Goal: Task Accomplishment & Management: Manage account settings

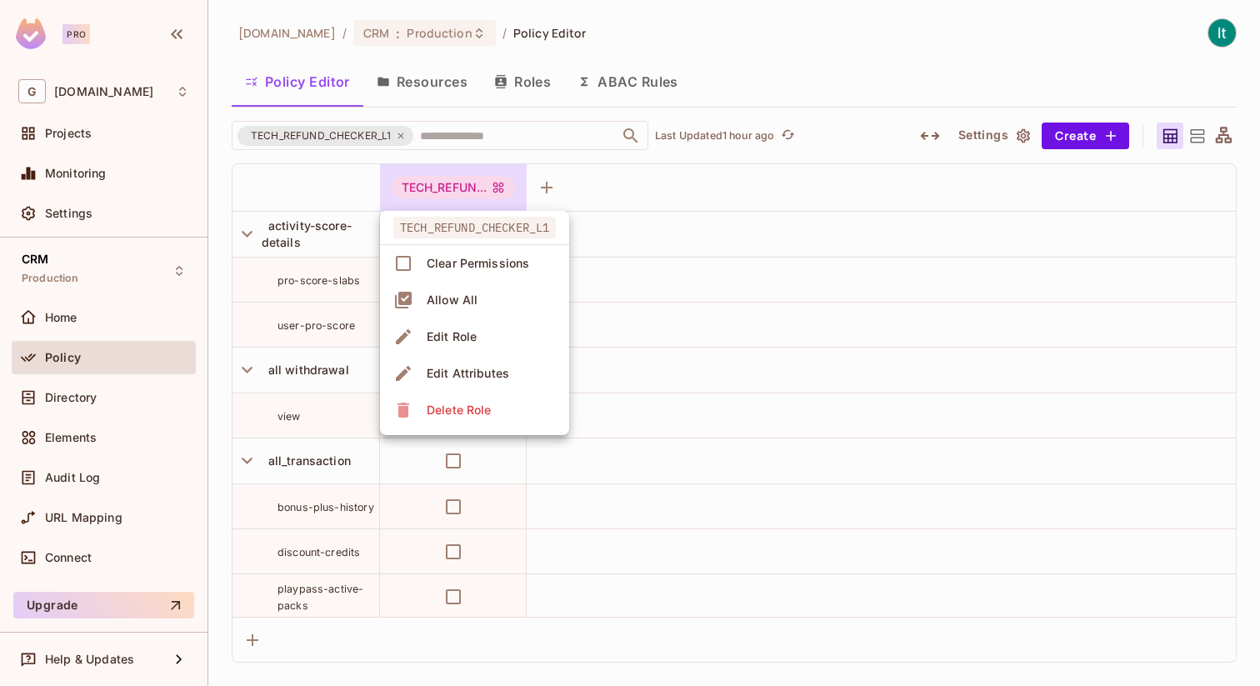
click at [400, 134] on div at bounding box center [630, 343] width 1260 height 686
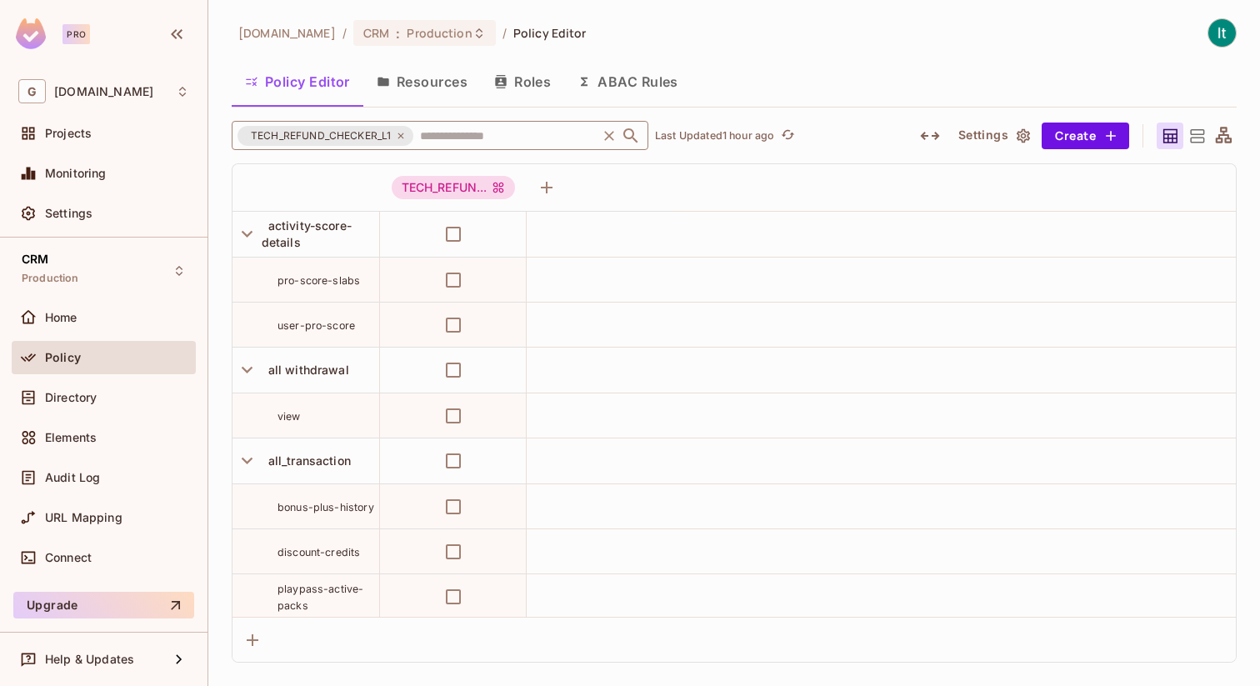
click at [404, 135] on icon at bounding box center [401, 136] width 10 height 10
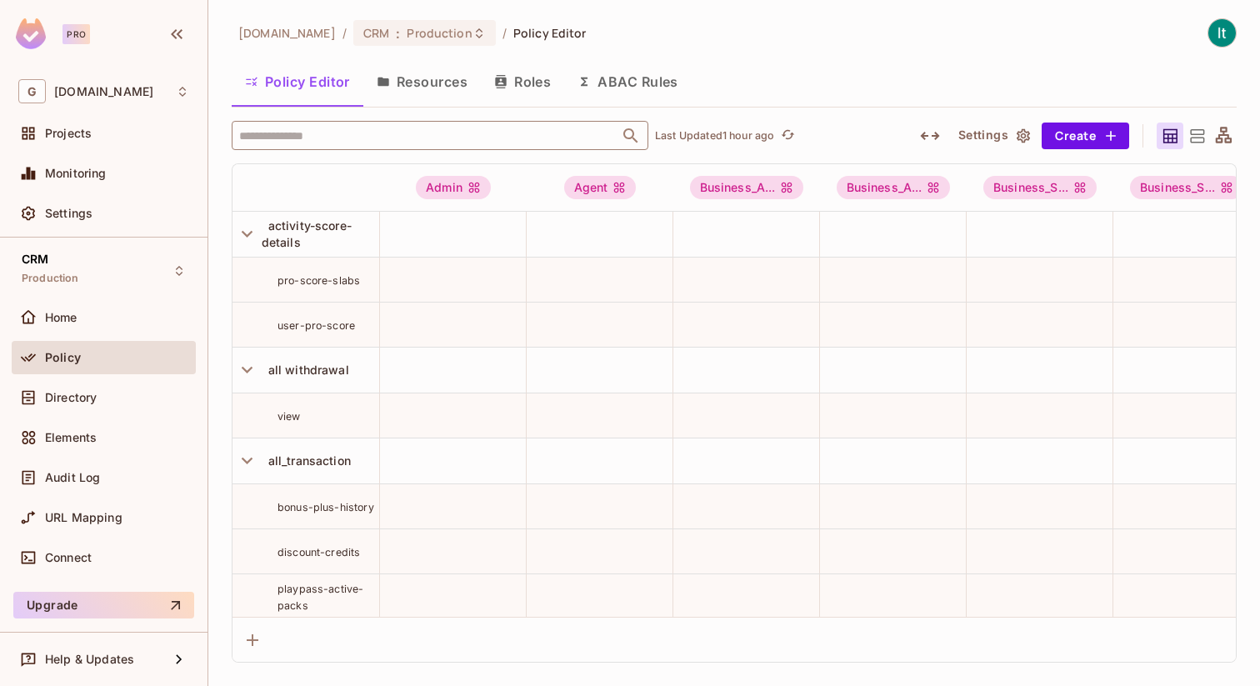
click at [365, 132] on input "text" at bounding box center [425, 135] width 381 height 29
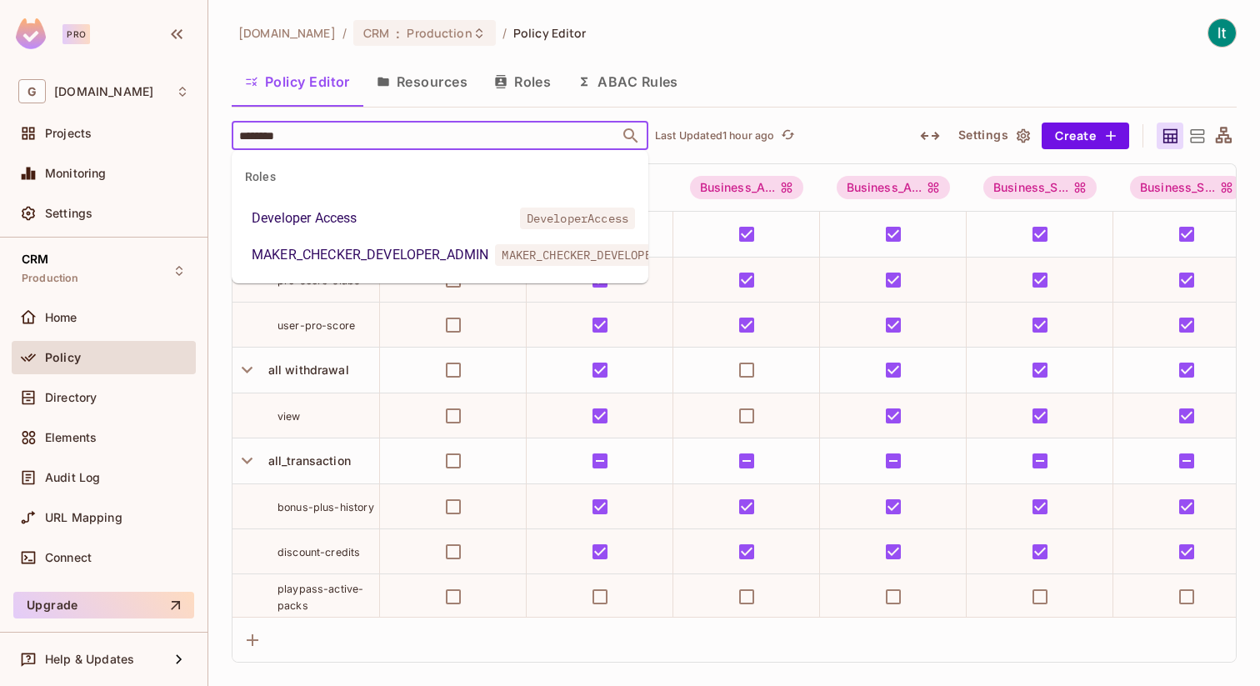
type input "*********"
click at [345, 218] on div "Developer Access" at bounding box center [304, 218] width 105 height 20
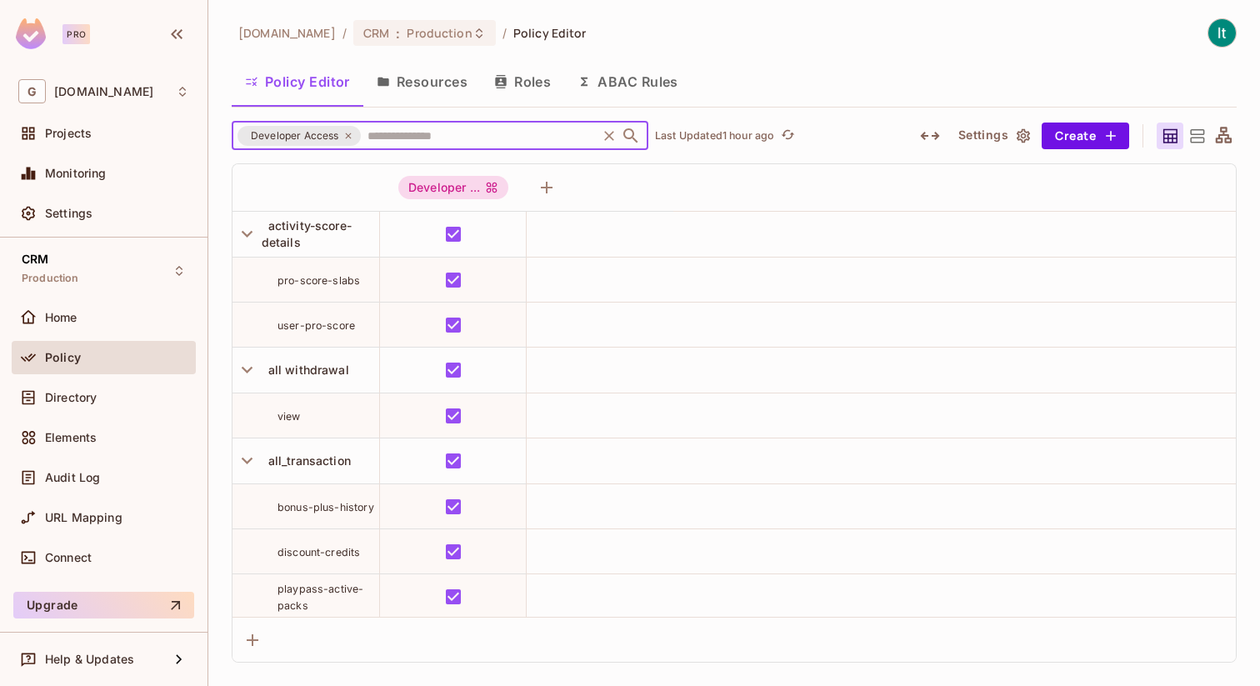
click at [349, 137] on icon at bounding box center [348, 136] width 10 height 10
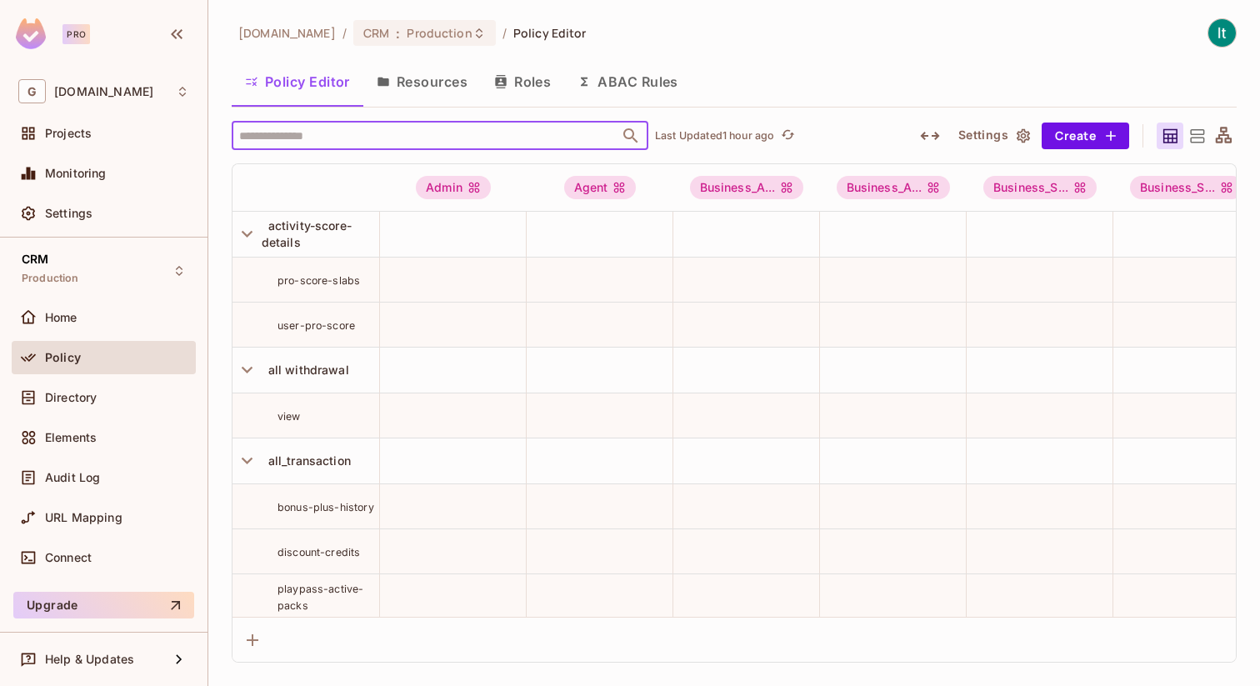
click at [329, 135] on input "text" at bounding box center [425, 135] width 381 height 29
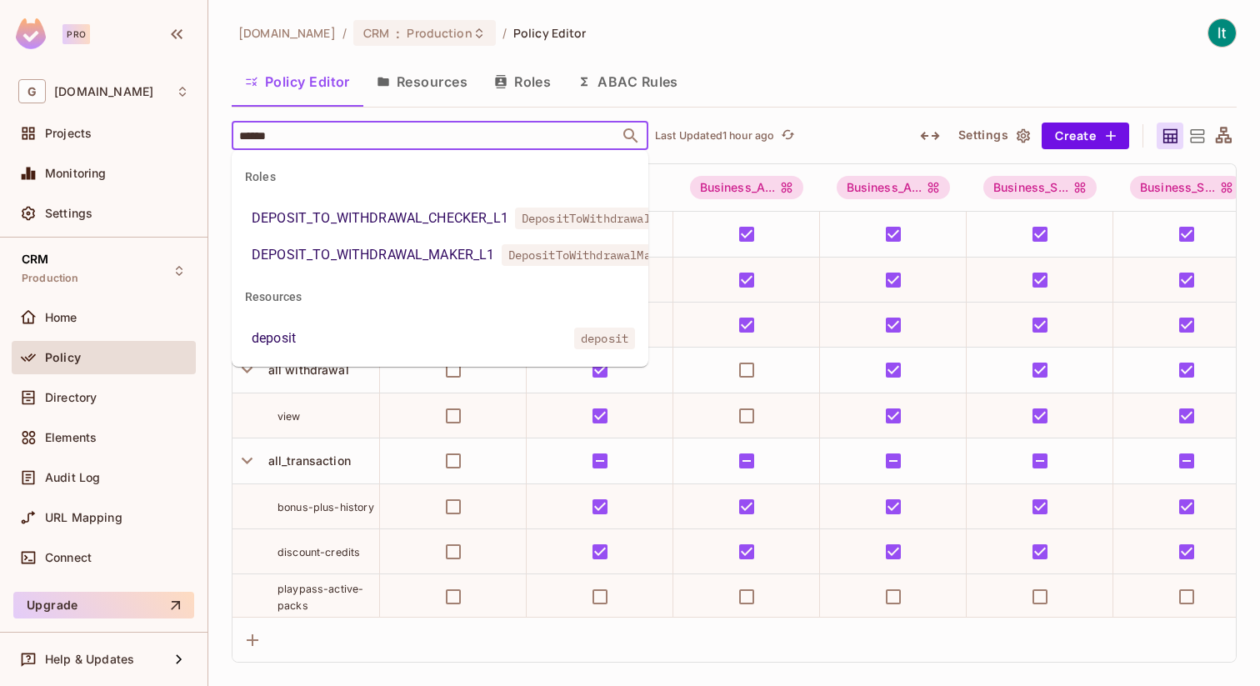
type input "*******"
click at [414, 221] on div "DEPOSIT_TO_WITHDRAWAL_CHECKER_L1" at bounding box center [380, 218] width 257 height 20
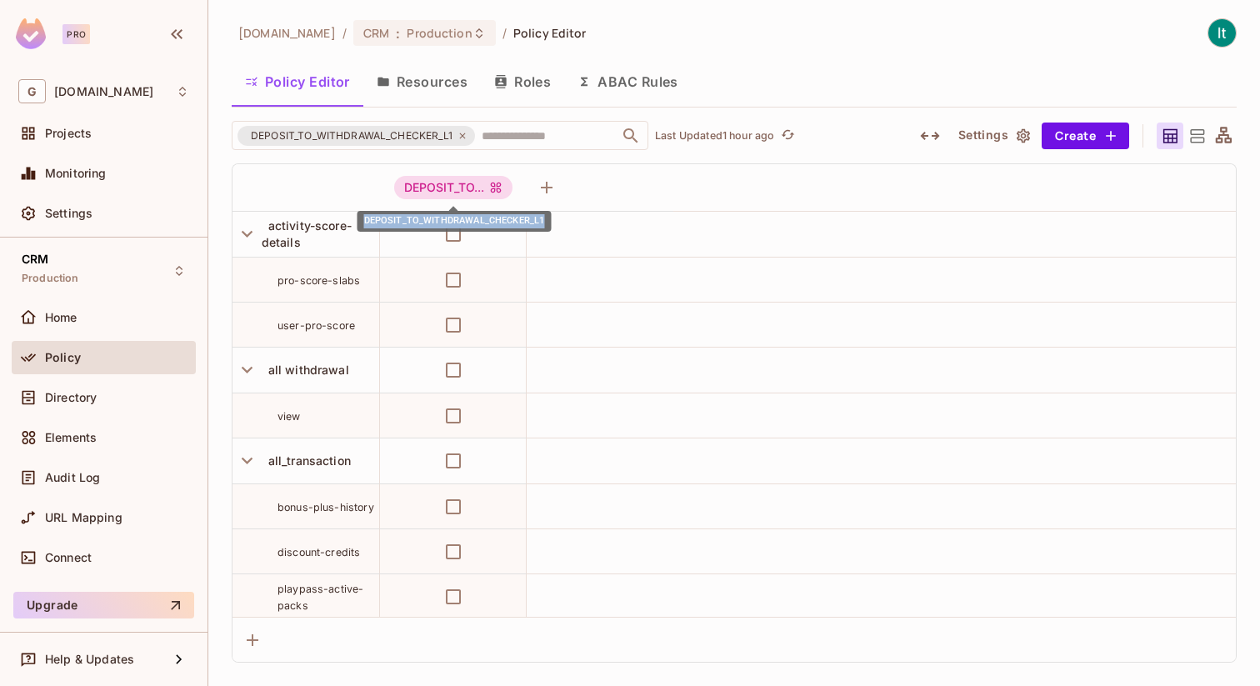
drag, startPoint x: 362, startPoint y: 218, endPoint x: 547, endPoint y: 222, distance: 185.0
click at [547, 222] on div "DEPOSIT_TO_WITHDRAWAL_CHECKER_L1" at bounding box center [454, 221] width 194 height 21
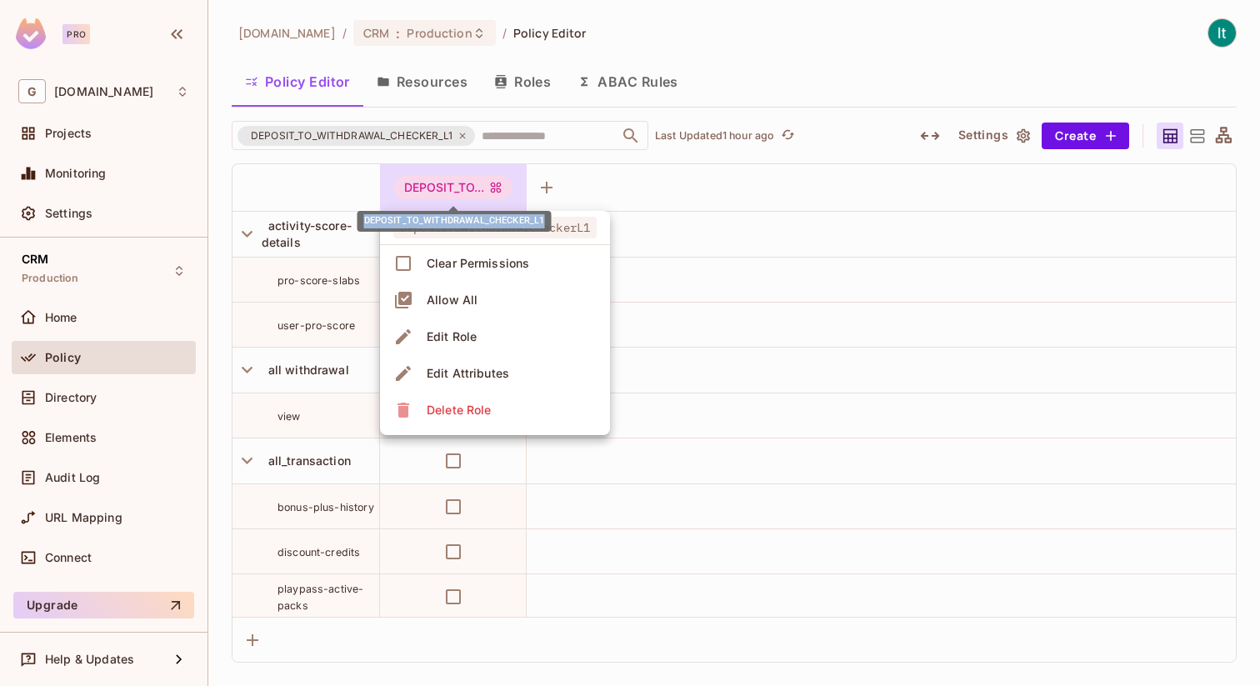
copy div "DEPOSIT_TO_WITHDRAWAL_CHECKER_L1"
click at [519, 136] on div at bounding box center [630, 343] width 1260 height 686
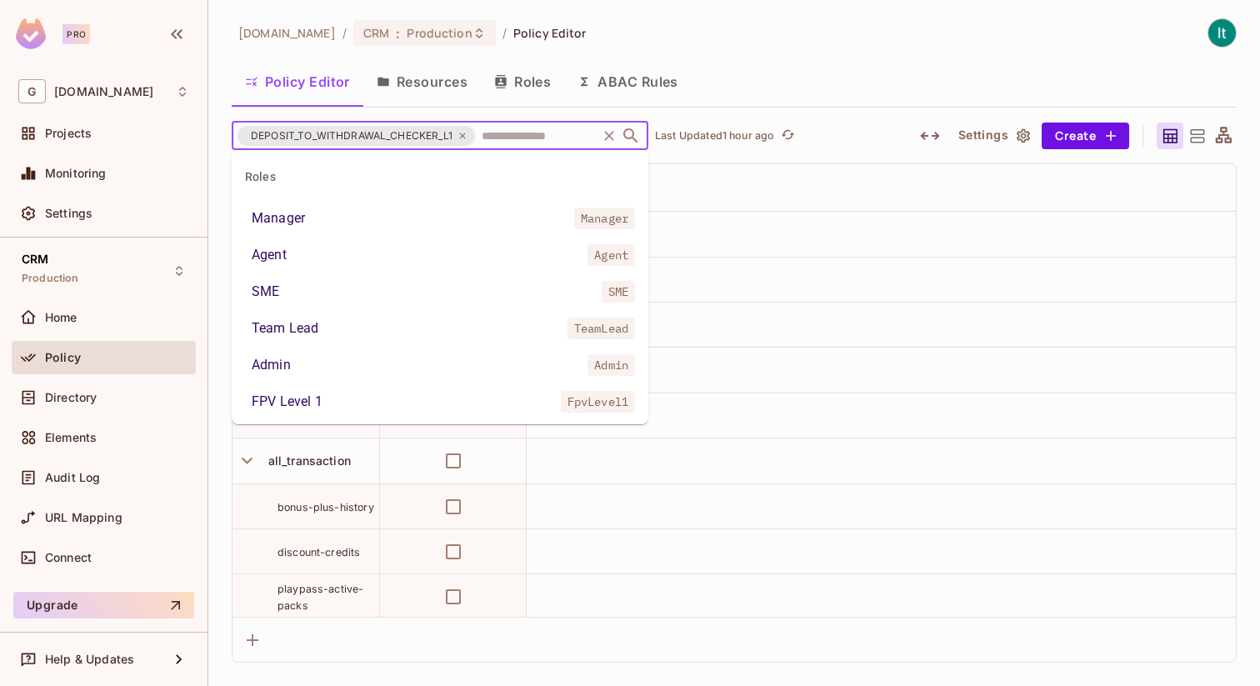
click at [510, 133] on input "text" at bounding box center [535, 135] width 117 height 29
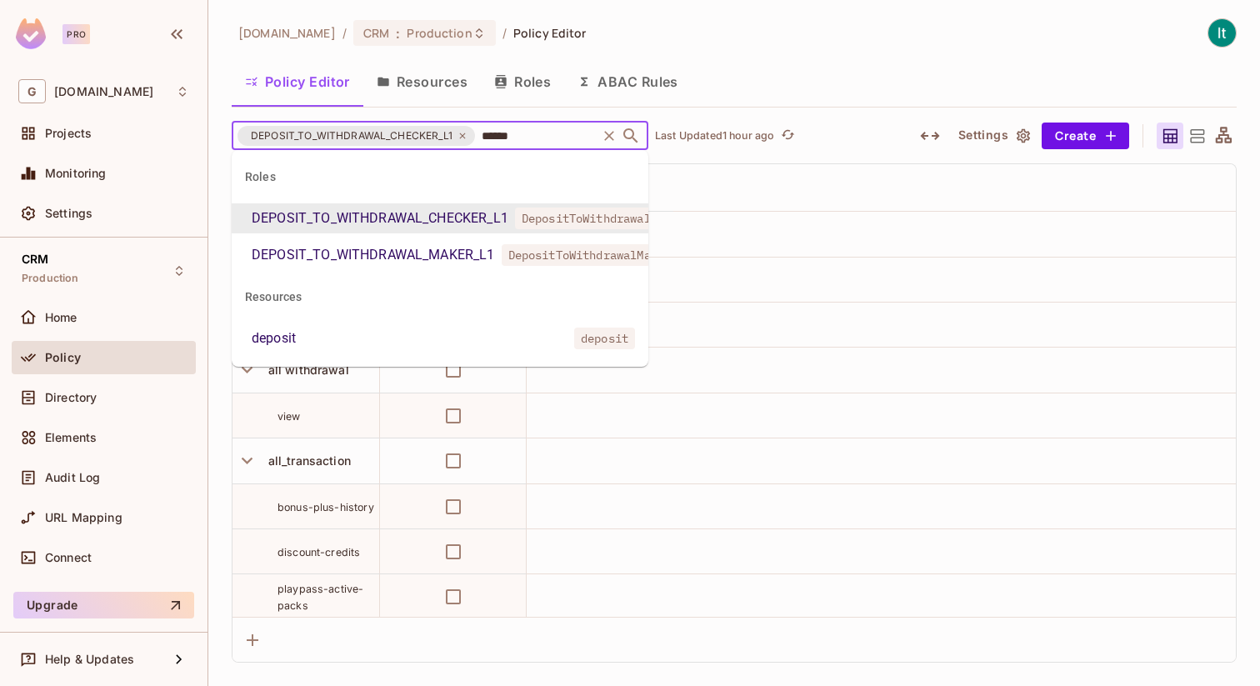
type input "*******"
click at [426, 260] on div "DEPOSIT_TO_WITHDRAWAL_MAKER_L1" at bounding box center [373, 255] width 243 height 20
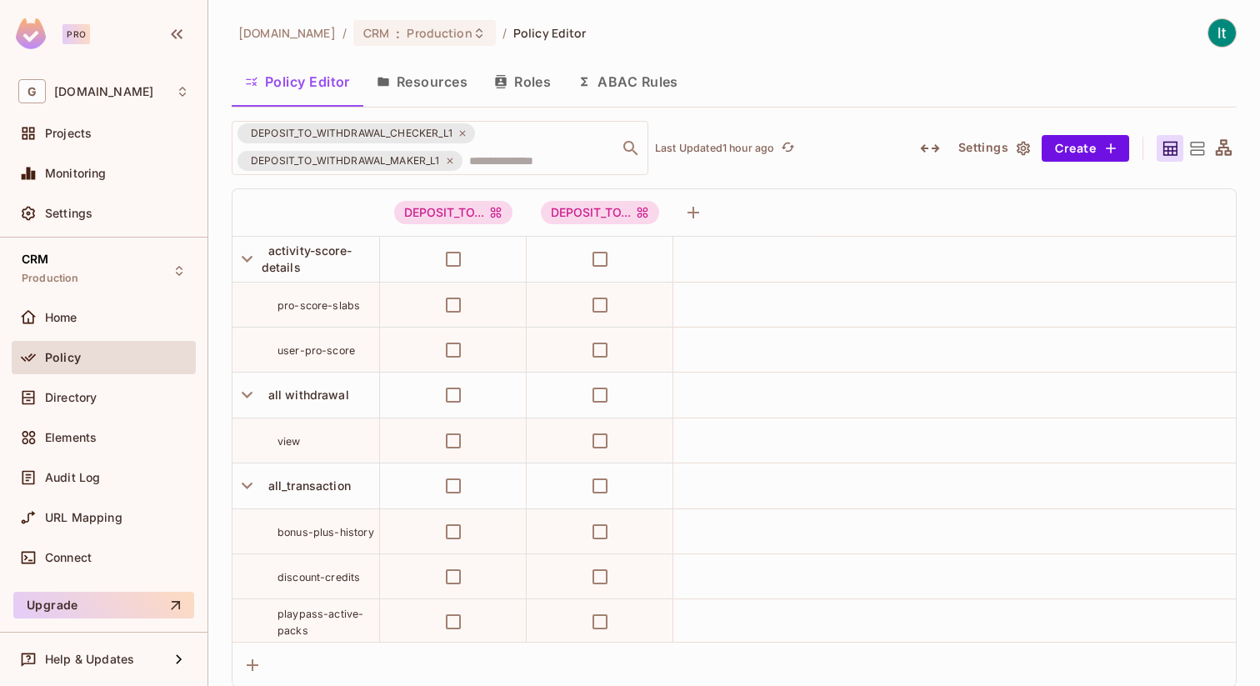
drag, startPoint x: 516, startPoint y: 246, endPoint x: 712, endPoint y: 244, distance: 196.6
click at [545, 243] on div "DEPOSIT_TO_WITHDRAWAL_MAKER_L1" at bounding box center [601, 246] width 185 height 21
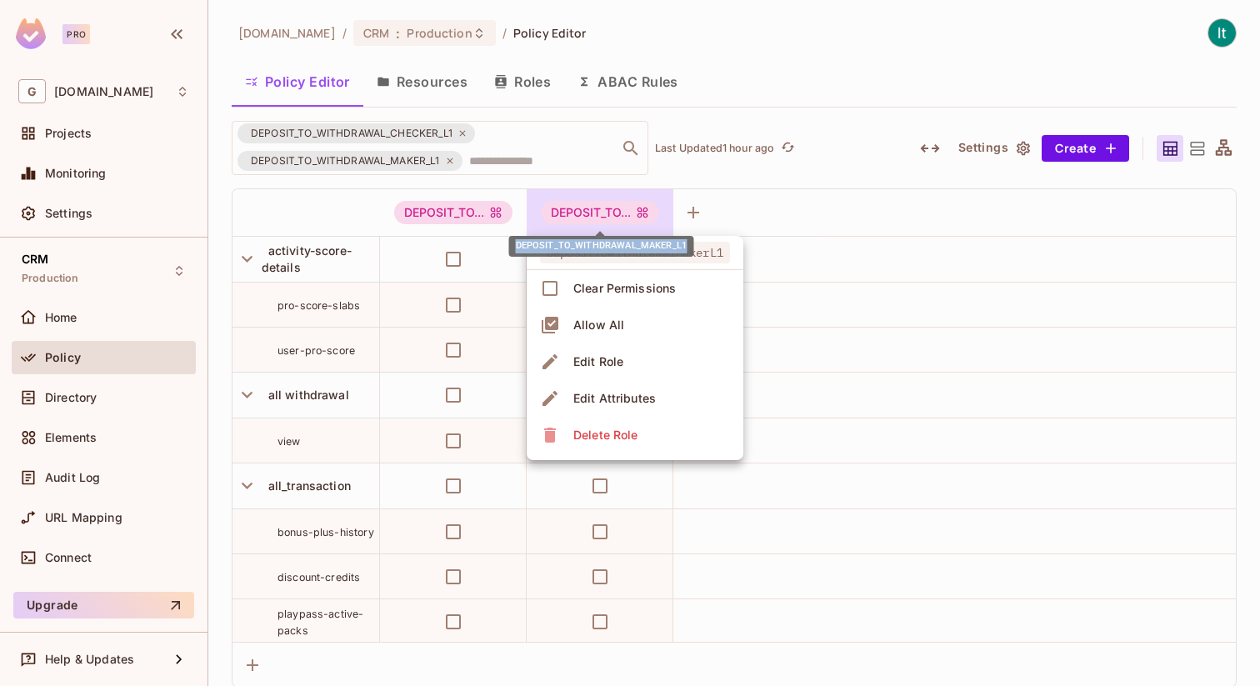
click at [545, 243] on div "DEPOSIT_TO_WITHDRAWAL_MAKER_L1" at bounding box center [601, 246] width 185 height 21
copy div "DEPOSIT_TO_WITHDRAWAL_MAKER_L1"
click at [462, 132] on div at bounding box center [630, 343] width 1260 height 686
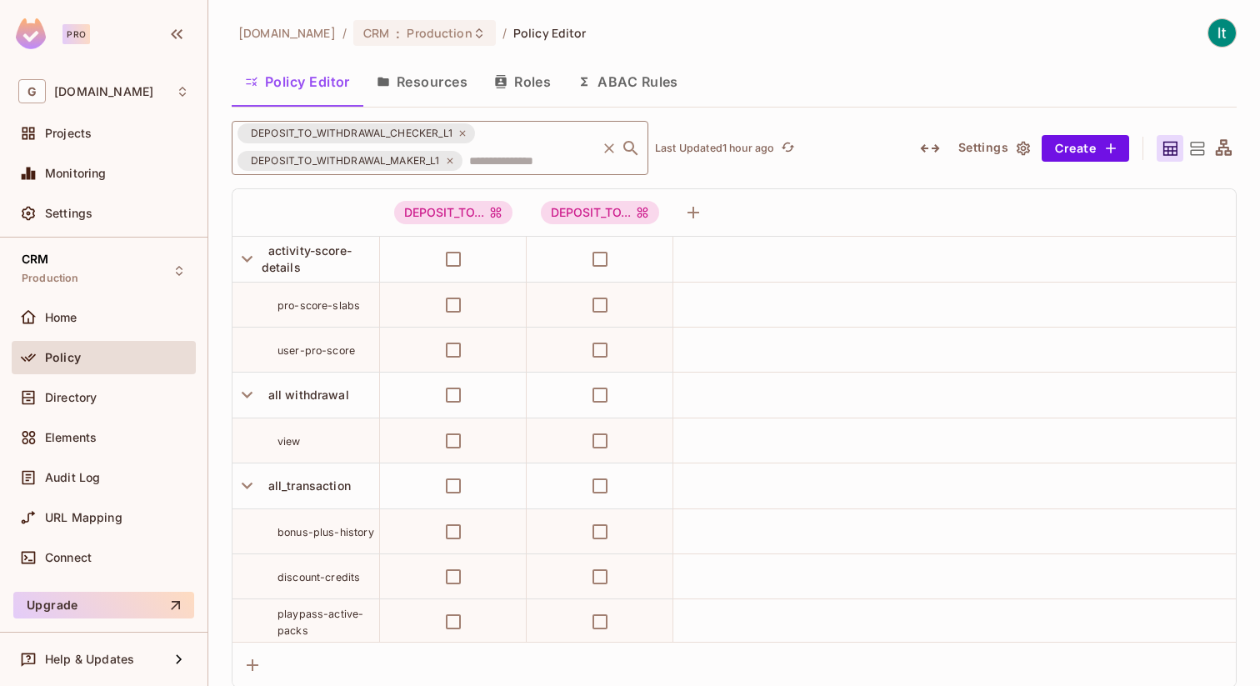
click at [462, 132] on icon at bounding box center [462, 134] width 6 height 6
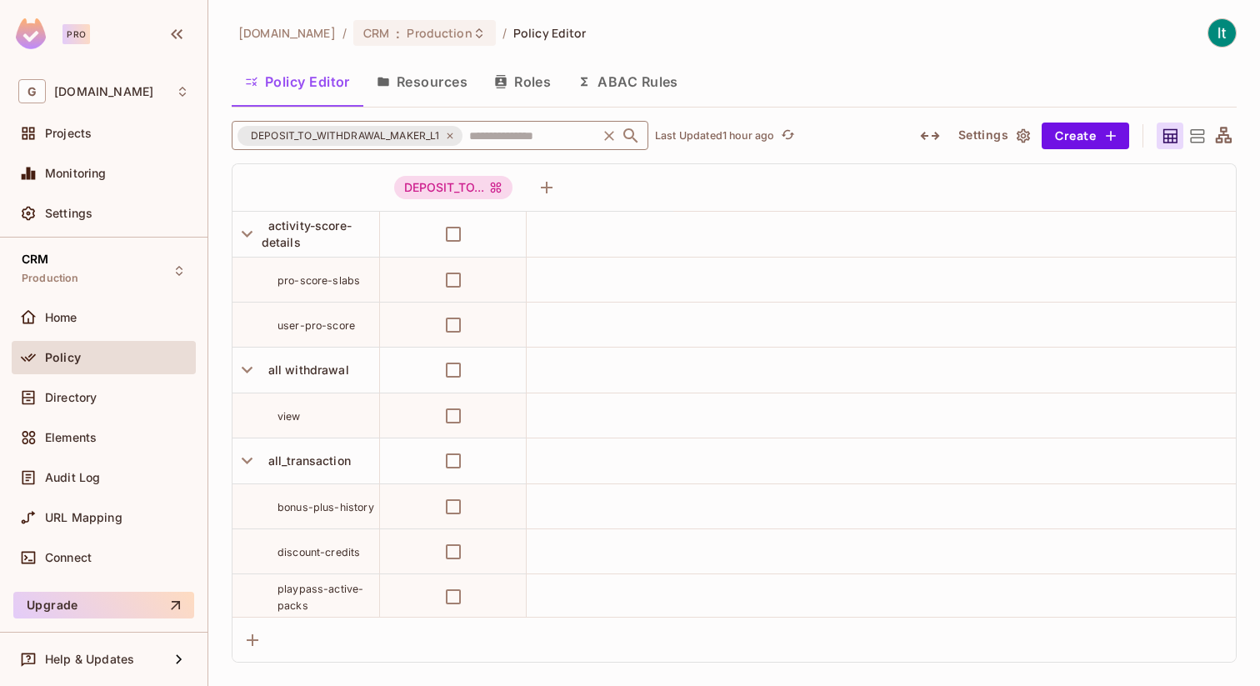
click at [448, 137] on icon at bounding box center [450, 136] width 10 height 10
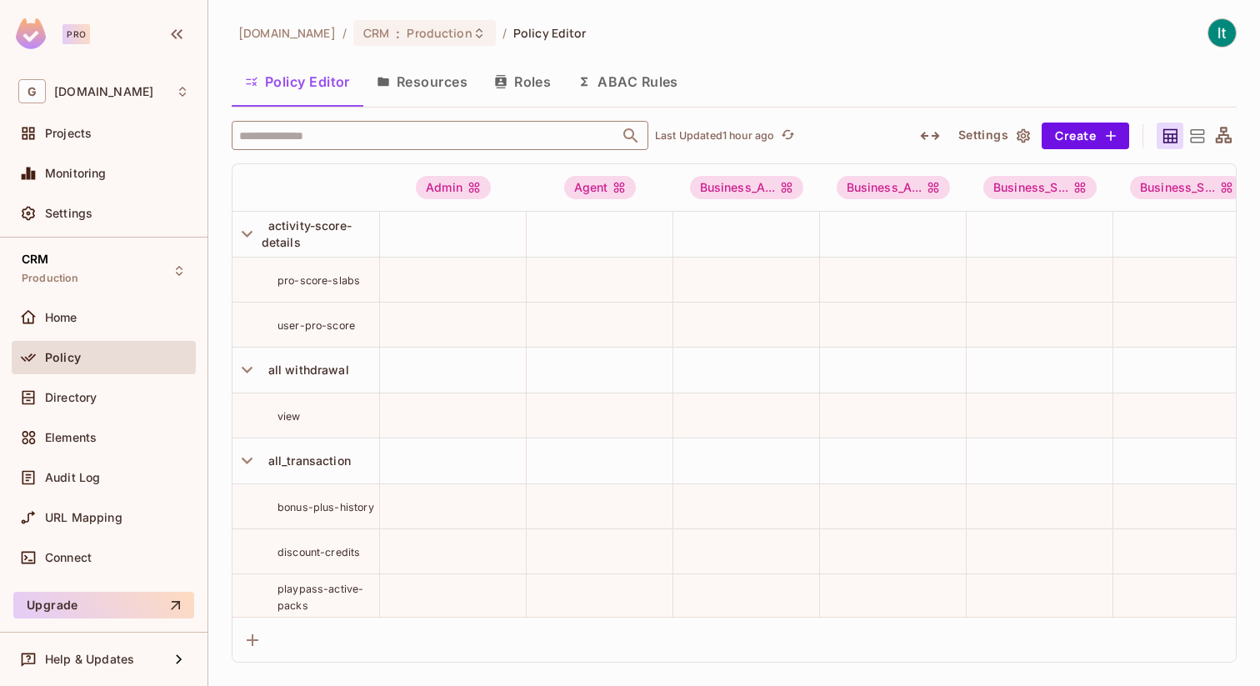
click at [339, 141] on input "text" at bounding box center [425, 135] width 381 height 29
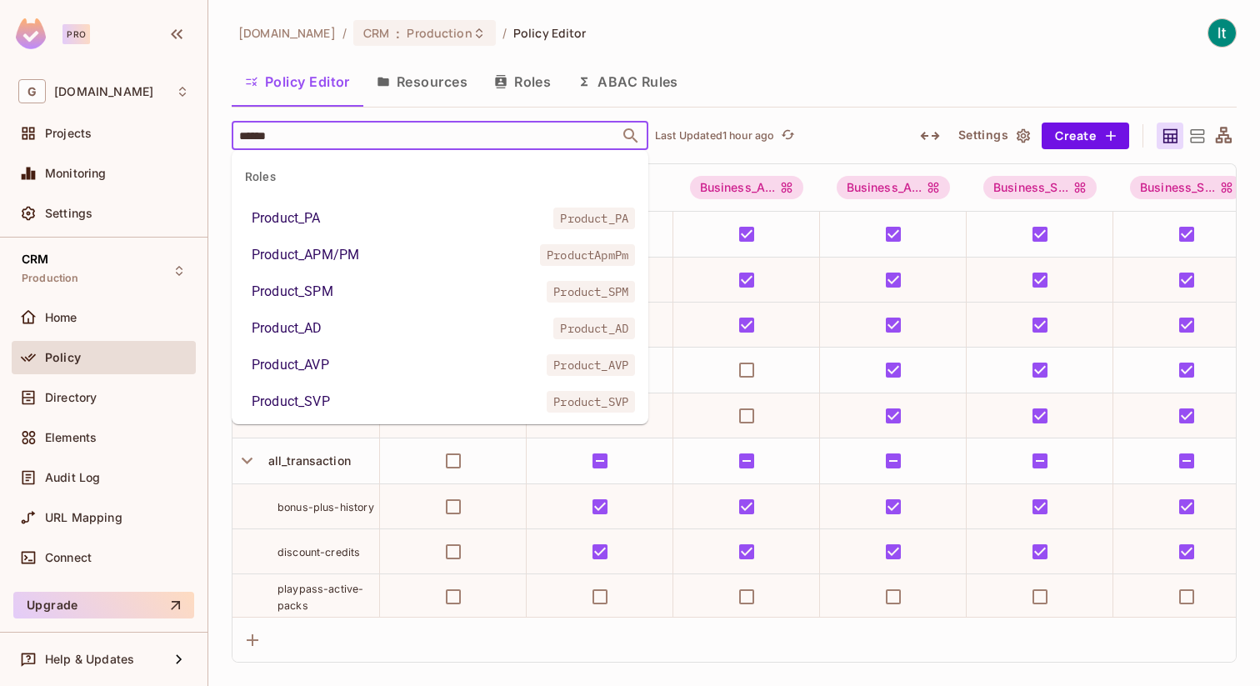
type input "*******"
drag, startPoint x: 341, startPoint y: 220, endPoint x: 406, endPoint y: 139, distance: 103.7
click at [341, 220] on li "Product_PA Product_PA" at bounding box center [440, 218] width 417 height 30
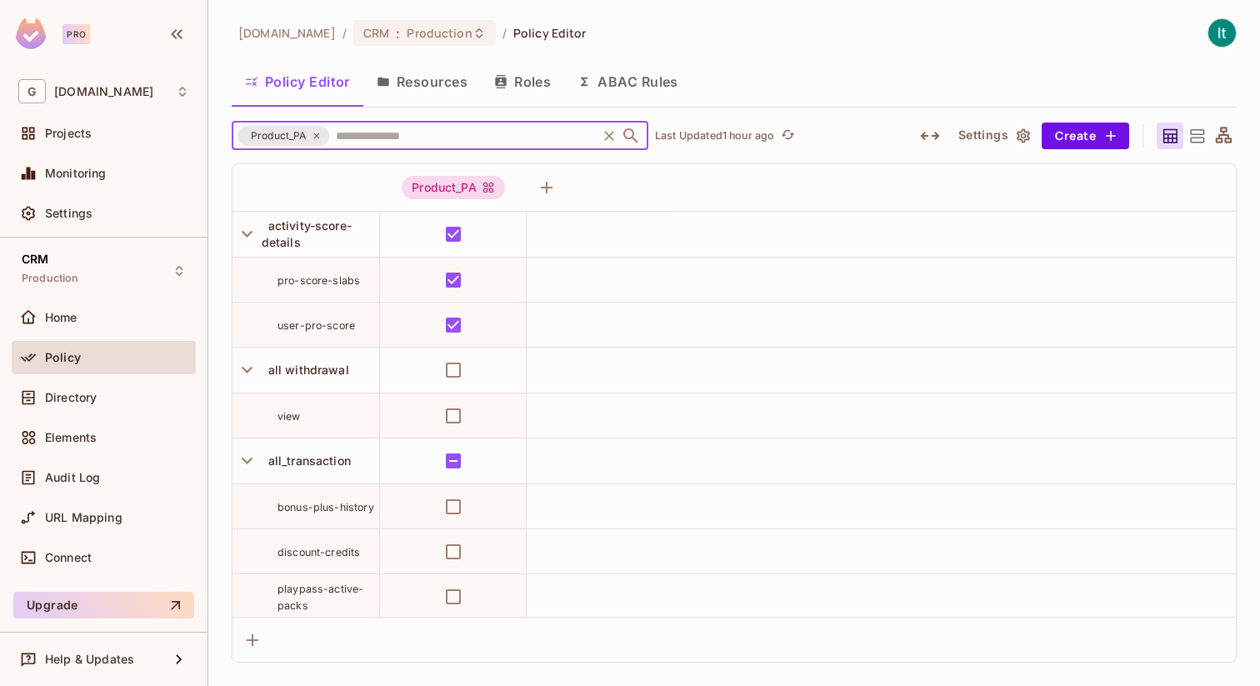
click at [410, 132] on input "text" at bounding box center [463, 135] width 262 height 29
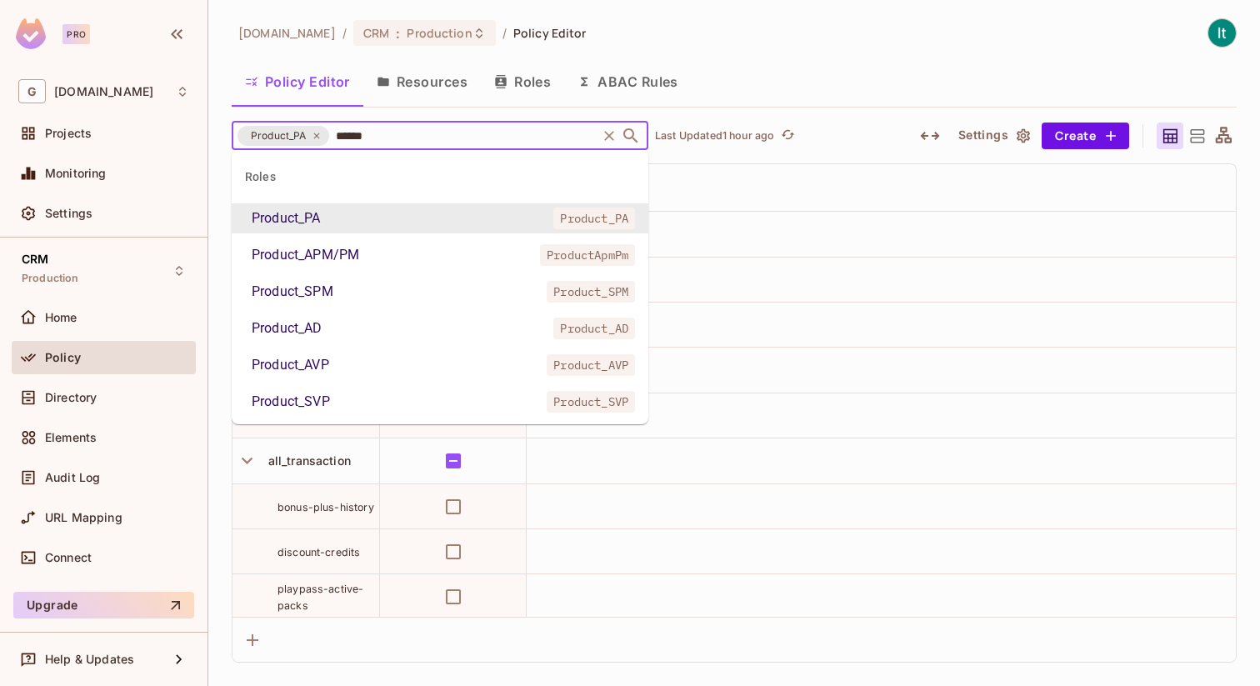
type input "*******"
click at [408, 250] on li "Product_APM/PM ProductApmPm" at bounding box center [440, 255] width 417 height 30
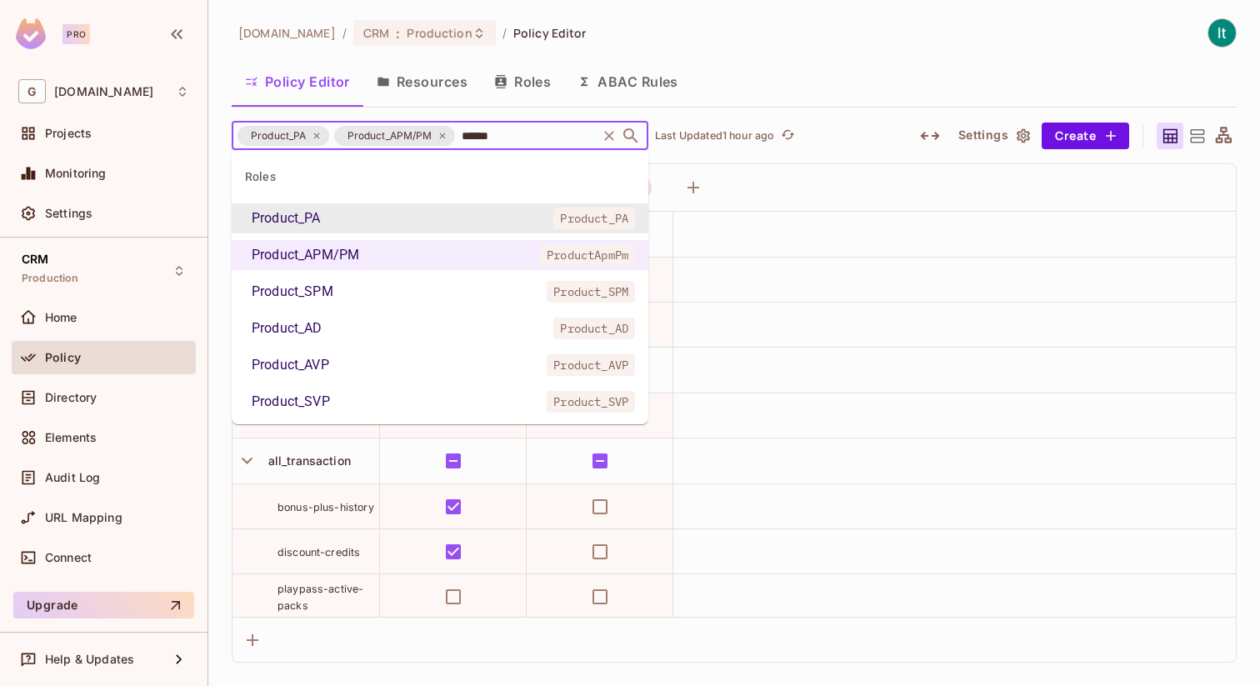
type input "*******"
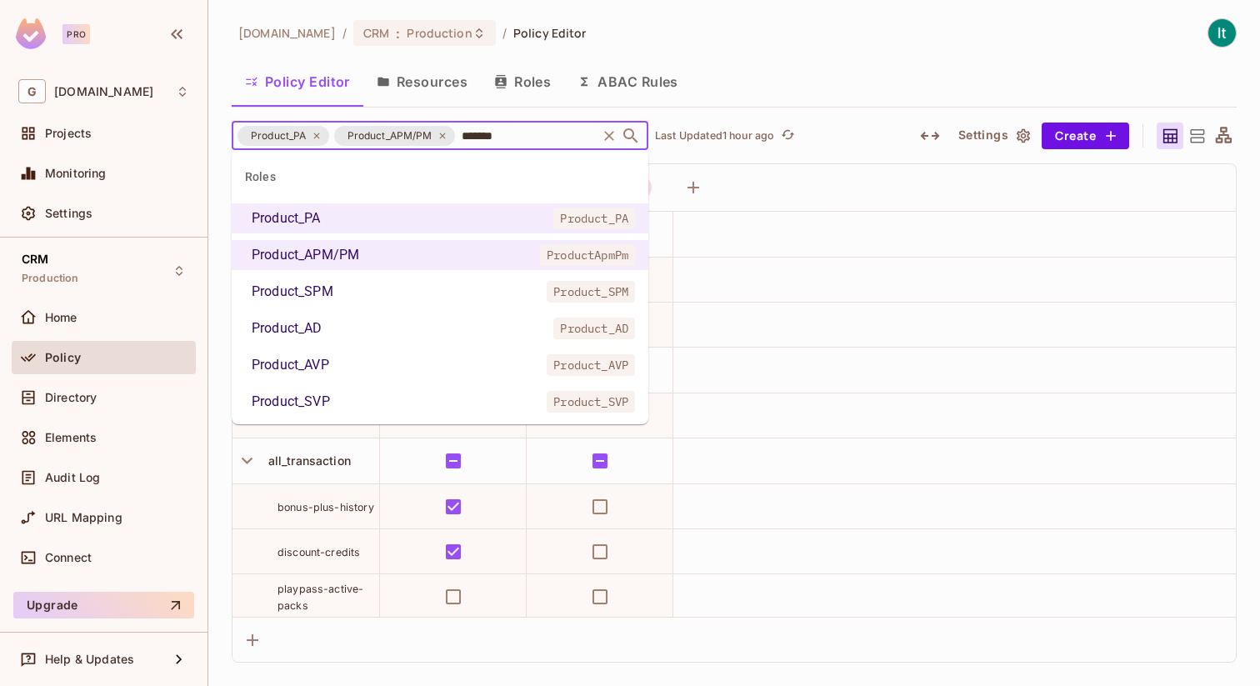
click at [417, 294] on li "Product_SPM Product_SPM" at bounding box center [440, 292] width 417 height 30
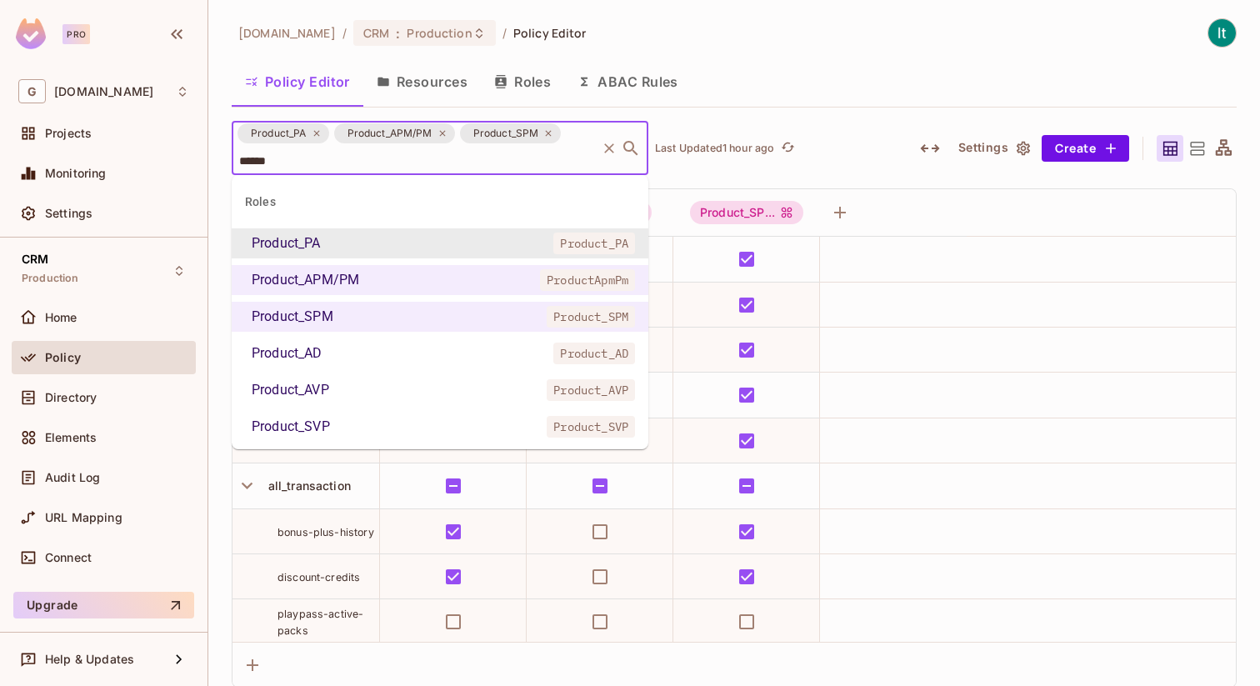
type input "*******"
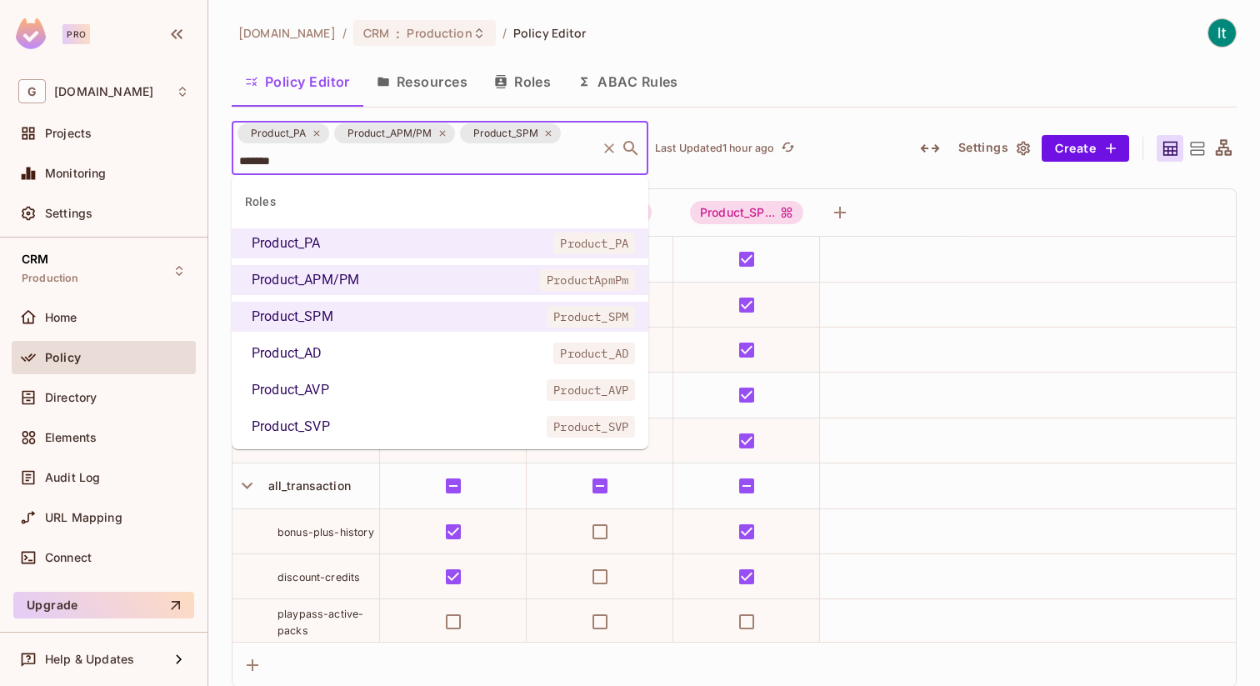
click at [364, 355] on li "Product_AD Product_AD" at bounding box center [440, 353] width 417 height 30
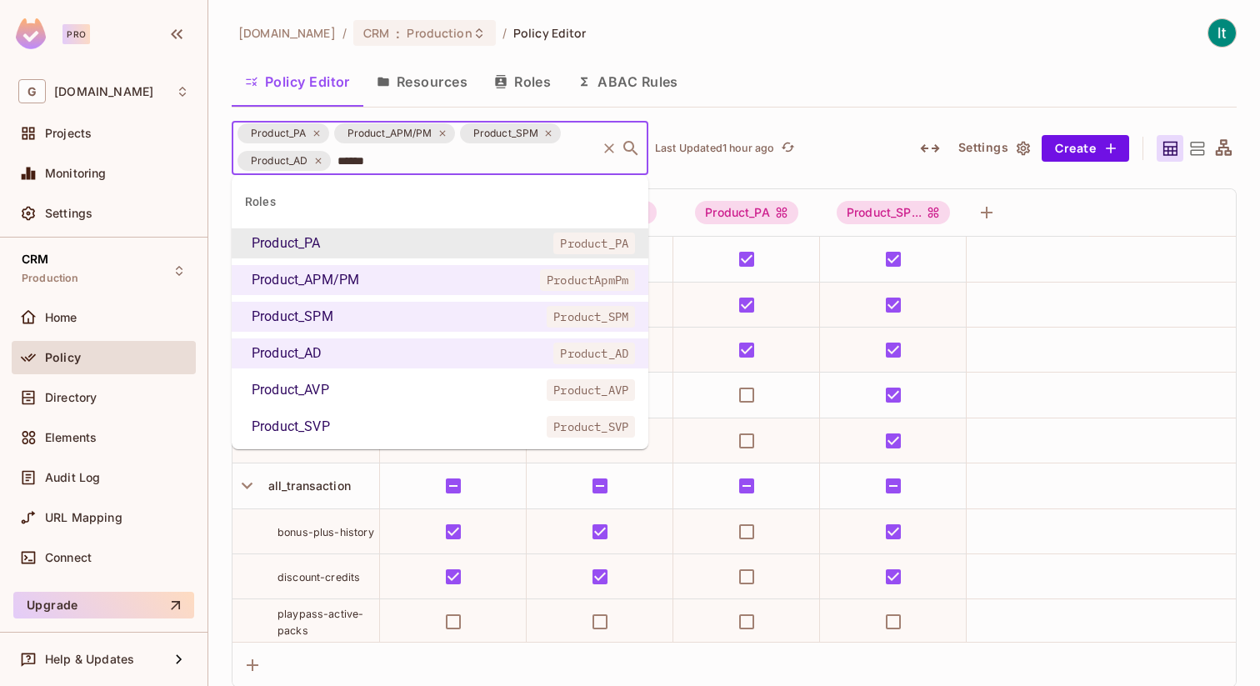
type input "*******"
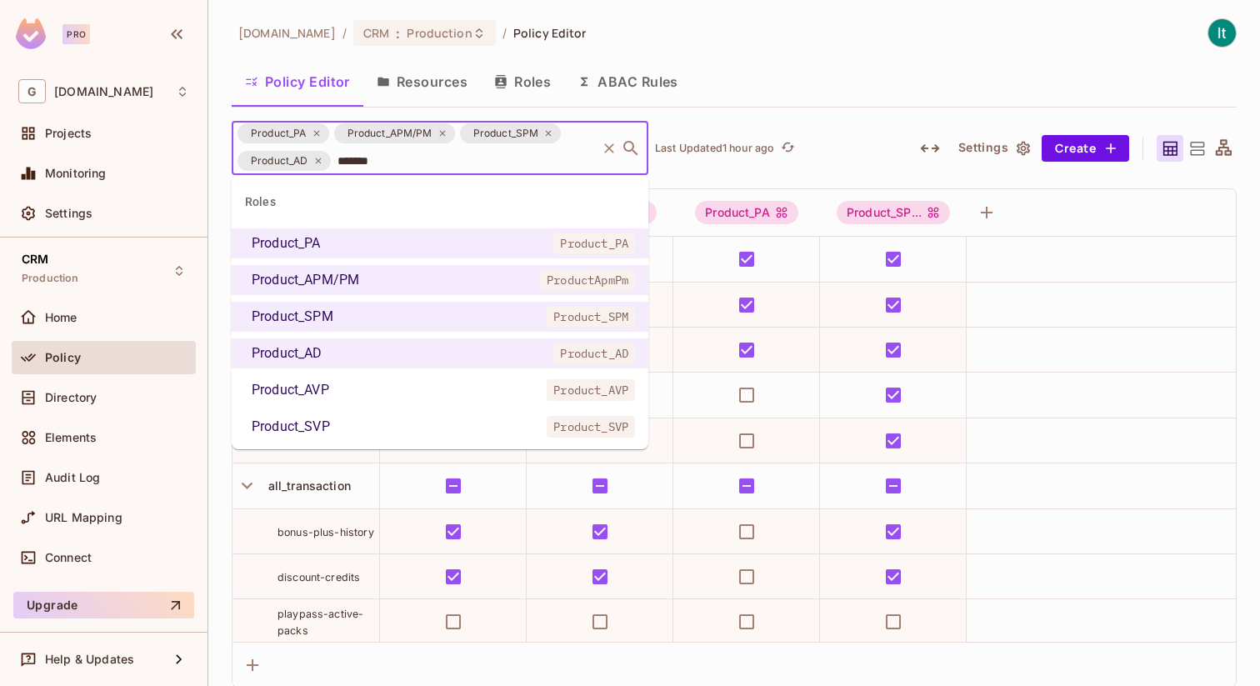
click at [369, 392] on li "Product_AVP Product_AVP" at bounding box center [440, 390] width 417 height 30
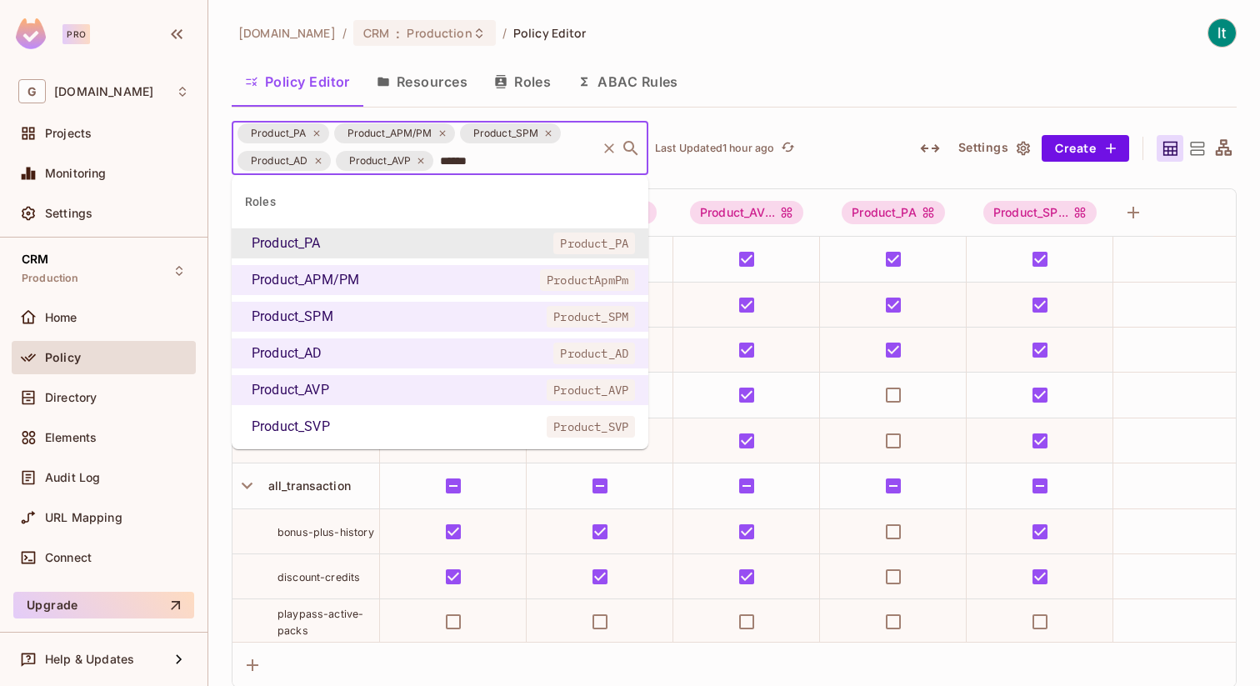
type input "*******"
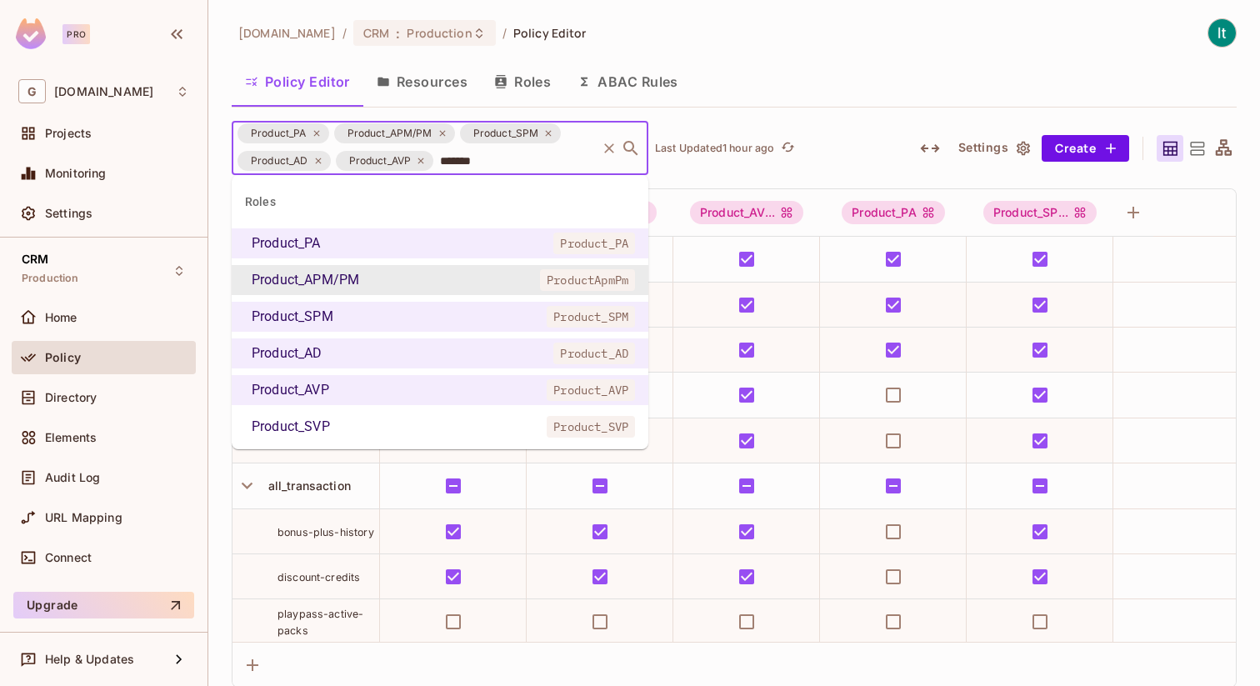
scroll to position [79, 0]
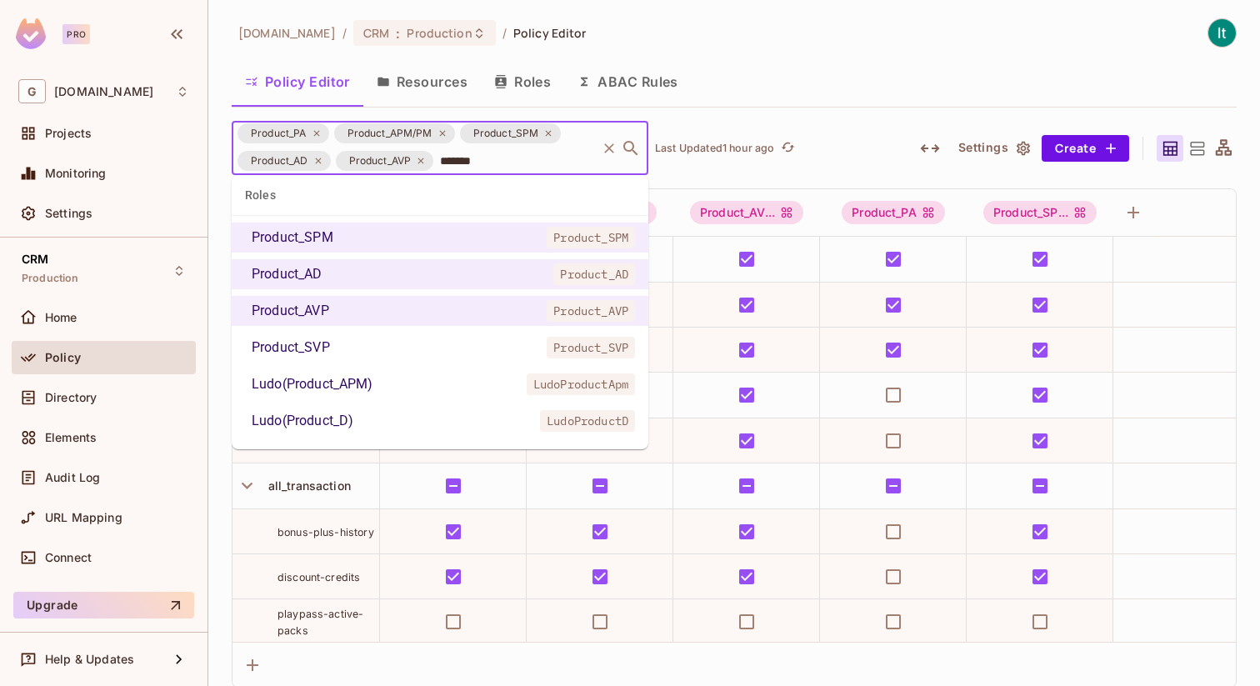
click at [340, 347] on li "Product_SVP Product_SVP" at bounding box center [440, 347] width 417 height 30
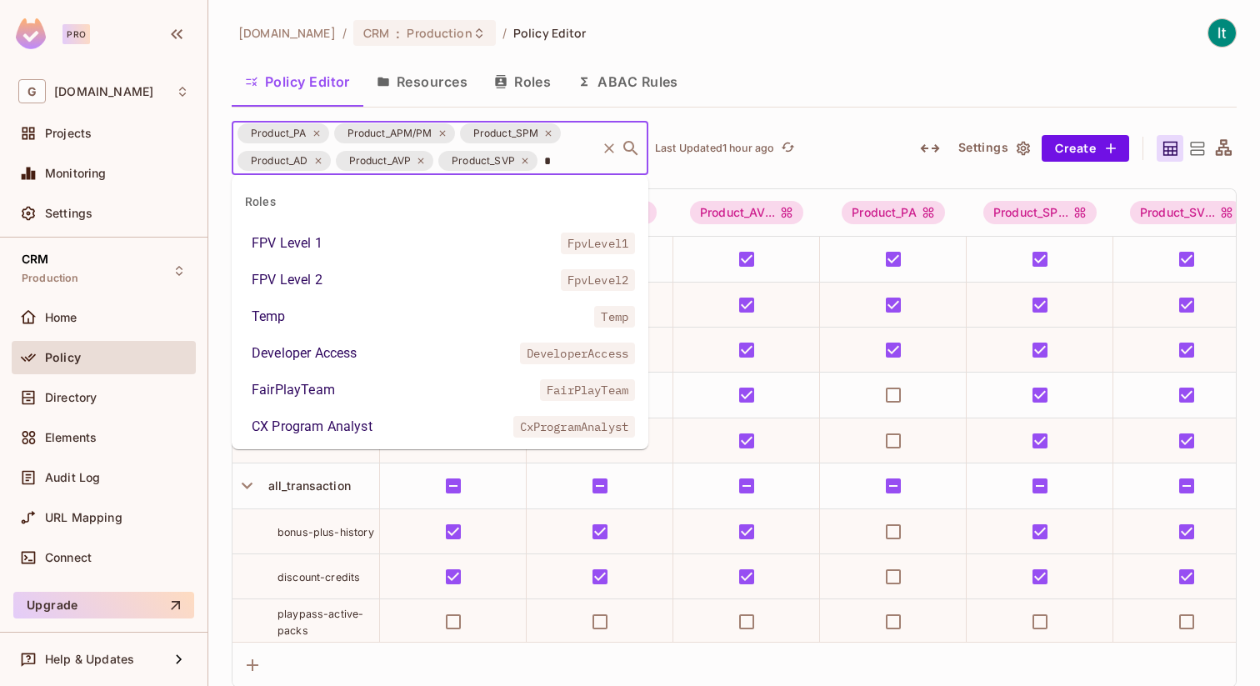
scroll to position [0, 0]
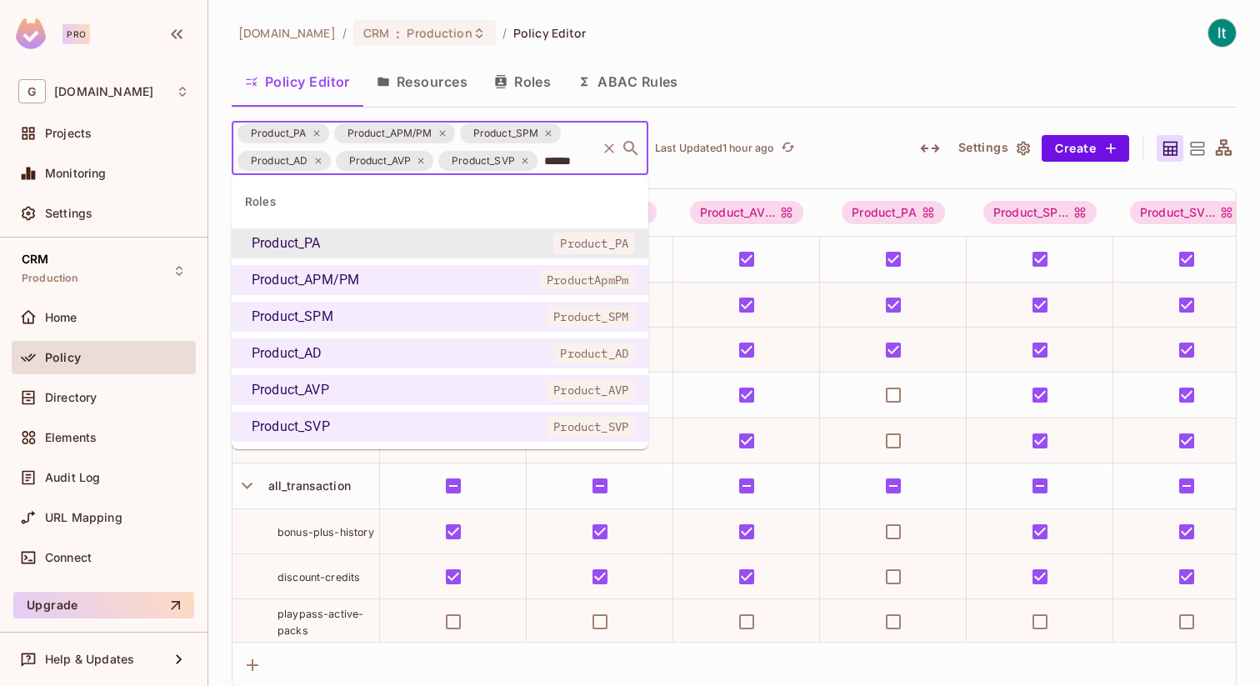
type input "*******"
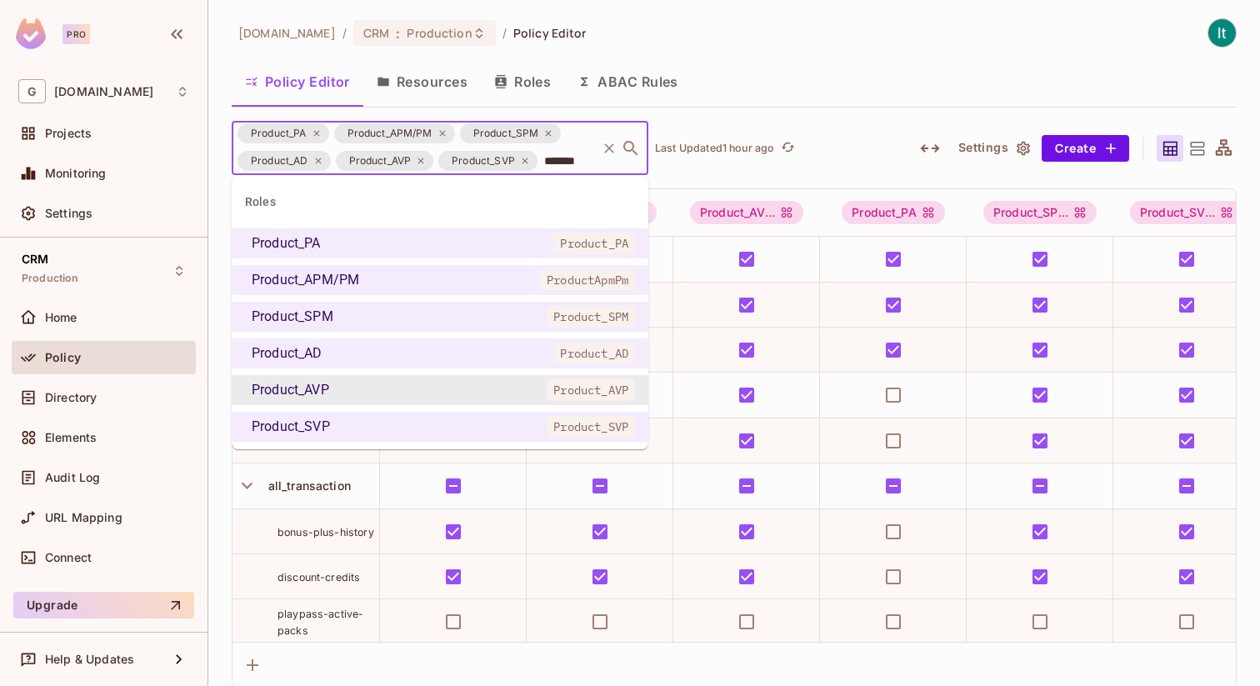
scroll to position [79, 0]
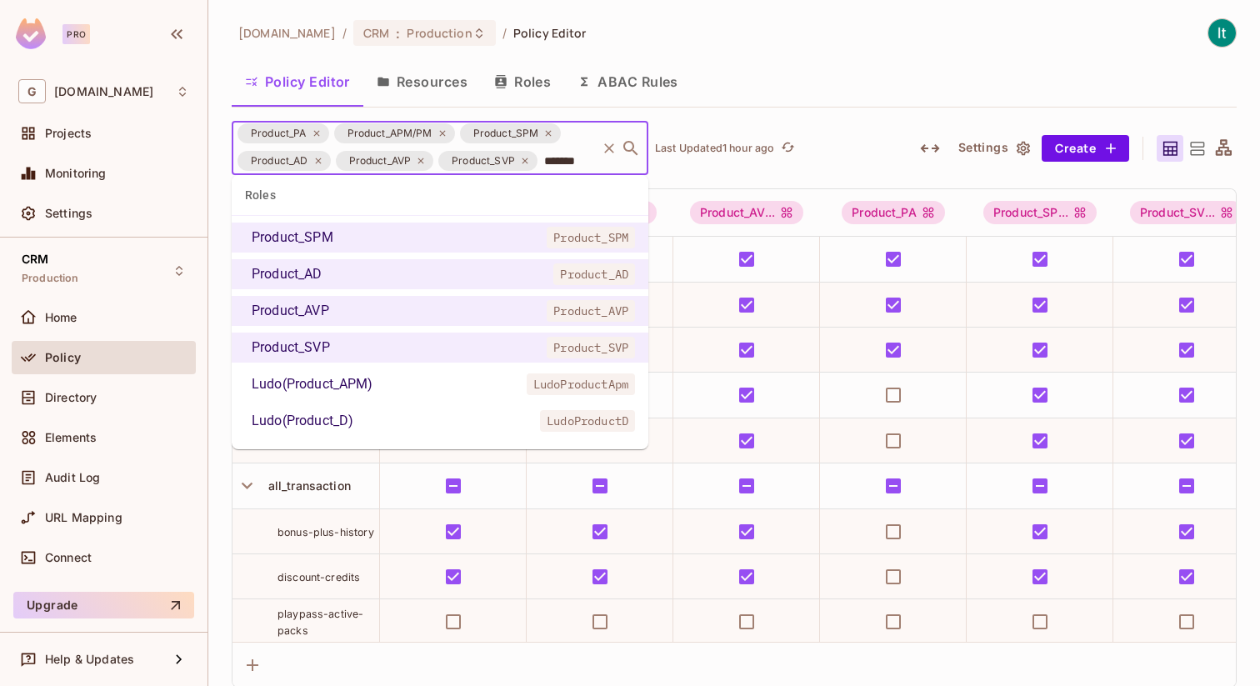
click at [343, 386] on div "Ludo(Product_APM)" at bounding box center [313, 384] width 122 height 20
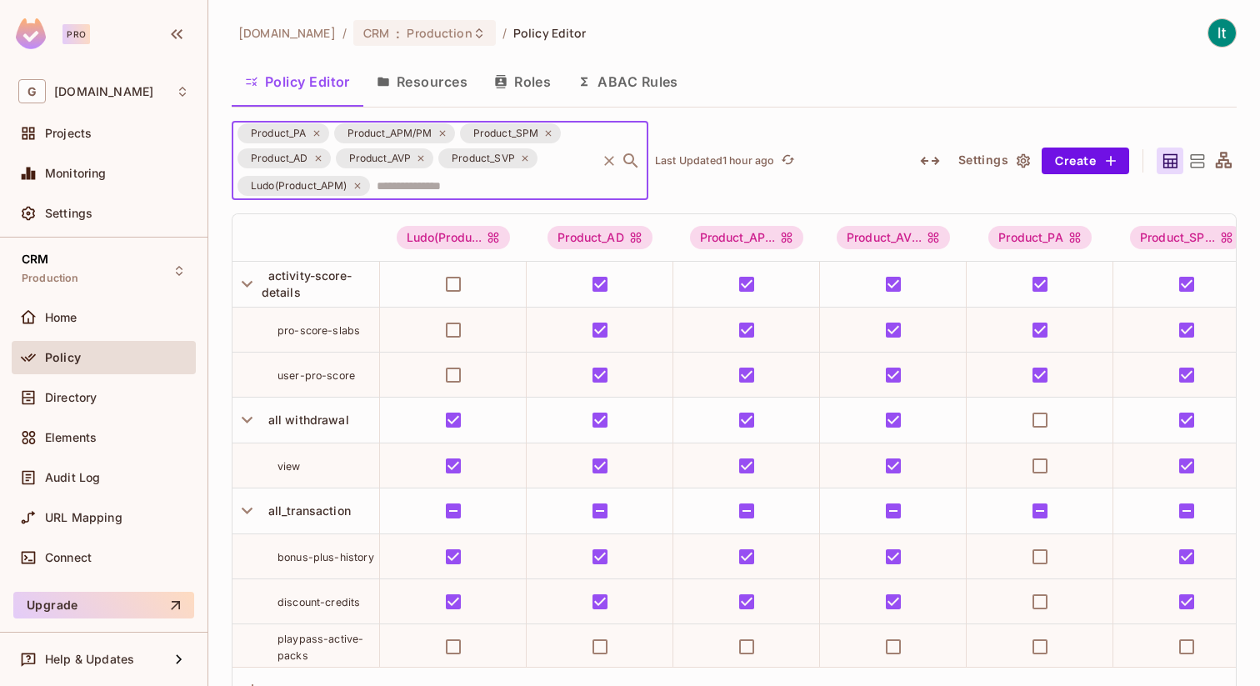
click at [356, 185] on icon at bounding box center [357, 186] width 10 height 10
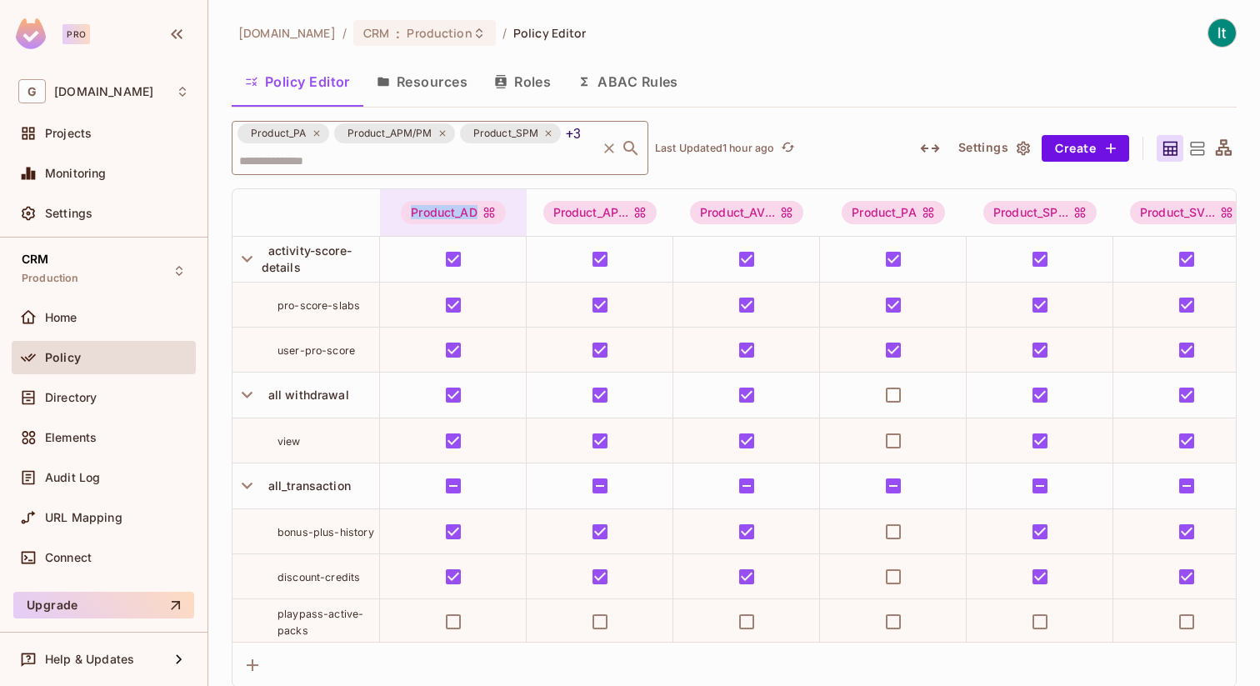
drag, startPoint x: 478, startPoint y: 209, endPoint x: 399, endPoint y: 207, distance: 79.2
click at [399, 207] on div "Product_AD" at bounding box center [453, 212] width 147 height 23
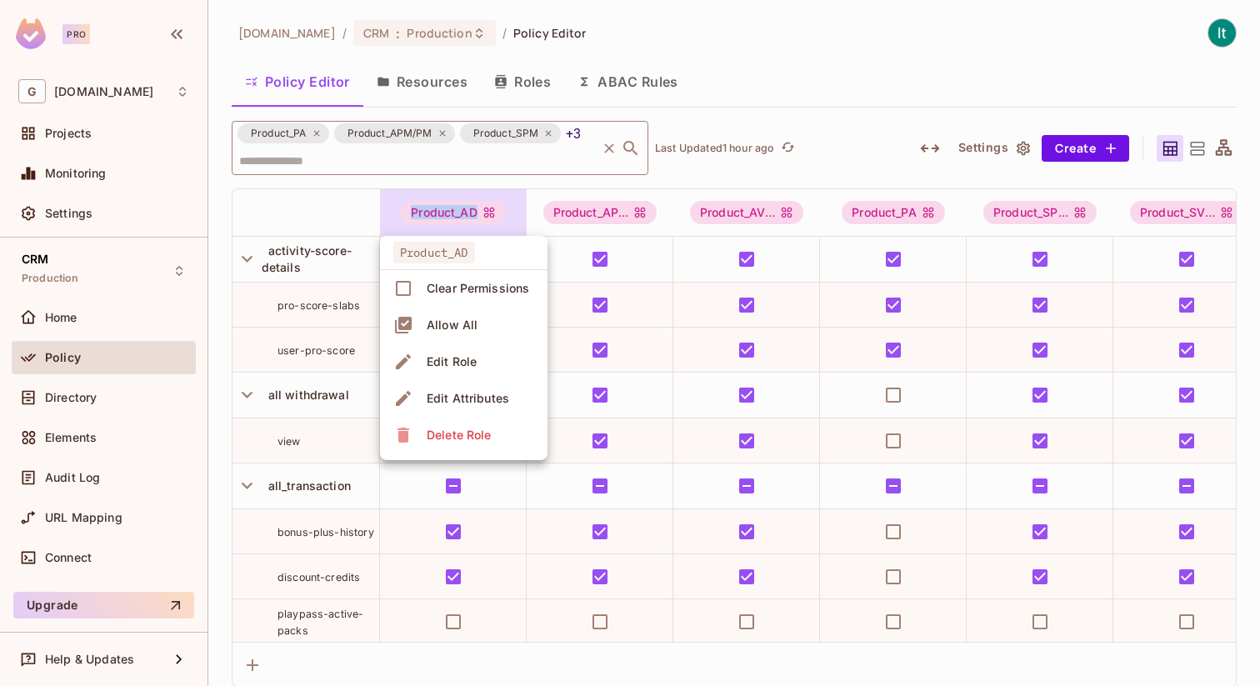
copy div "Product_AD"
click at [598, 212] on div at bounding box center [630, 343] width 1260 height 686
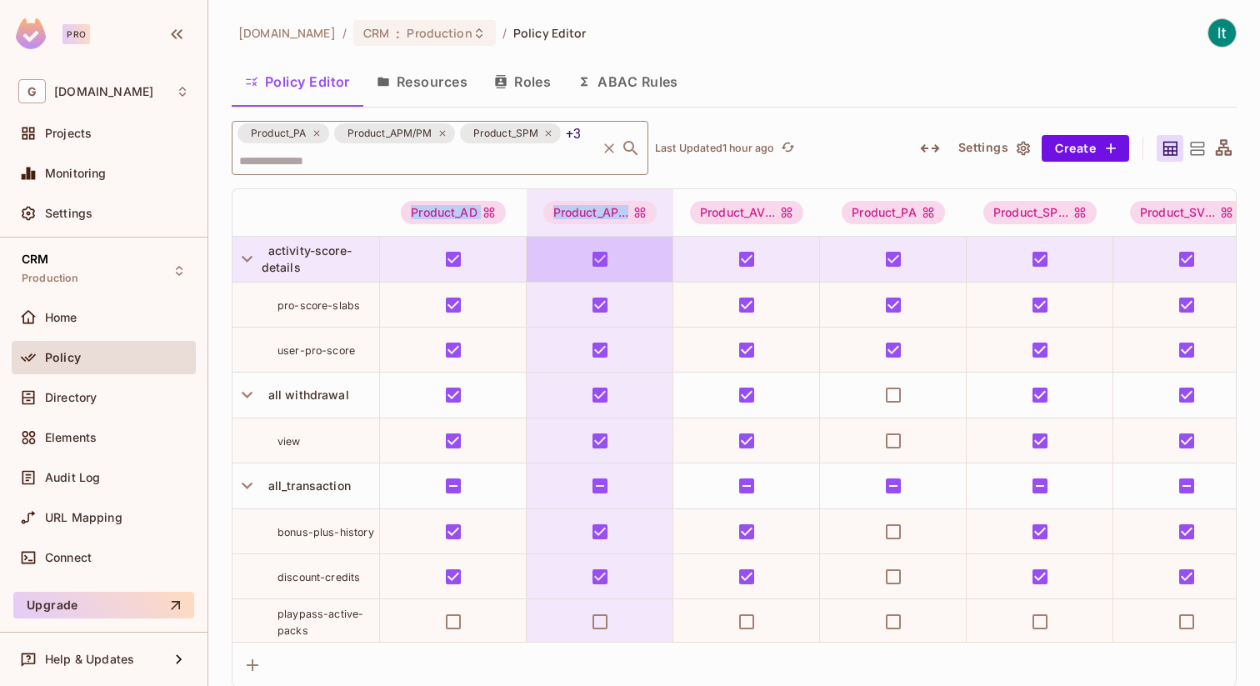
drag, startPoint x: 562, startPoint y: 247, endPoint x: 627, endPoint y: 222, distance: 69.9
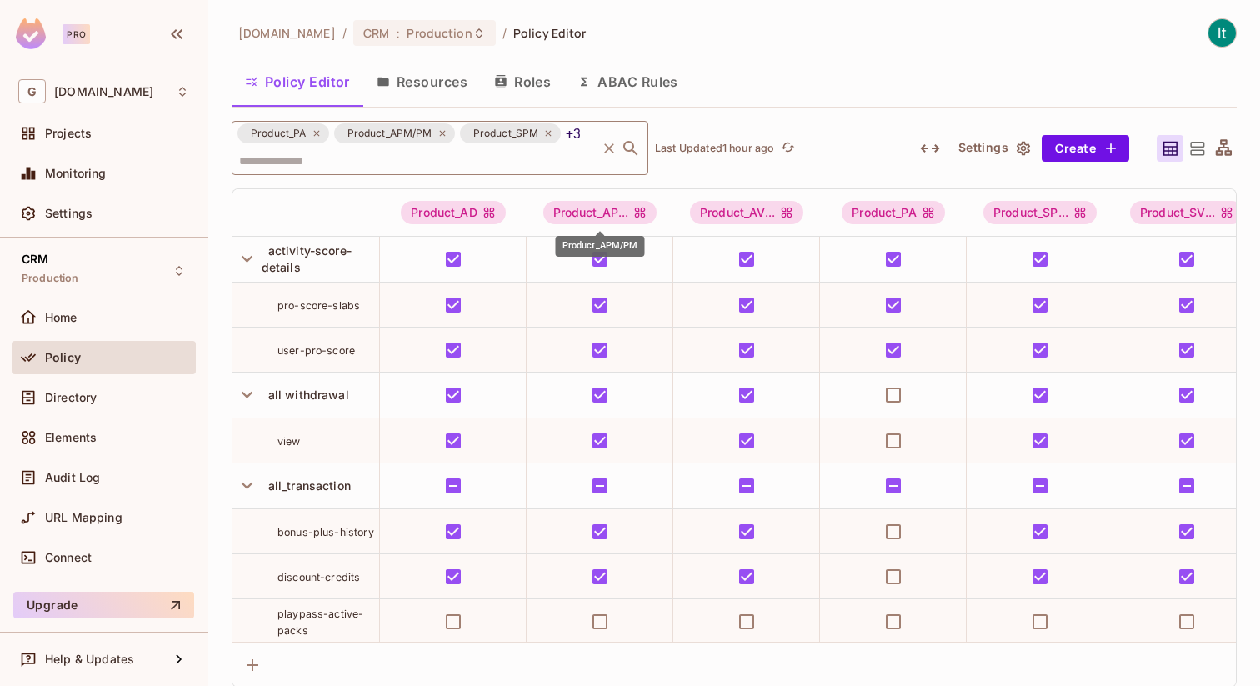
click at [572, 248] on div "Product_APM/PM" at bounding box center [600, 246] width 89 height 21
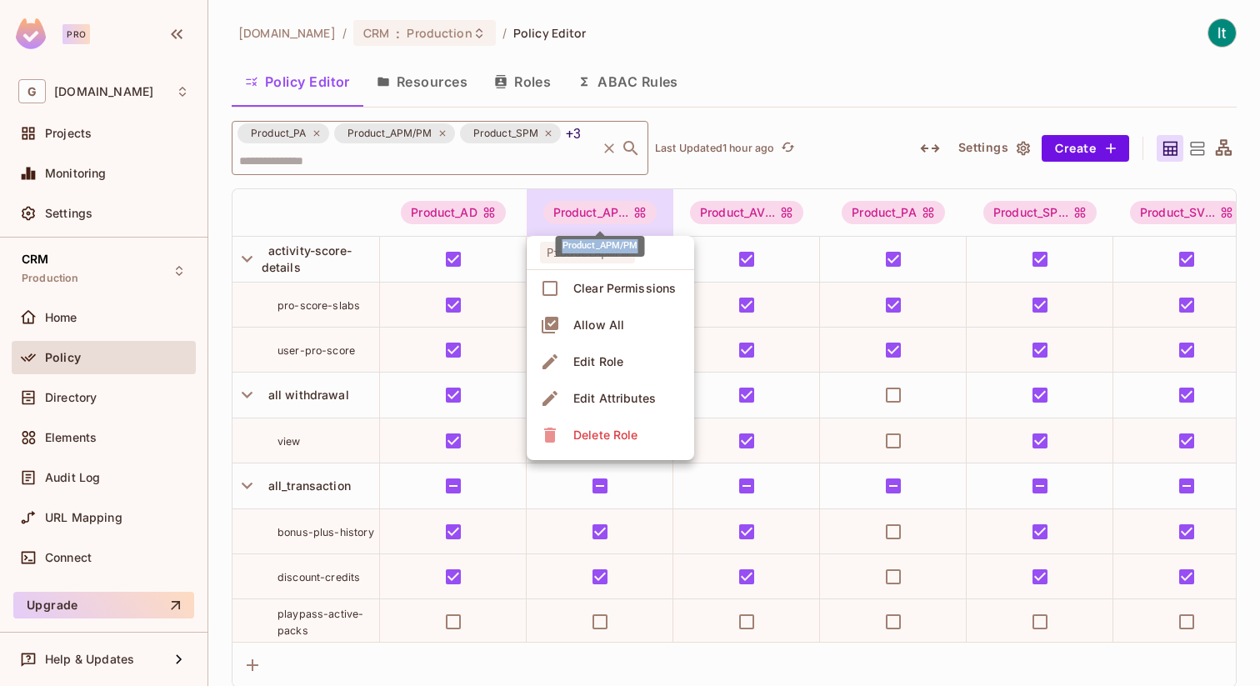
copy div "Product_APM/PM"
click at [741, 215] on div at bounding box center [630, 343] width 1260 height 686
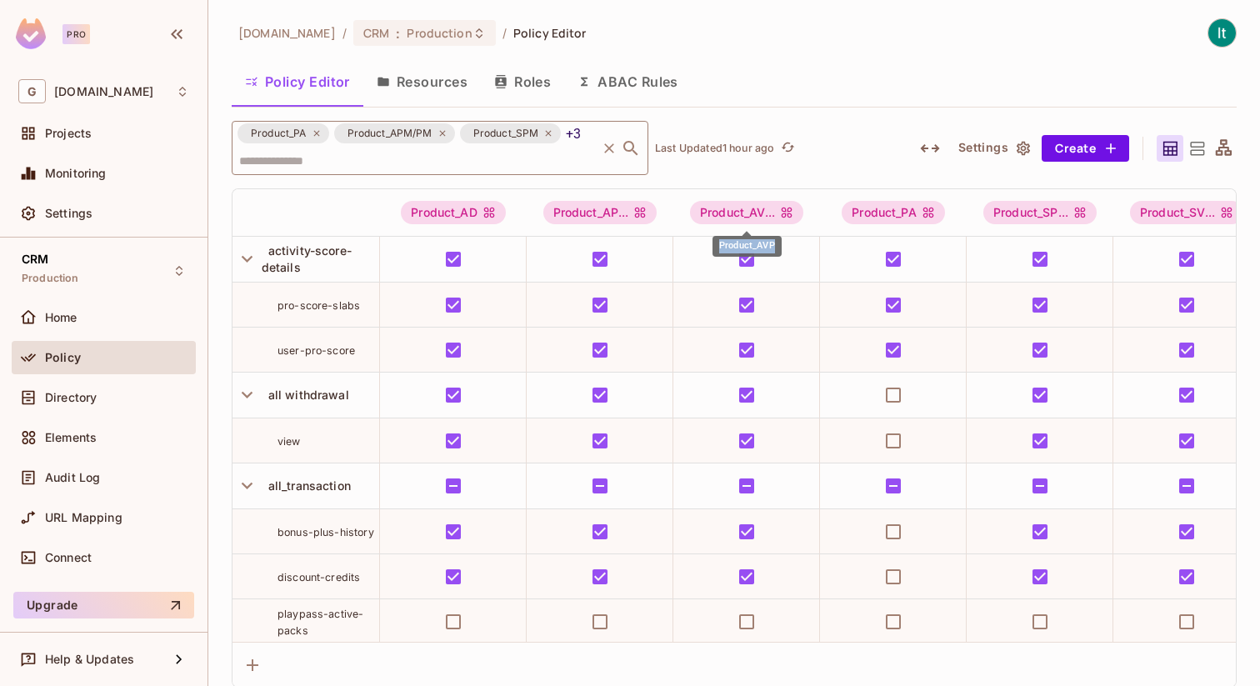
drag, startPoint x: 721, startPoint y: 247, endPoint x: 771, endPoint y: 247, distance: 50.0
click at [771, 247] on div "Product_AVP" at bounding box center [746, 246] width 69 height 21
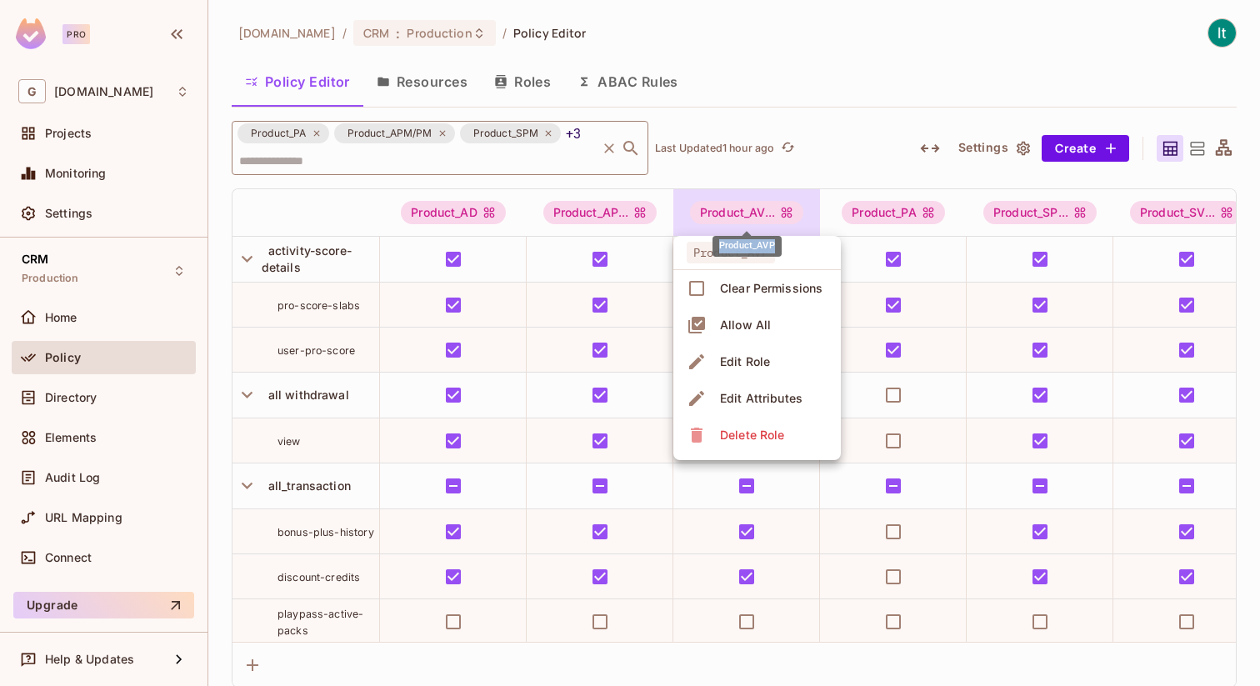
copy div "Product_AVP"
click at [884, 214] on div at bounding box center [630, 343] width 1260 height 686
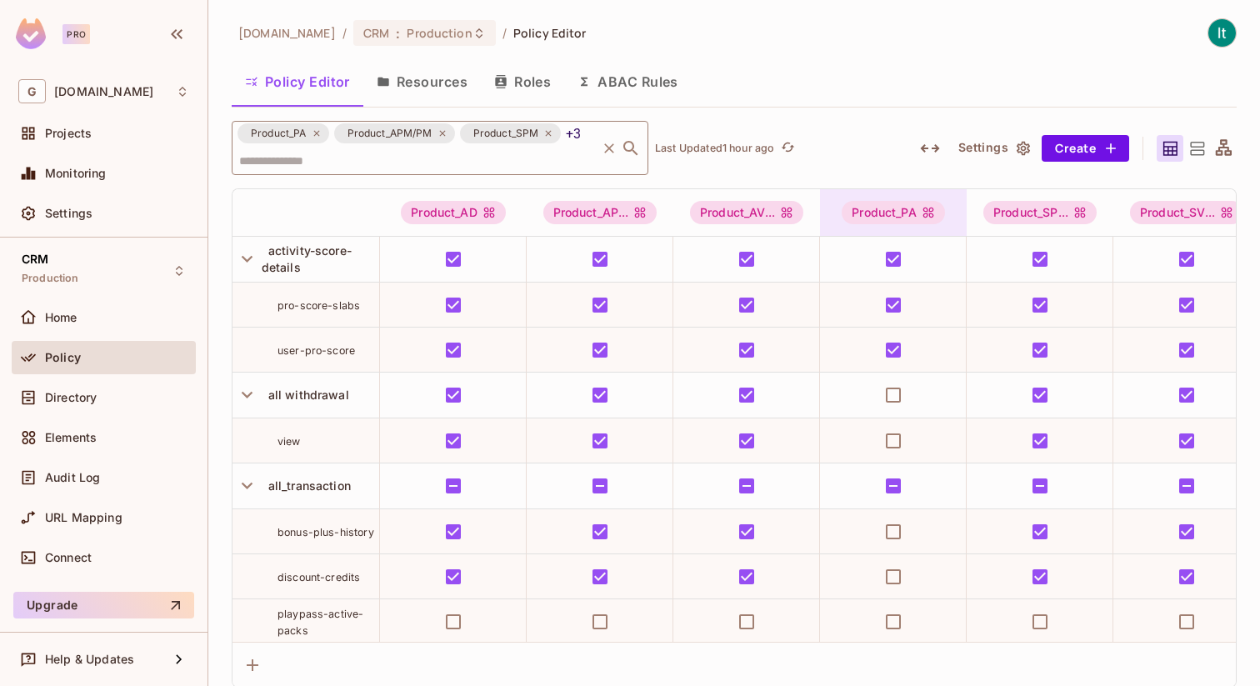
click at [883, 214] on div "Product_PA" at bounding box center [892, 212] width 103 height 23
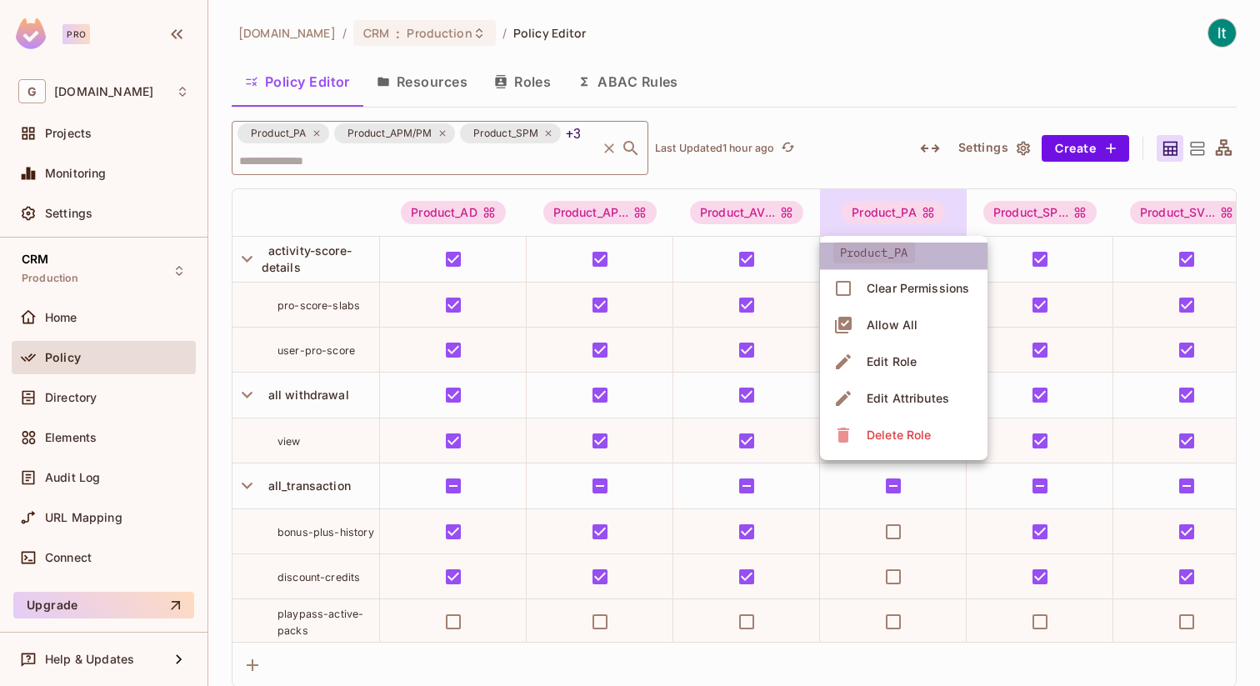
drag, startPoint x: 841, startPoint y: 254, endPoint x: 915, endPoint y: 254, distance: 73.3
click at [915, 254] on span "Product_PA" at bounding box center [874, 253] width 82 height 22
drag, startPoint x: 930, startPoint y: 253, endPoint x: 829, endPoint y: 251, distance: 100.8
click at [829, 251] on li "Product_PA" at bounding box center [903, 255] width 167 height 27
drag, startPoint x: 913, startPoint y: 251, endPoint x: 851, endPoint y: 251, distance: 61.6
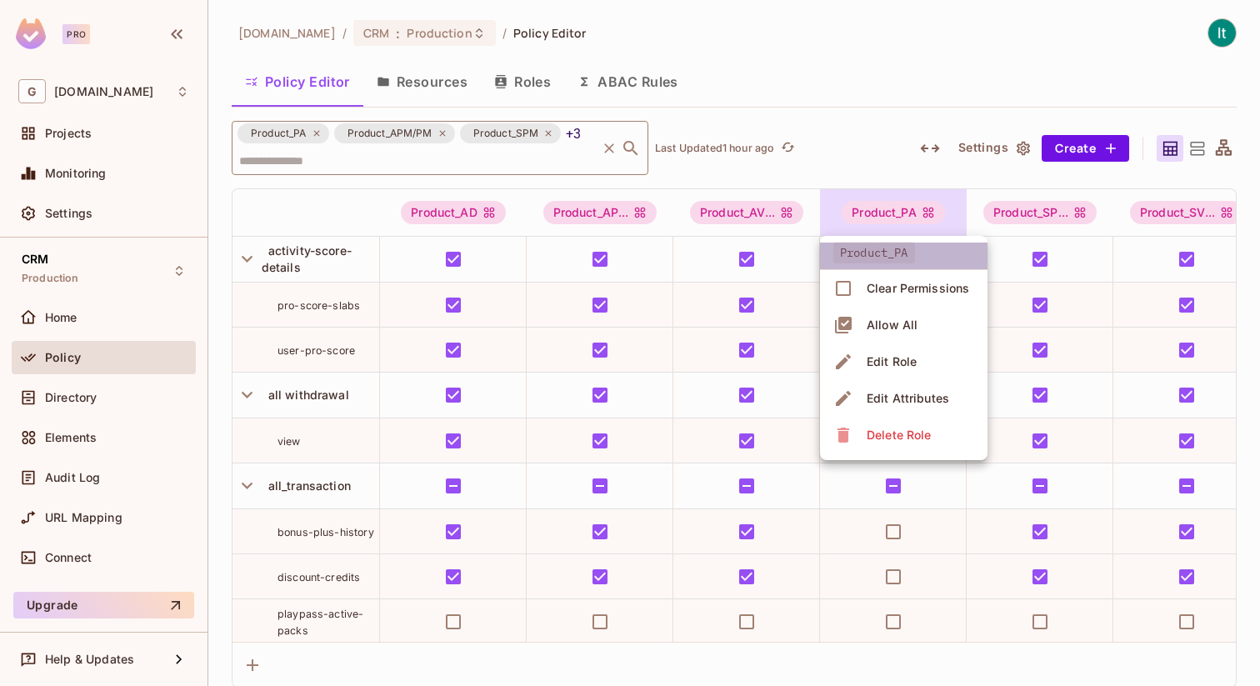
click at [851, 251] on span "Product_PA" at bounding box center [874, 253] width 82 height 22
drag, startPoint x: 917, startPoint y: 211, endPoint x: 871, endPoint y: 211, distance: 46.7
click at [871, 211] on div at bounding box center [630, 343] width 1260 height 686
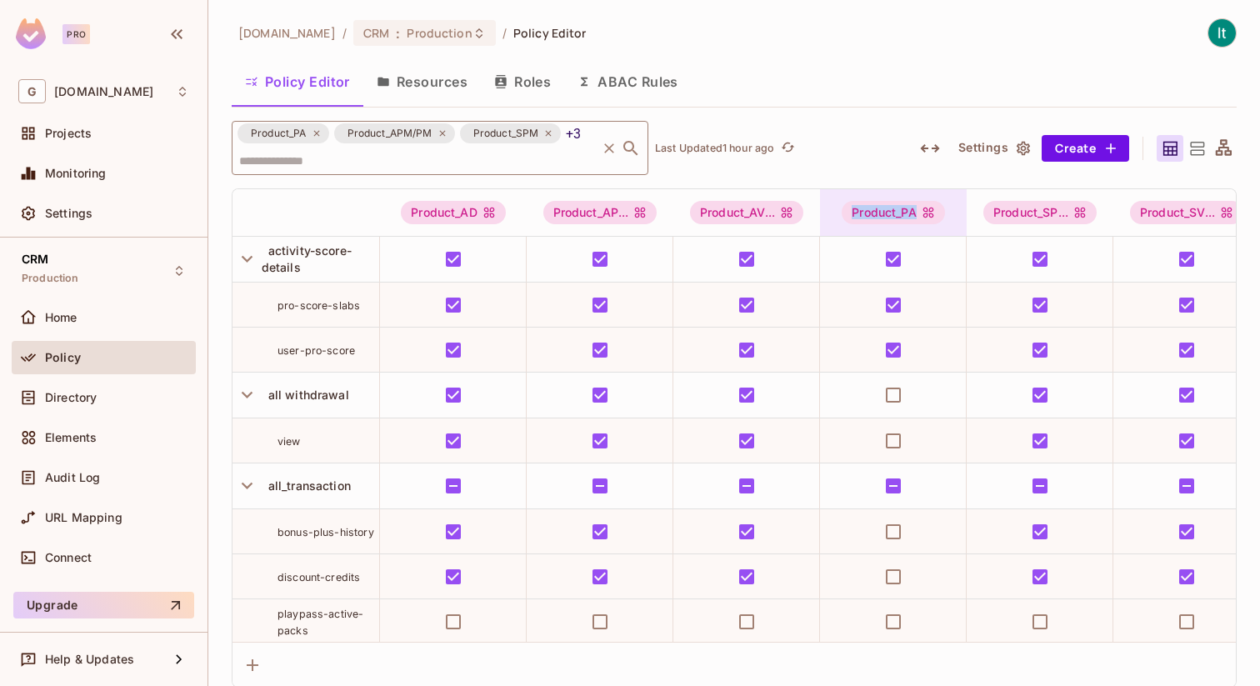
drag, startPoint x: 918, startPoint y: 212, endPoint x: 853, endPoint y: 212, distance: 65.0
click at [853, 212] on div "Product_PA" at bounding box center [892, 212] width 103 height 23
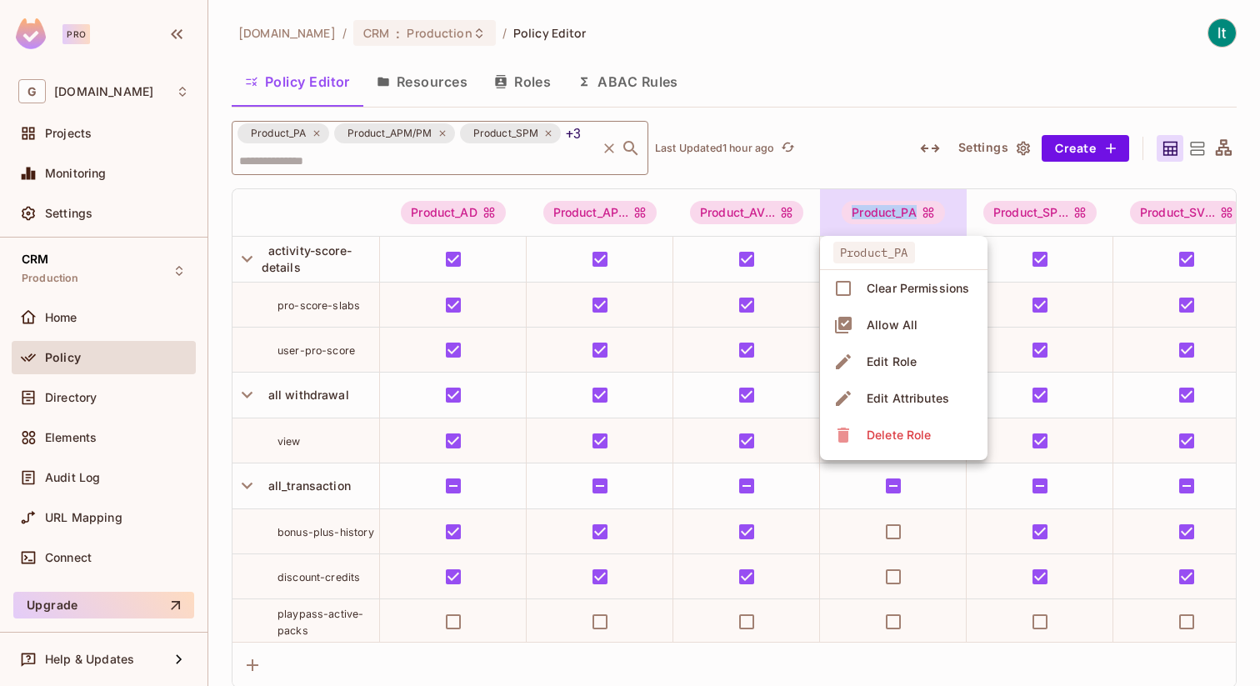
copy div "Product_PA"
click at [1039, 211] on div at bounding box center [630, 343] width 1260 height 686
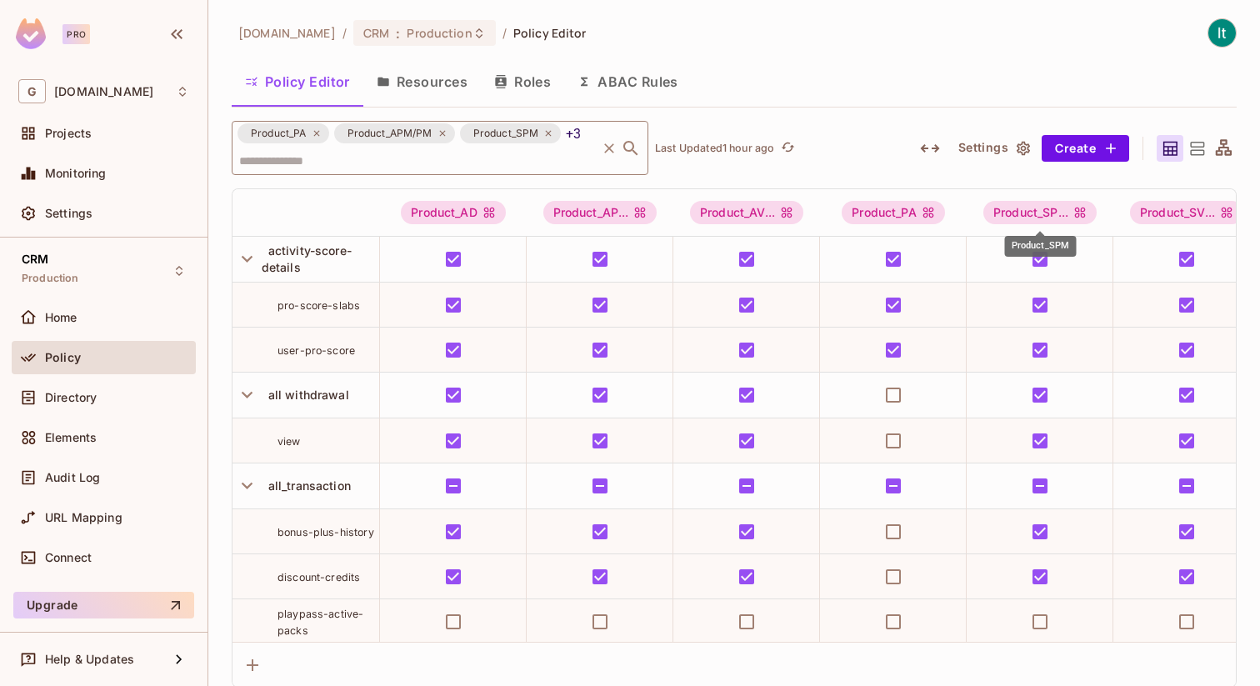
click at [1026, 247] on div "Product_SPM" at bounding box center [1041, 246] width 72 height 21
copy div "Product_SPM"
drag, startPoint x: 1159, startPoint y: 244, endPoint x: 1215, endPoint y: 244, distance: 55.8
click at [1215, 245] on div "Product_SVP" at bounding box center [1186, 246] width 69 height 21
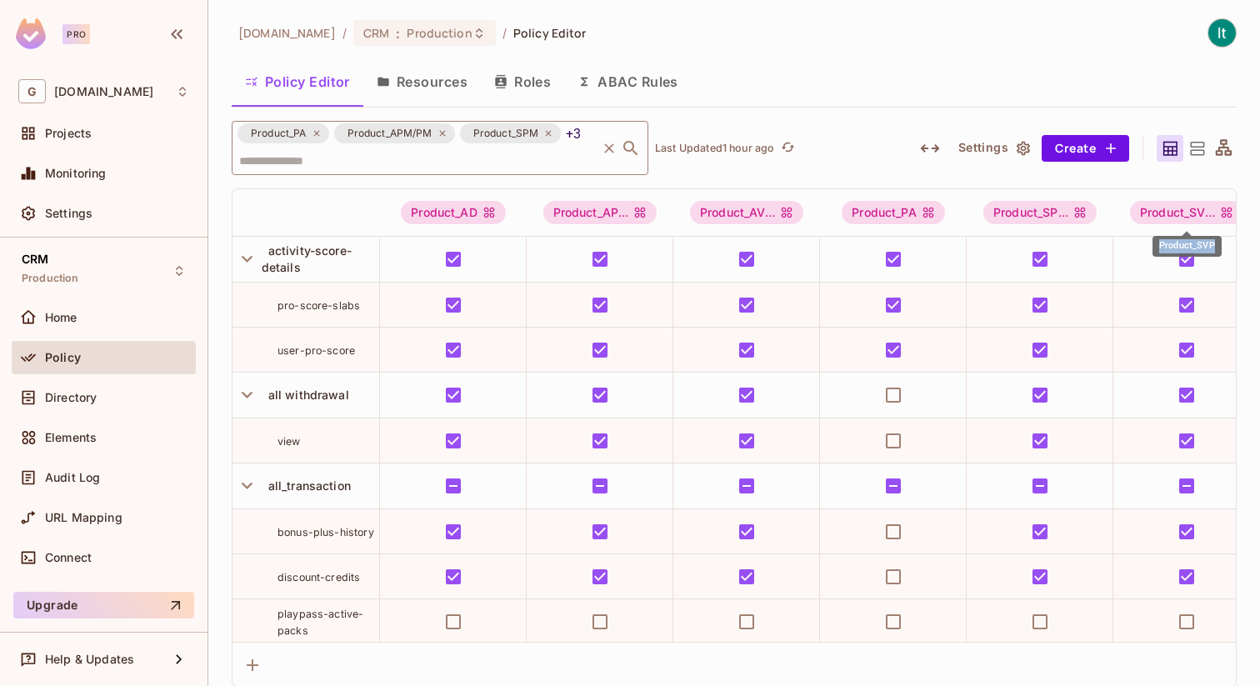
copy div "Product_SVP"
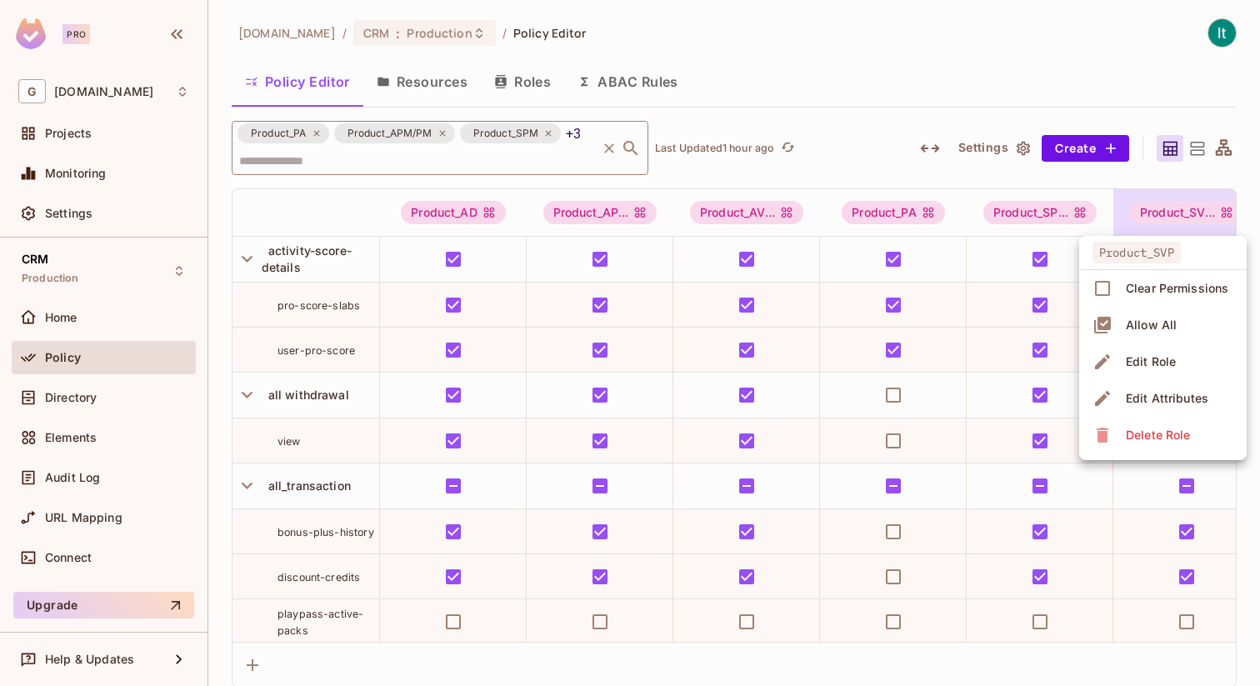
click at [544, 130] on div at bounding box center [630, 343] width 1260 height 686
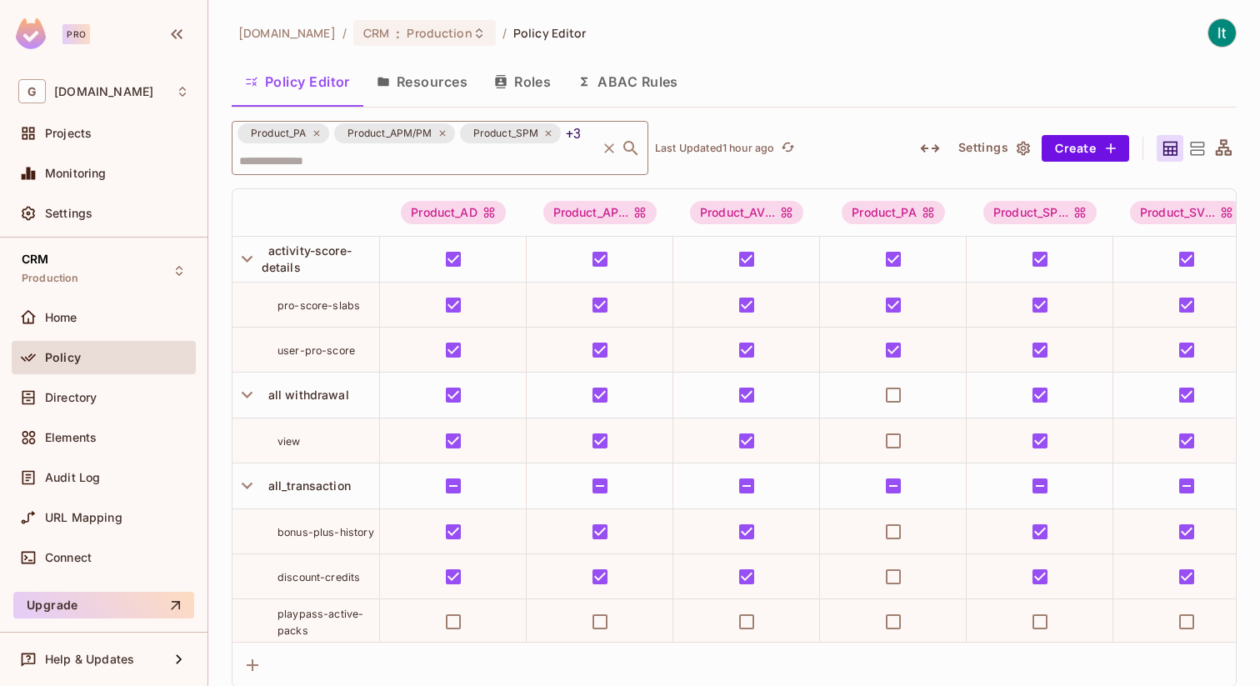
click at [547, 131] on icon at bounding box center [548, 133] width 10 height 10
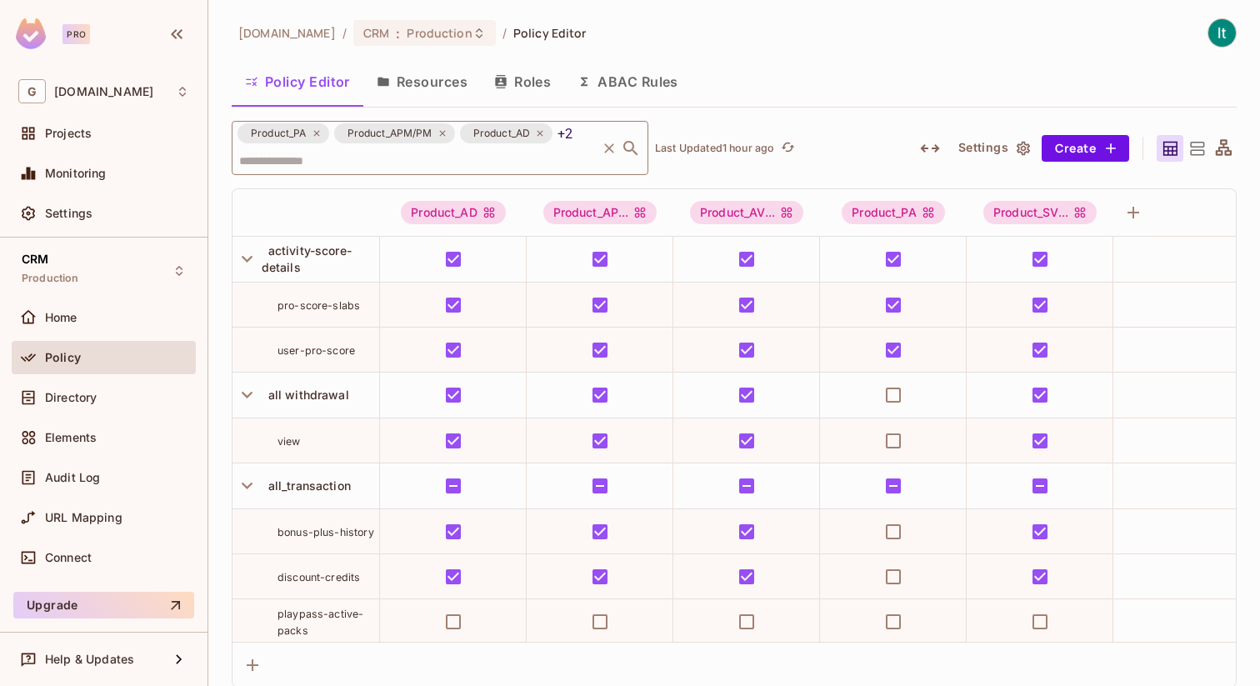
click at [442, 131] on icon at bounding box center [442, 133] width 10 height 10
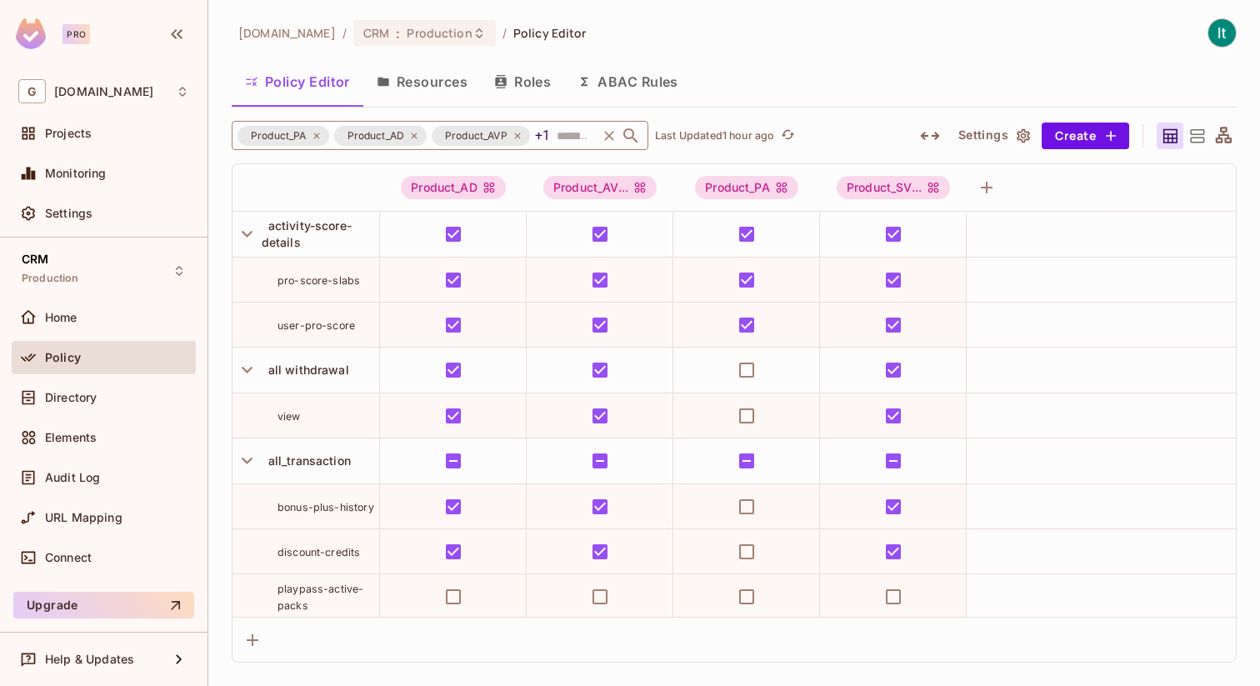
click at [317, 136] on icon at bounding box center [316, 135] width 6 height 6
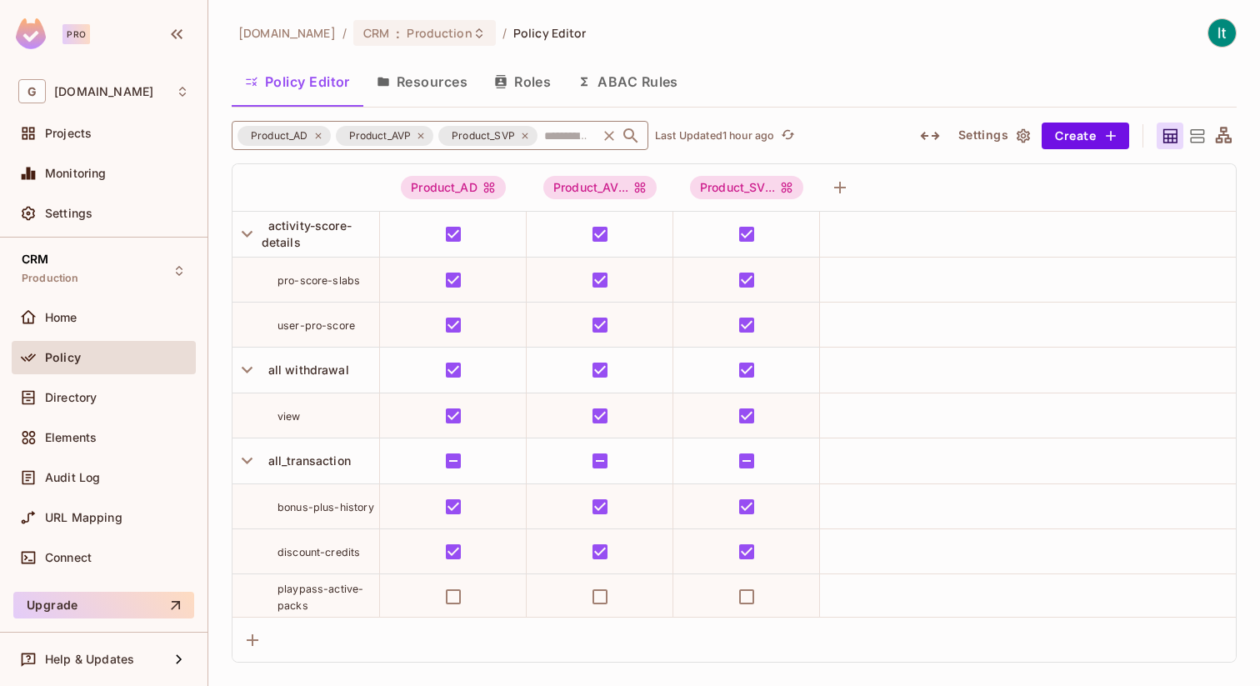
click at [317, 136] on icon at bounding box center [318, 136] width 10 height 10
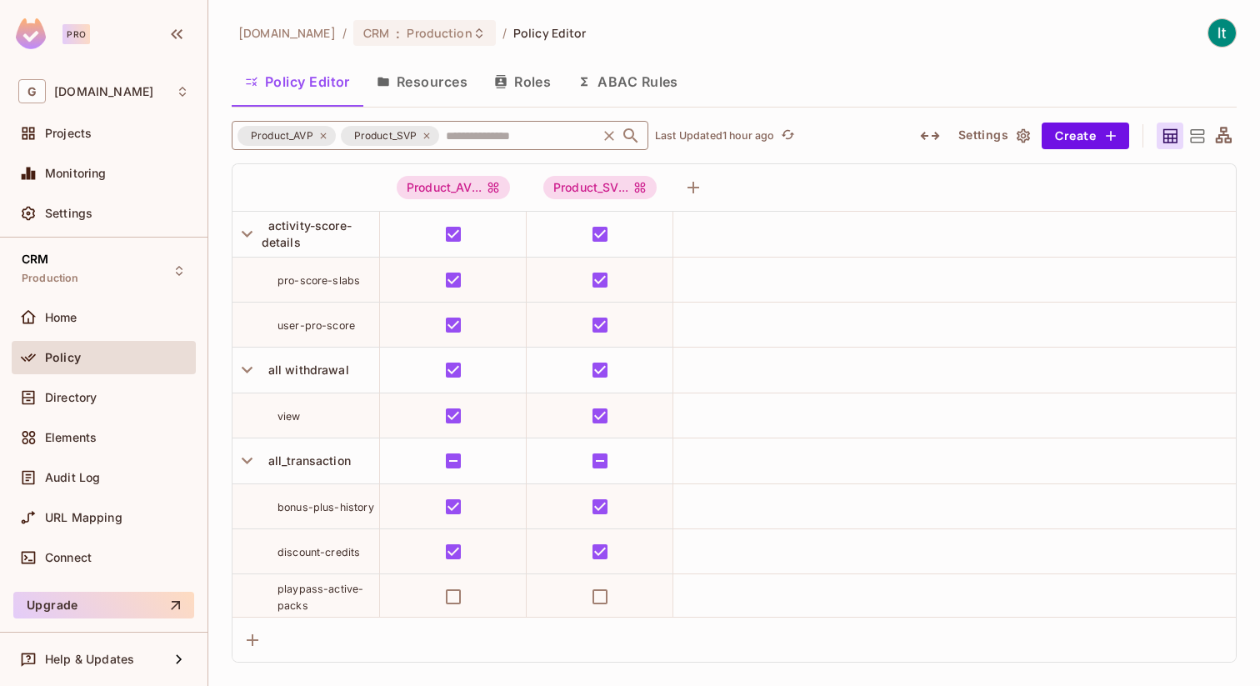
click at [324, 133] on icon at bounding box center [323, 135] width 6 height 6
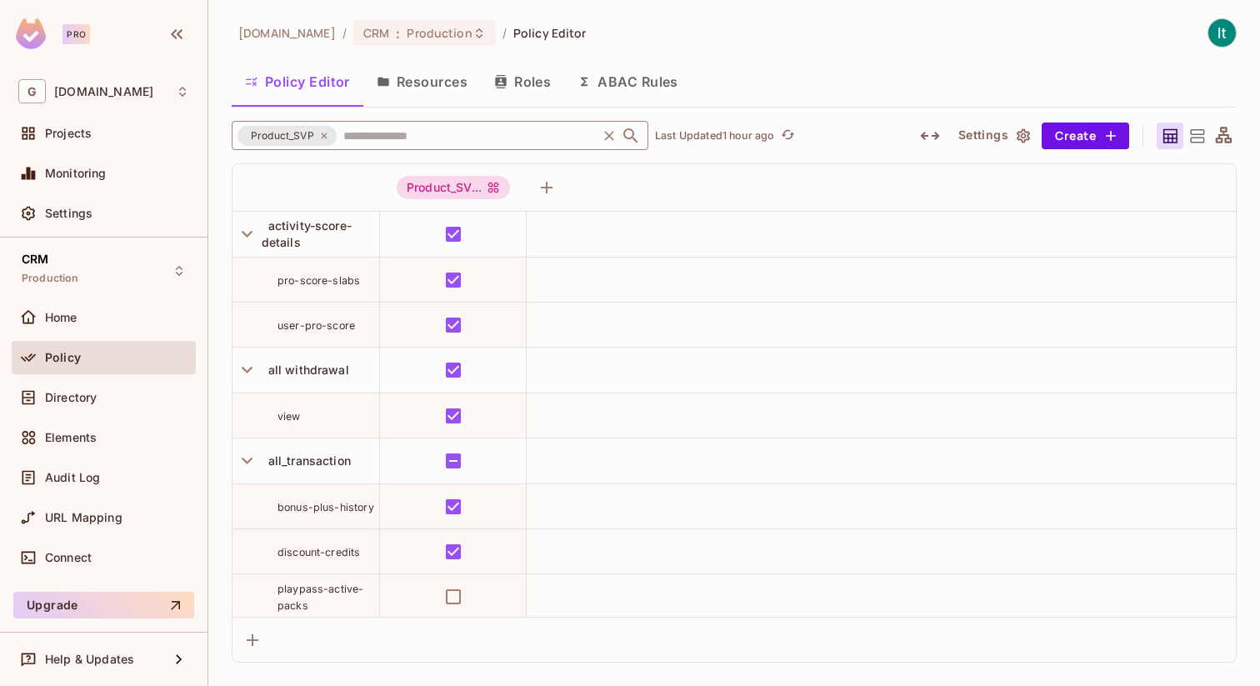
click at [324, 133] on icon at bounding box center [324, 135] width 6 height 6
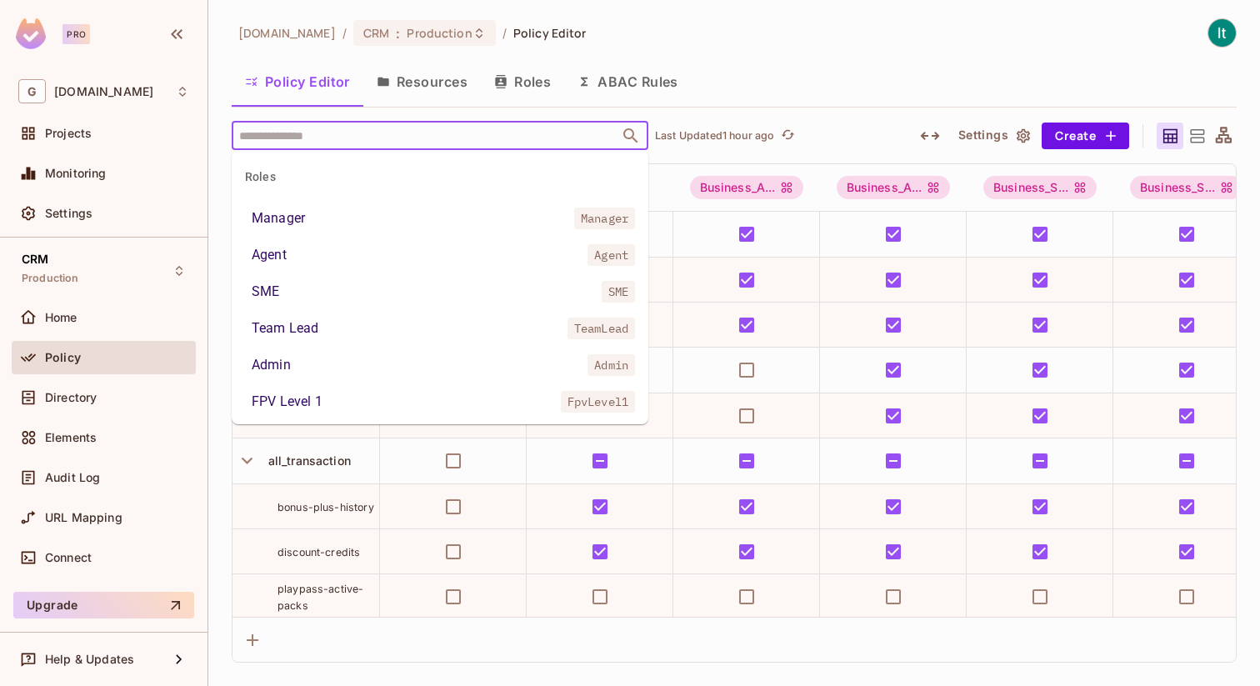
click at [297, 137] on input "text" at bounding box center [425, 135] width 381 height 29
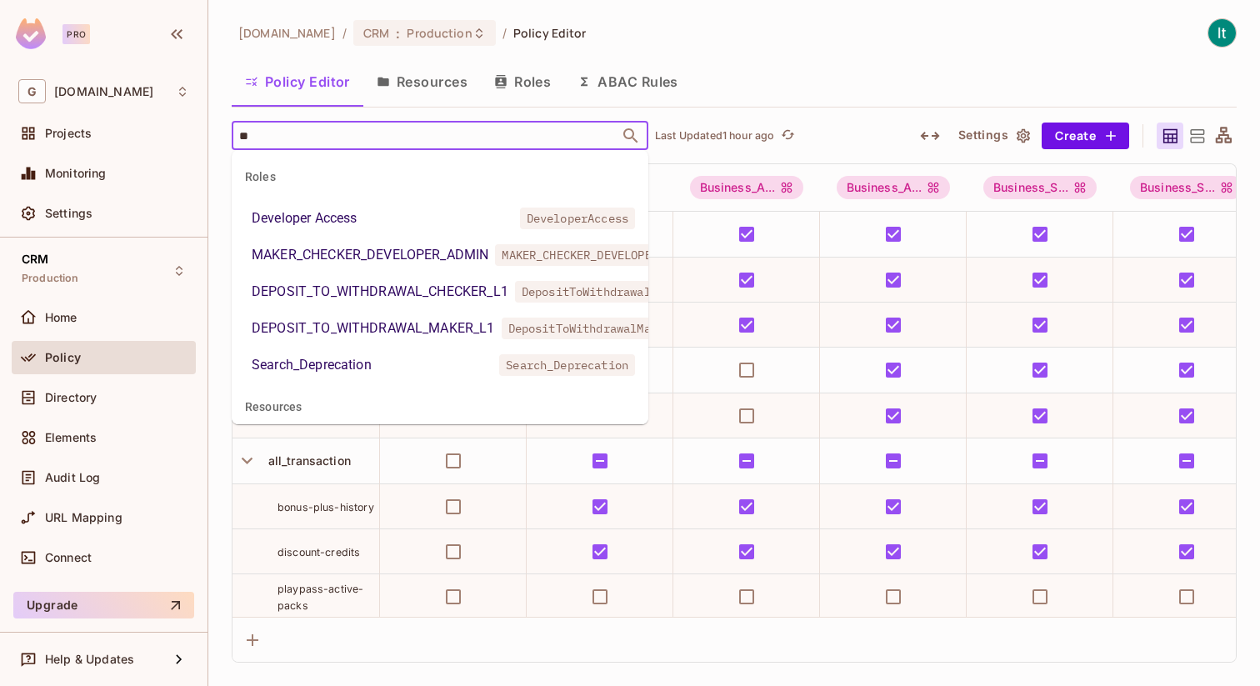
type input "***"
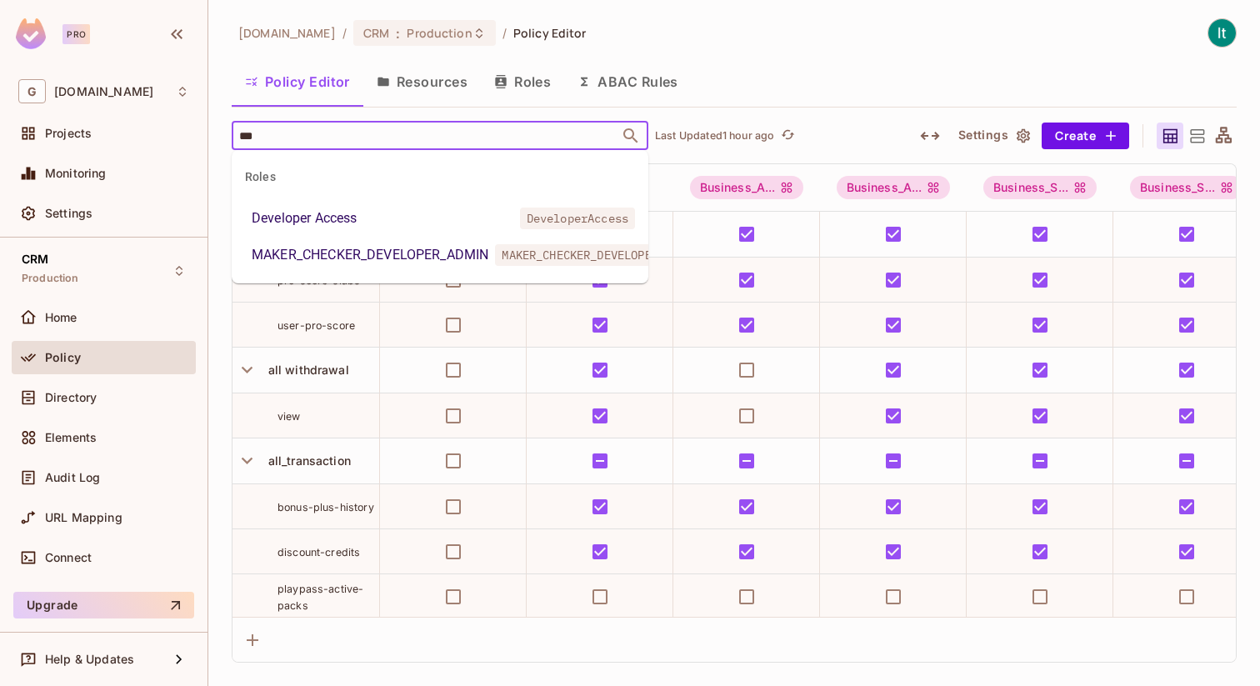
click at [349, 222] on div "Developer Access" at bounding box center [304, 218] width 105 height 20
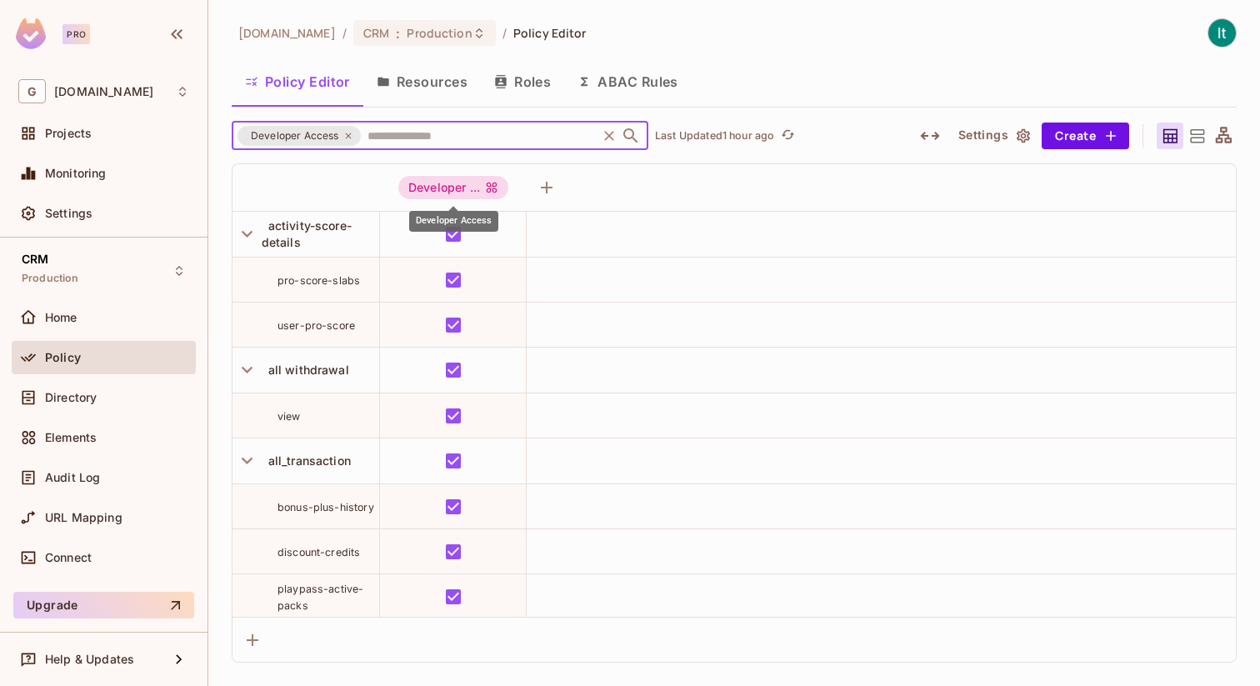
click at [429, 221] on div "Developer Access" at bounding box center [453, 221] width 89 height 21
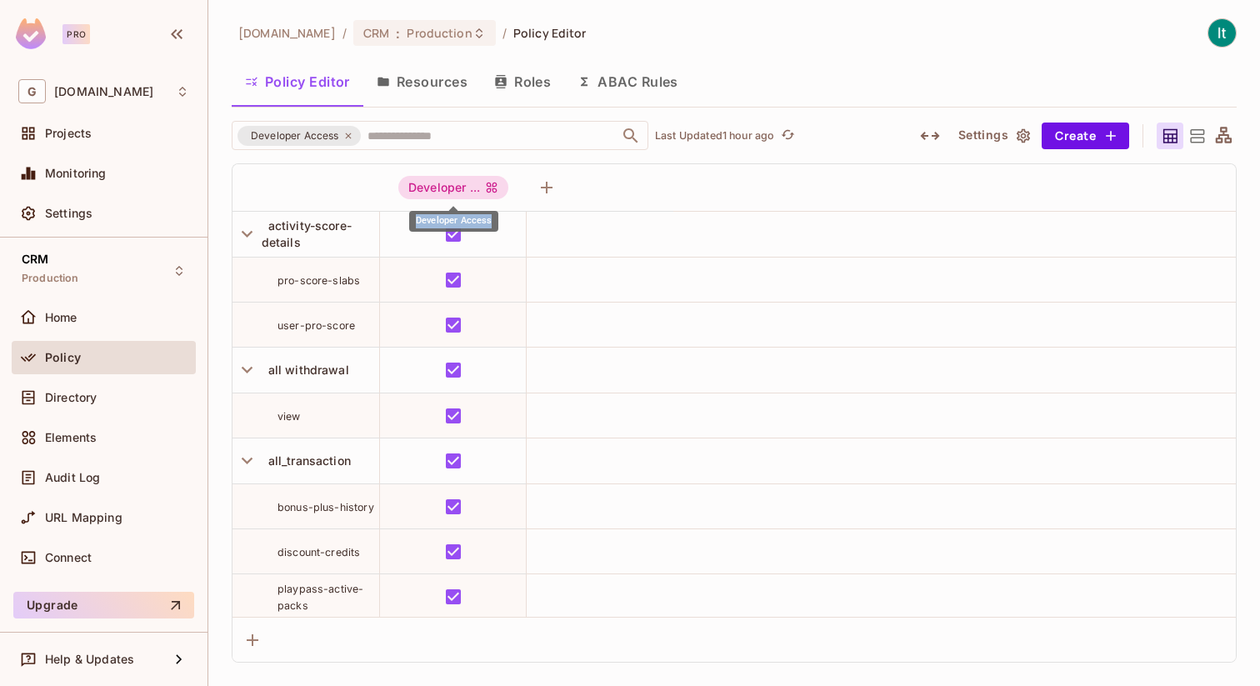
click at [429, 221] on div "Developer Access" at bounding box center [453, 221] width 89 height 21
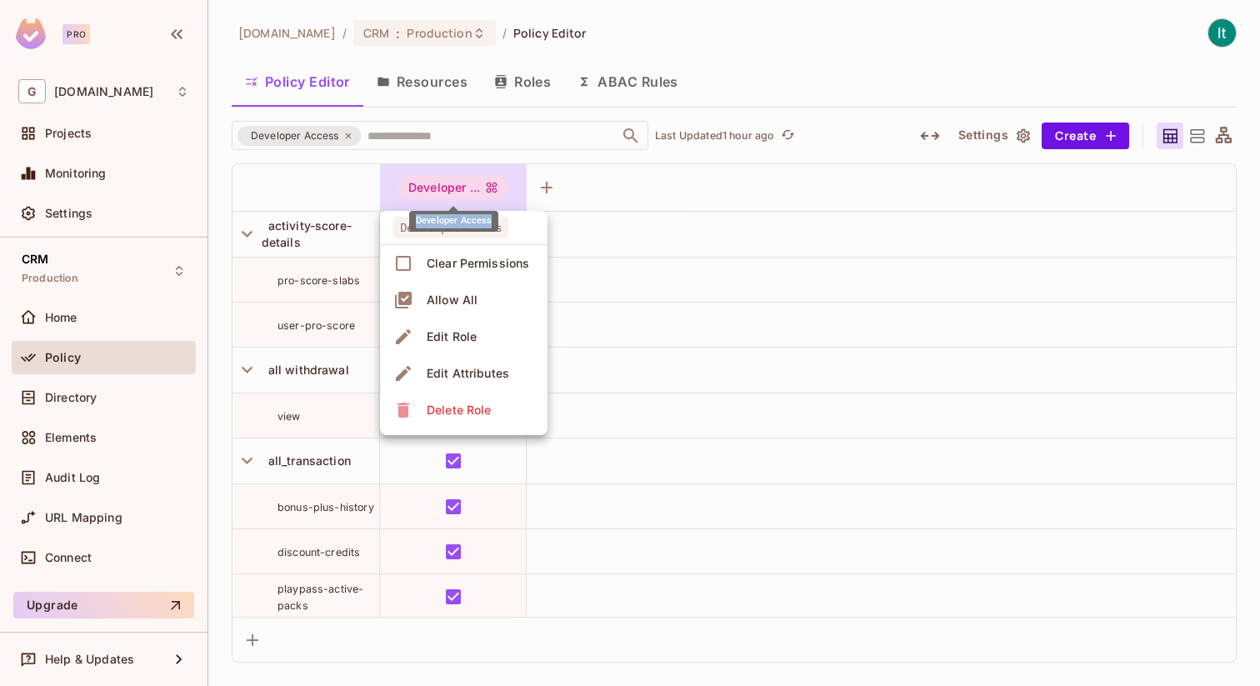
copy div "Developer Access"
click at [677, 196] on div at bounding box center [630, 343] width 1260 height 686
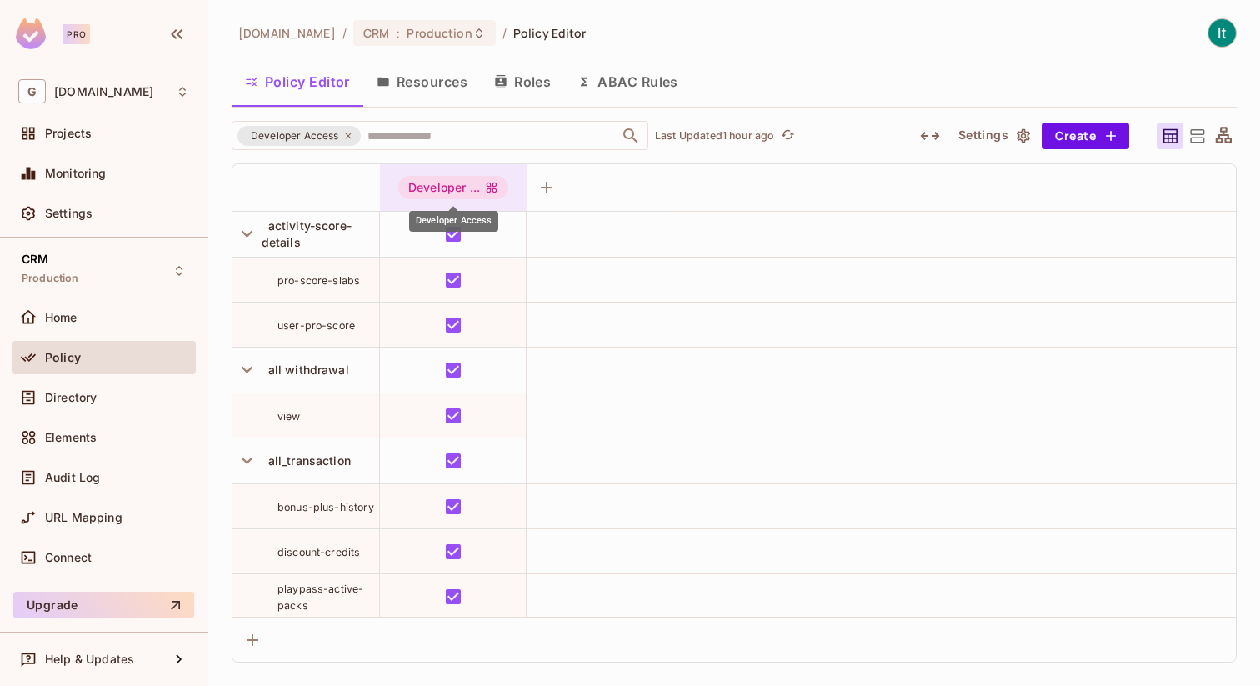
click at [447, 187] on div "Developer ..." at bounding box center [453, 187] width 110 height 23
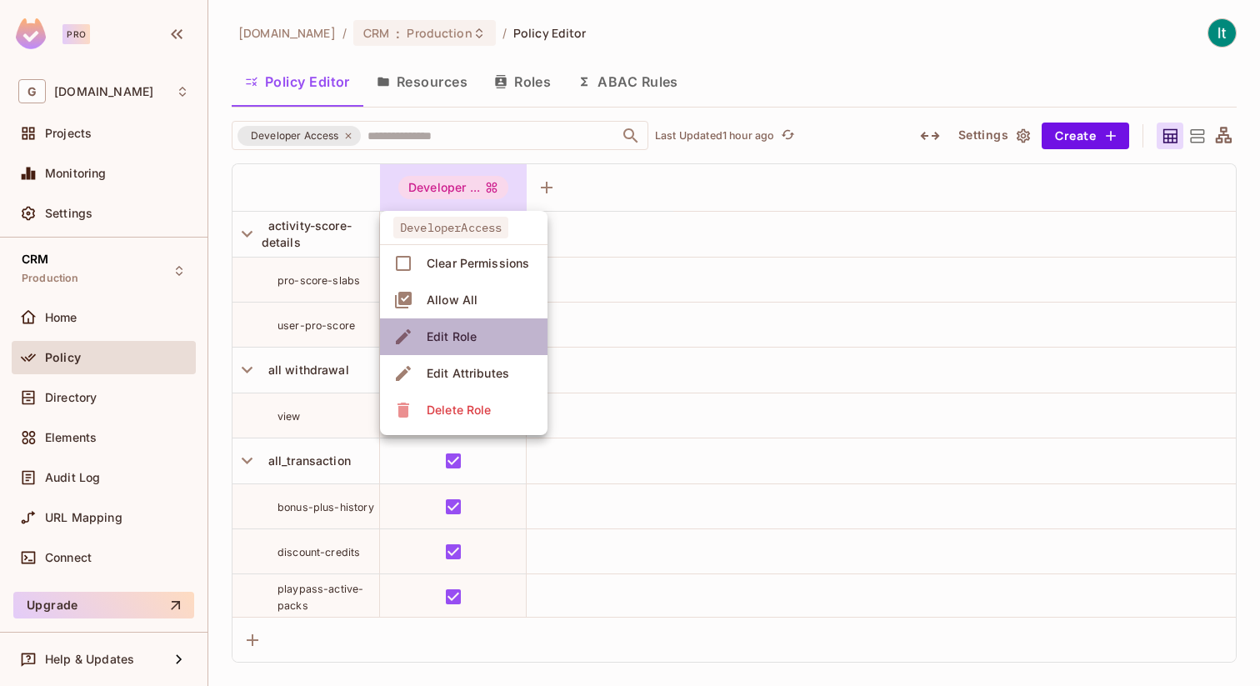
click at [462, 336] on div "Edit Role" at bounding box center [452, 336] width 50 height 17
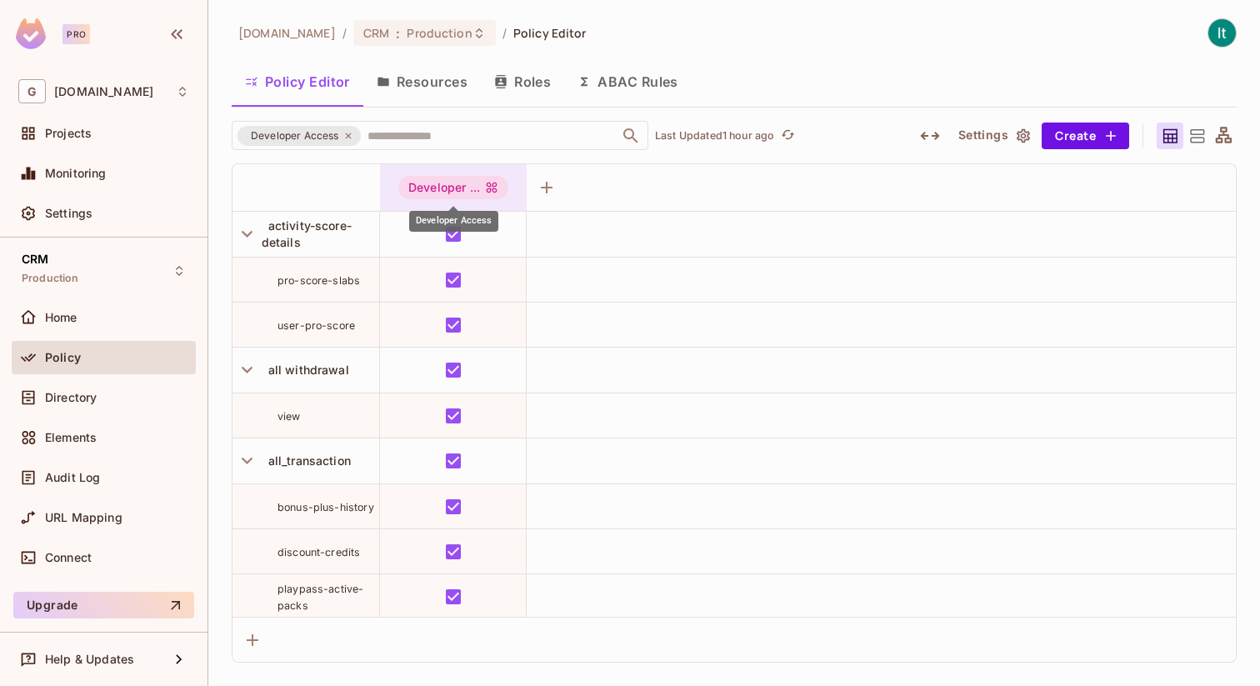
click at [461, 187] on div "Developer ..." at bounding box center [453, 187] width 110 height 23
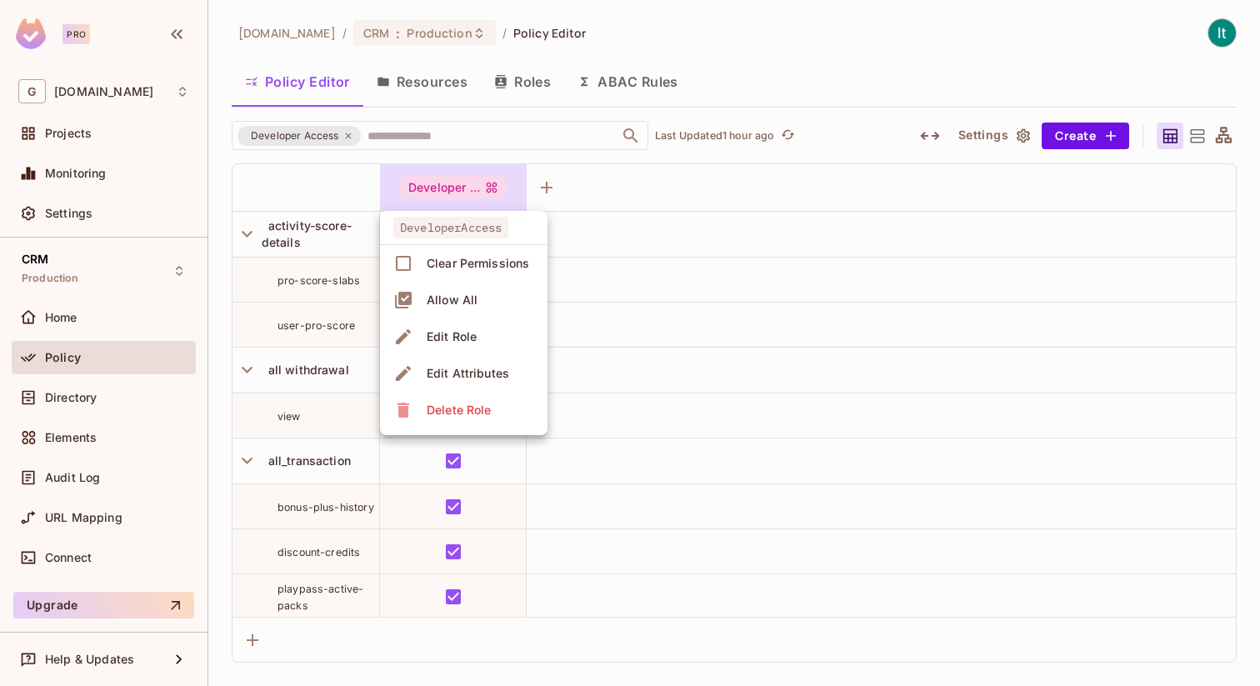
click at [457, 372] on div "Edit Attributes" at bounding box center [468, 373] width 82 height 17
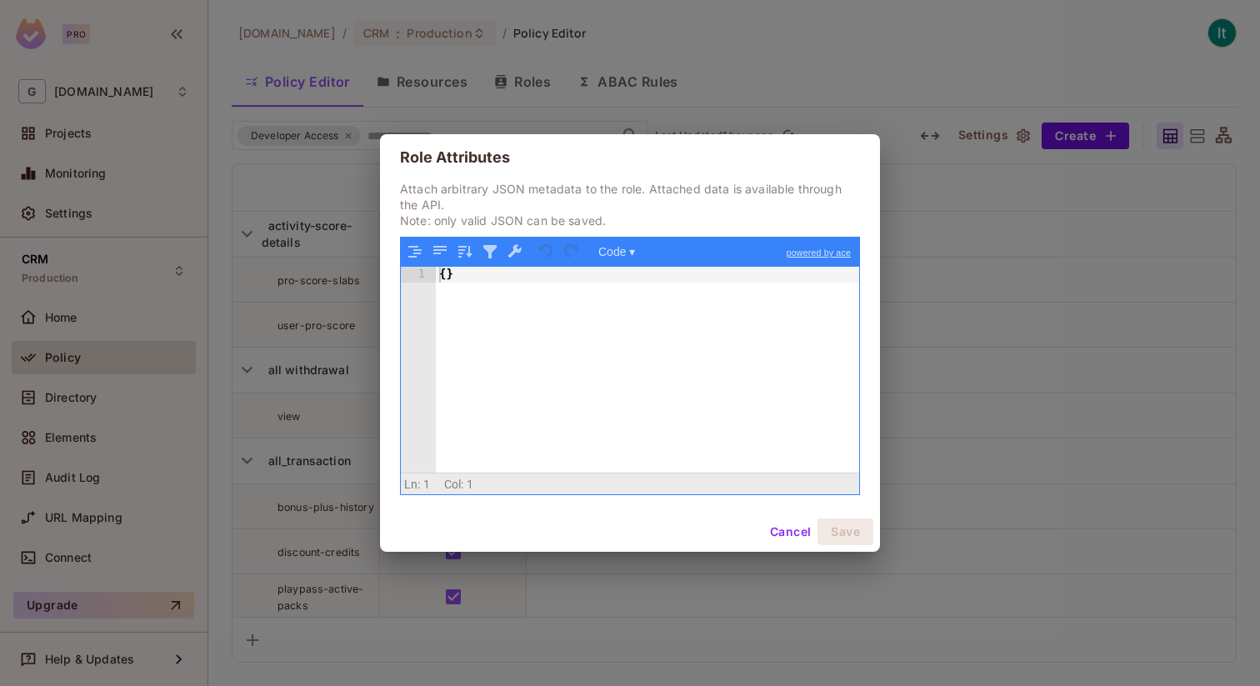
click at [791, 534] on button "Cancel" at bounding box center [790, 531] width 54 height 27
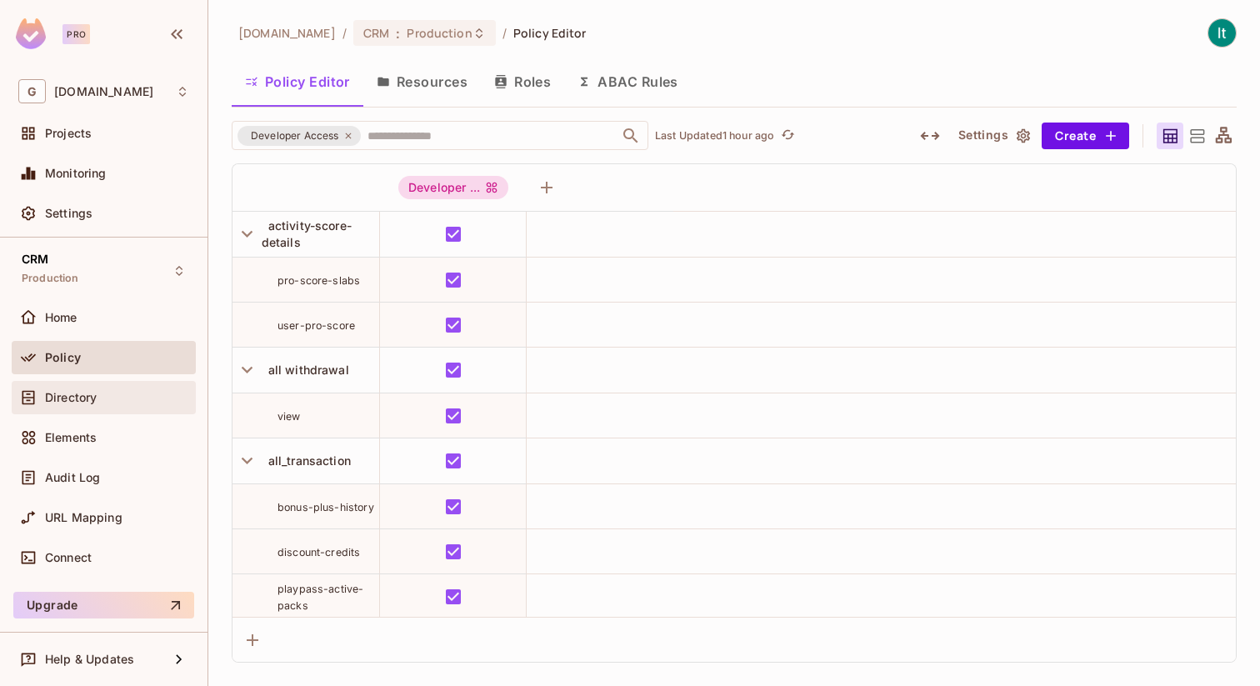
click at [116, 394] on div "Directory" at bounding box center [117, 397] width 144 height 13
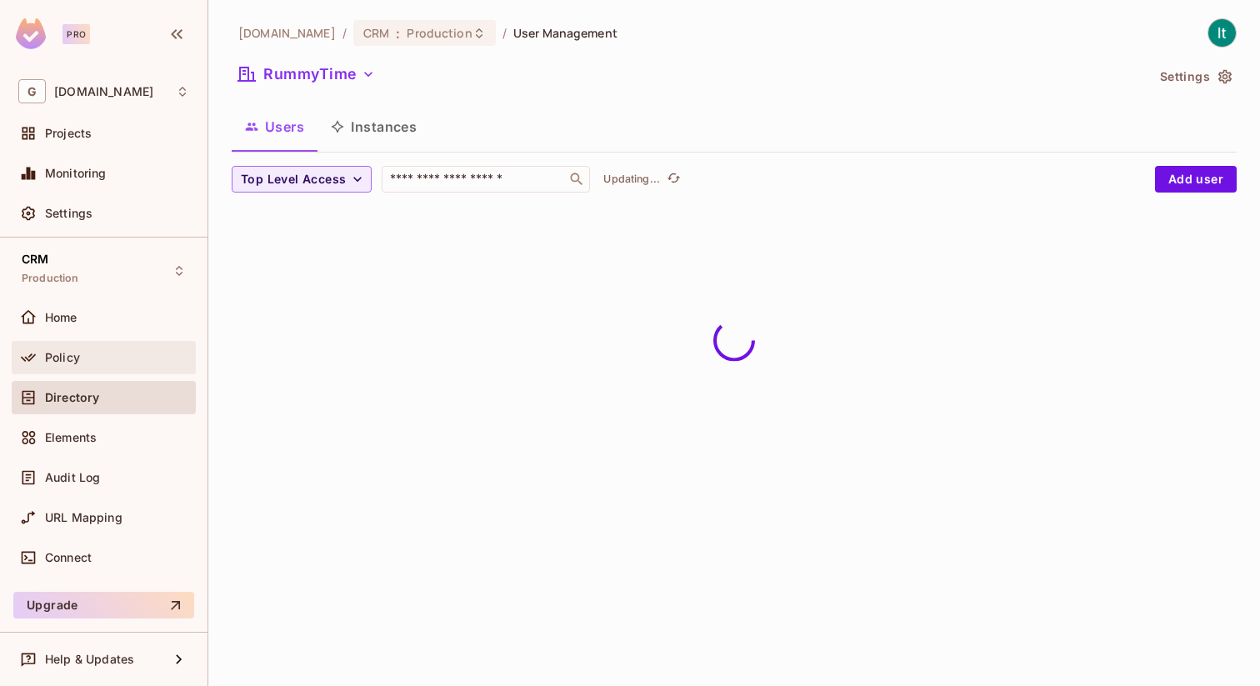
click at [100, 361] on div "Policy" at bounding box center [117, 357] width 144 height 13
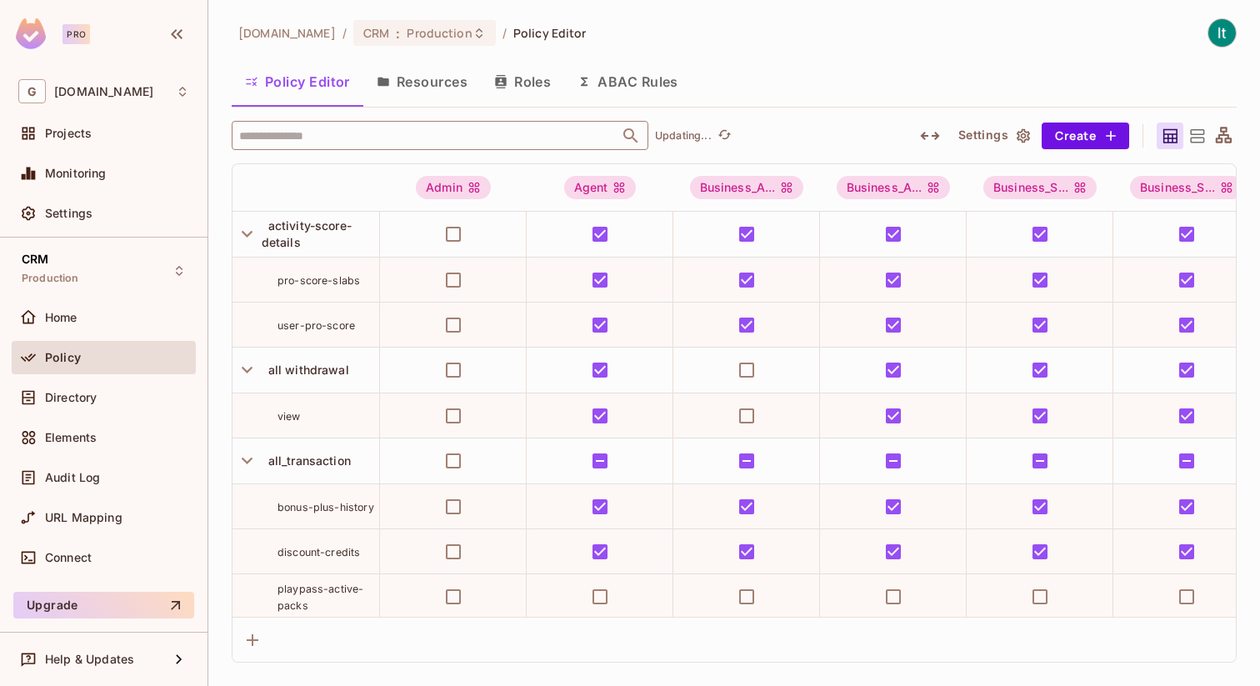
click at [333, 129] on input "text" at bounding box center [425, 135] width 381 height 29
click at [373, 135] on input "text" at bounding box center [425, 135] width 381 height 29
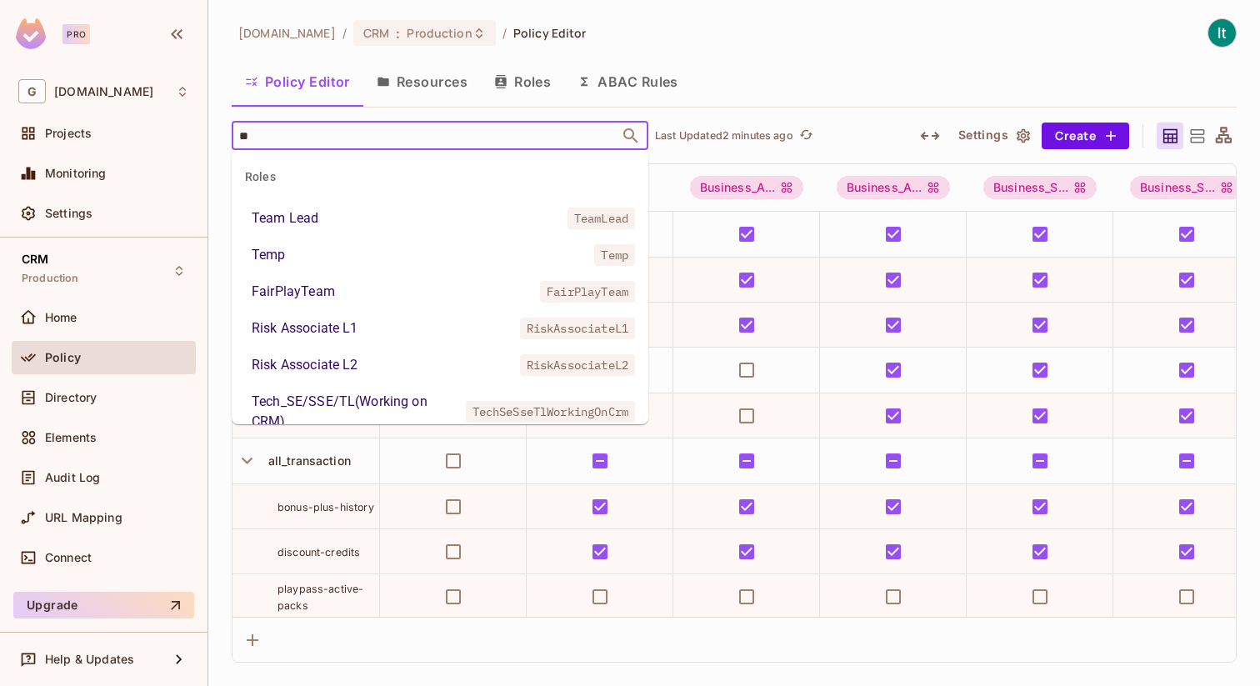
type input "*"
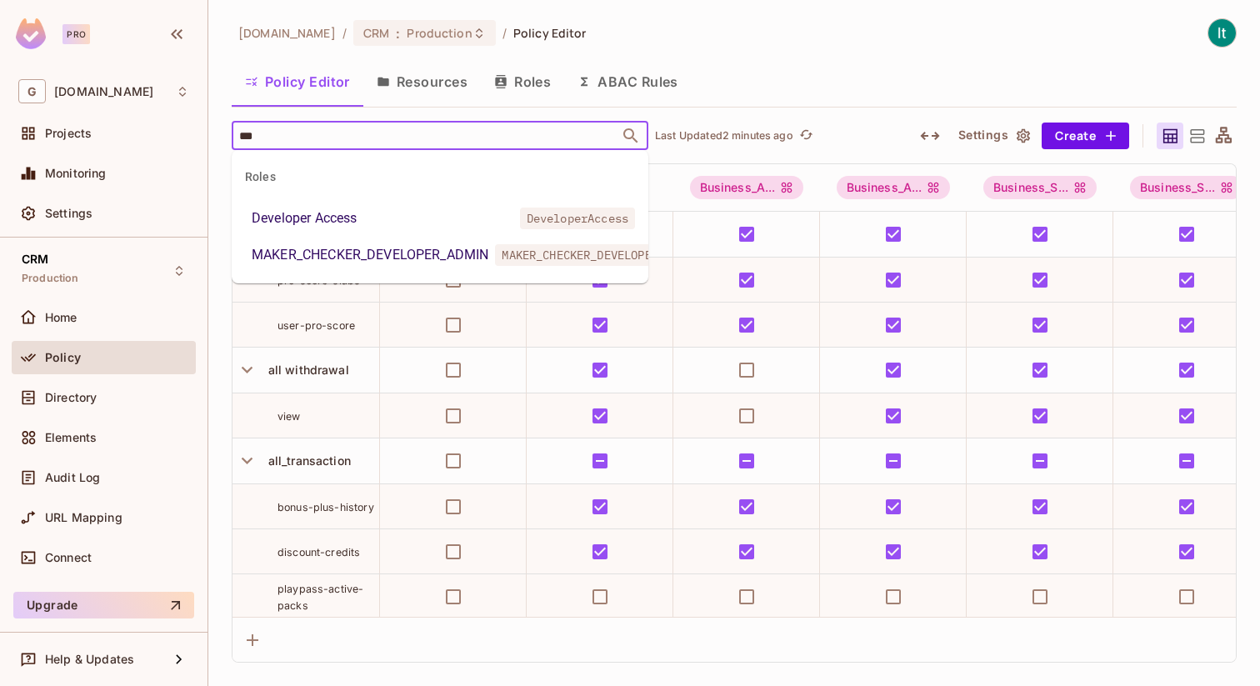
type input "****"
click at [406, 212] on li "Developer Access DeveloperAccess" at bounding box center [440, 218] width 417 height 30
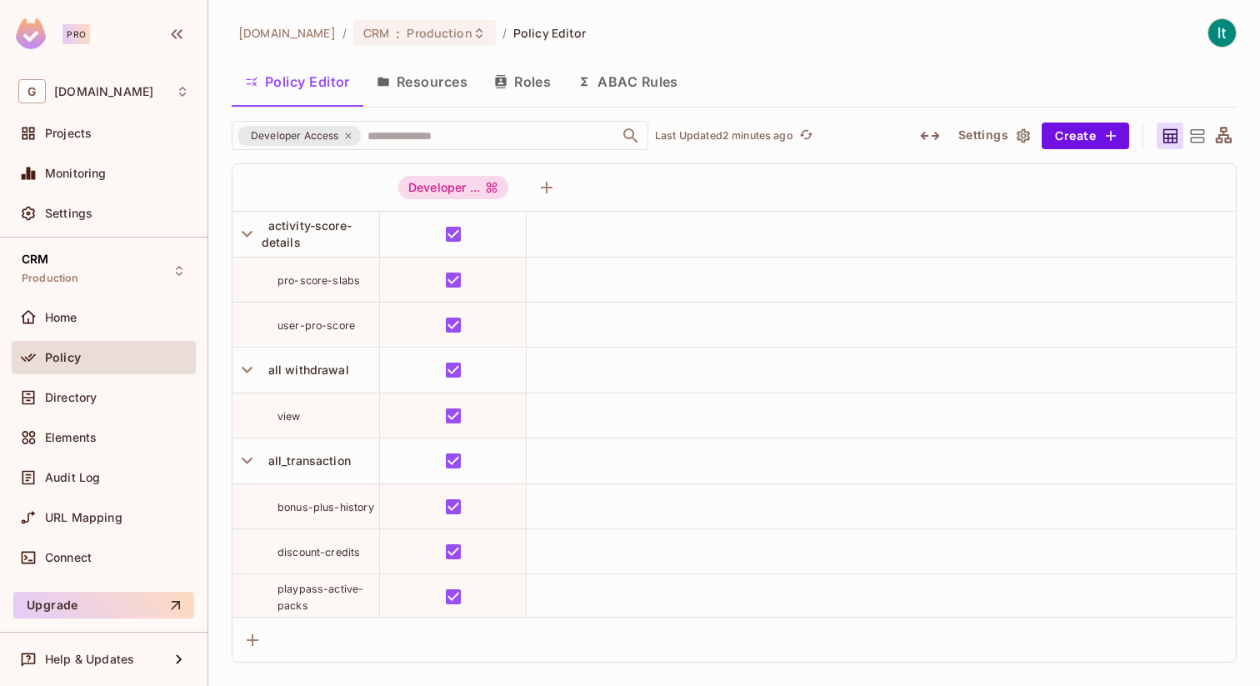
click at [523, 88] on button "Roles" at bounding box center [522, 82] width 83 height 42
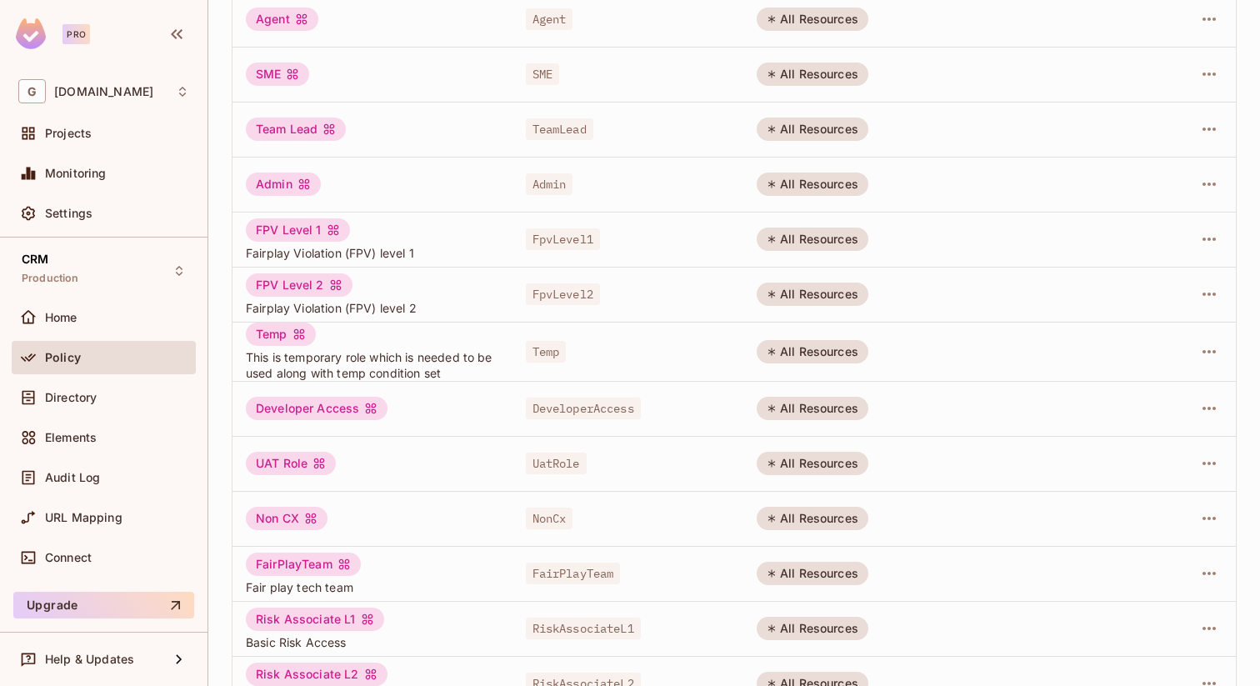
scroll to position [282, 0]
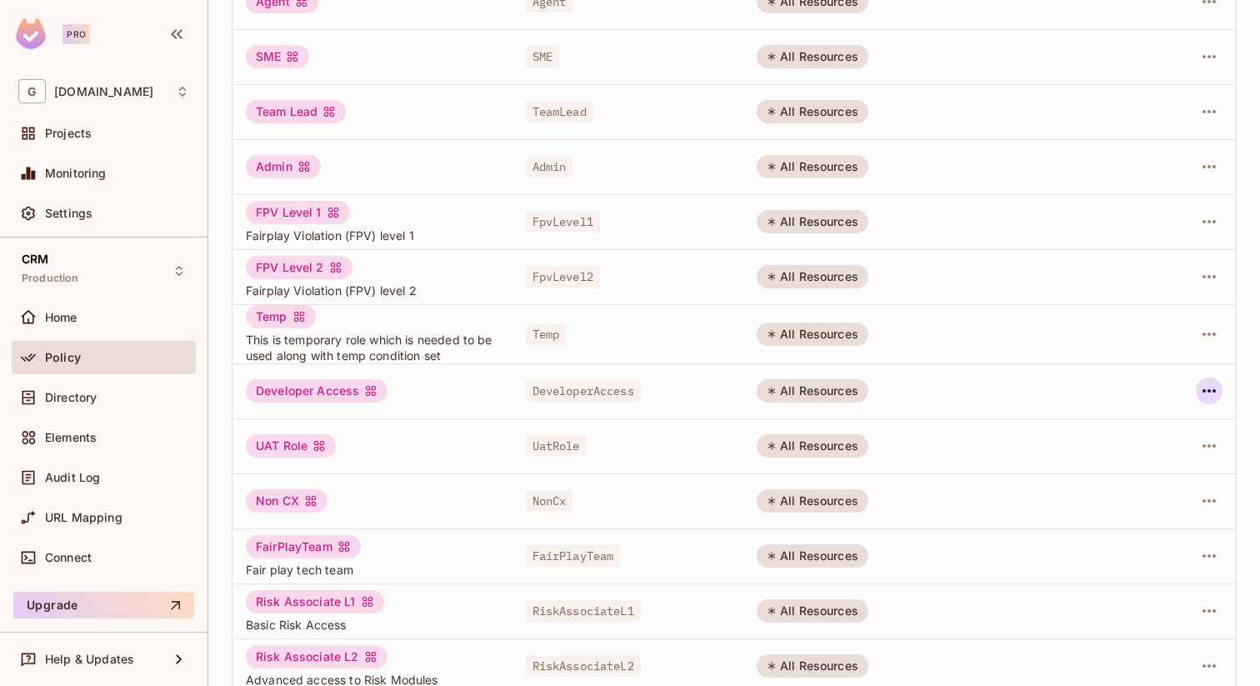
click at [1207, 392] on icon "button" at bounding box center [1208, 390] width 13 height 3
click at [1141, 432] on div "Edit Role" at bounding box center [1135, 429] width 50 height 17
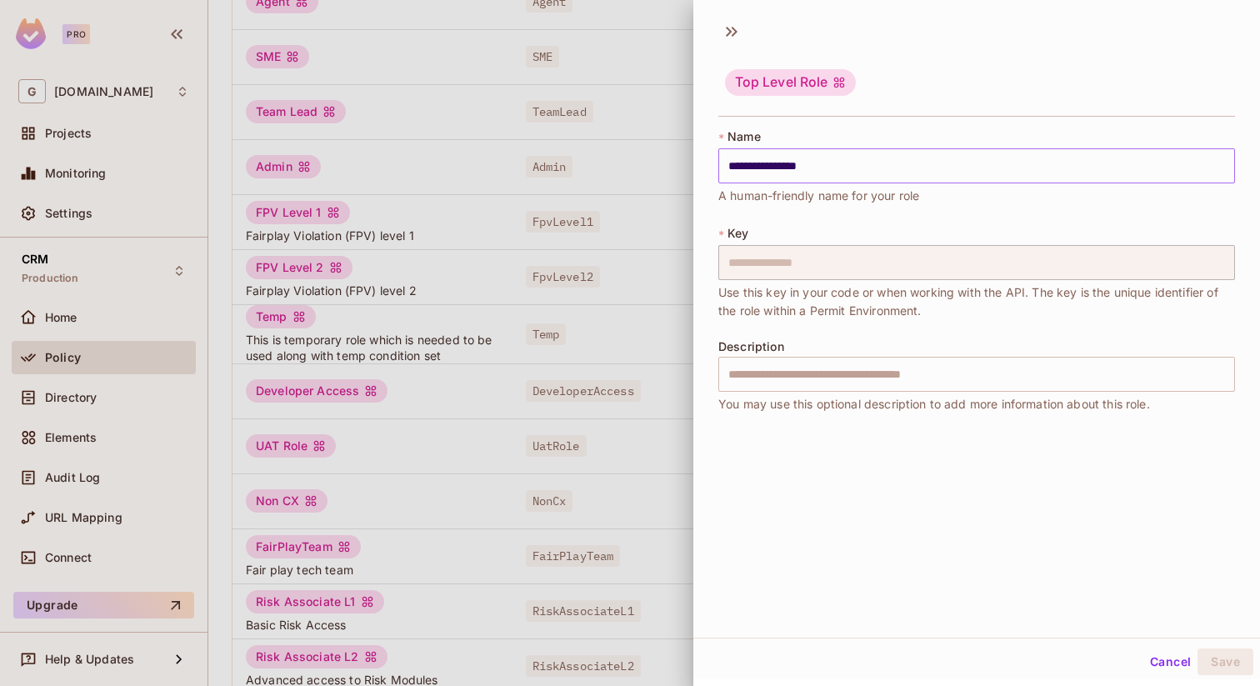
click at [821, 165] on input "**********" at bounding box center [976, 165] width 517 height 35
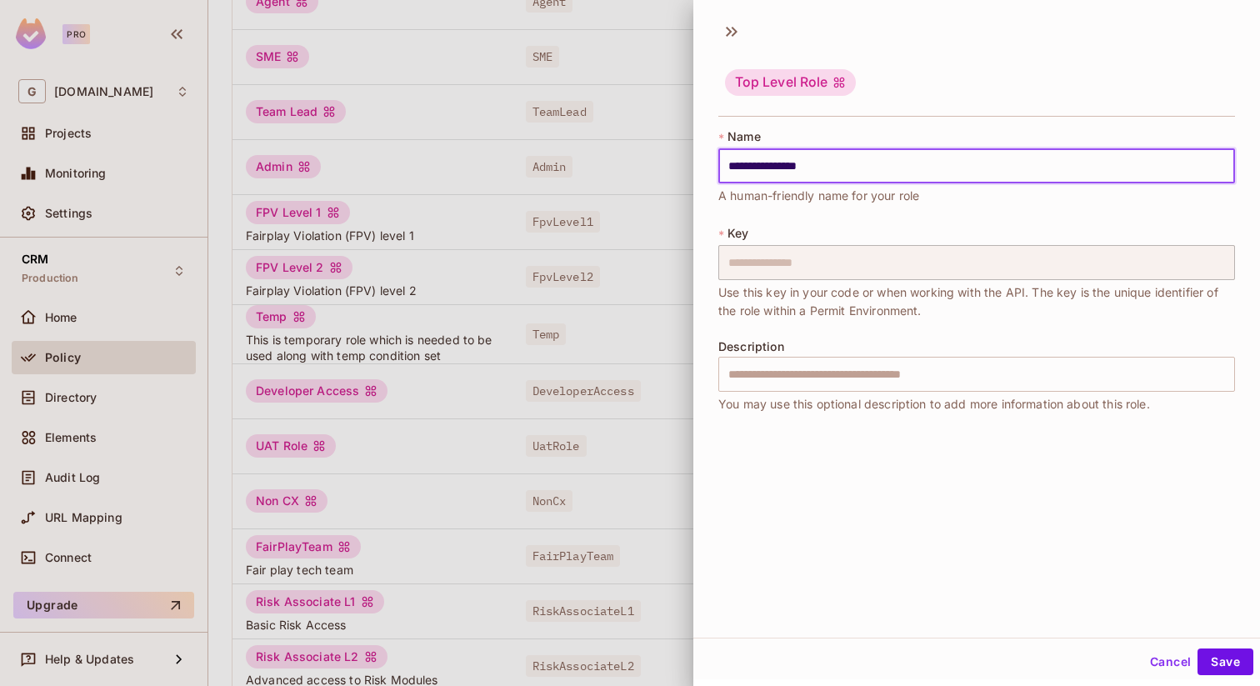
drag, startPoint x: 835, startPoint y: 168, endPoint x: 676, endPoint y: 167, distance: 158.3
click at [676, 167] on div "**********" at bounding box center [630, 343] width 1260 height 686
paste input "******"
type input "**********"
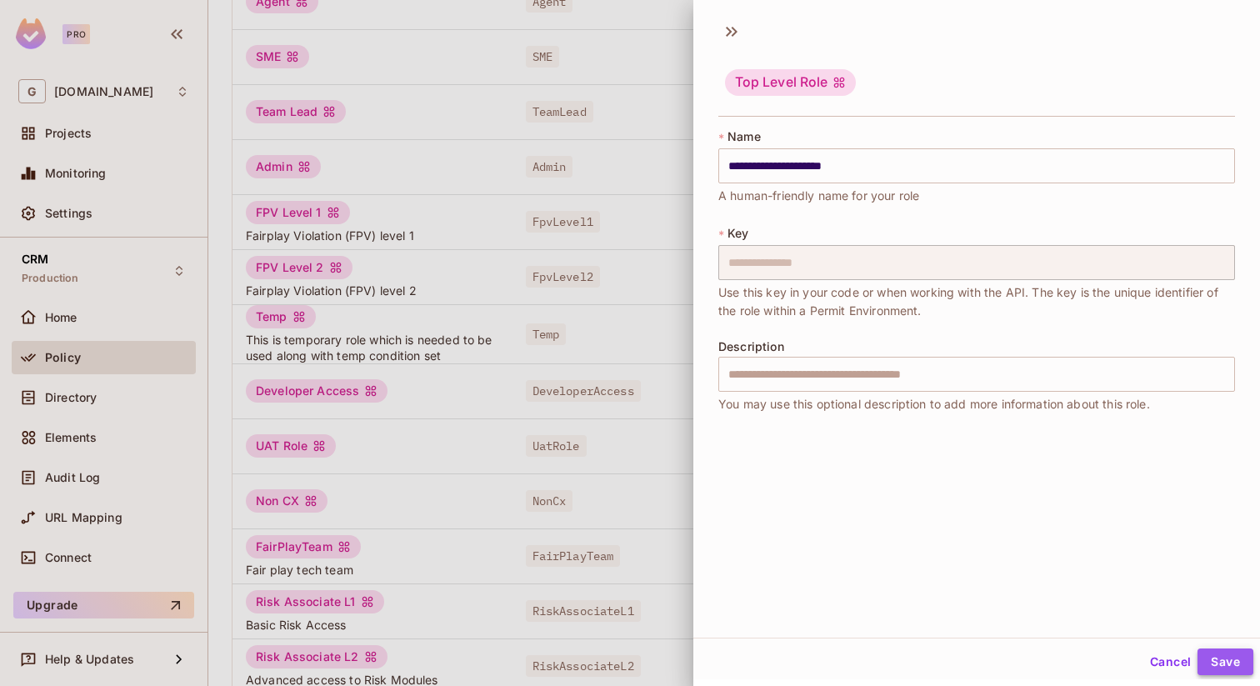
click at [1232, 668] on button "Save" at bounding box center [1225, 661] width 56 height 27
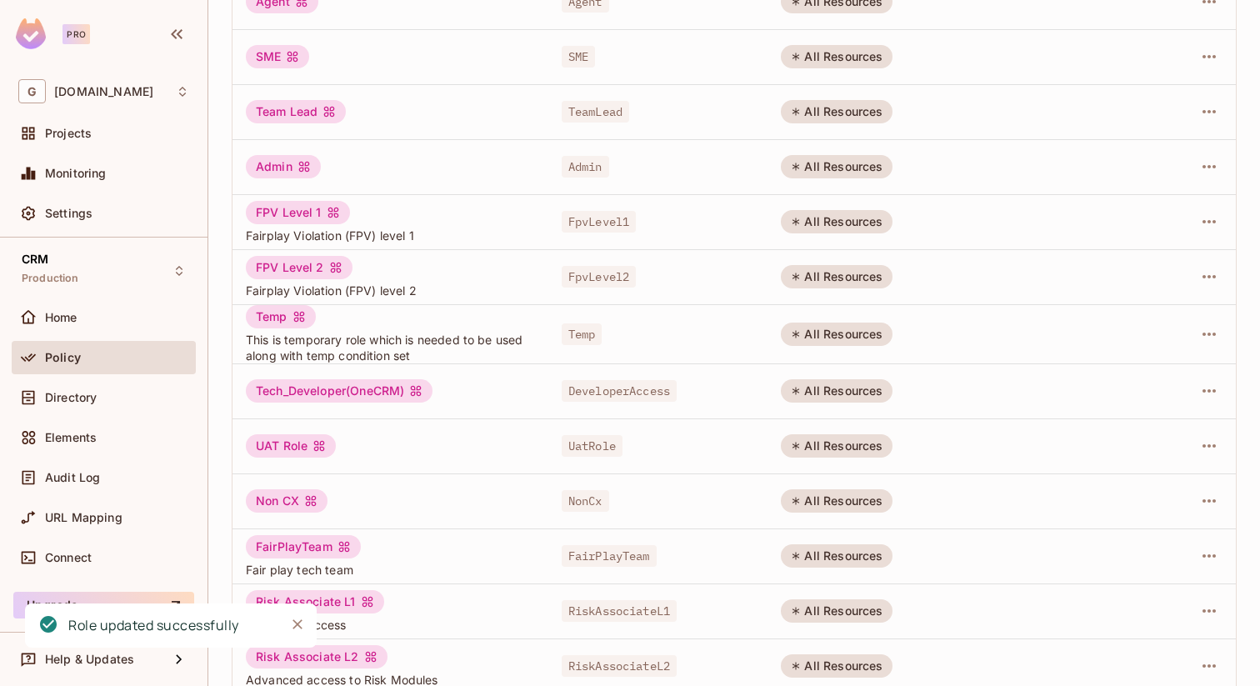
scroll to position [0, 0]
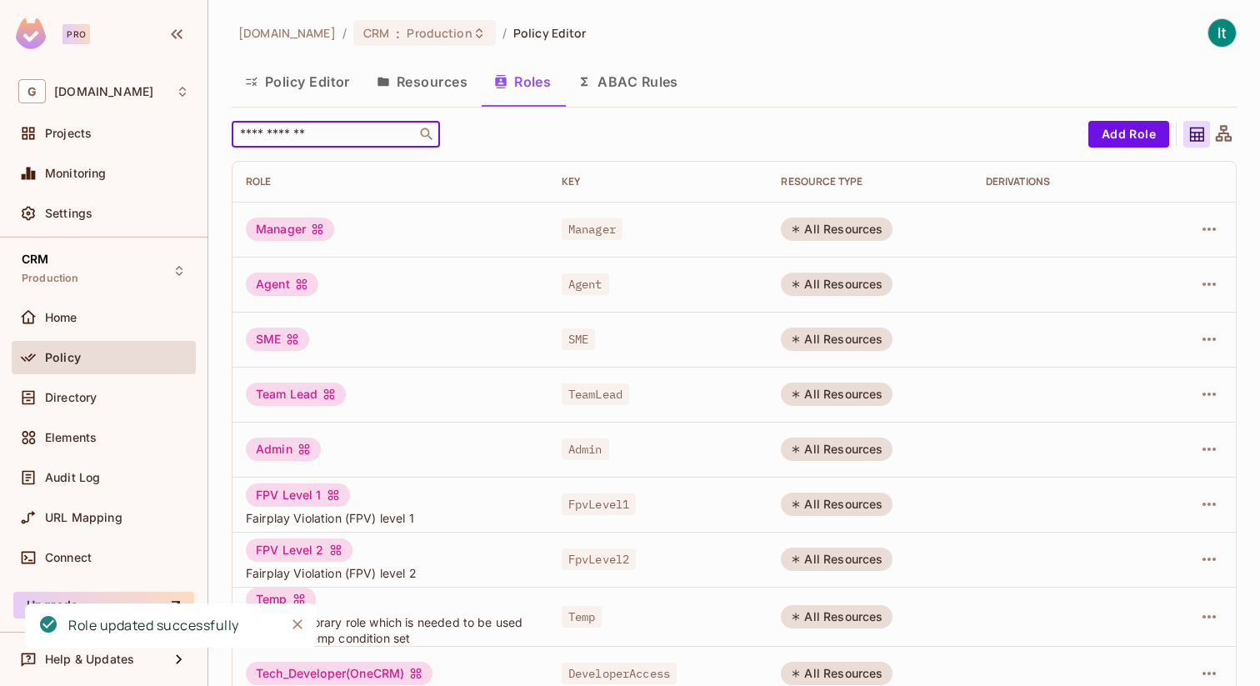
click at [342, 132] on input "text" at bounding box center [324, 134] width 175 height 17
click at [301, 78] on button "Policy Editor" at bounding box center [298, 82] width 132 height 42
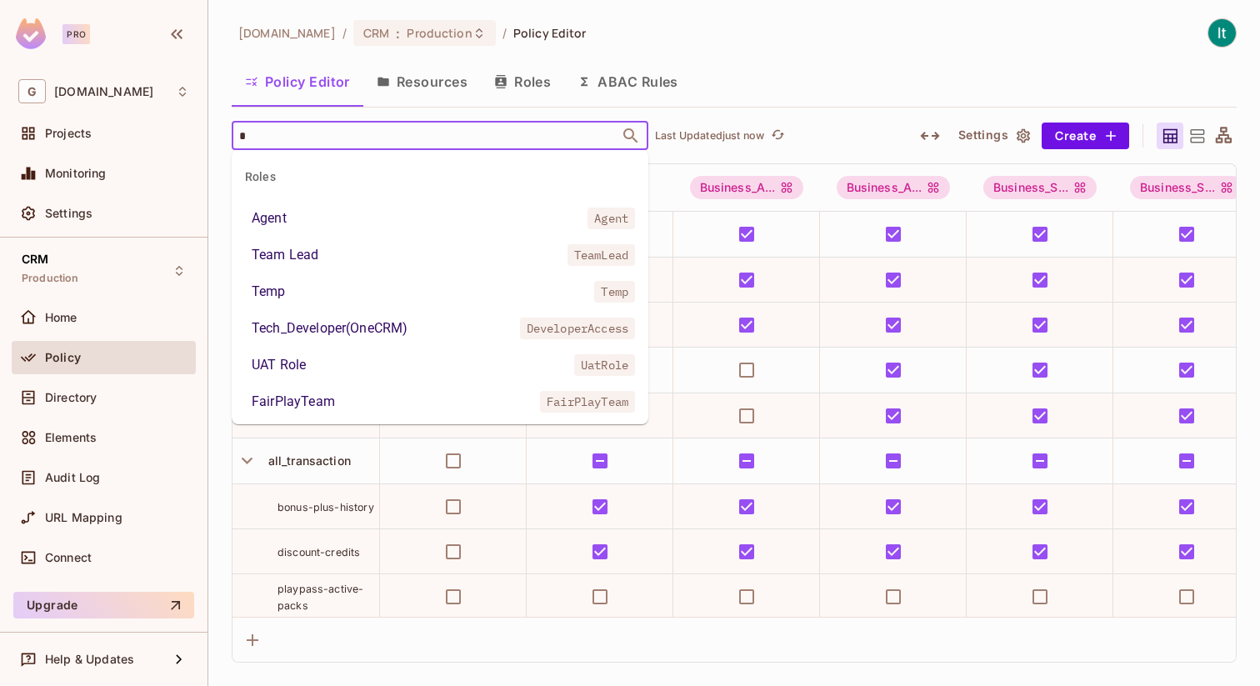
type input "*"
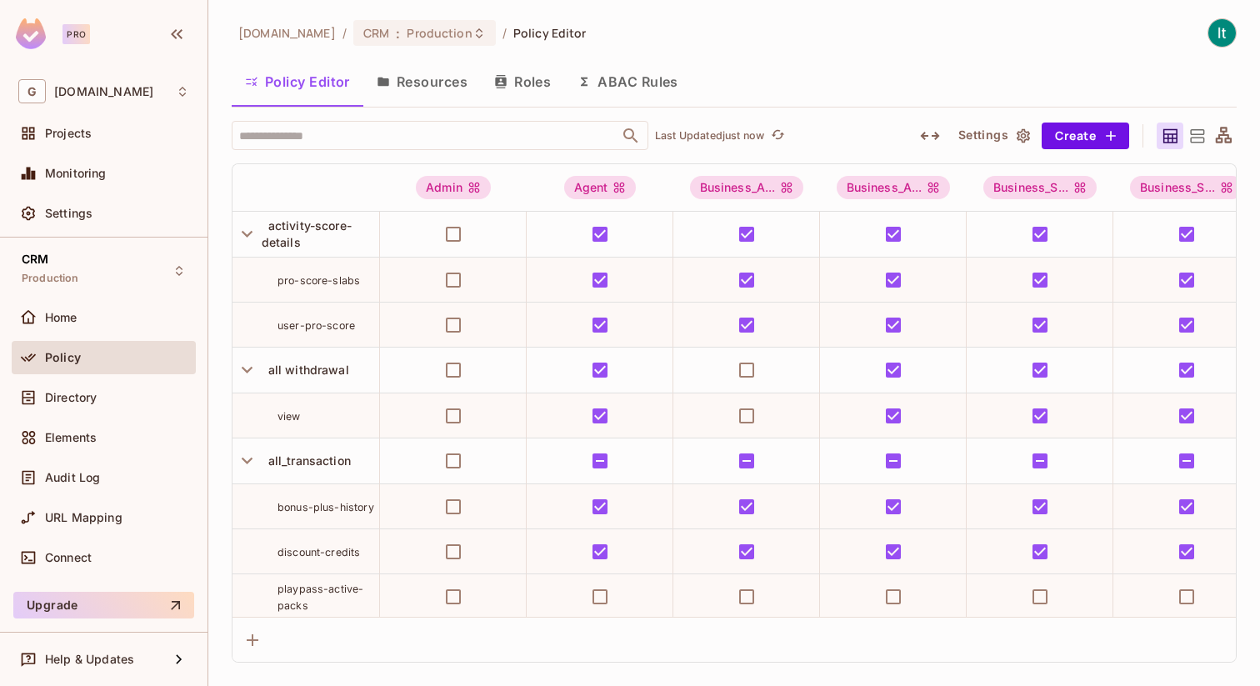
click at [536, 86] on button "Roles" at bounding box center [522, 82] width 83 height 42
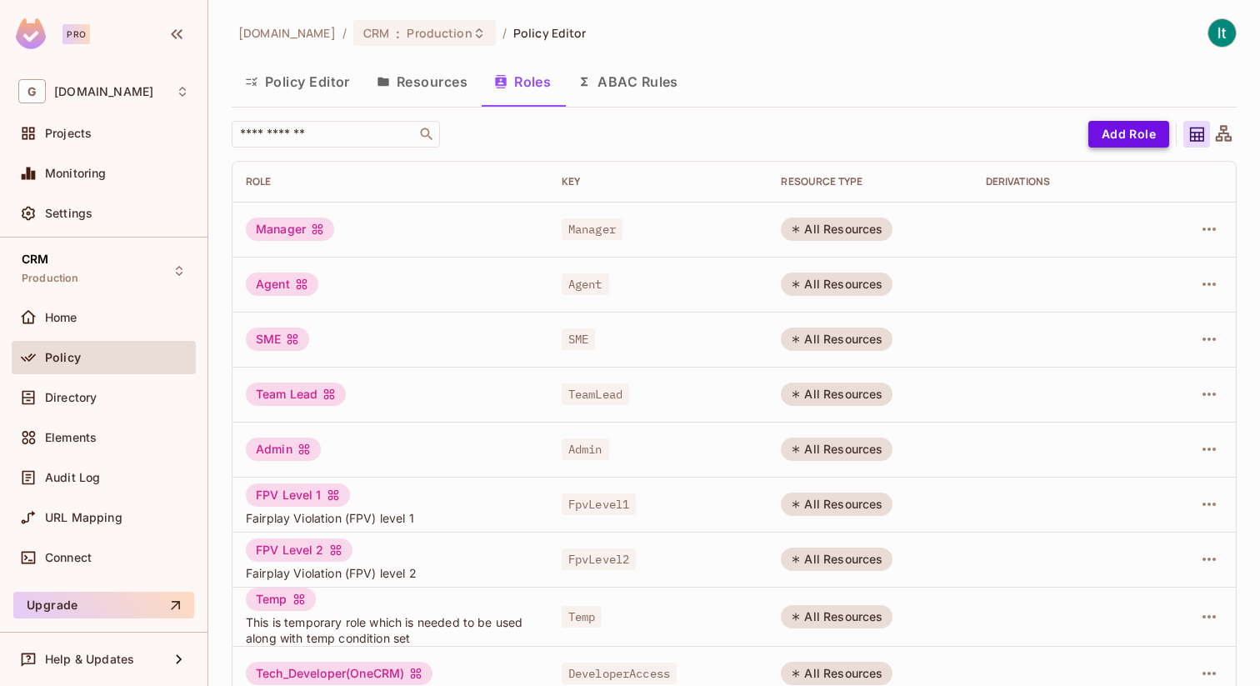
click at [1143, 129] on button "Add Role" at bounding box center [1128, 134] width 81 height 27
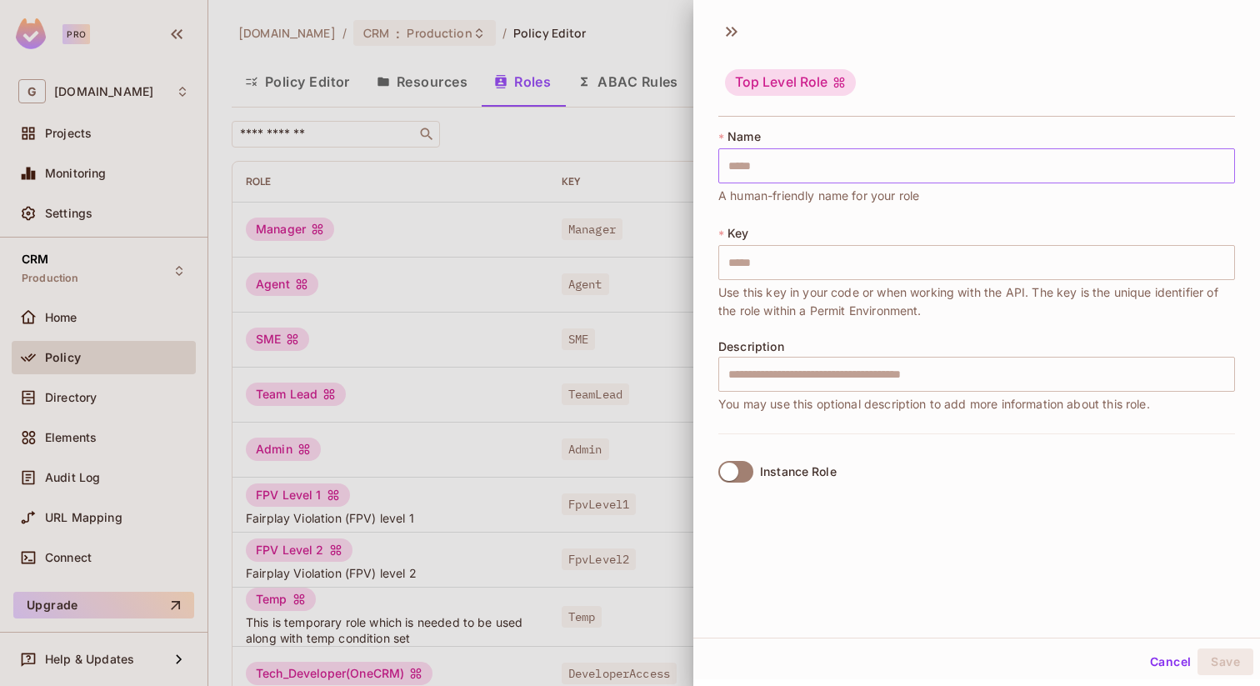
click at [791, 168] on input "text" at bounding box center [976, 165] width 517 height 35
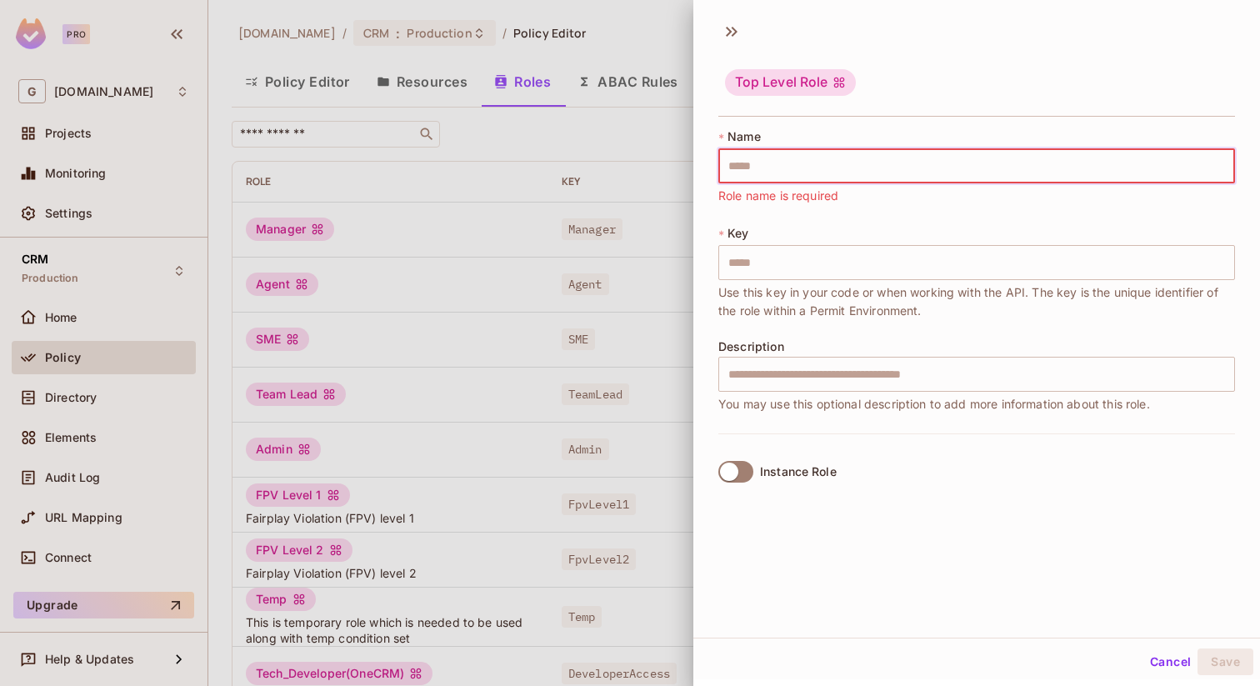
paste input "**********"
type input "**********"
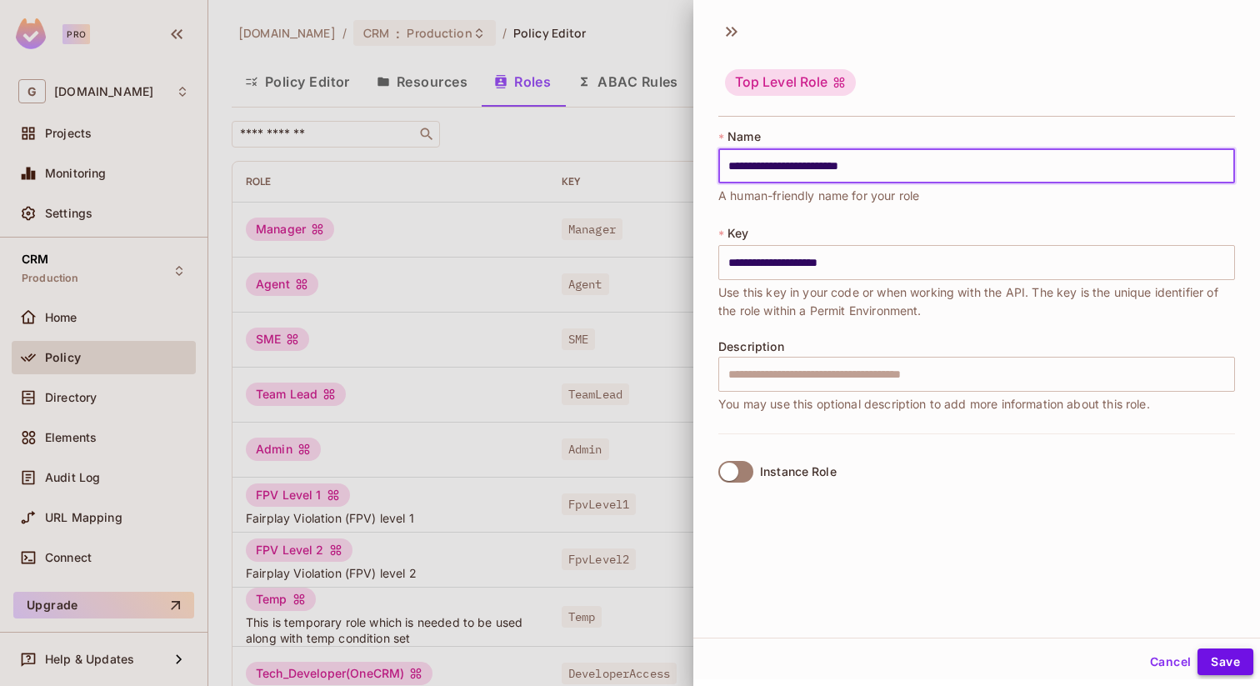
type input "**********"
click at [1230, 660] on button "Save" at bounding box center [1225, 661] width 56 height 27
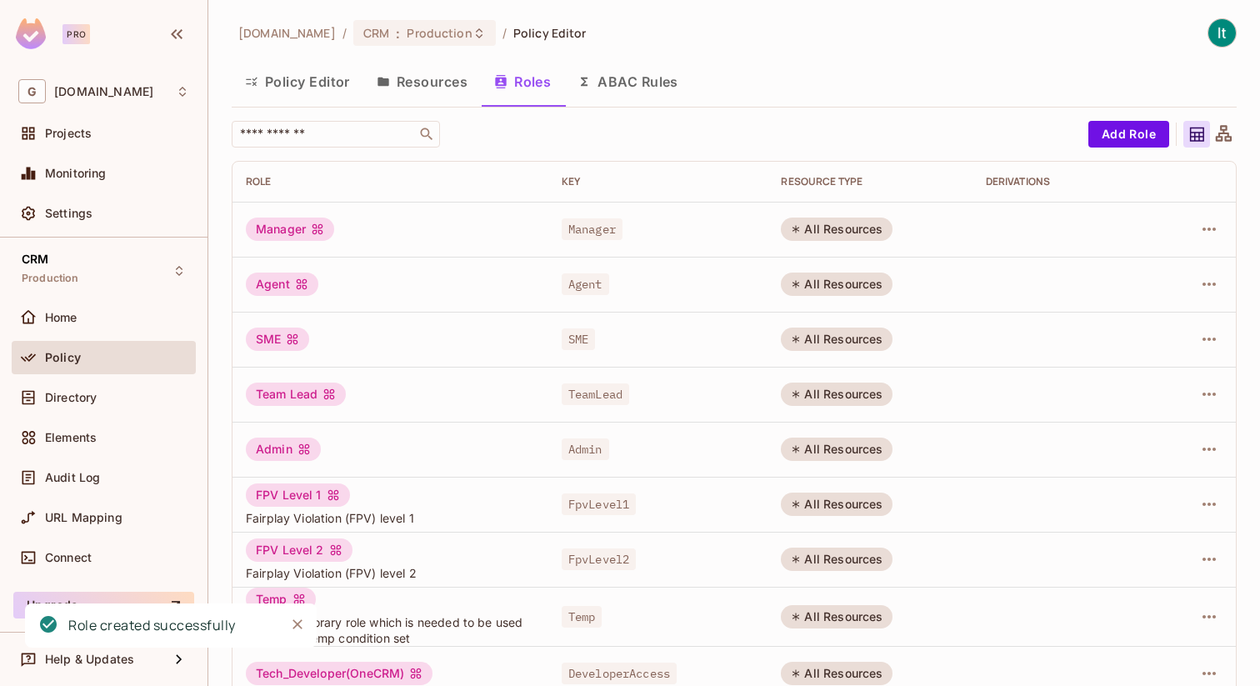
click at [312, 75] on button "Policy Editor" at bounding box center [298, 82] width 132 height 42
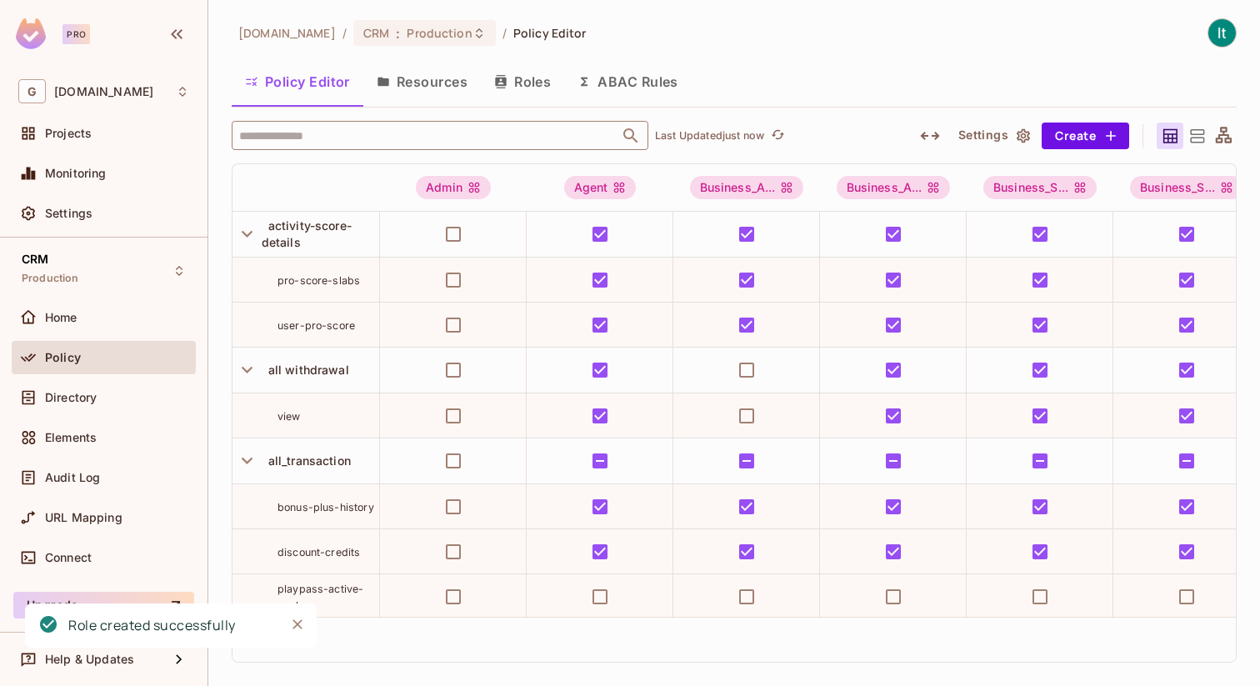
click at [347, 131] on input "text" at bounding box center [425, 135] width 381 height 29
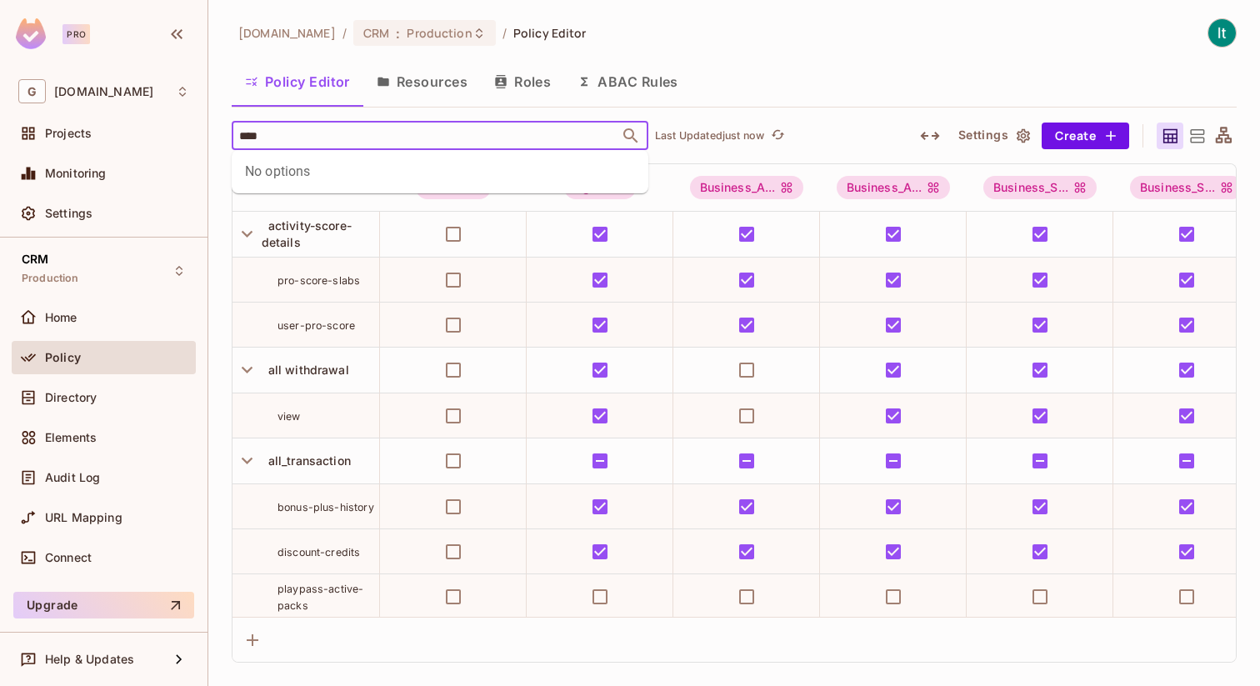
type input "***"
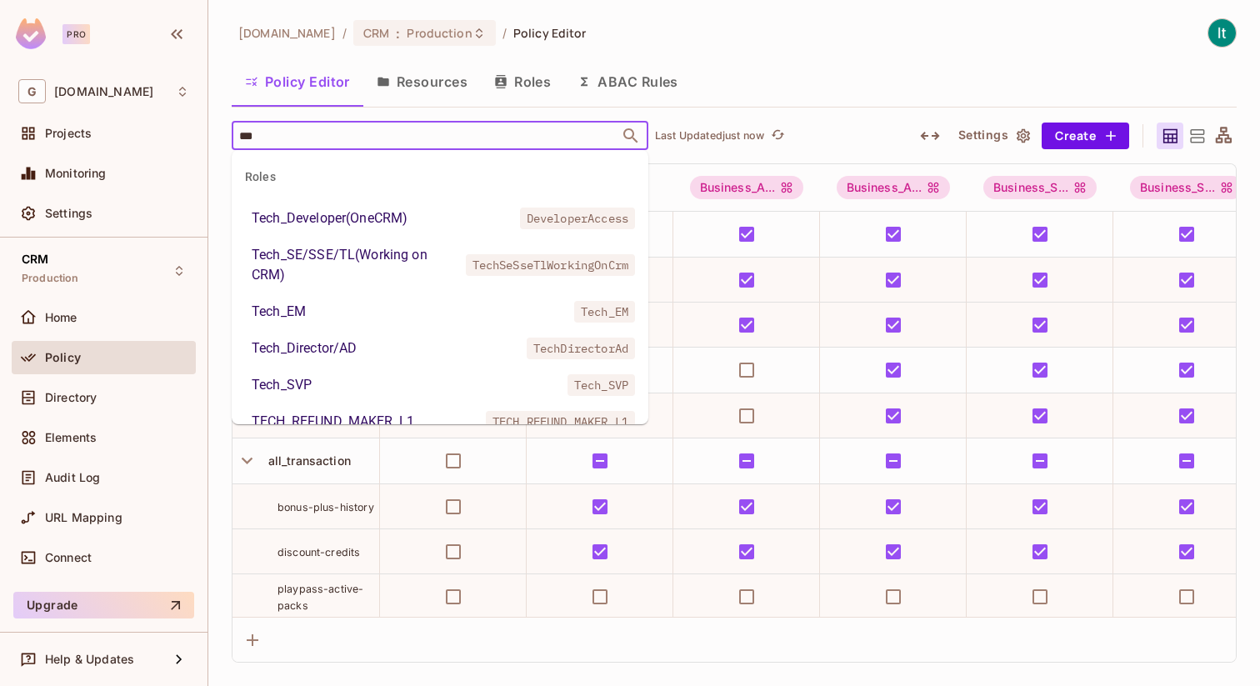
click at [350, 262] on div "Tech_SE/SSE/TL(Working on CRM)" at bounding box center [355, 265] width 207 height 40
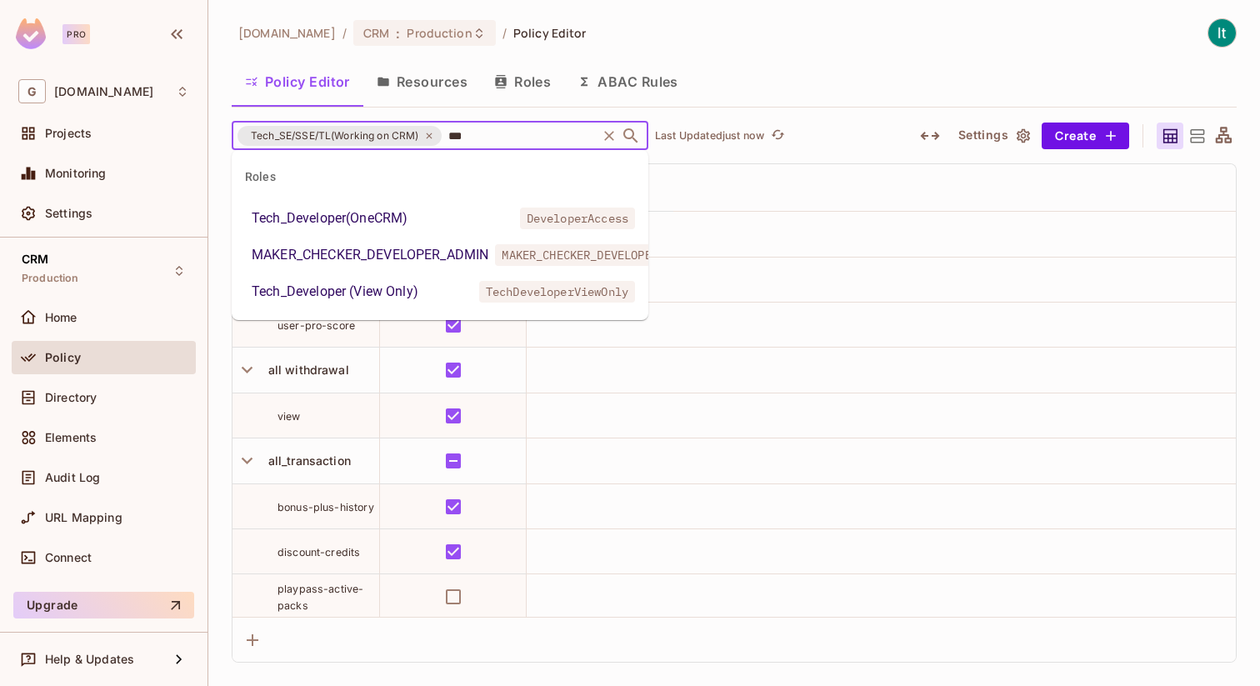
type input "****"
click at [400, 297] on div "Tech_Developer (View Only)" at bounding box center [335, 292] width 167 height 20
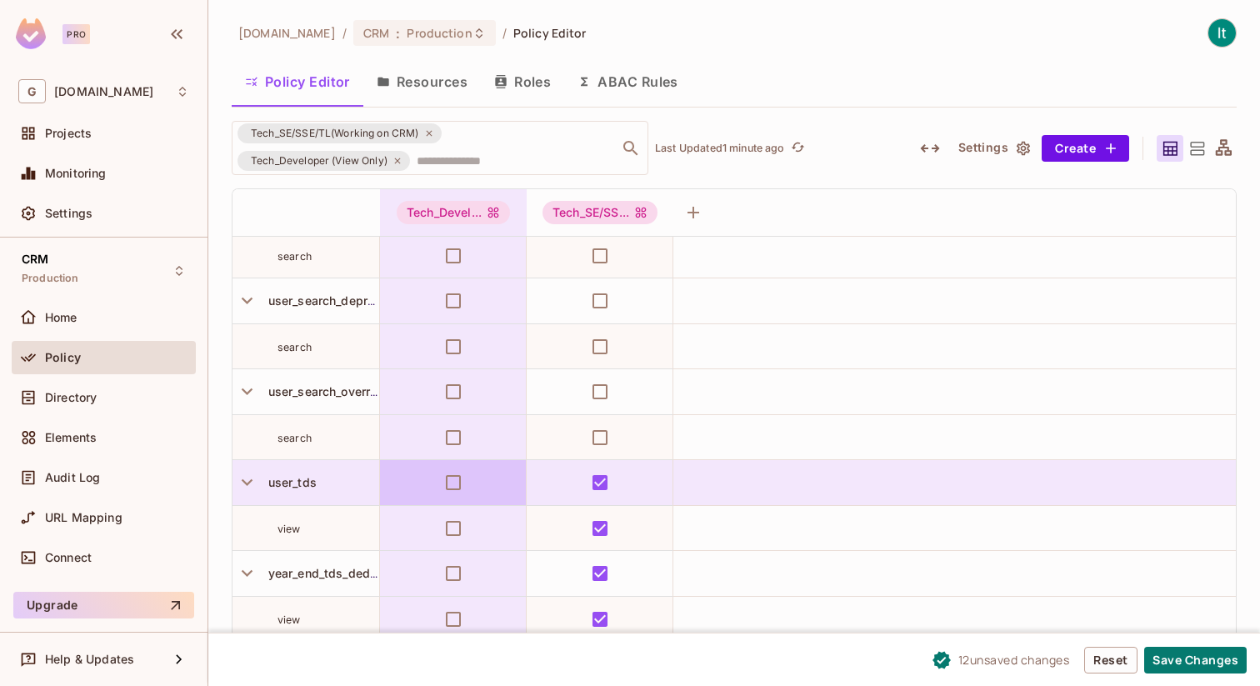
scroll to position [2, 0]
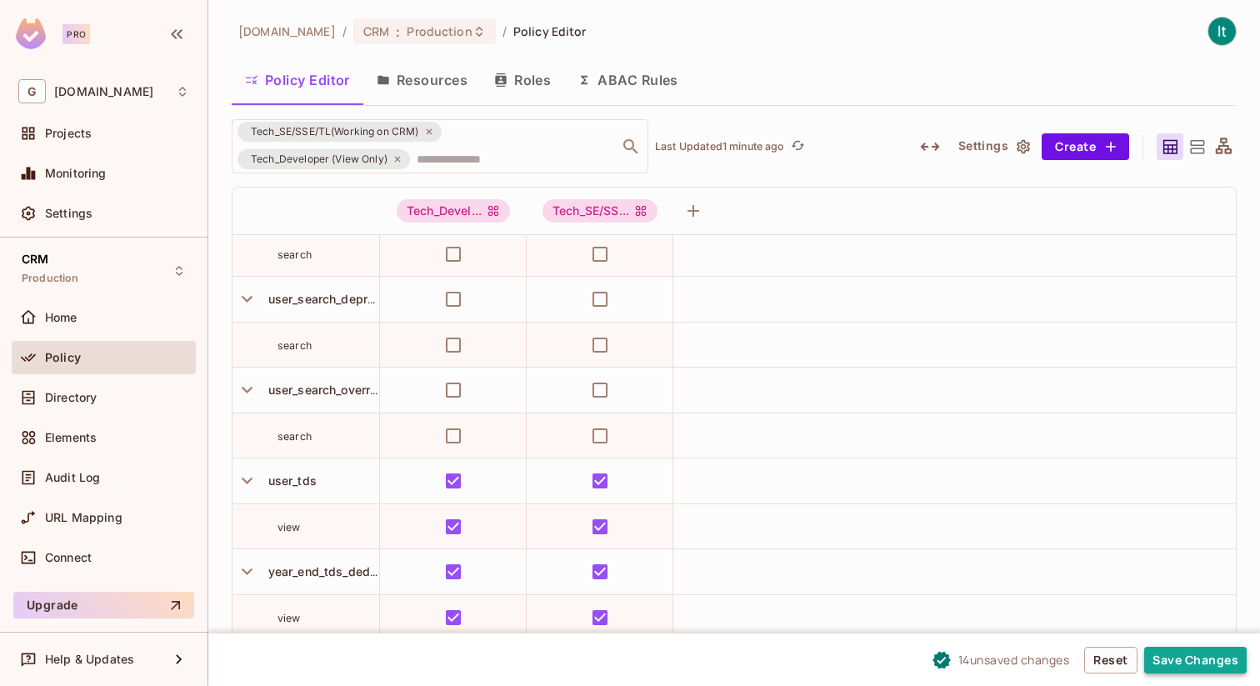
click at [1189, 665] on button "Save Changes" at bounding box center [1195, 659] width 102 height 27
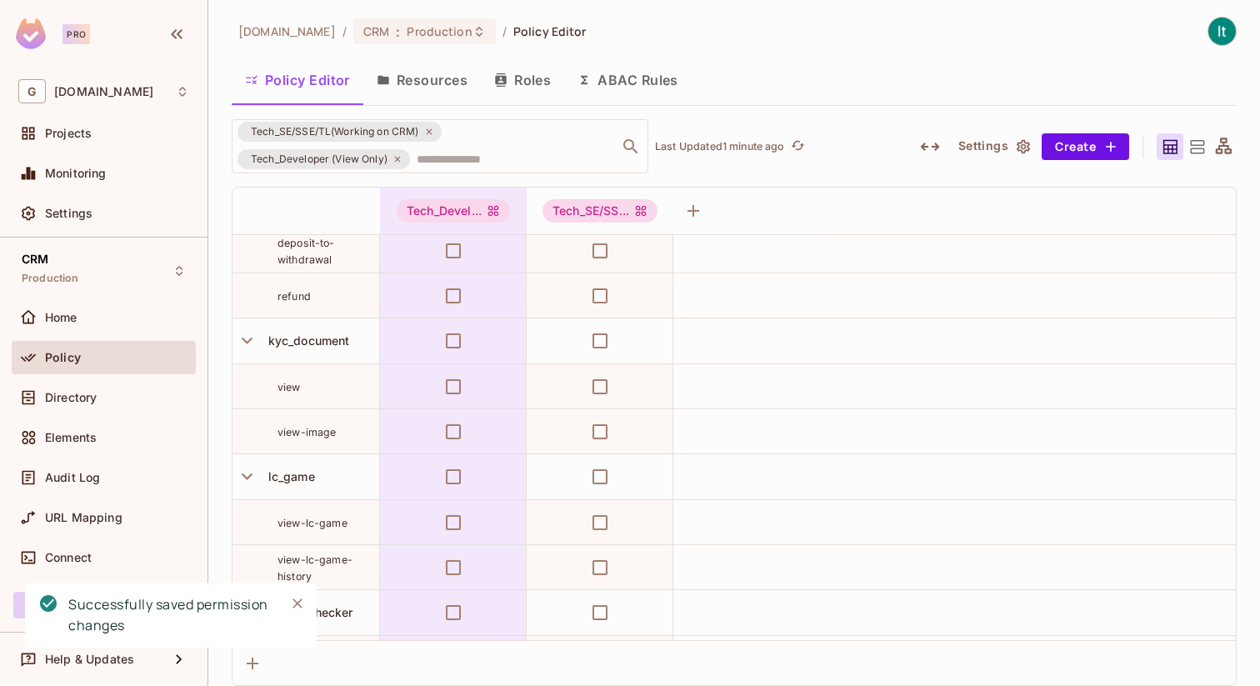
scroll to position [1844, 0]
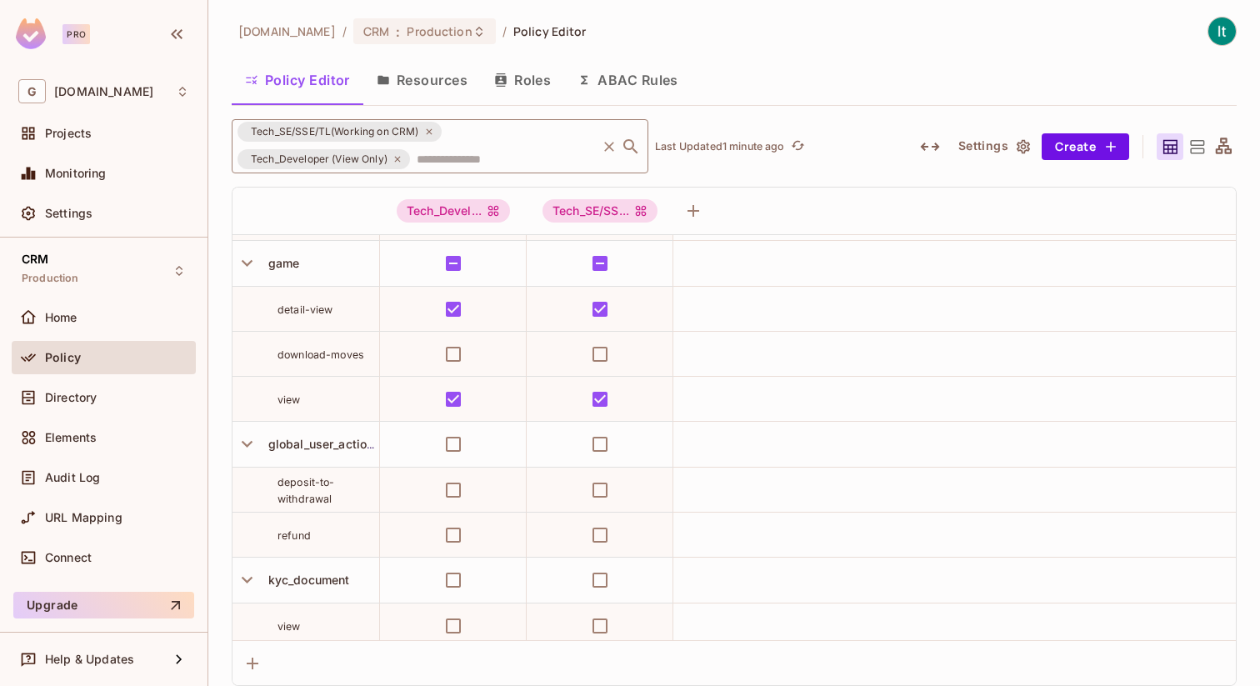
click at [428, 131] on icon at bounding box center [429, 132] width 10 height 10
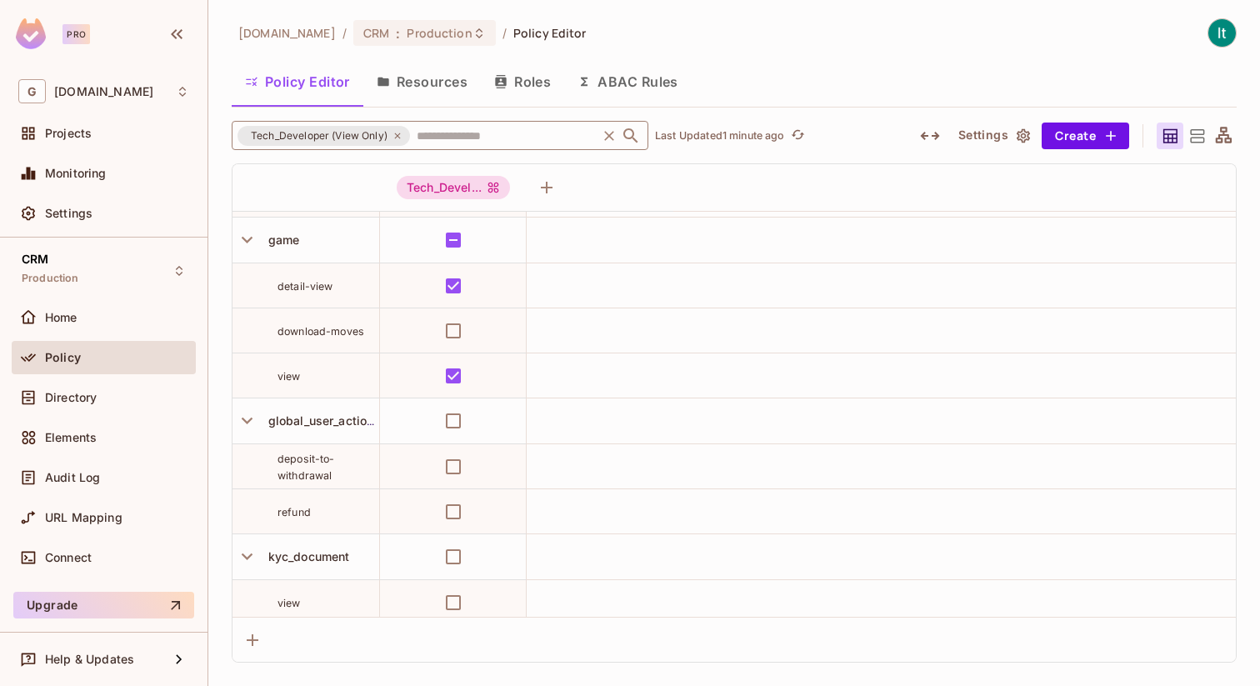
scroll to position [0, 0]
click at [393, 135] on icon at bounding box center [397, 136] width 10 height 10
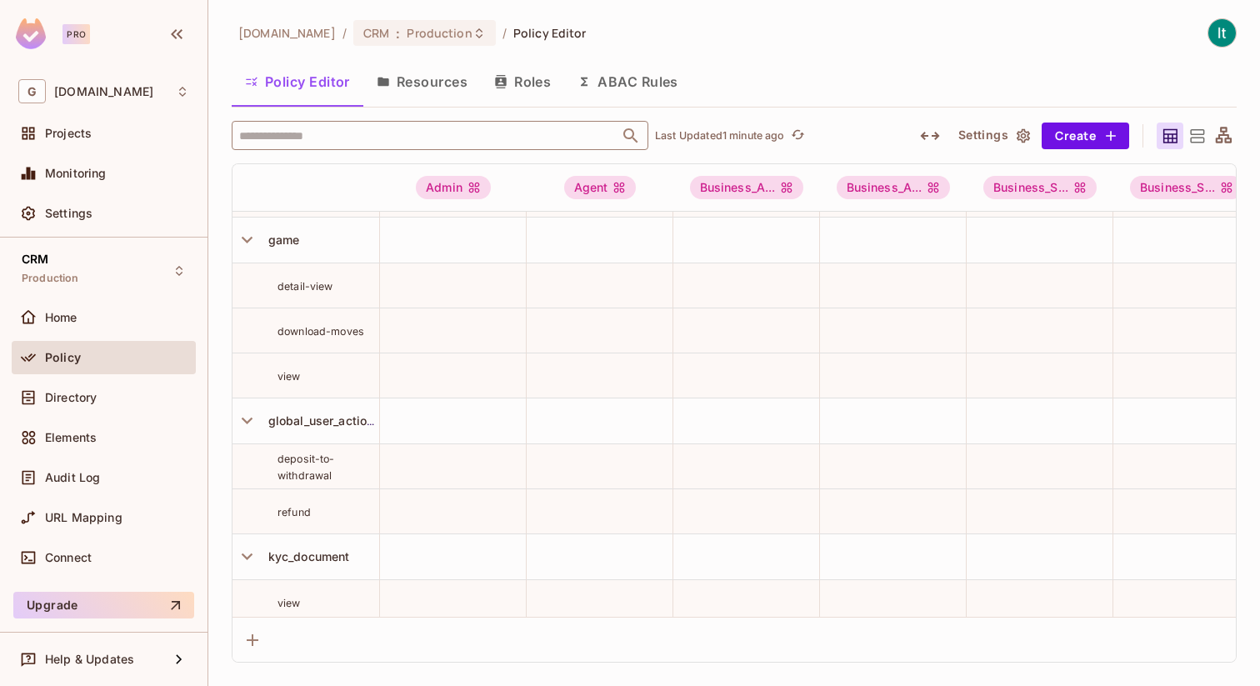
click at [317, 137] on input "text" at bounding box center [425, 135] width 381 height 29
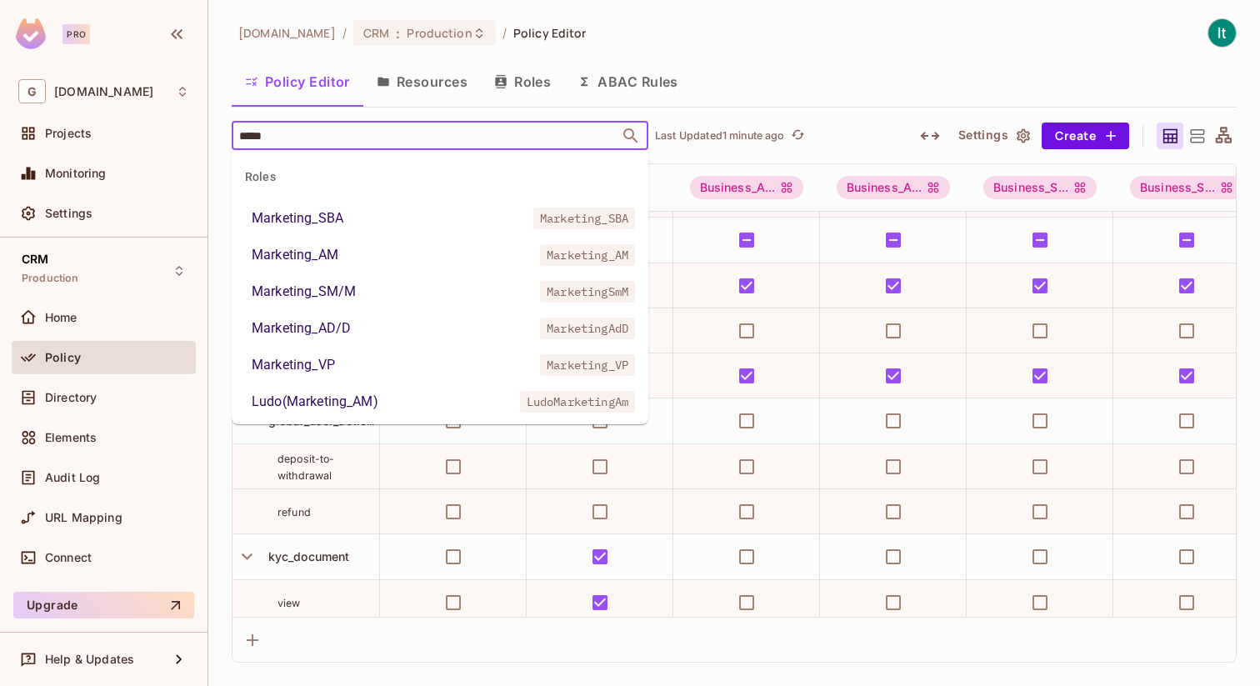
type input "******"
click at [375, 216] on li "Marketing_SBA Marketing_SBA" at bounding box center [440, 218] width 417 height 30
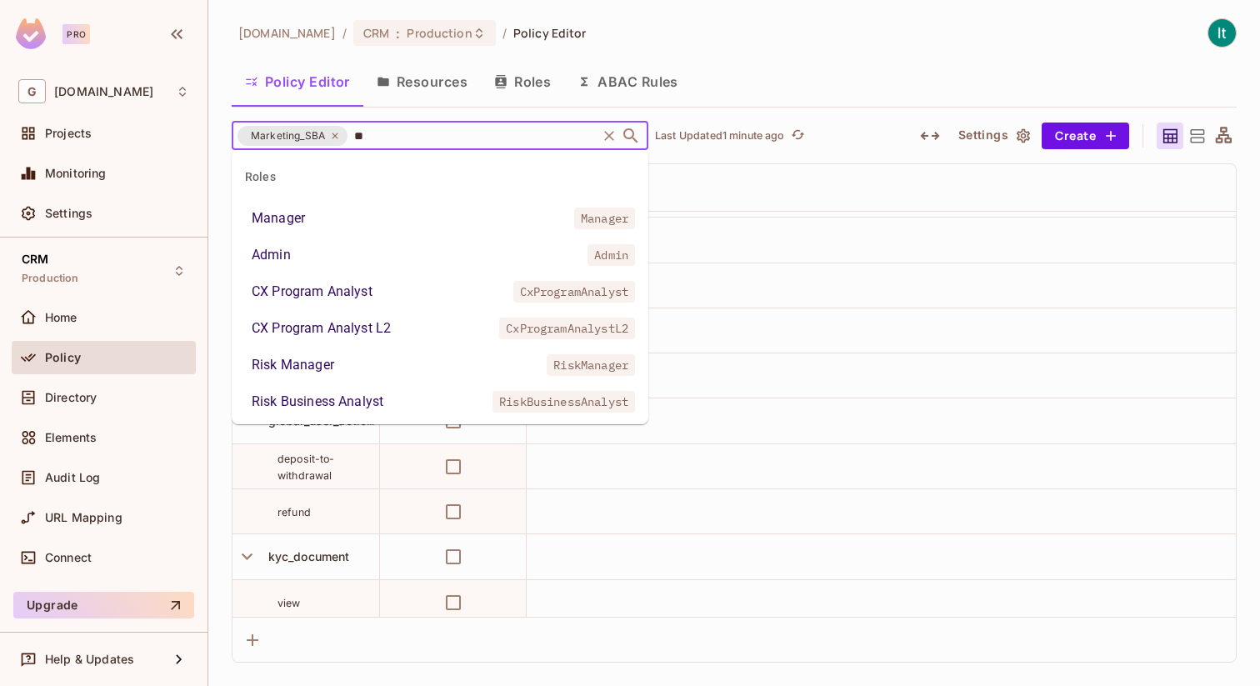
type input "*"
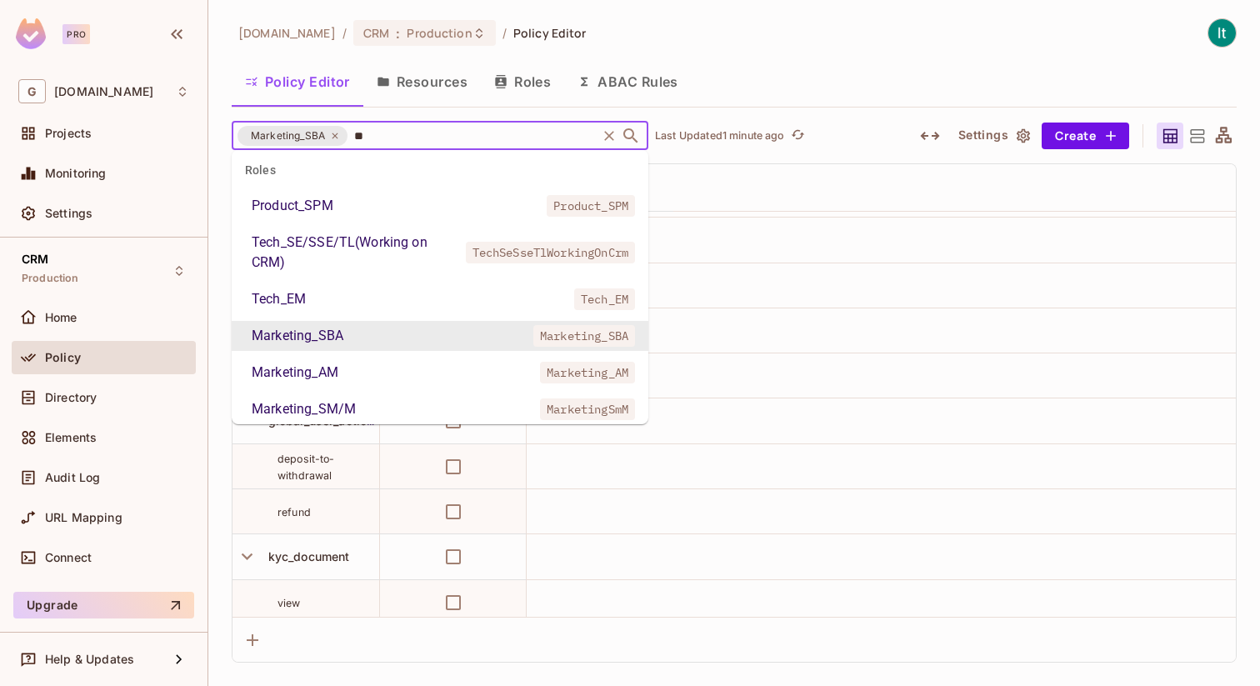
scroll to position [102, 0]
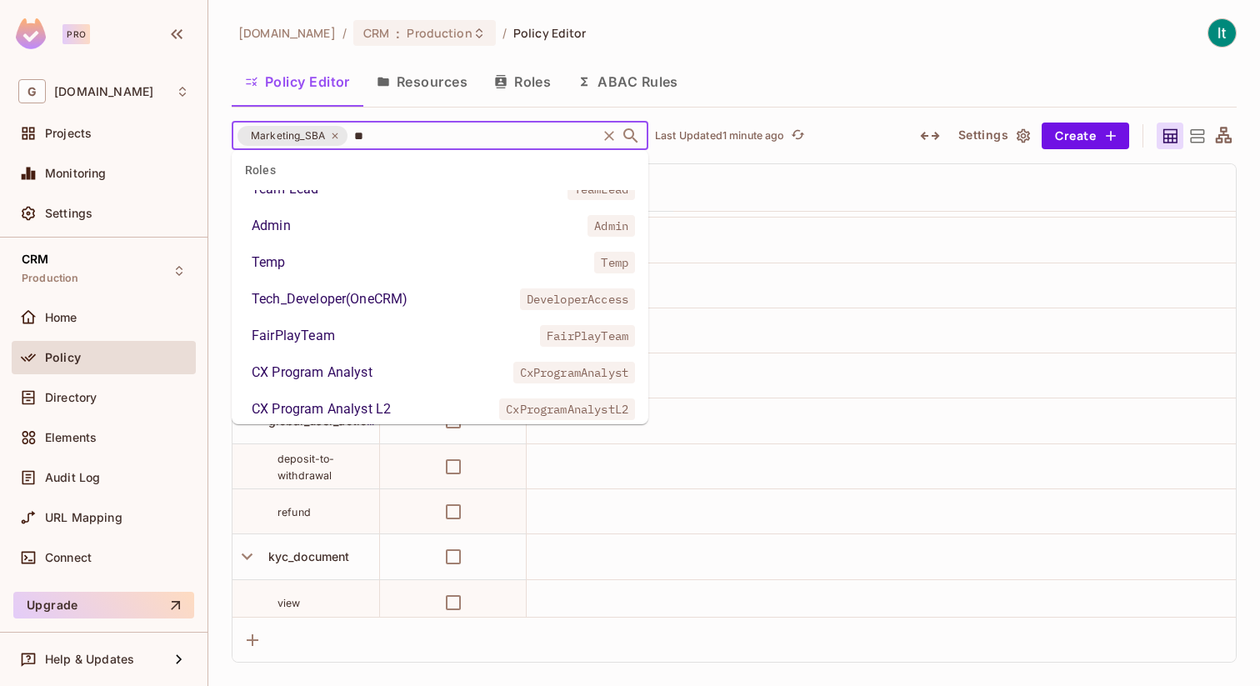
type input "***"
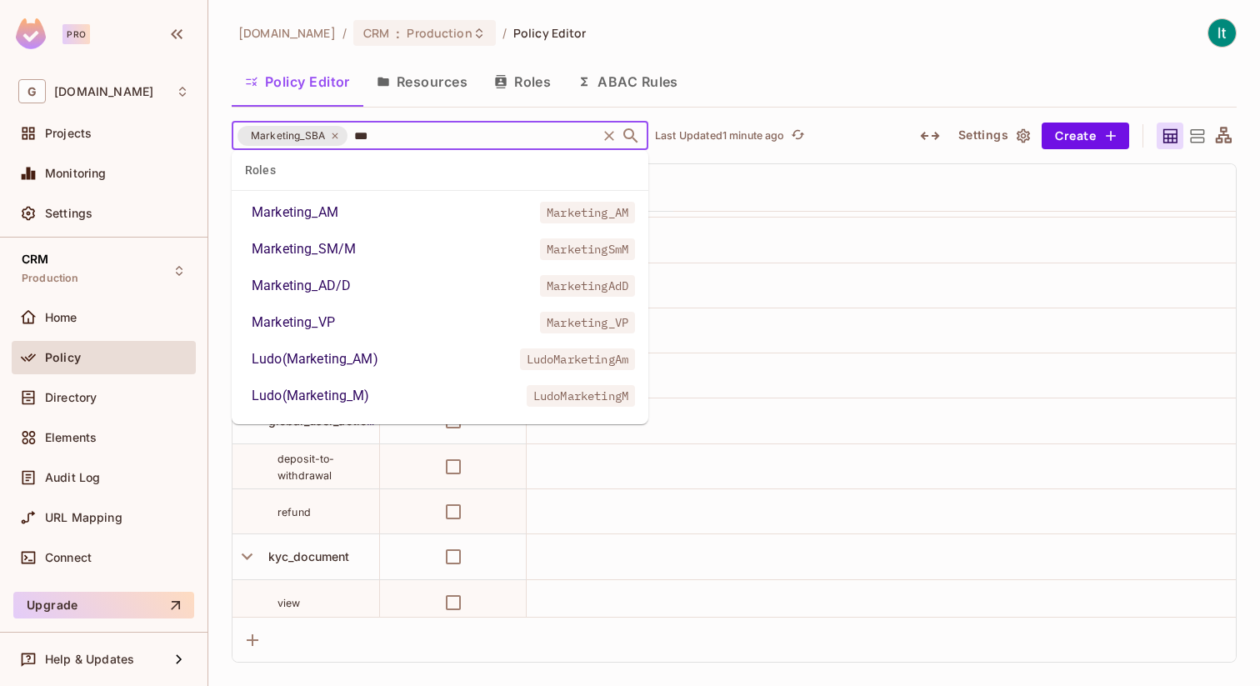
scroll to position [0, 0]
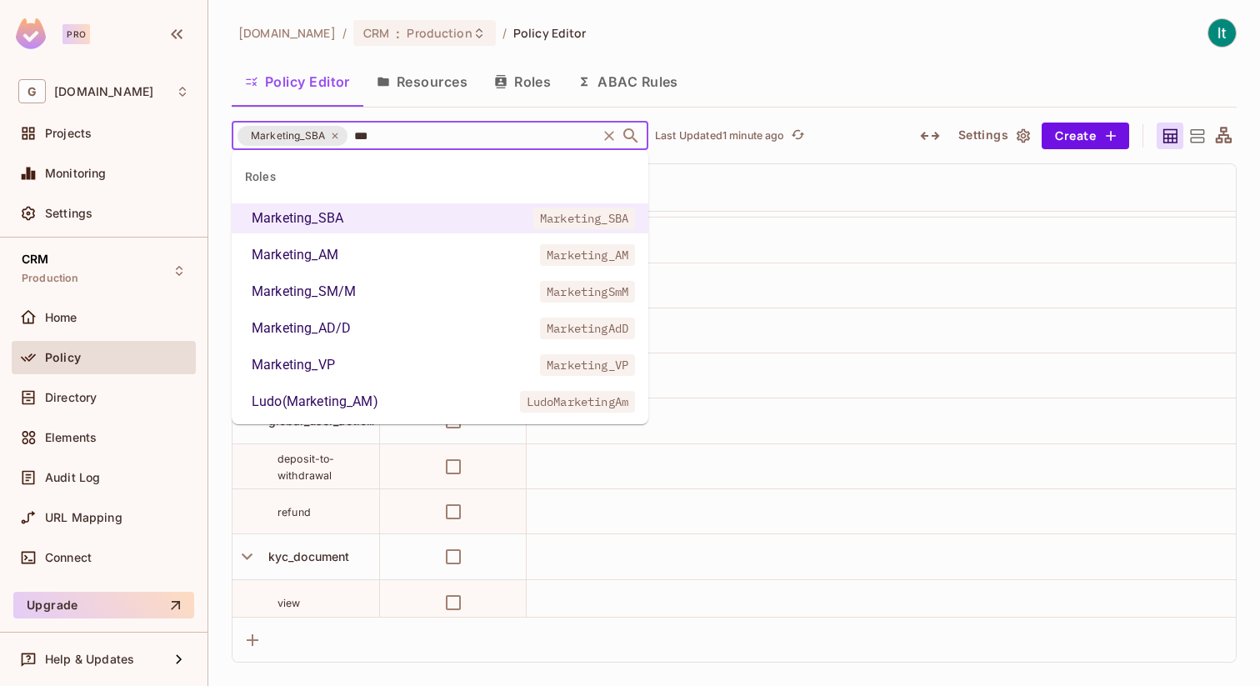
click at [343, 251] on li "Marketing_AM Marketing_AM" at bounding box center [440, 255] width 417 height 30
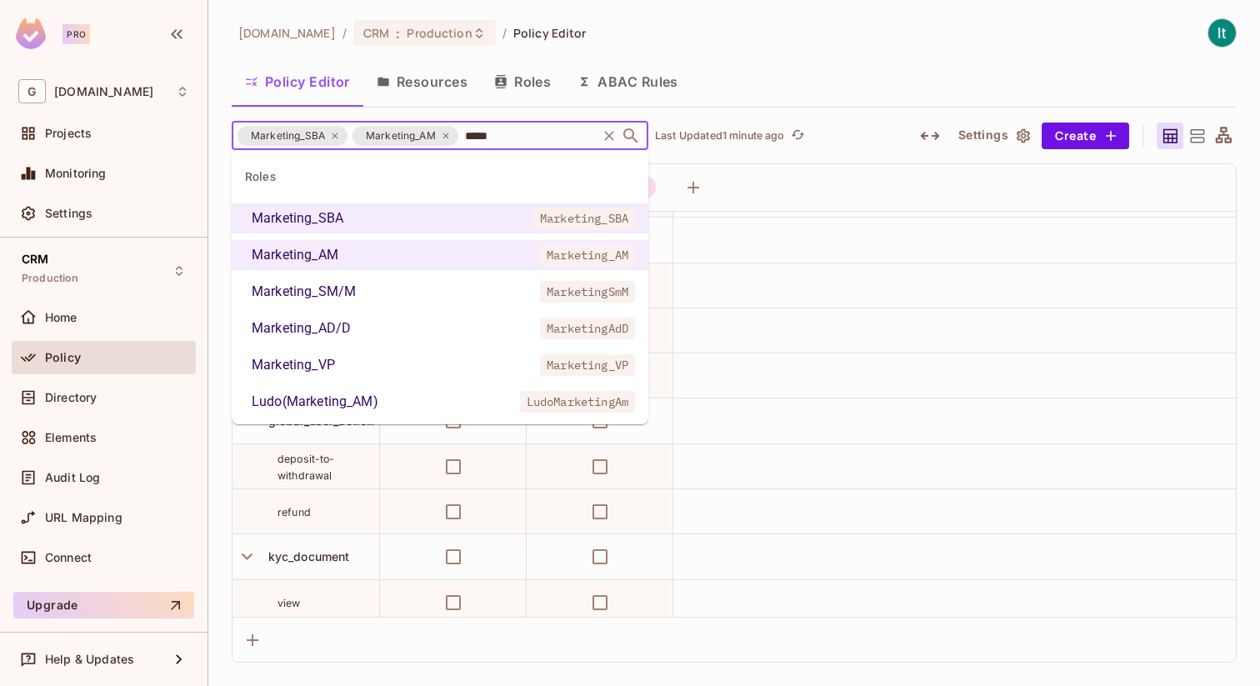
type input "******"
click at [410, 292] on li "Marketing_SM/M MarketingSmM" at bounding box center [440, 292] width 417 height 30
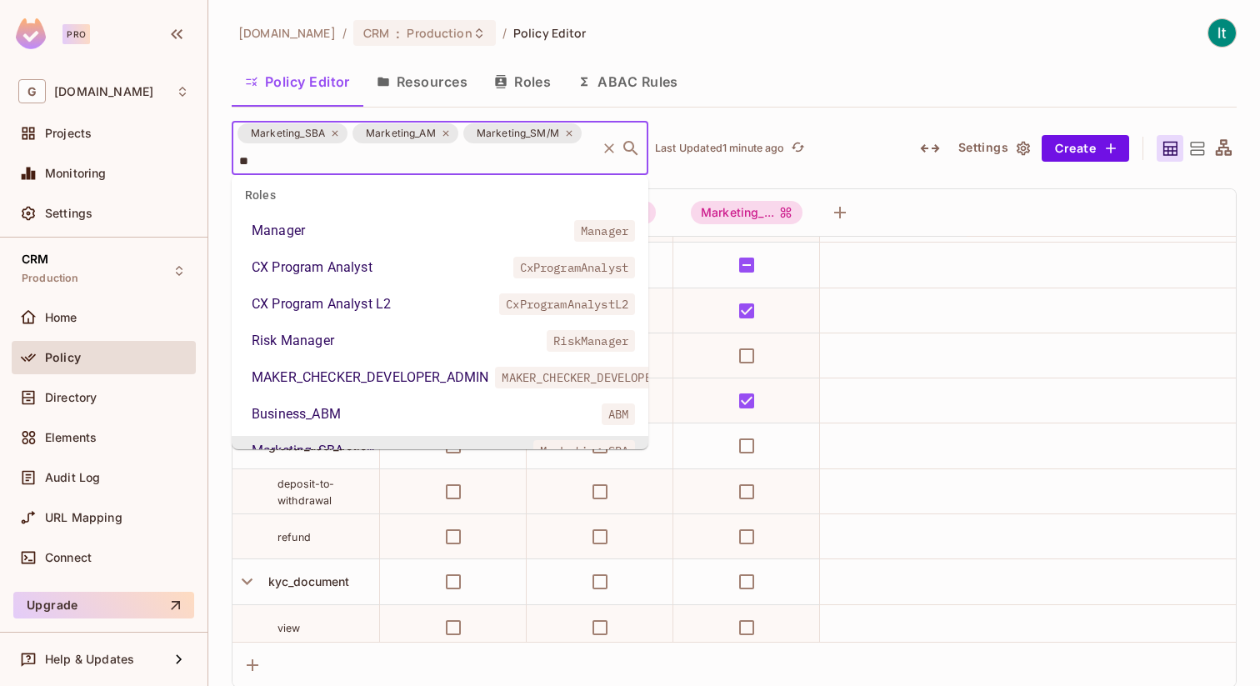
type input "***"
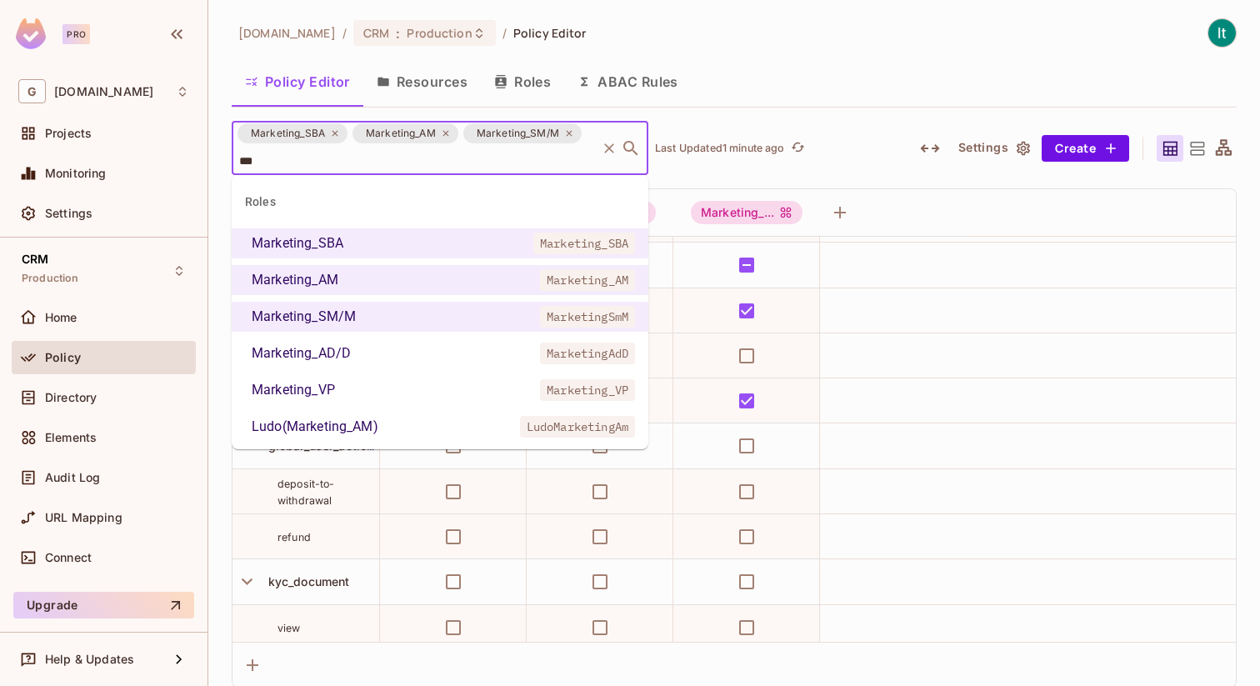
click at [389, 350] on li "Marketing_AD/D MarketingAdD" at bounding box center [440, 353] width 417 height 30
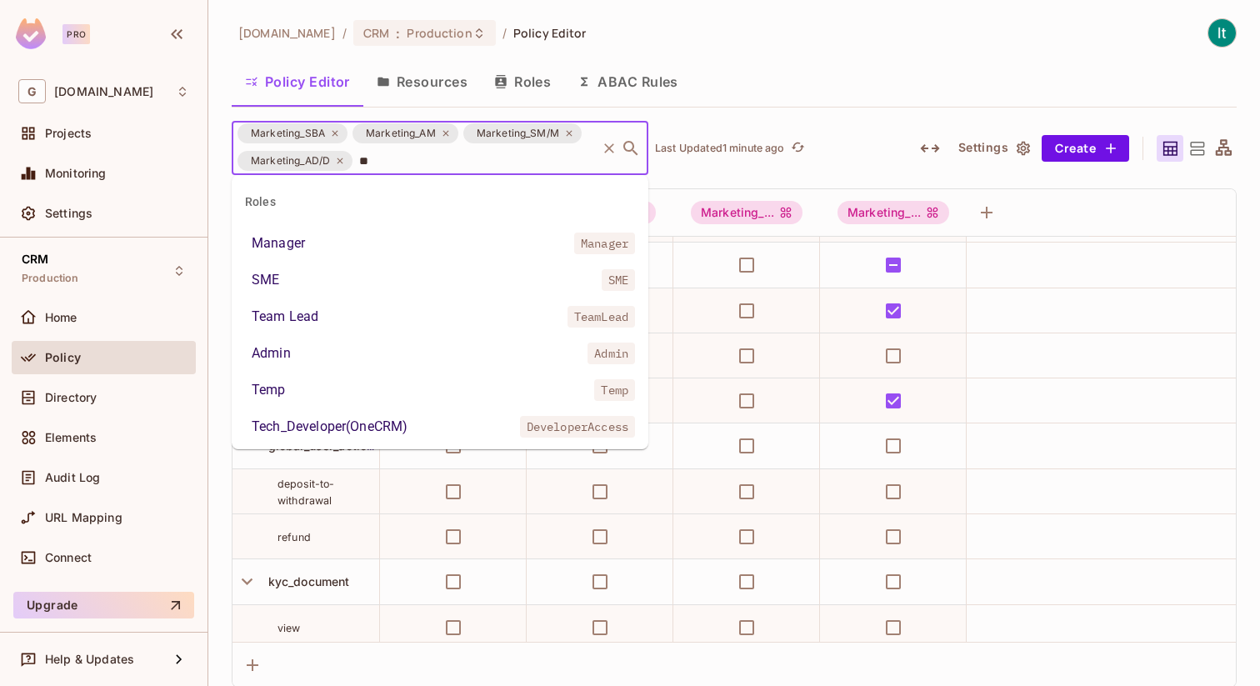
scroll to position [29, 0]
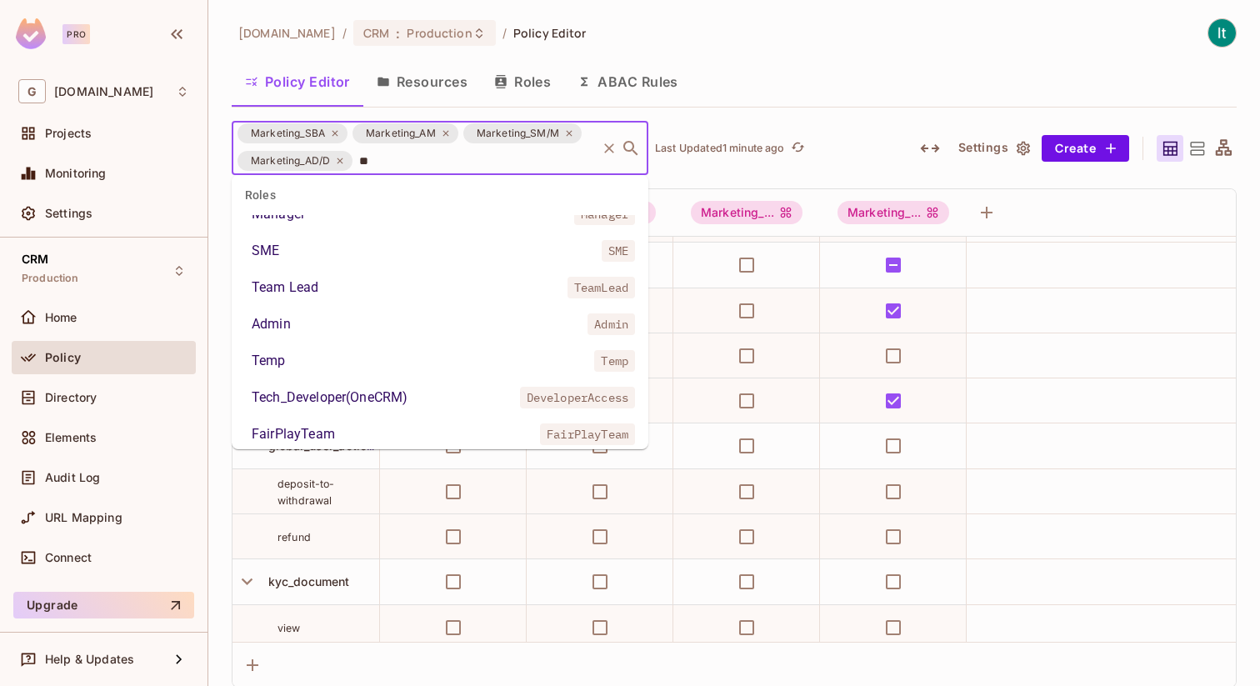
type input "***"
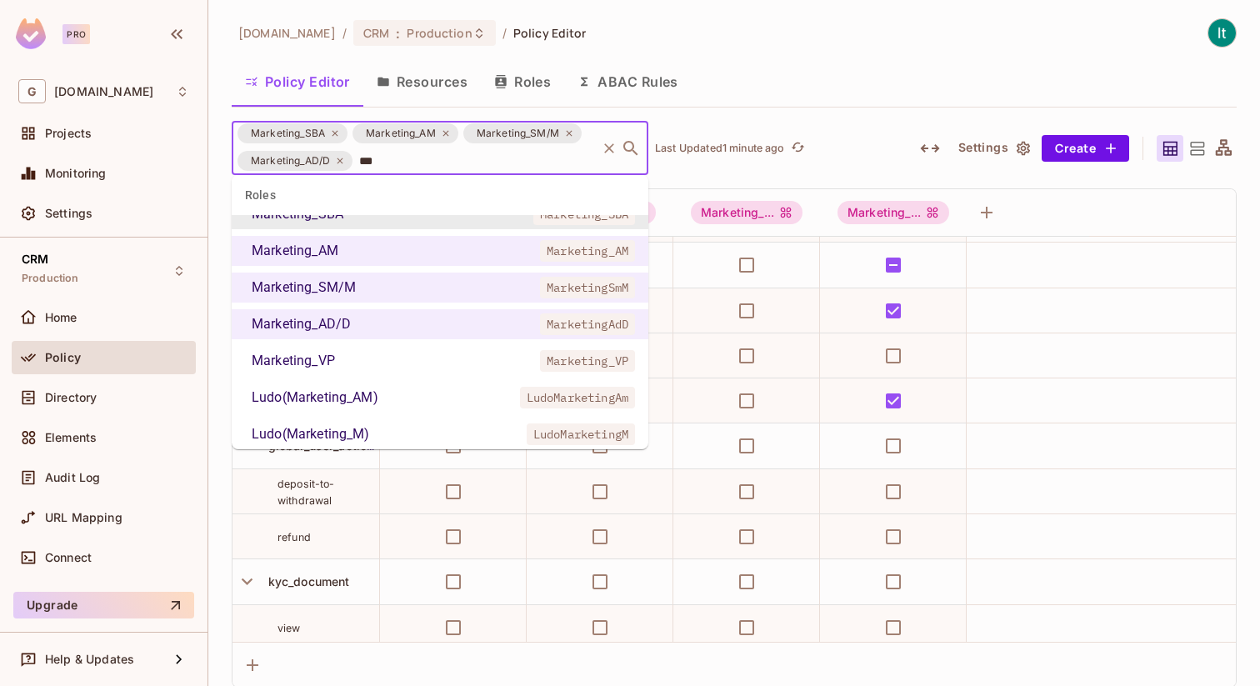
scroll to position [0, 0]
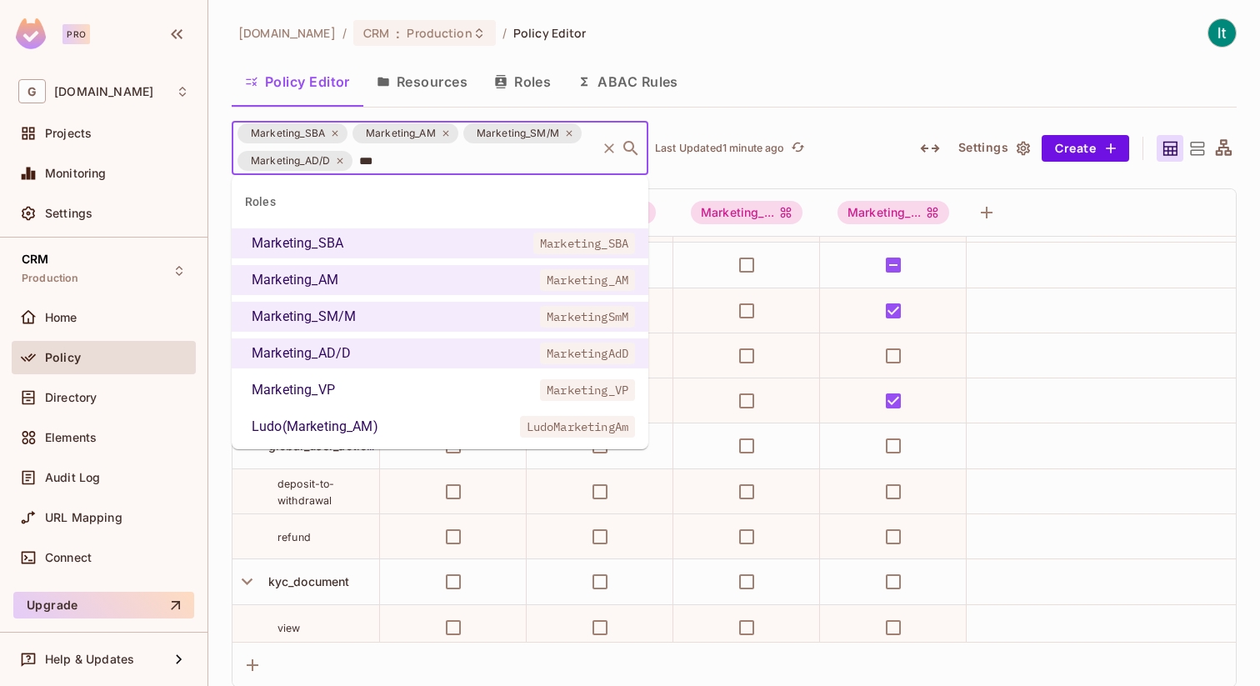
click at [355, 397] on li "Marketing_VP Marketing_VP" at bounding box center [440, 390] width 417 height 30
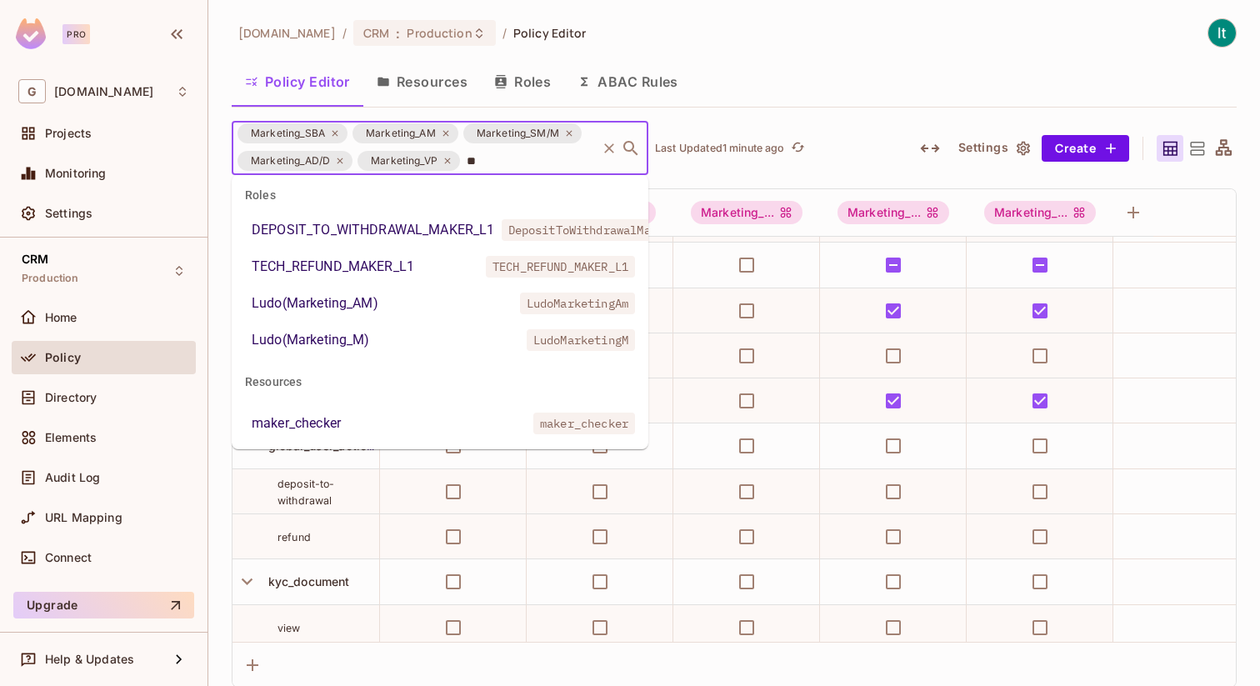
scroll to position [419, 0]
type input "*"
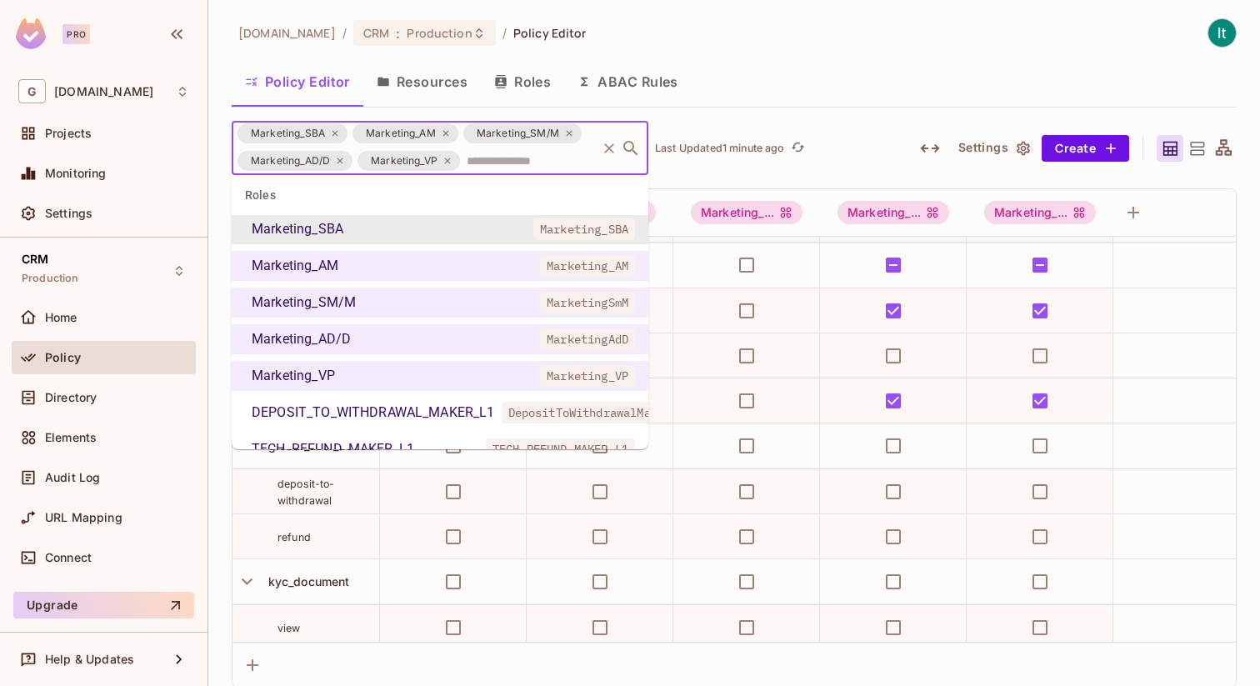
scroll to position [1317, 0]
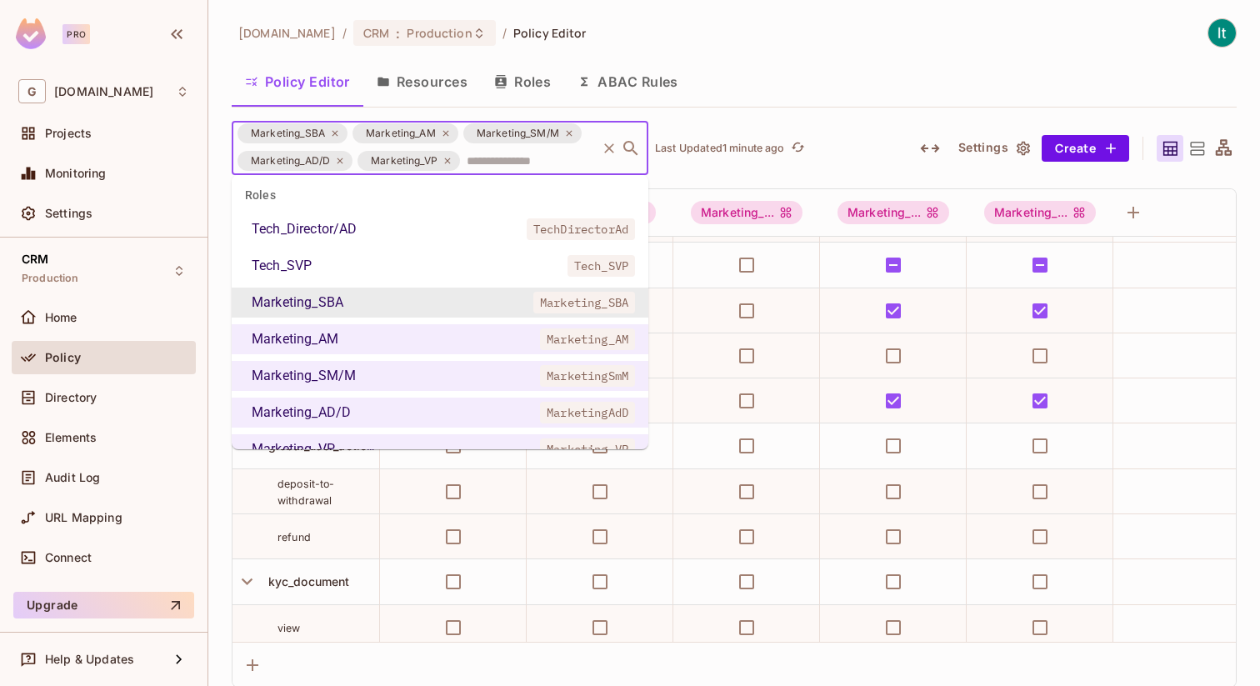
click at [729, 77] on div "Policy Editor Resources Roles ABAC Rules" at bounding box center [734, 82] width 1005 height 42
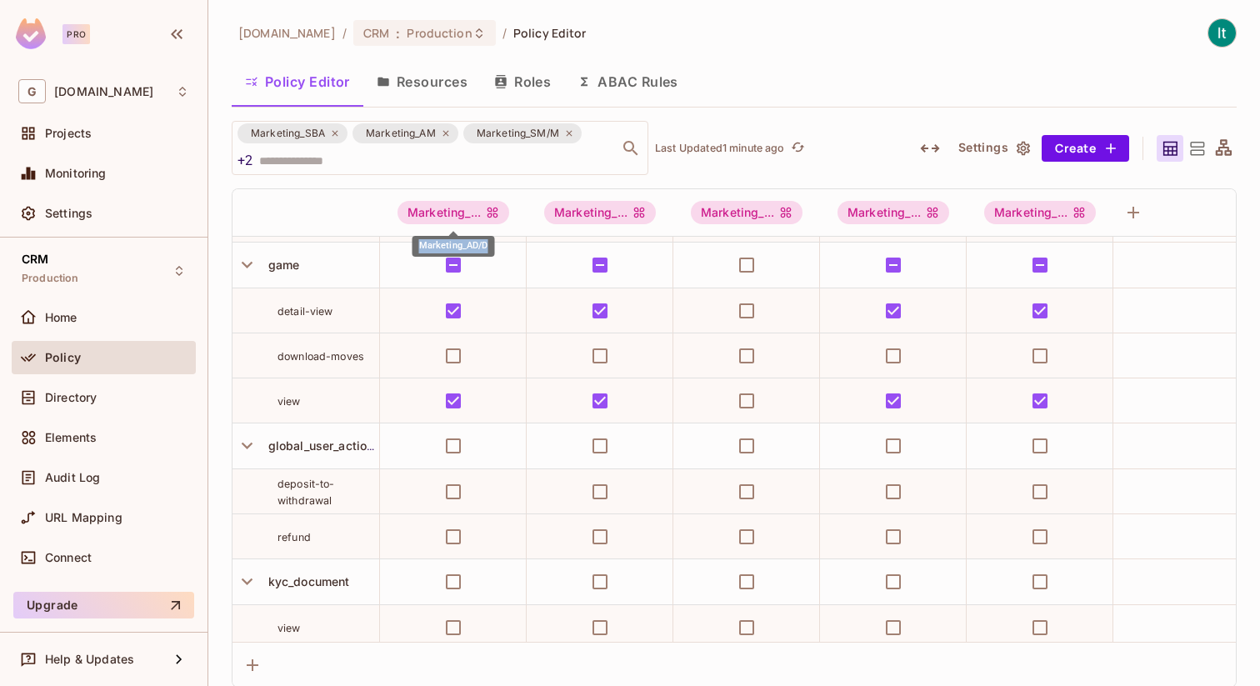
copy div "Marketing_AD/D"
drag, startPoint x: 418, startPoint y: 244, endPoint x: 488, endPoint y: 245, distance: 70.0
click at [488, 245] on div "Marketing_AD/D" at bounding box center [453, 246] width 82 height 21
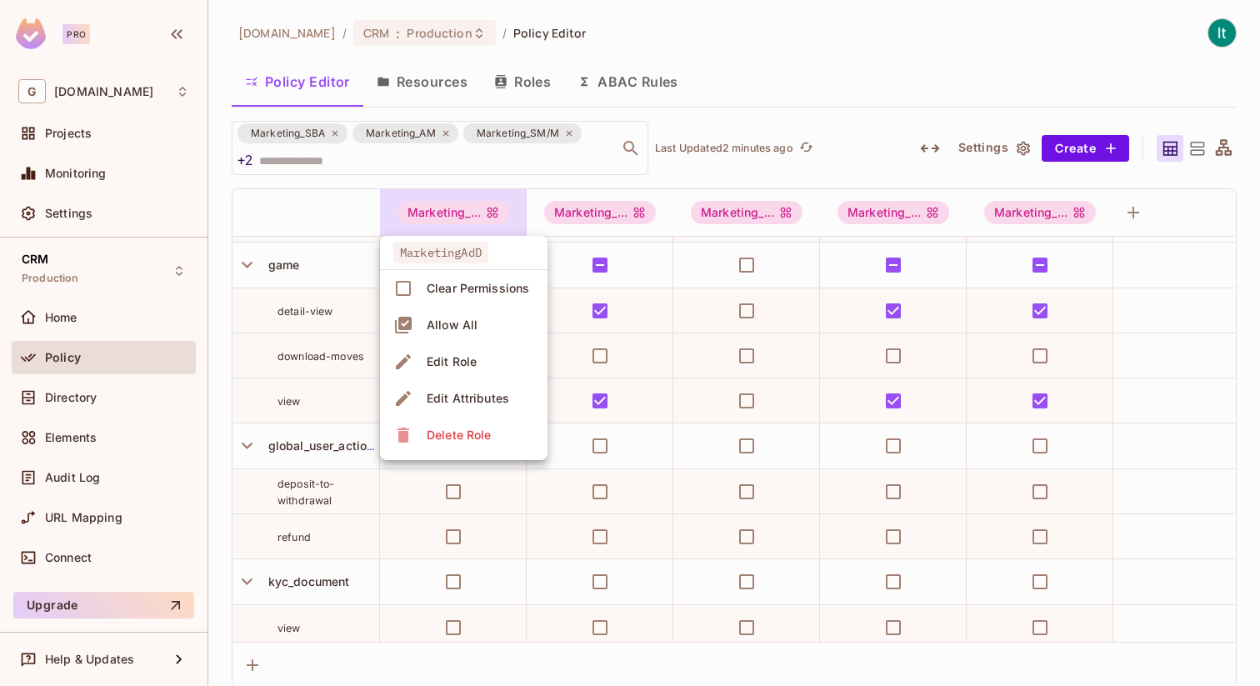
click at [739, 97] on div at bounding box center [630, 343] width 1260 height 686
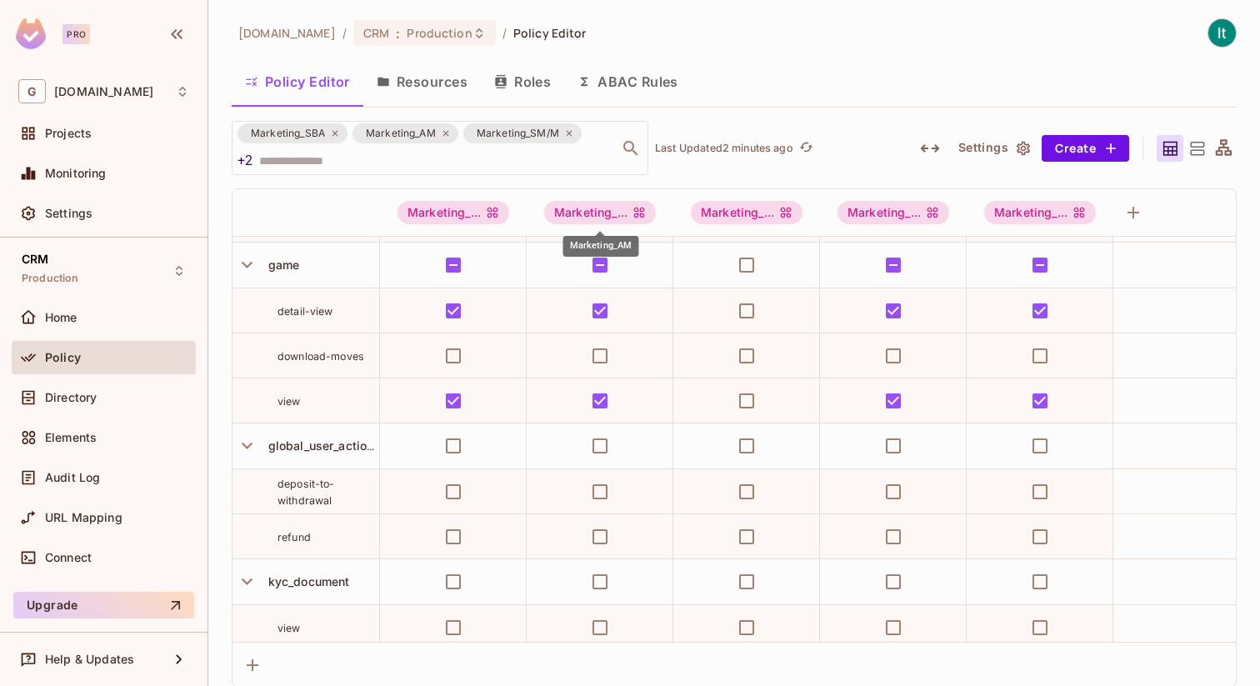
click at [587, 244] on div "Marketing_AM" at bounding box center [601, 246] width 76 height 21
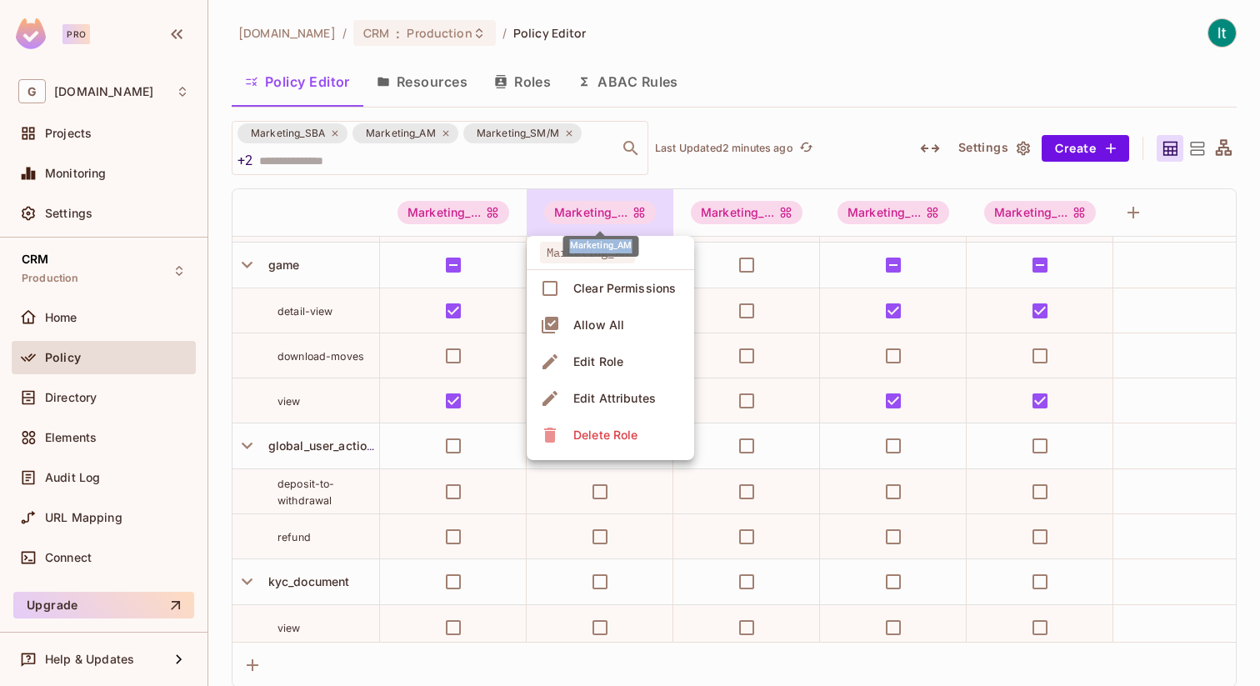
click at [587, 244] on div "Marketing_AM" at bounding box center [601, 246] width 76 height 21
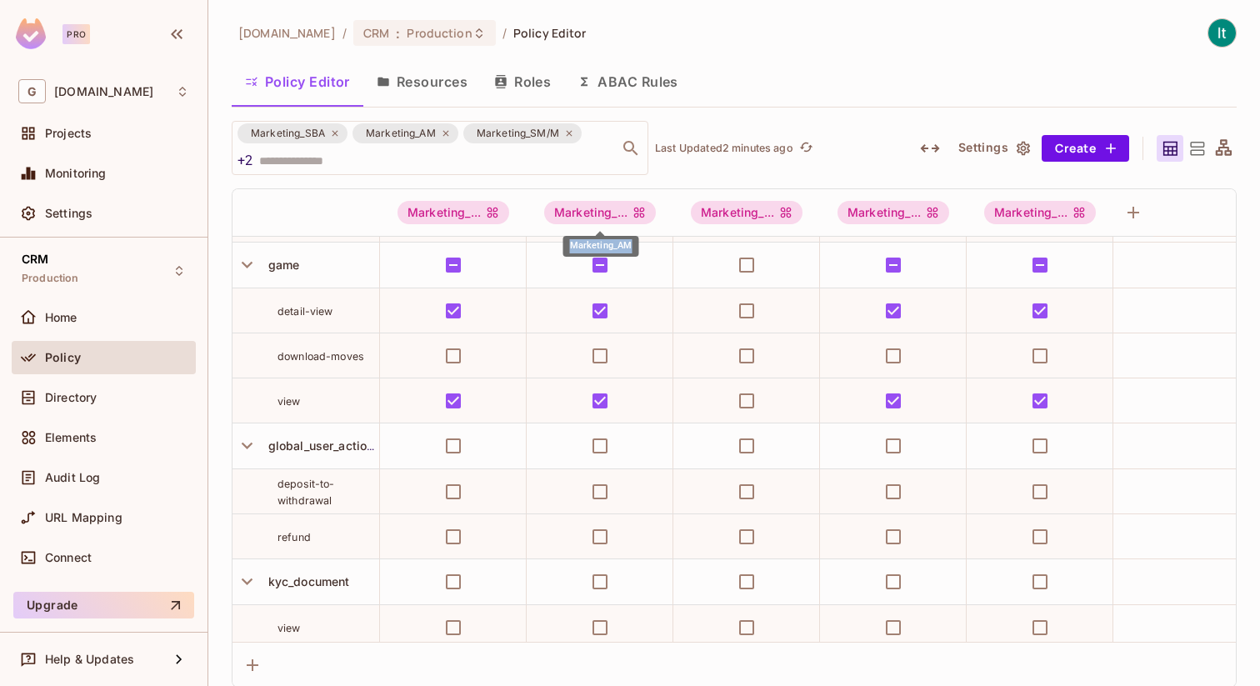
copy div "Marketing_AM"
click at [750, 246] on div "Marketing_SBA" at bounding box center [746, 246] width 79 height 21
copy div "Marketing_SBA"
click at [891, 247] on div "Marketing_SM/M" at bounding box center [894, 246] width 87 height 21
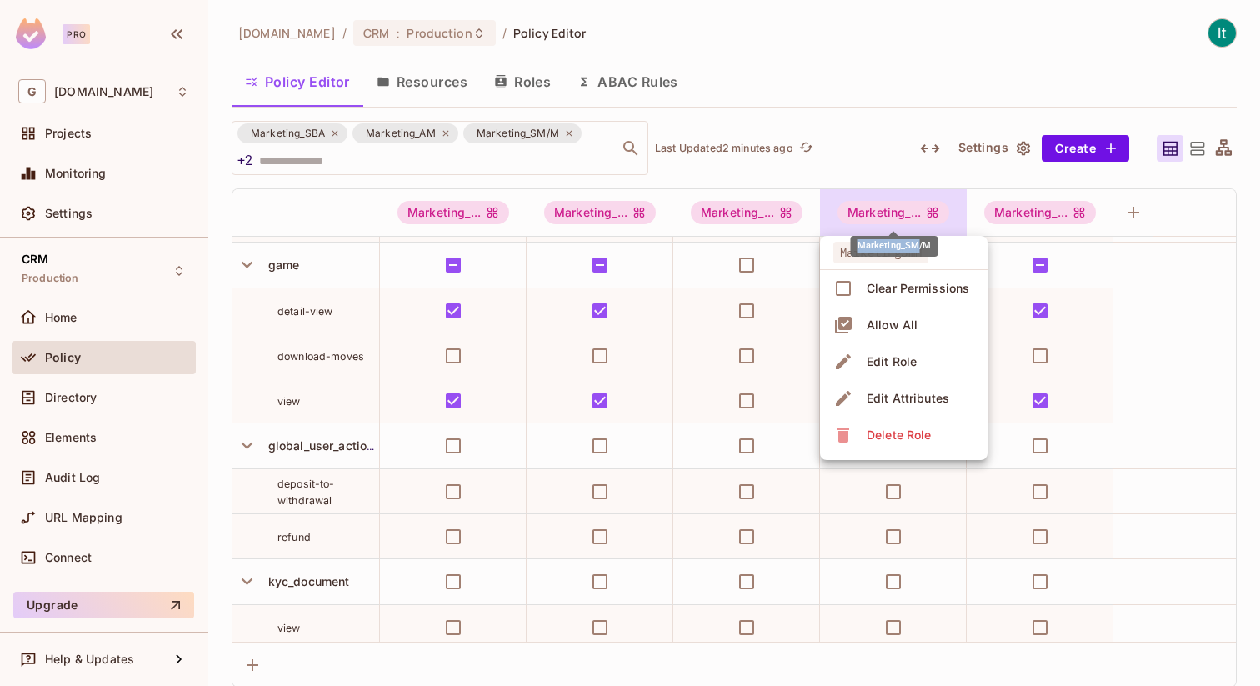
click at [891, 247] on div "Marketing_SM/M" at bounding box center [894, 246] width 87 height 21
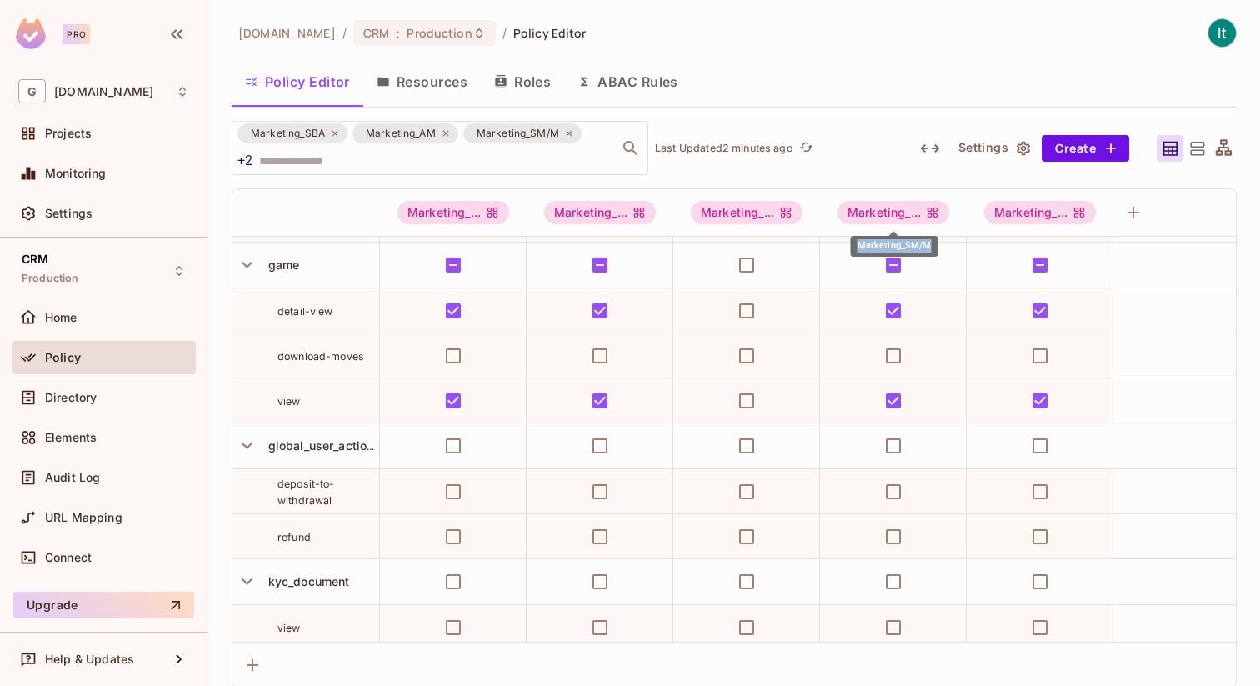
drag, startPoint x: 930, startPoint y: 247, endPoint x: 856, endPoint y: 247, distance: 73.3
click at [856, 248] on div "Marketing_SM/M" at bounding box center [894, 246] width 87 height 21
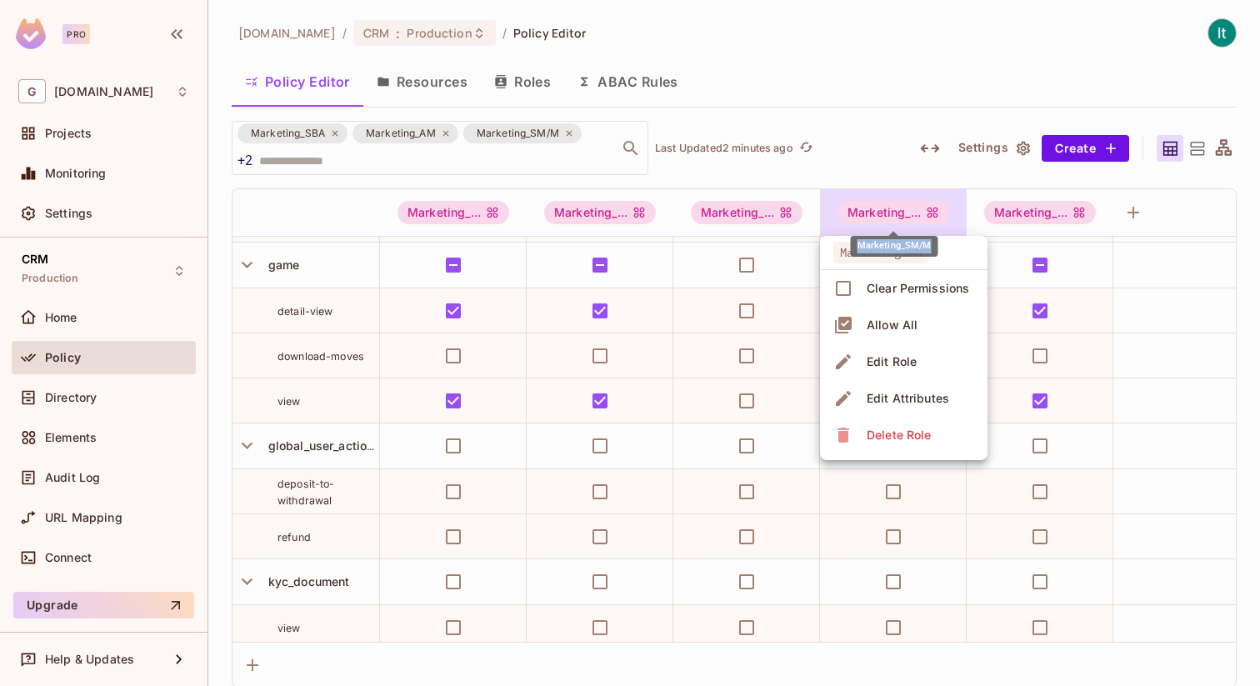
copy div "Marketing_SM/M"
click at [1014, 176] on div at bounding box center [630, 343] width 1260 height 686
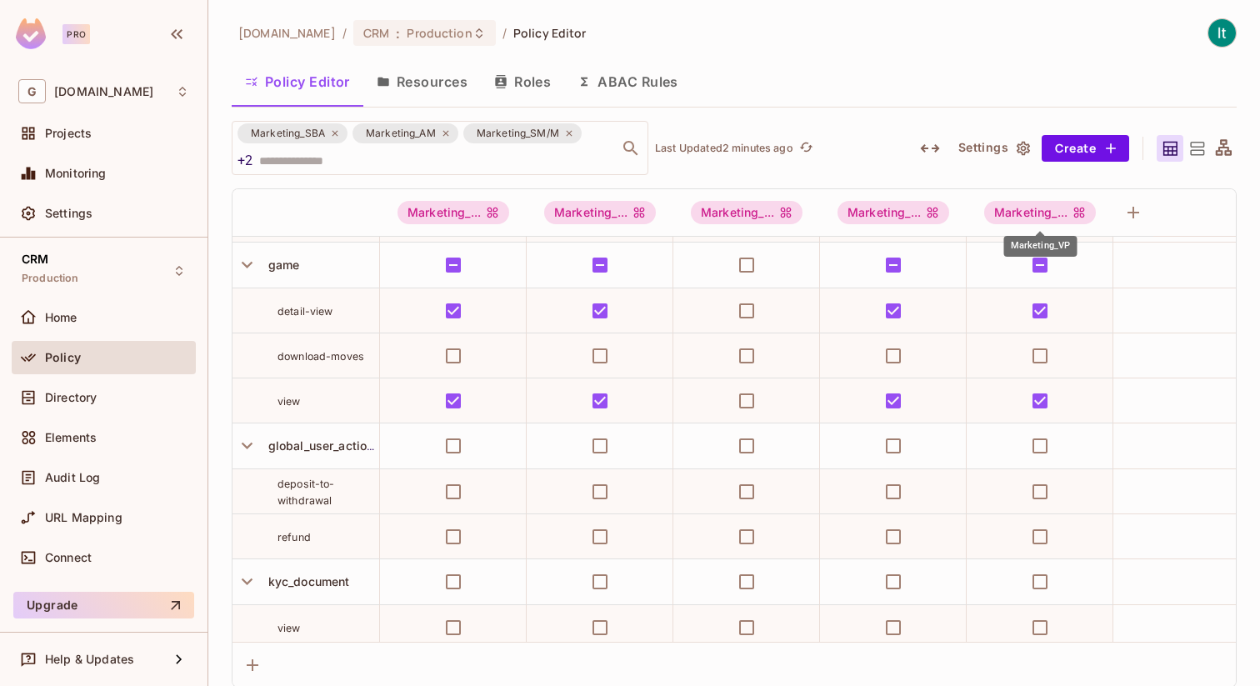
click at [1034, 245] on div "Marketing_VP" at bounding box center [1040, 246] width 73 height 21
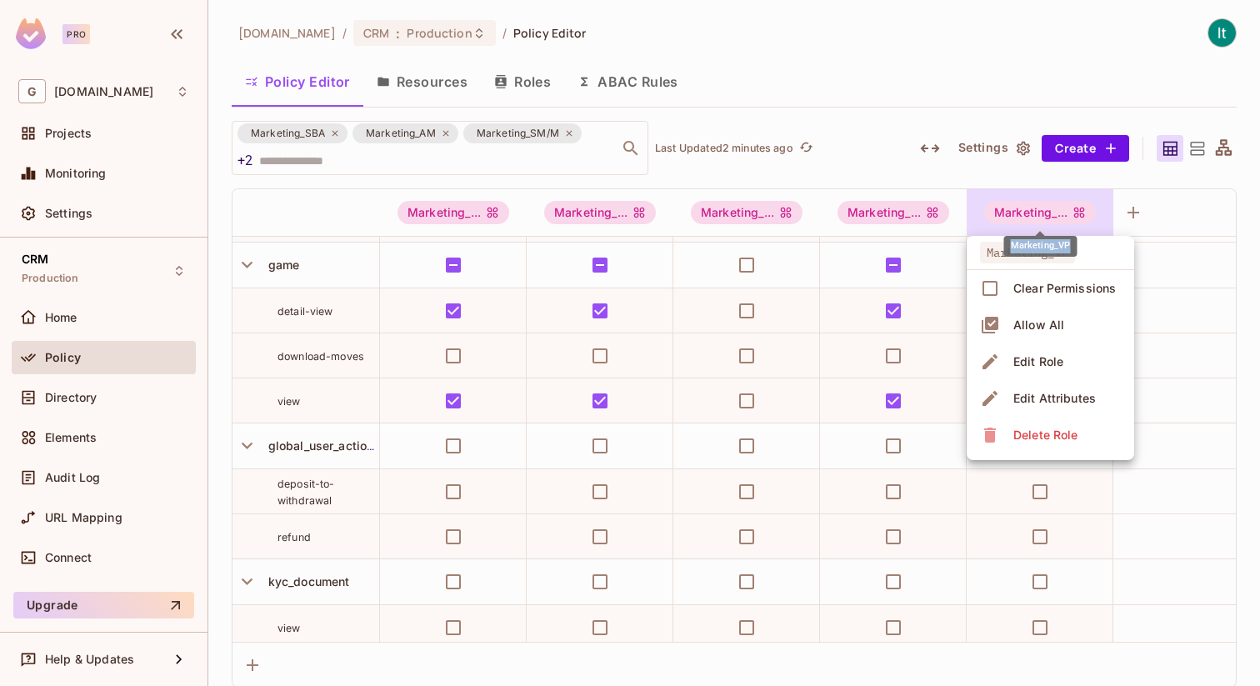
click at [1034, 245] on div "Marketing_VP" at bounding box center [1040, 246] width 73 height 21
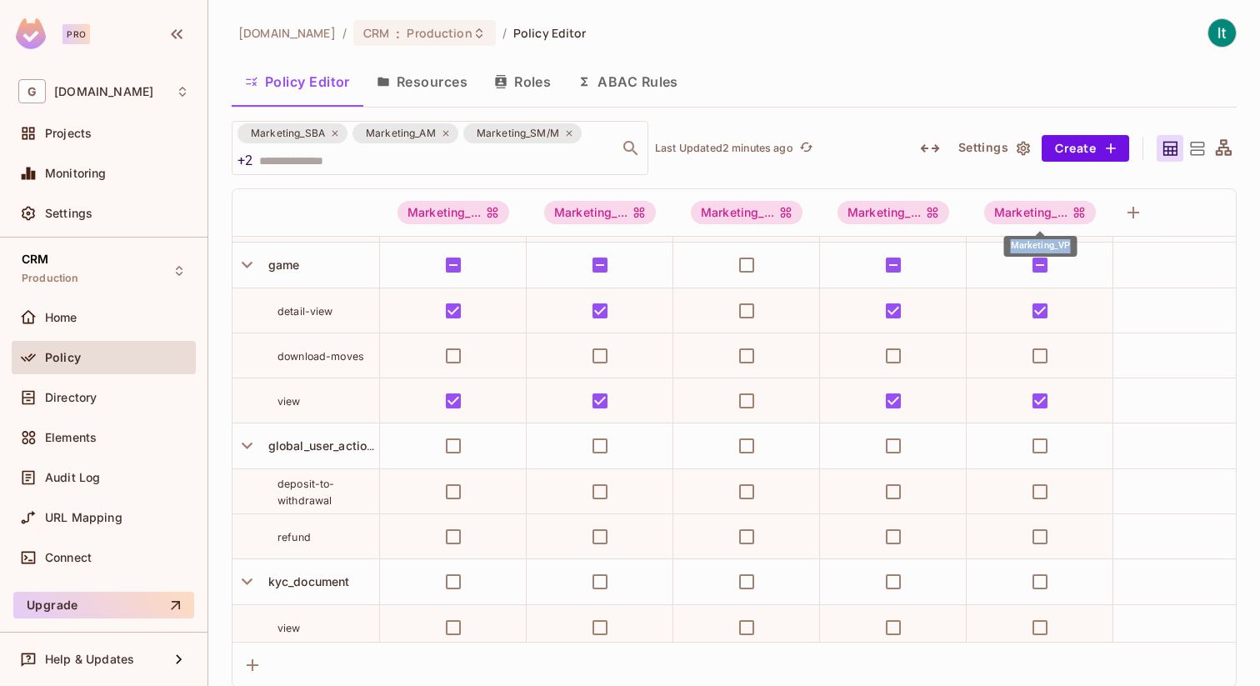
copy div "Marketing_VP"
click at [567, 132] on icon at bounding box center [569, 134] width 6 height 6
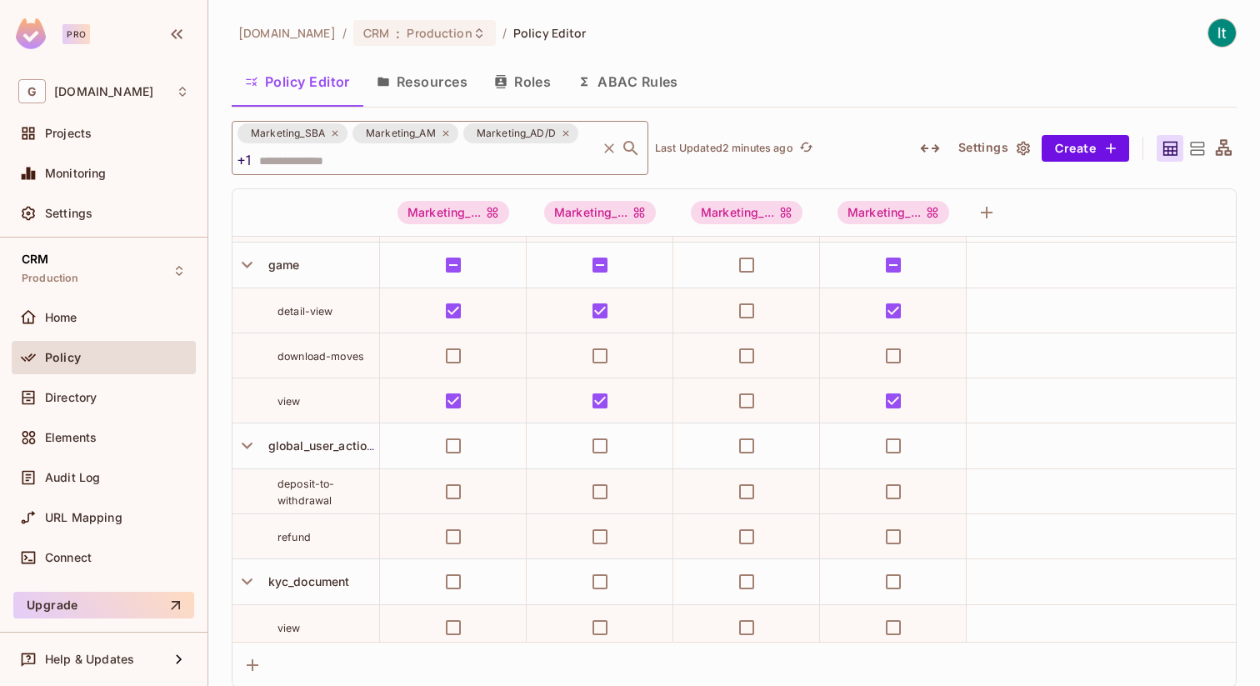
click at [330, 132] on icon at bounding box center [335, 133] width 10 height 10
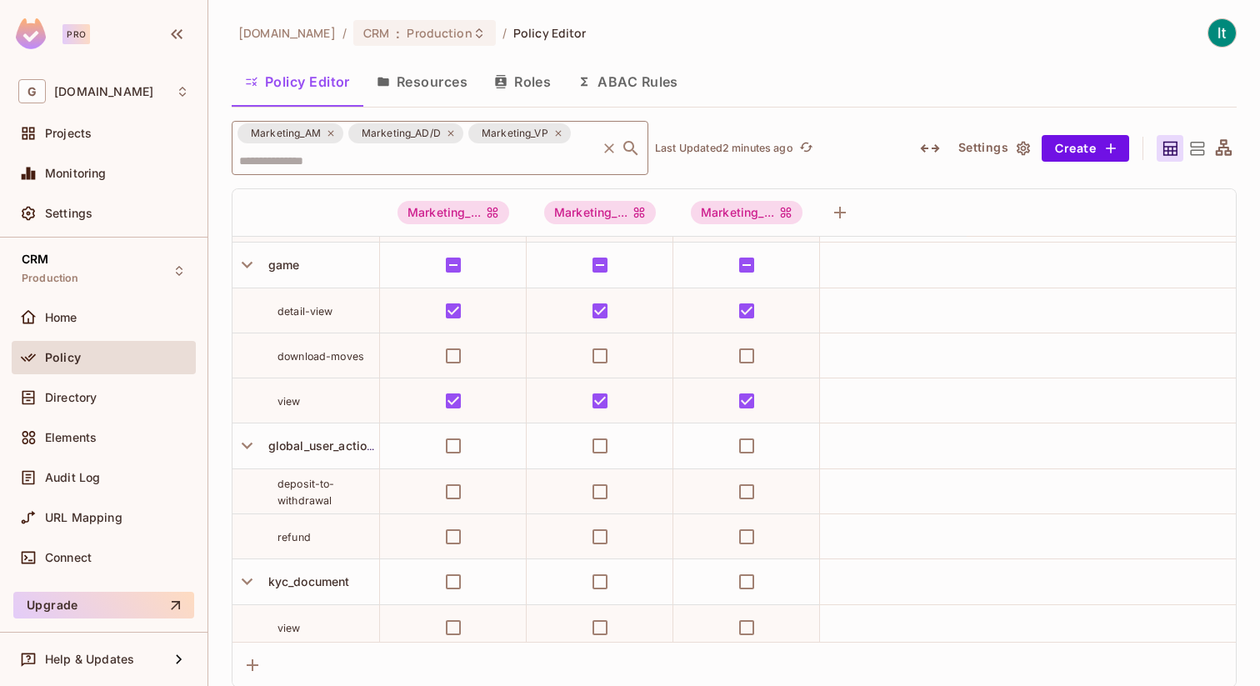
click at [330, 132] on icon at bounding box center [331, 133] width 10 height 10
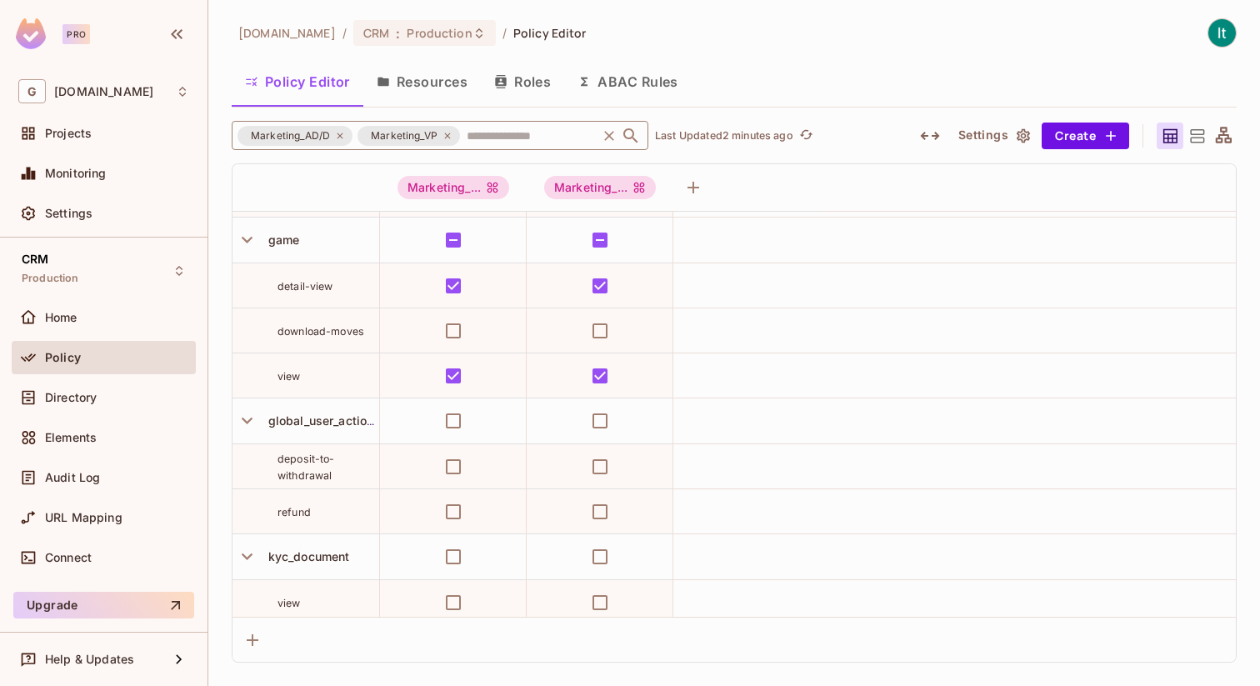
click at [341, 135] on icon at bounding box center [340, 136] width 10 height 10
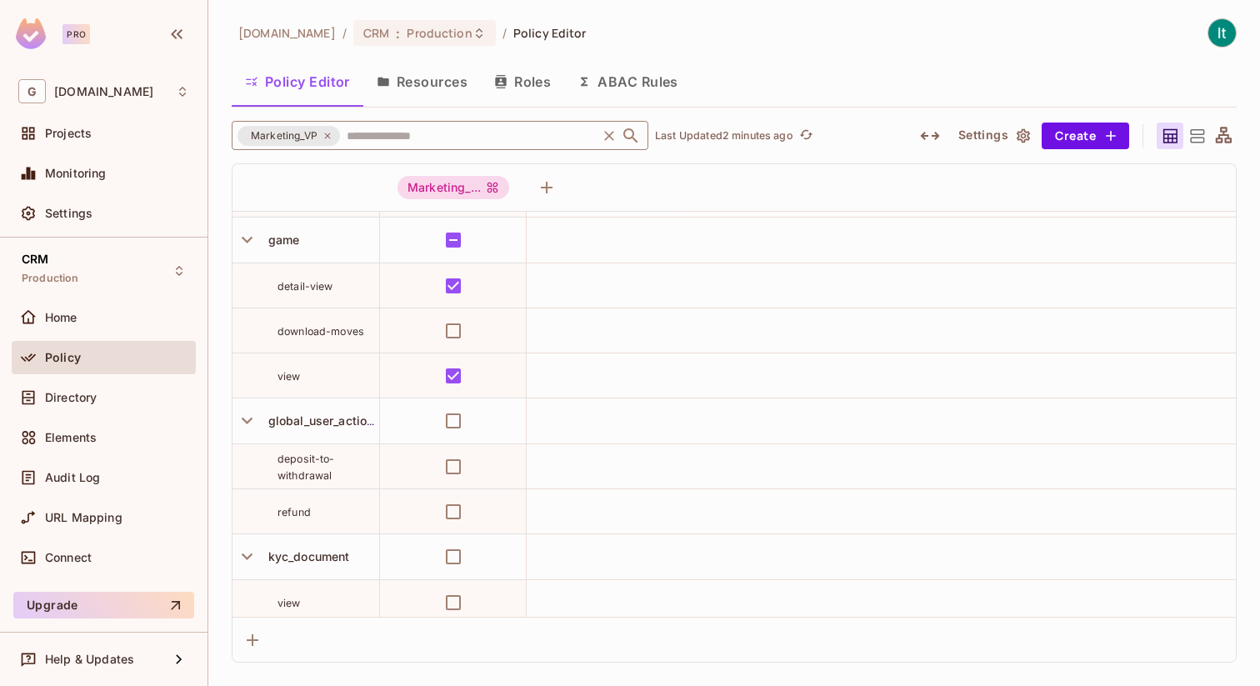
click at [327, 135] on icon at bounding box center [327, 136] width 10 height 10
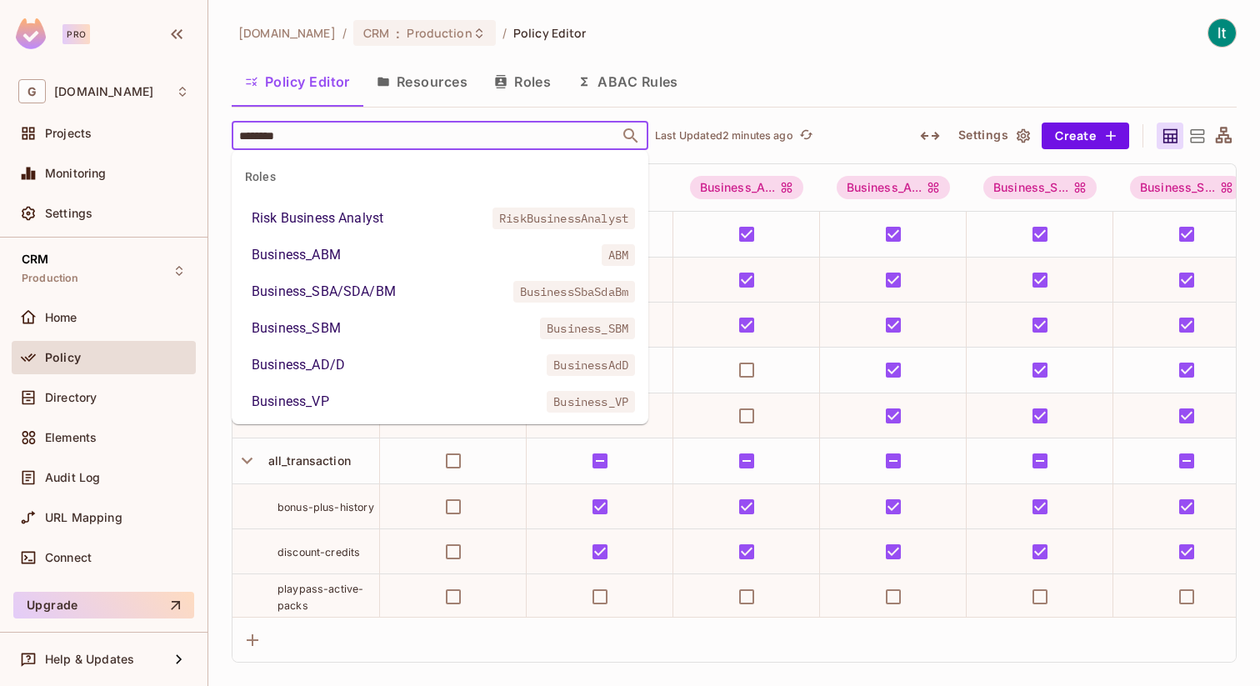
scroll to position [1844, 0]
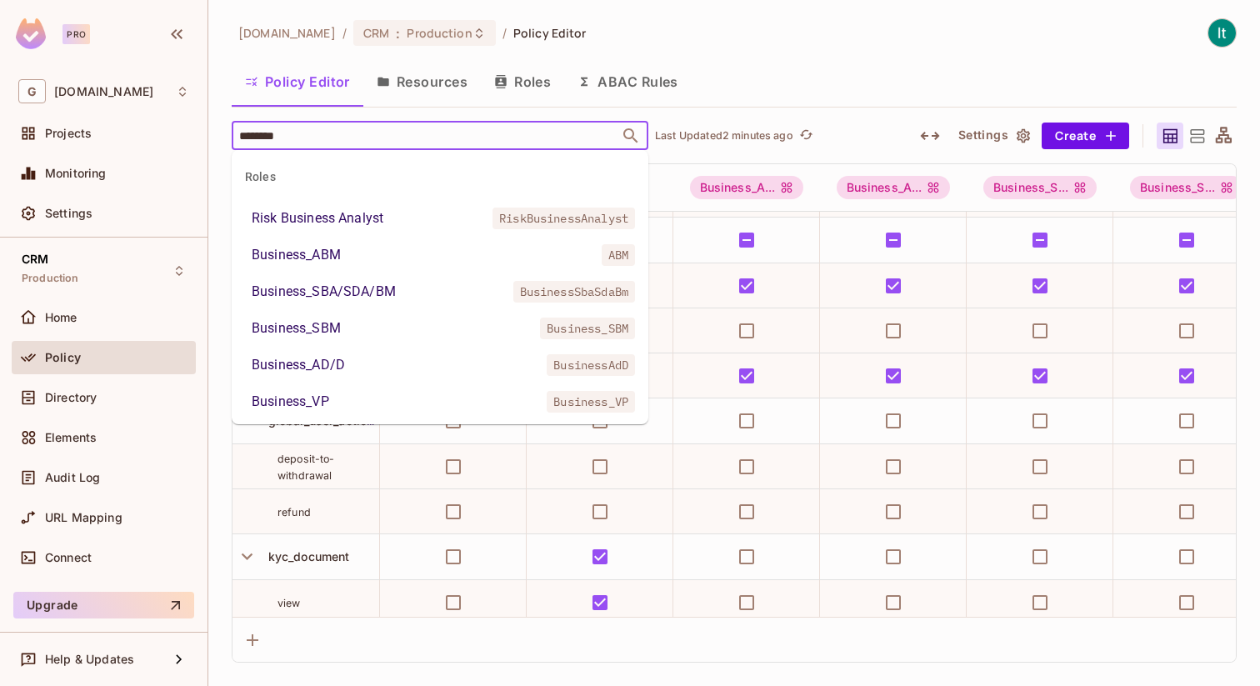
click at [358, 247] on li "Business_ABM ABM" at bounding box center [440, 255] width 417 height 30
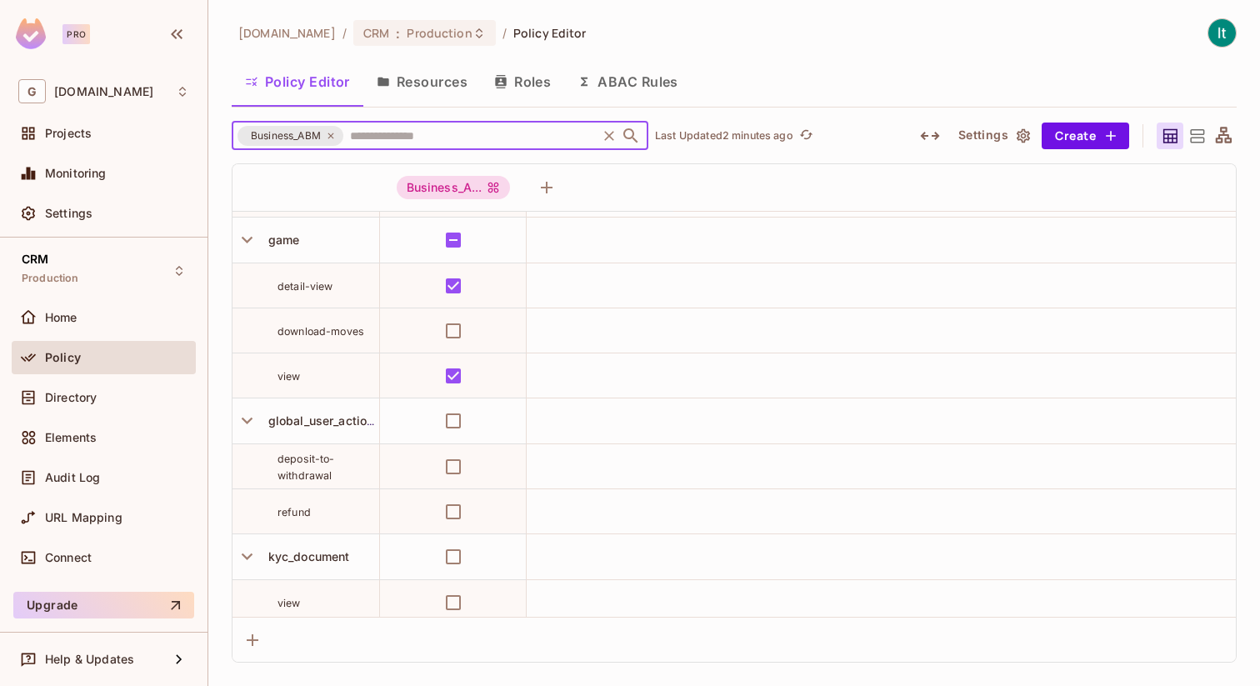
click at [402, 143] on input "text" at bounding box center [470, 135] width 248 height 29
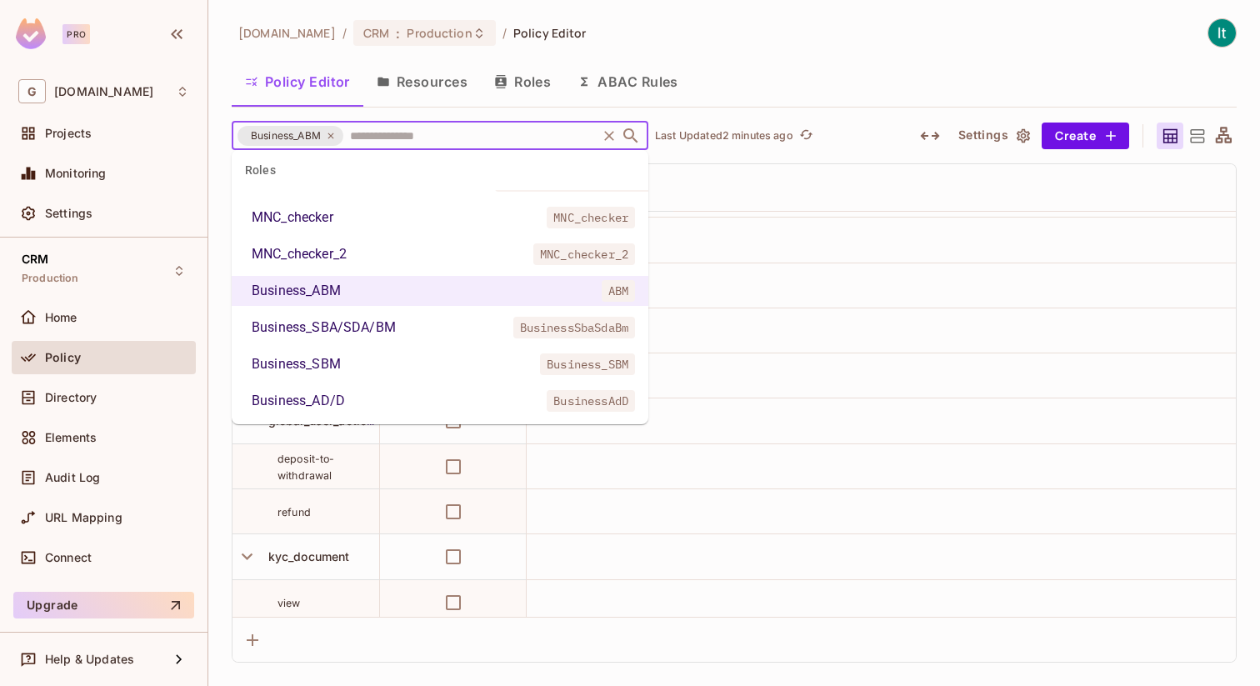
scroll to position [757, 0]
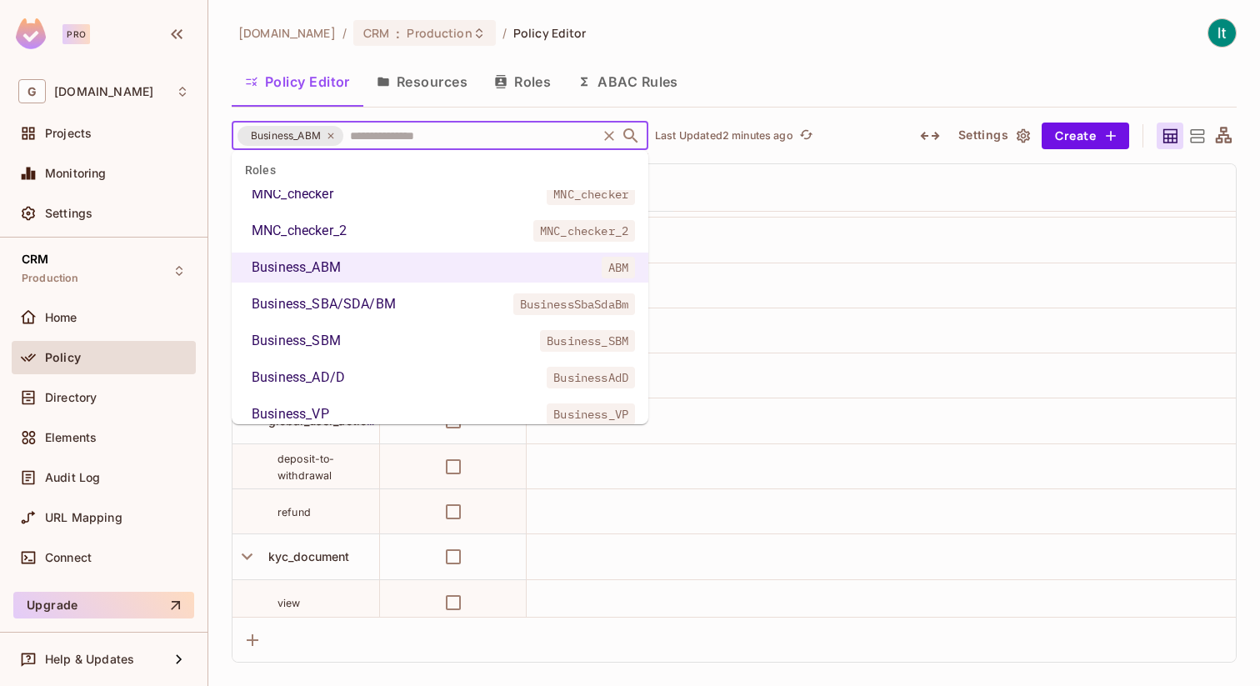
click at [365, 298] on div "Business_SBA/SDA/BM" at bounding box center [324, 304] width 144 height 20
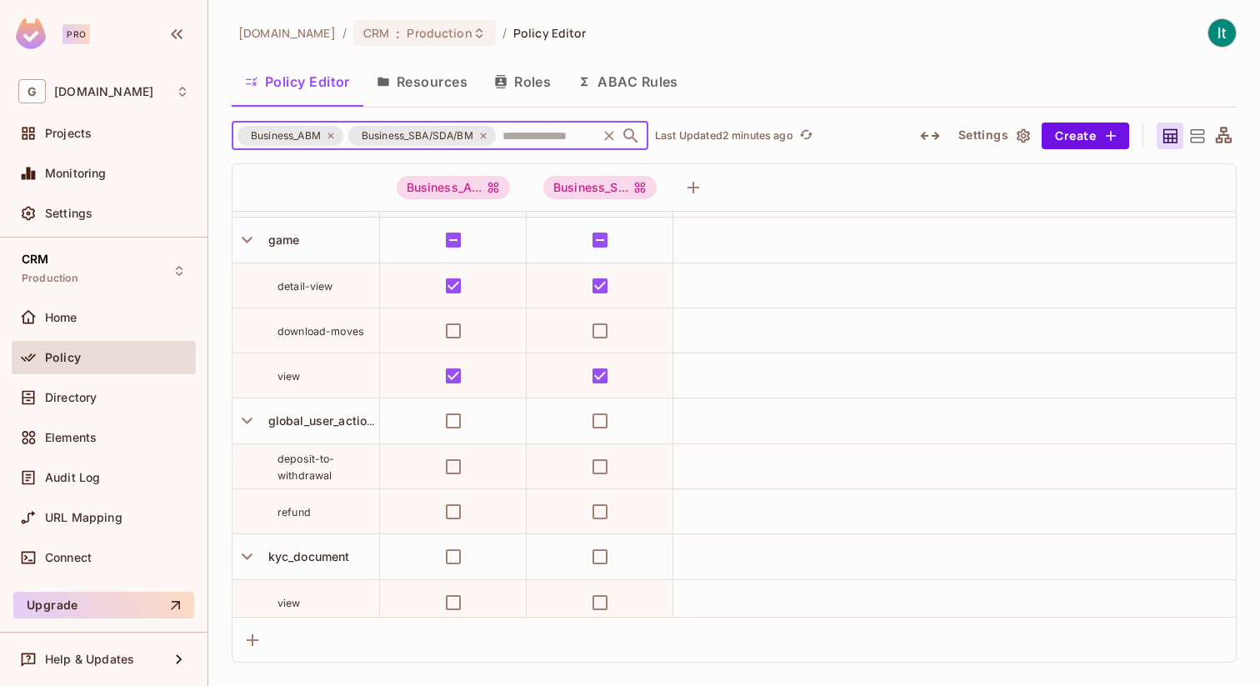
click at [507, 141] on input "text" at bounding box center [546, 135] width 96 height 29
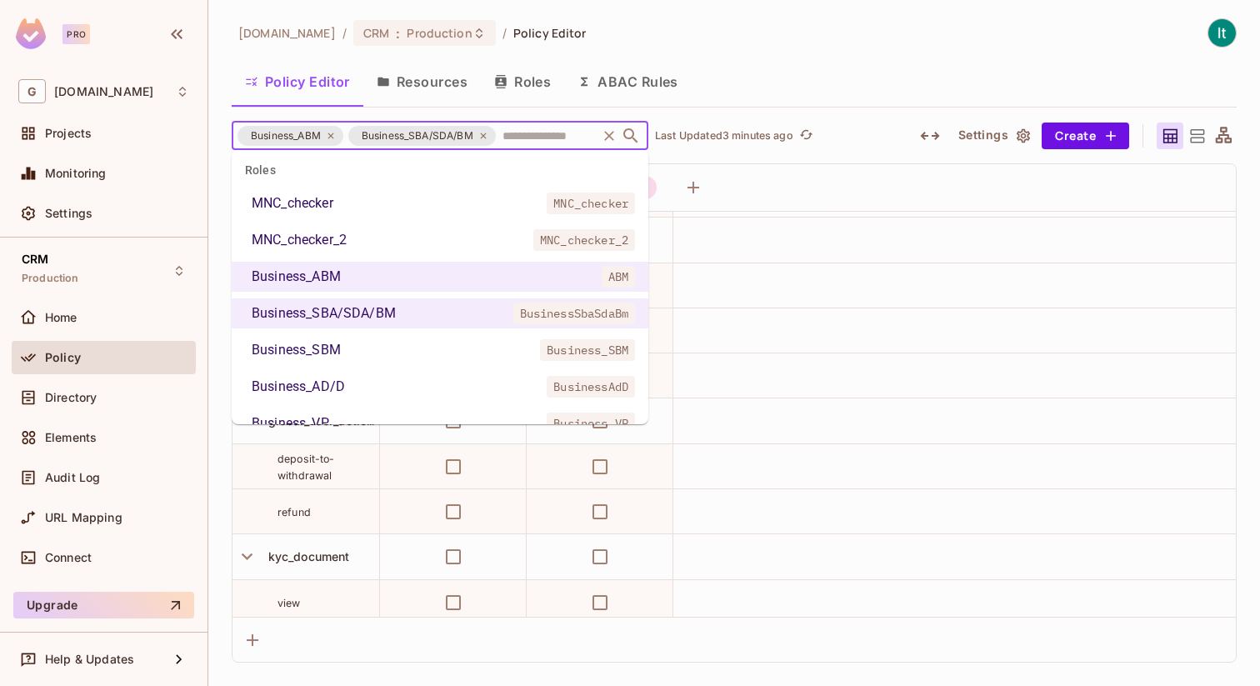
scroll to position [797, 0]
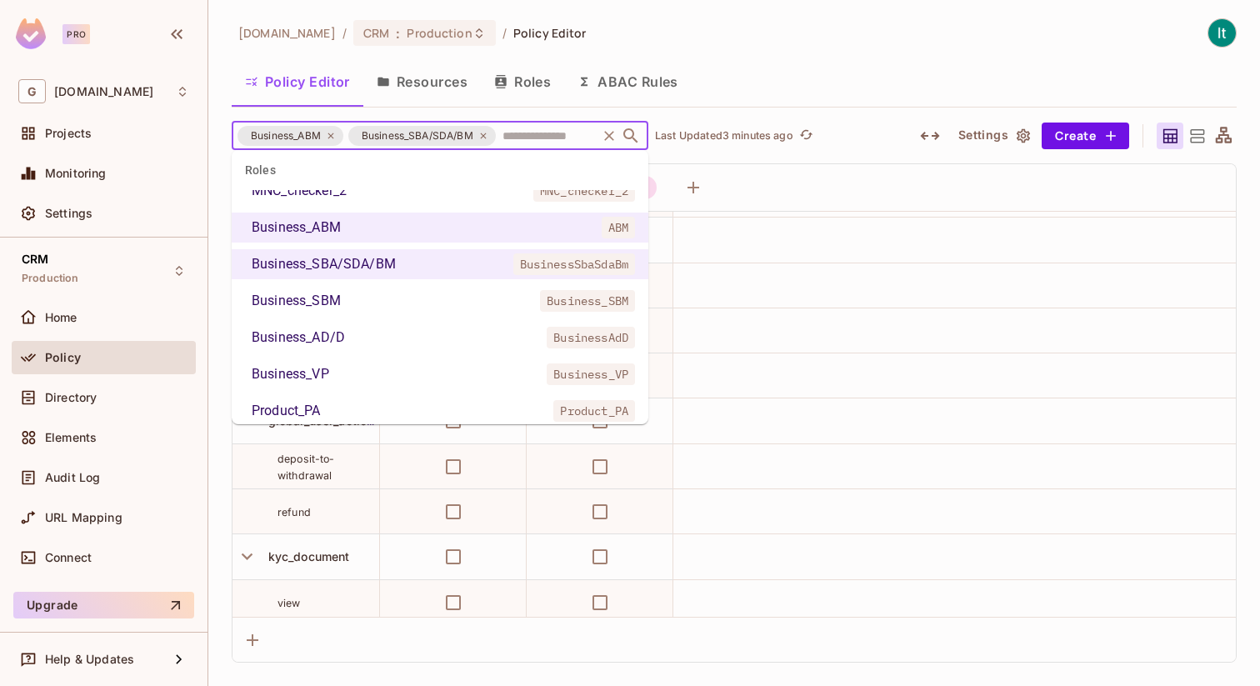
click at [384, 305] on li "Business_SBM Business_SBM" at bounding box center [440, 301] width 417 height 30
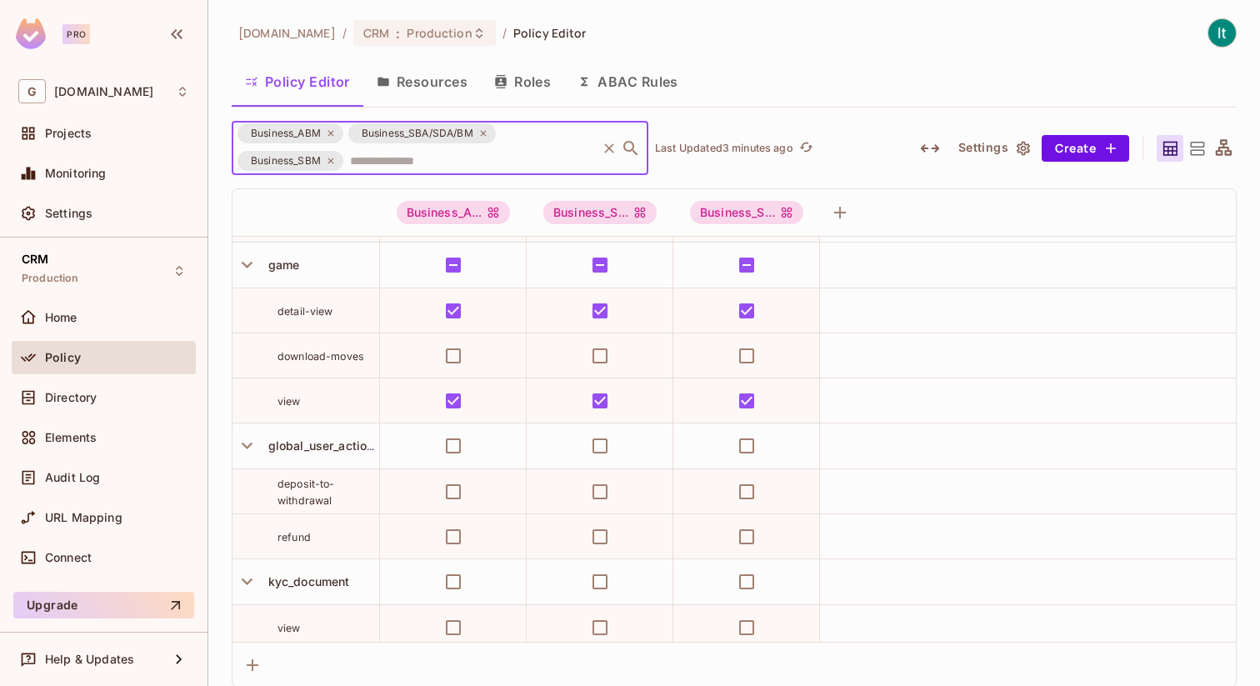
click at [458, 167] on input "text" at bounding box center [470, 160] width 248 height 29
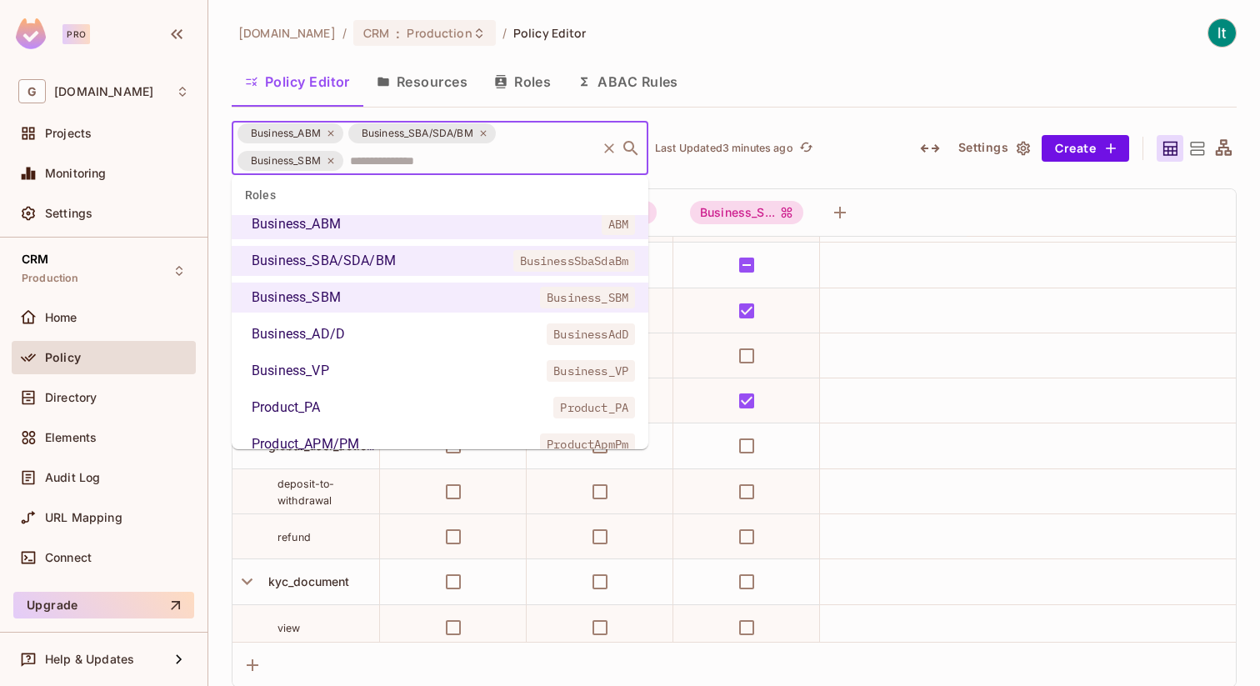
scroll to position [854, 0]
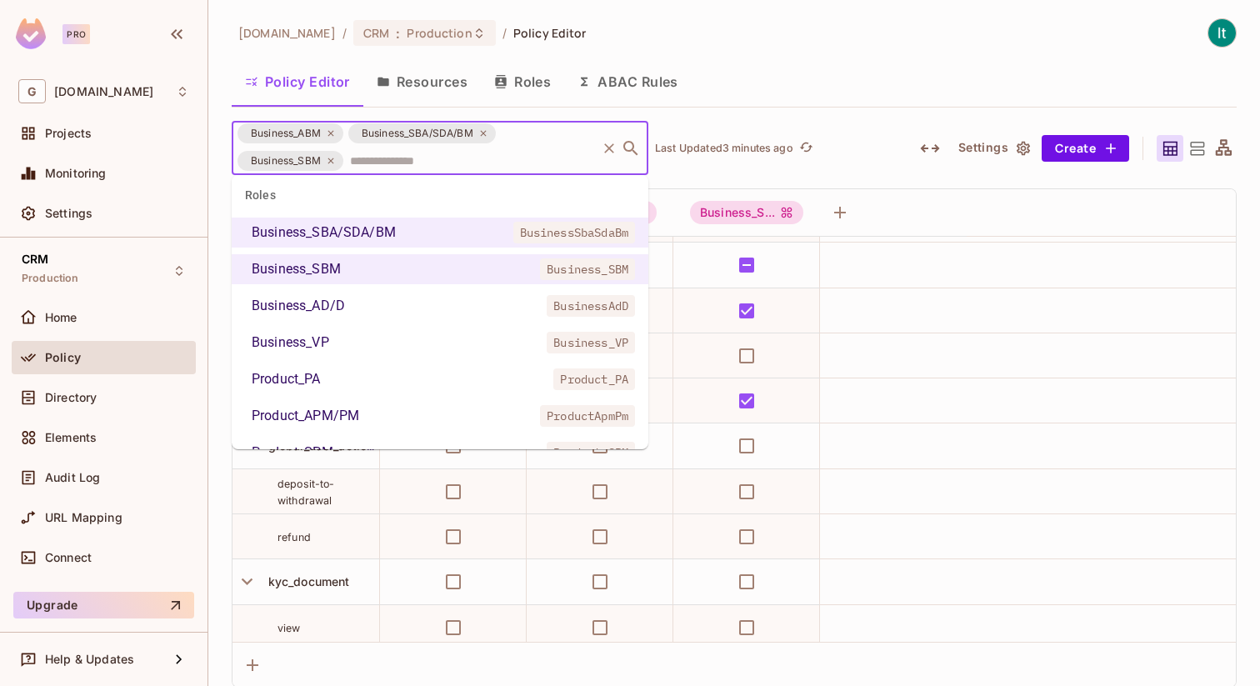
click at [377, 303] on li "Business_AD/D BusinessAdD" at bounding box center [440, 306] width 417 height 30
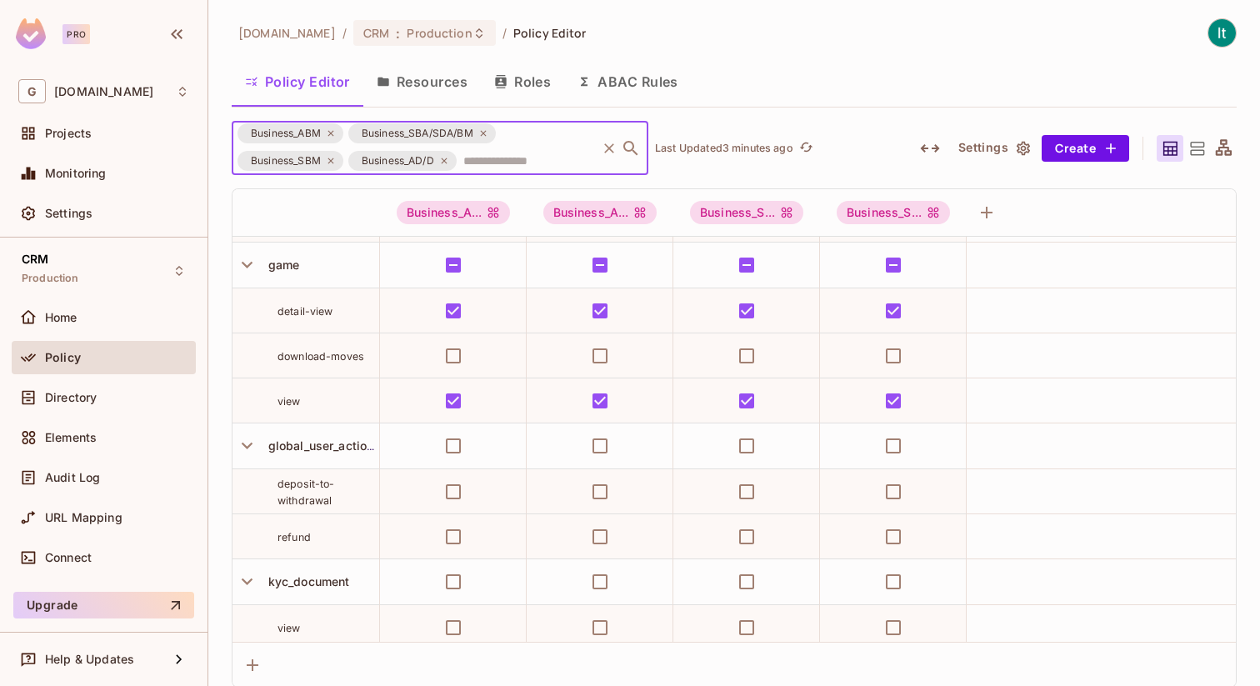
click at [501, 157] on input "text" at bounding box center [526, 160] width 135 height 29
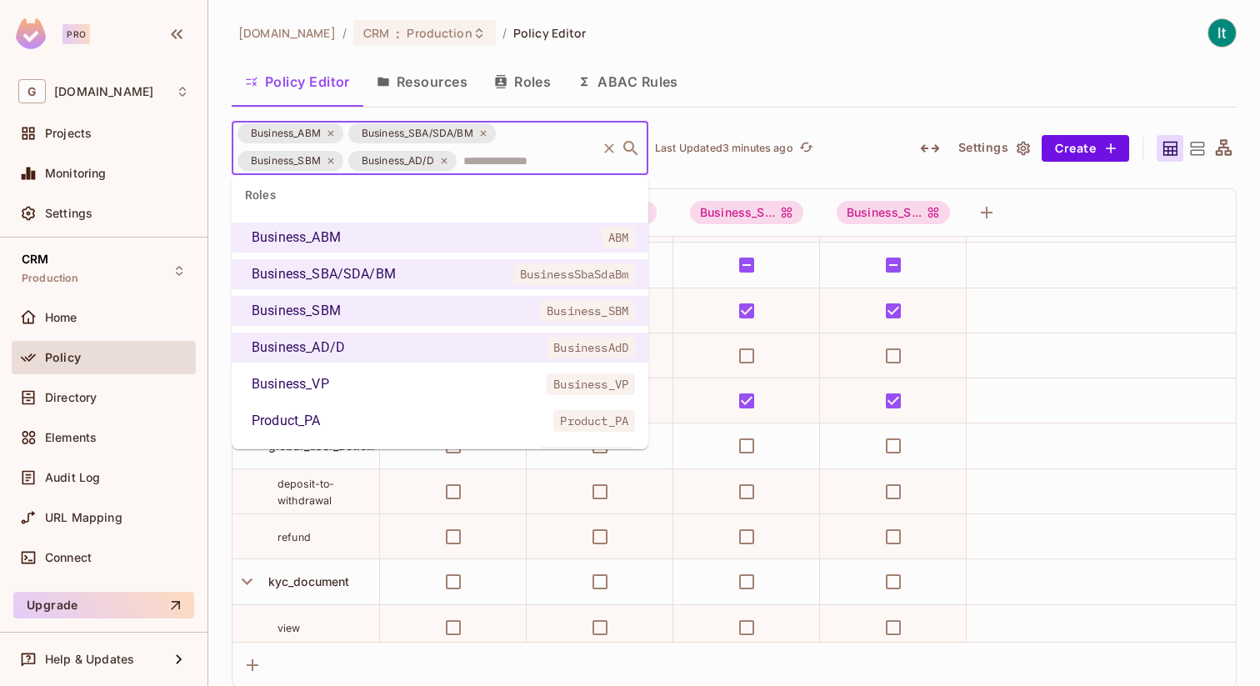
scroll to position [818, 0]
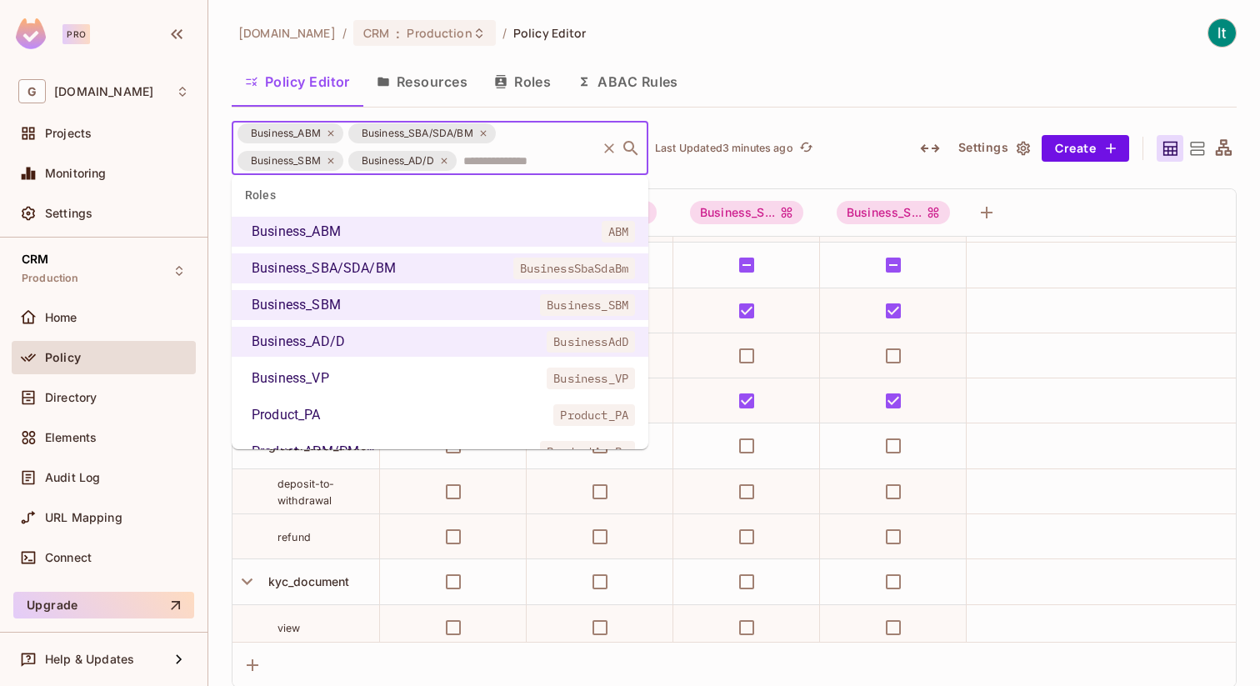
click at [388, 376] on li "Business_VP Business_VP" at bounding box center [440, 378] width 417 height 30
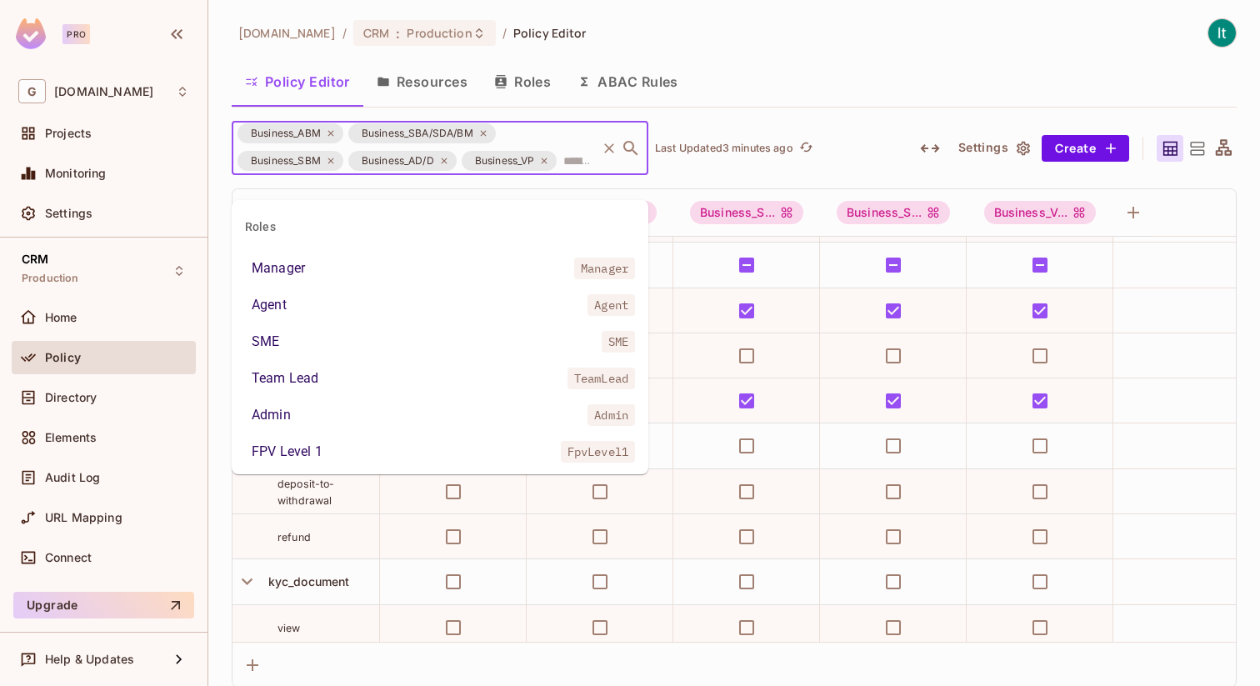
click at [559, 175] on input "text" at bounding box center [576, 160] width 35 height 29
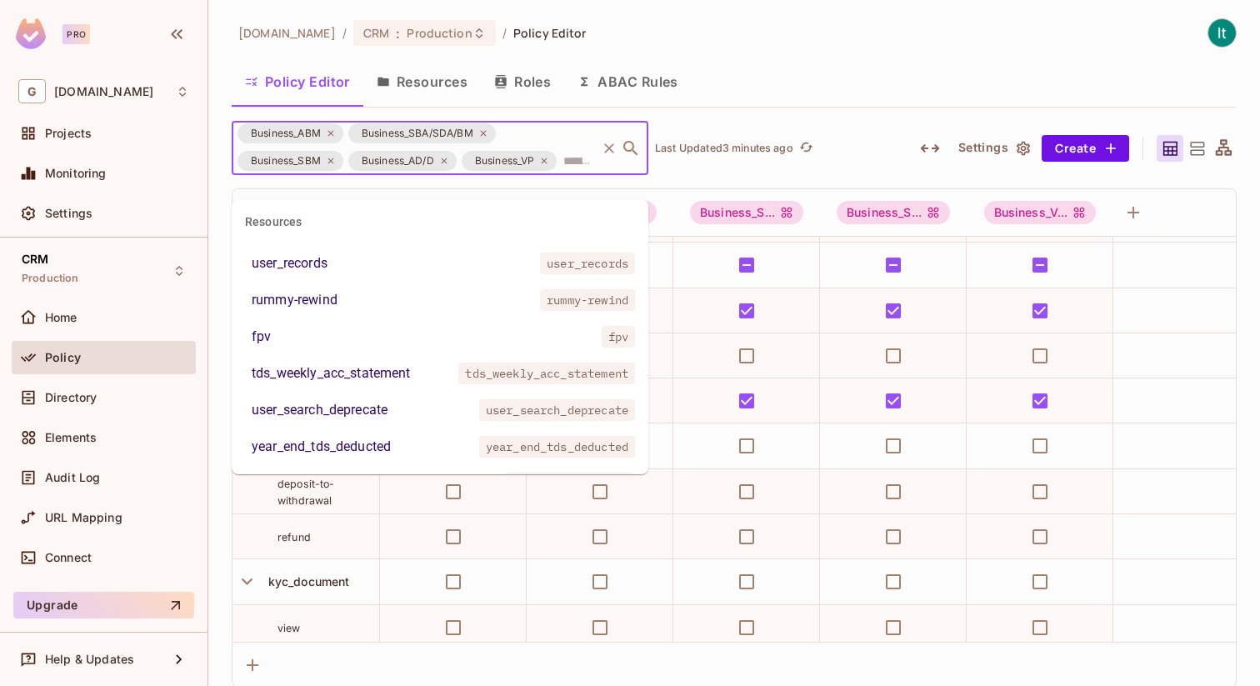
scroll to position [2482, 0]
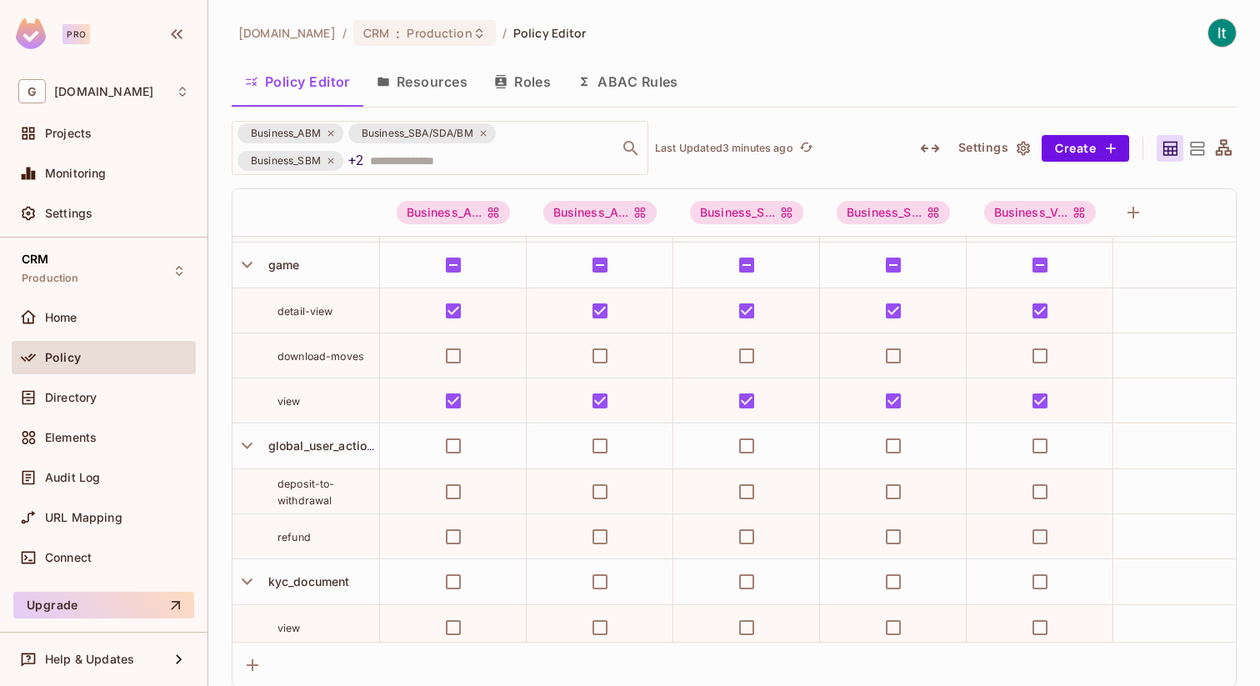
click at [796, 74] on div "Policy Editor Resources Roles ABAC Rules" at bounding box center [734, 82] width 1005 height 42
click at [446, 247] on div "Business_ABM" at bounding box center [454, 246] width 77 height 21
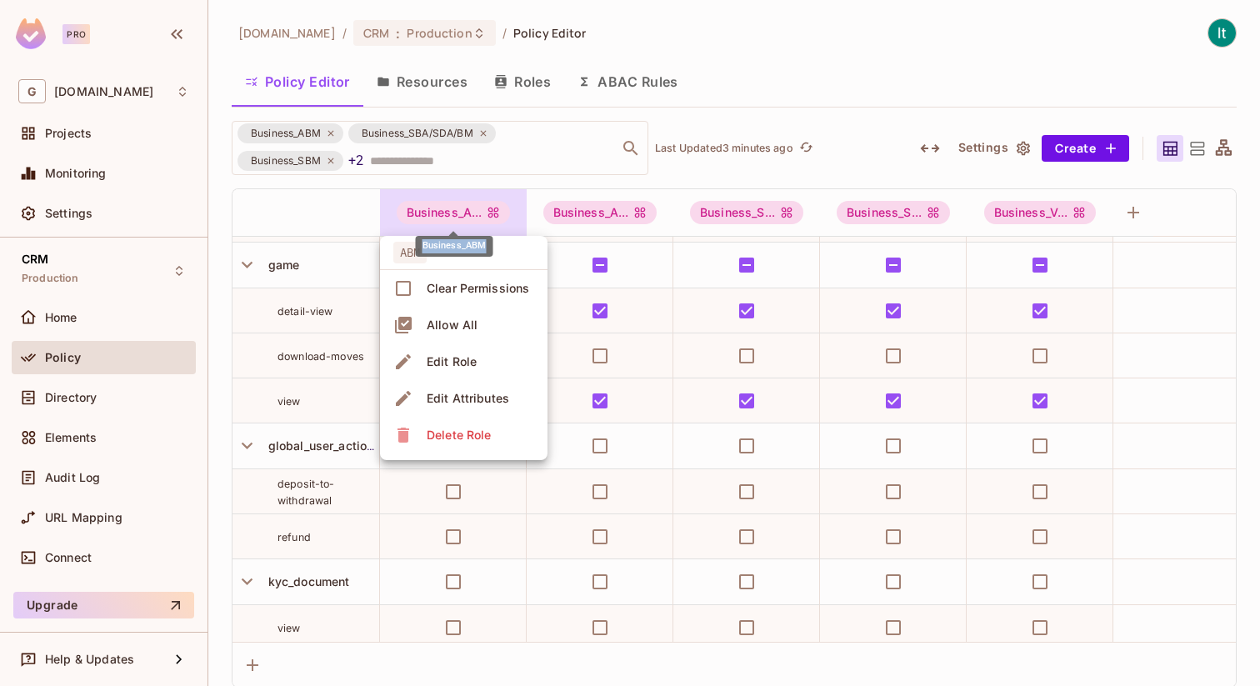
copy div "Business_ABM"
click at [771, 92] on div at bounding box center [630, 343] width 1260 height 686
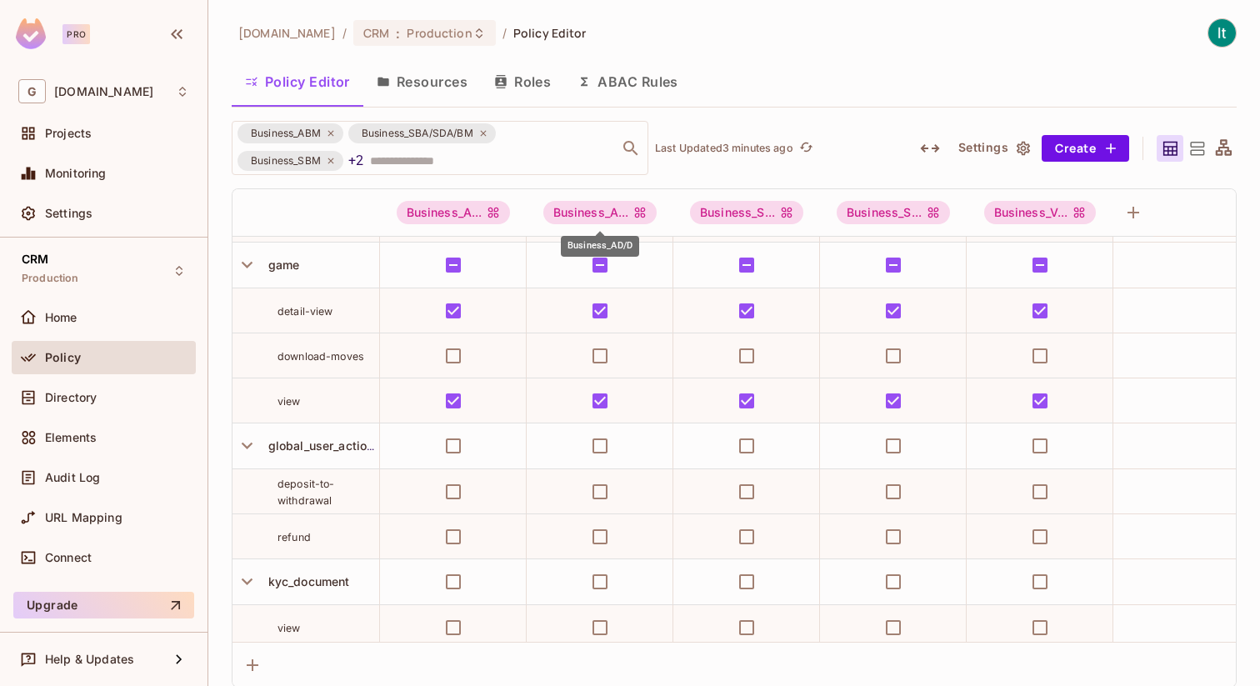
click at [600, 247] on div "Business_AD/D" at bounding box center [600, 246] width 78 height 21
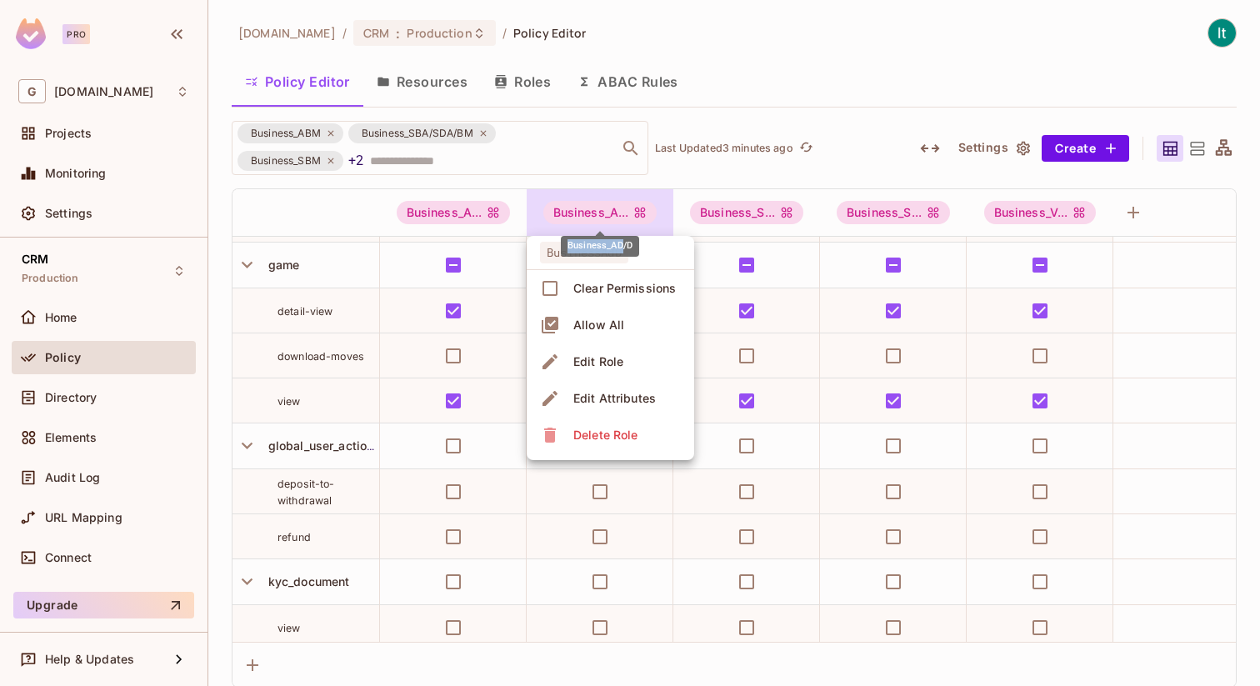
click at [600, 247] on div "Business_AD/D" at bounding box center [600, 246] width 78 height 21
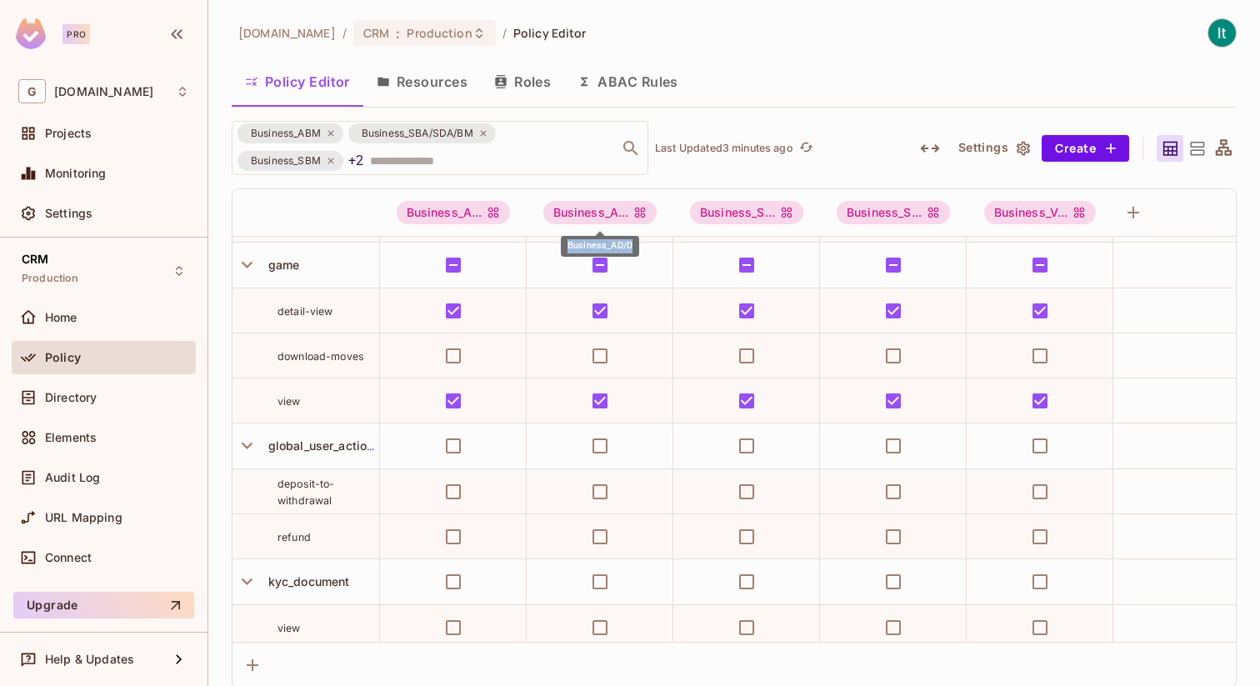
click at [600, 247] on div "Business_AD/D" at bounding box center [600, 246] width 78 height 21
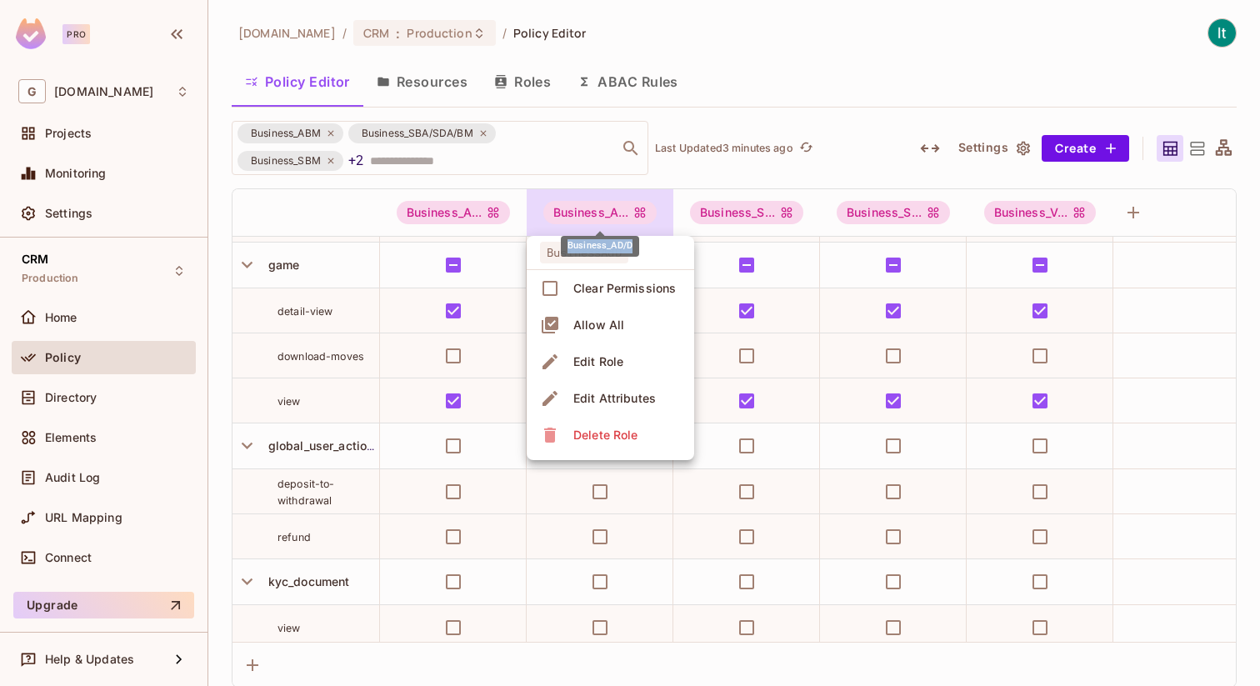
copy div "Business_AD/D"
click at [791, 174] on div at bounding box center [630, 343] width 1260 height 686
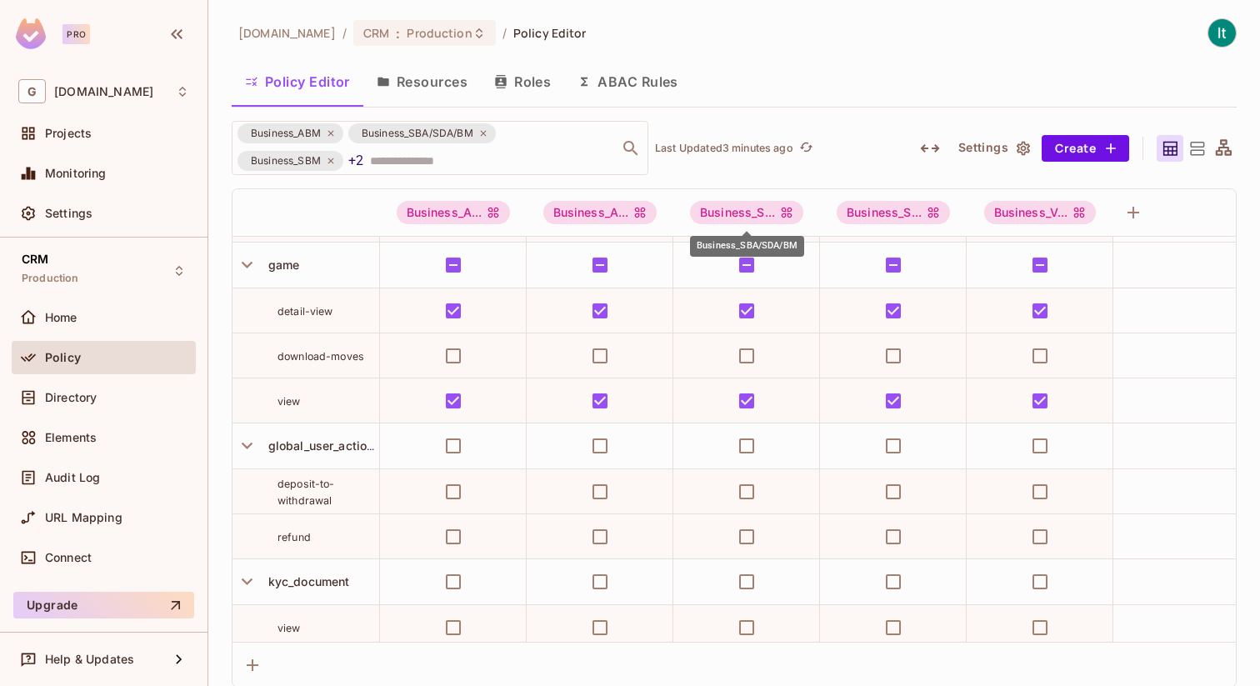
click at [752, 243] on div "Business_SBA/SDA/BM" at bounding box center [747, 246] width 114 height 21
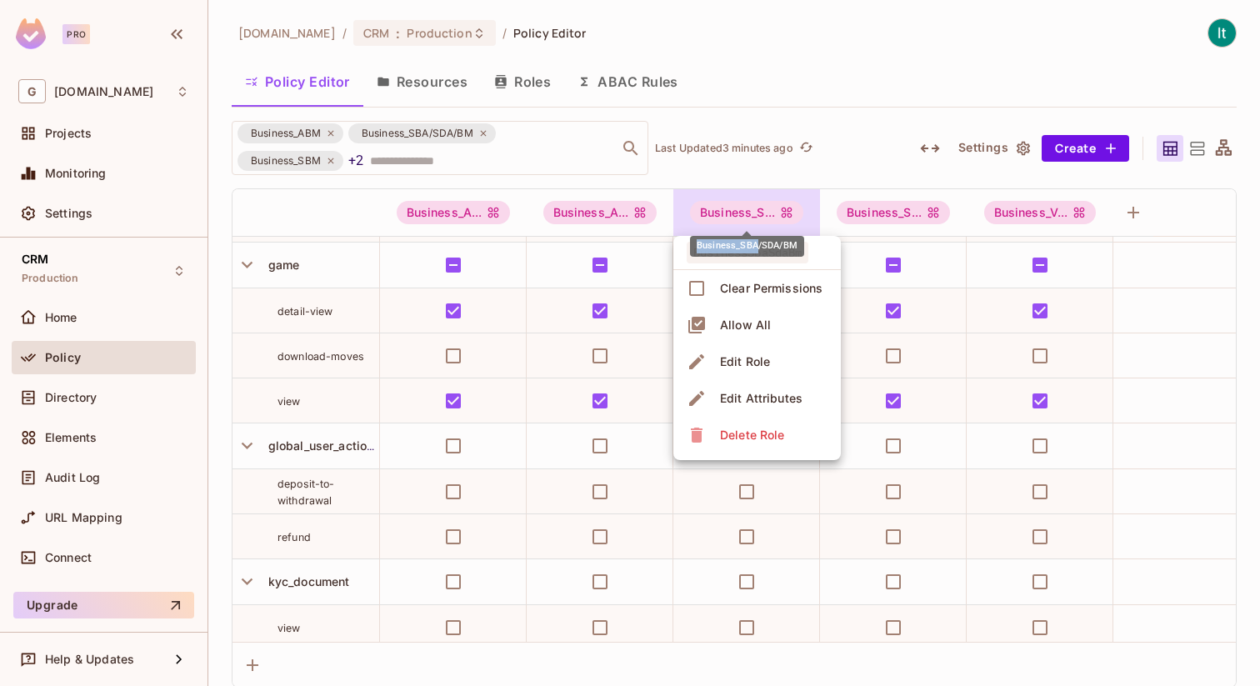
click at [752, 243] on div "Business_SBA/SDA/BM" at bounding box center [747, 246] width 114 height 21
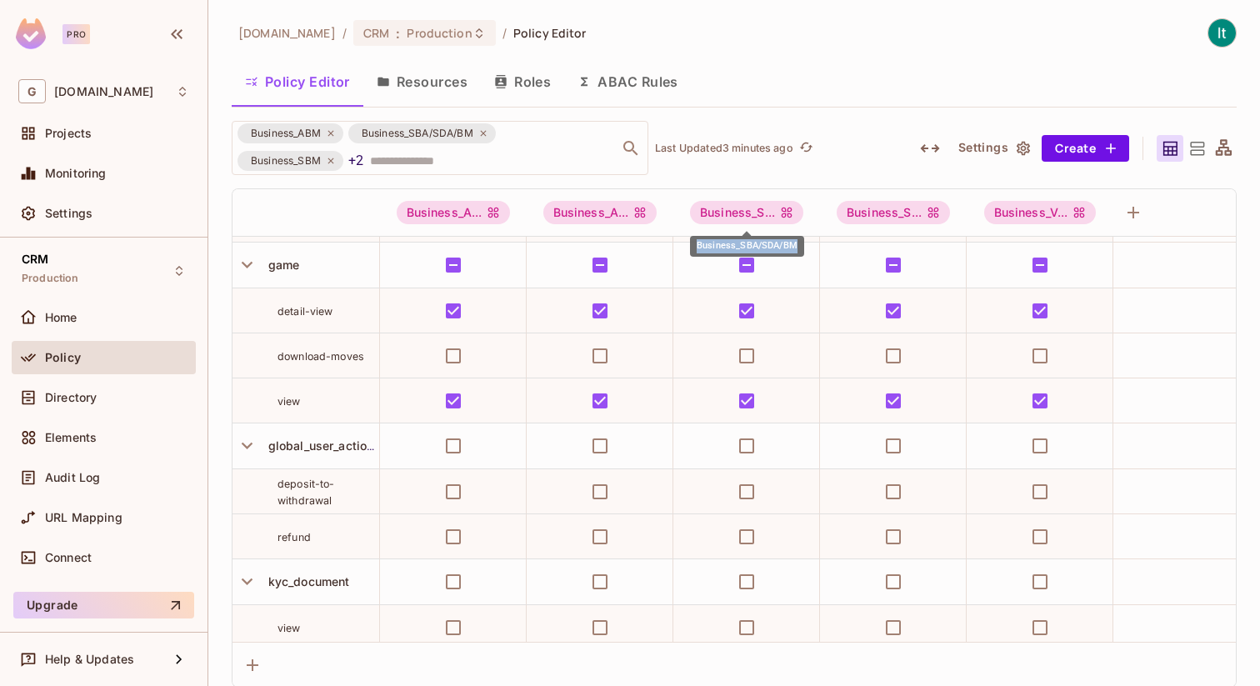
click at [752, 243] on div "Business_SBA/SDA/BM" at bounding box center [747, 246] width 114 height 21
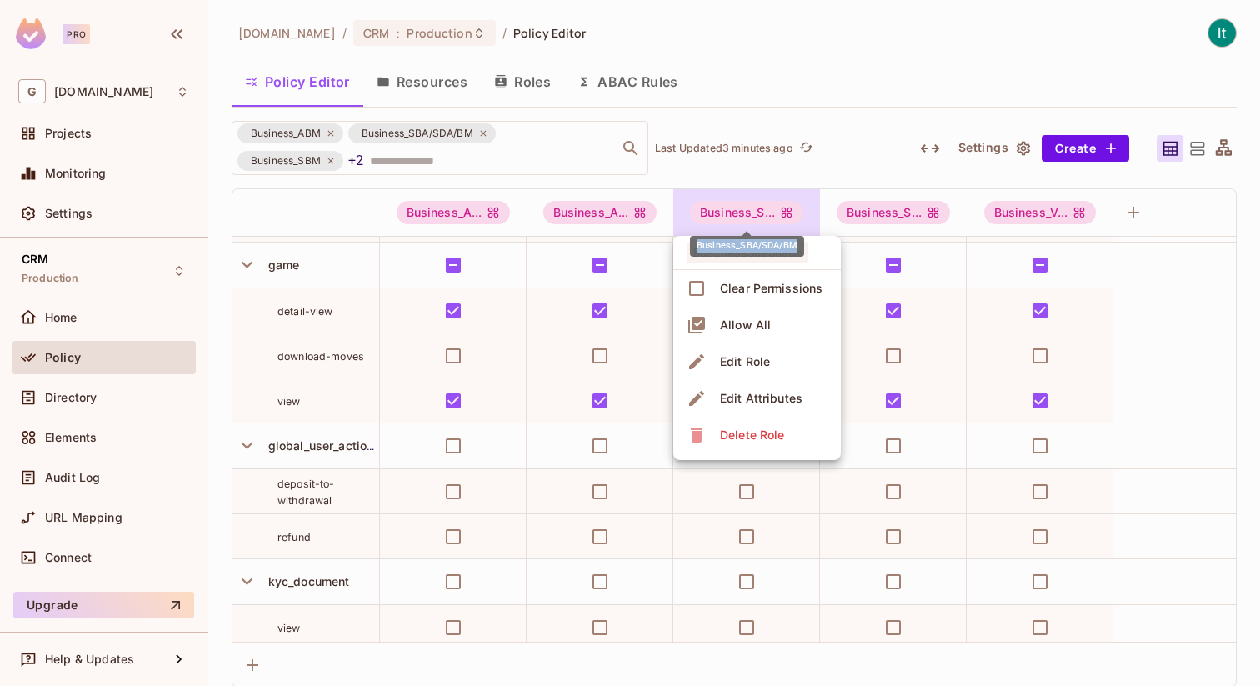
copy div "Business_SBA/SDA/BM"
click at [859, 100] on div at bounding box center [630, 343] width 1260 height 686
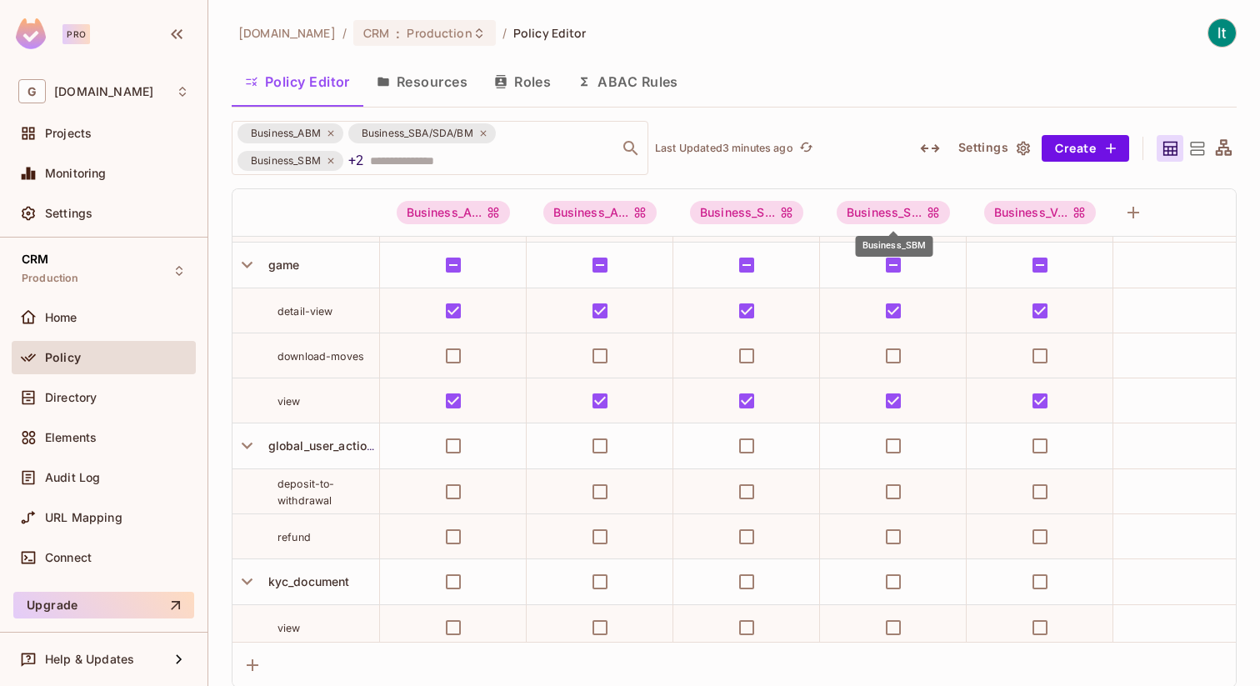
click at [889, 248] on div "Business_SBM" at bounding box center [894, 246] width 77 height 21
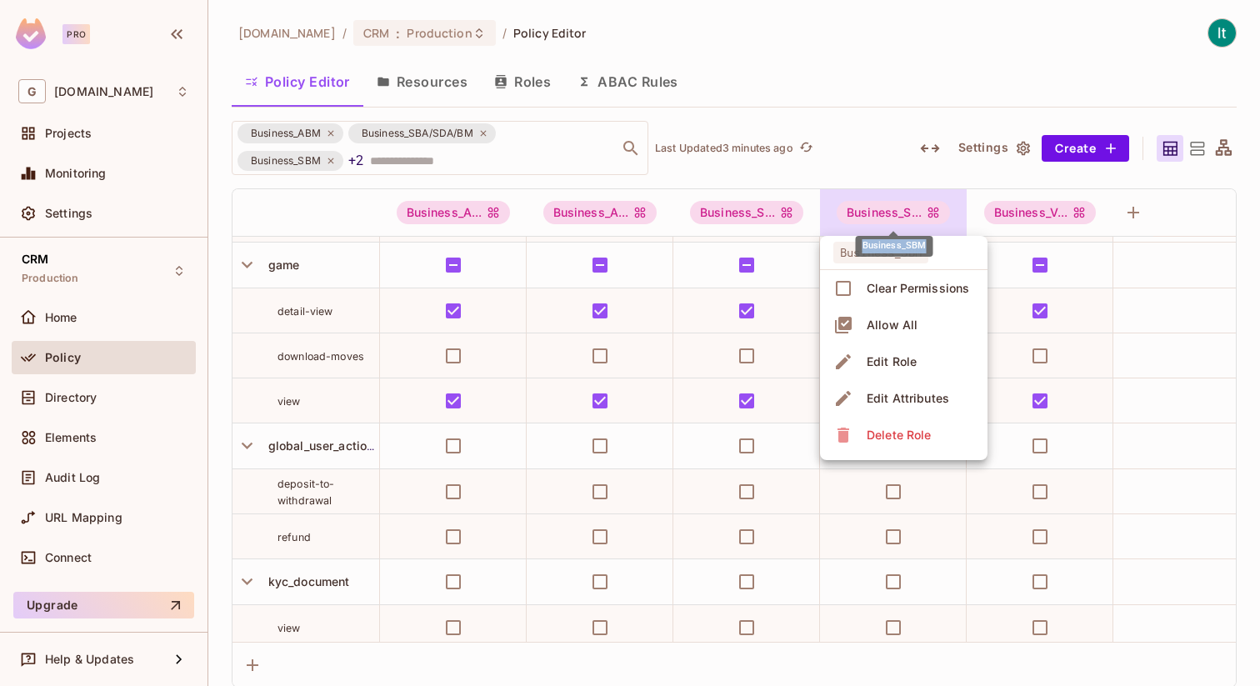
click at [889, 248] on div "Business_SBM" at bounding box center [894, 246] width 77 height 21
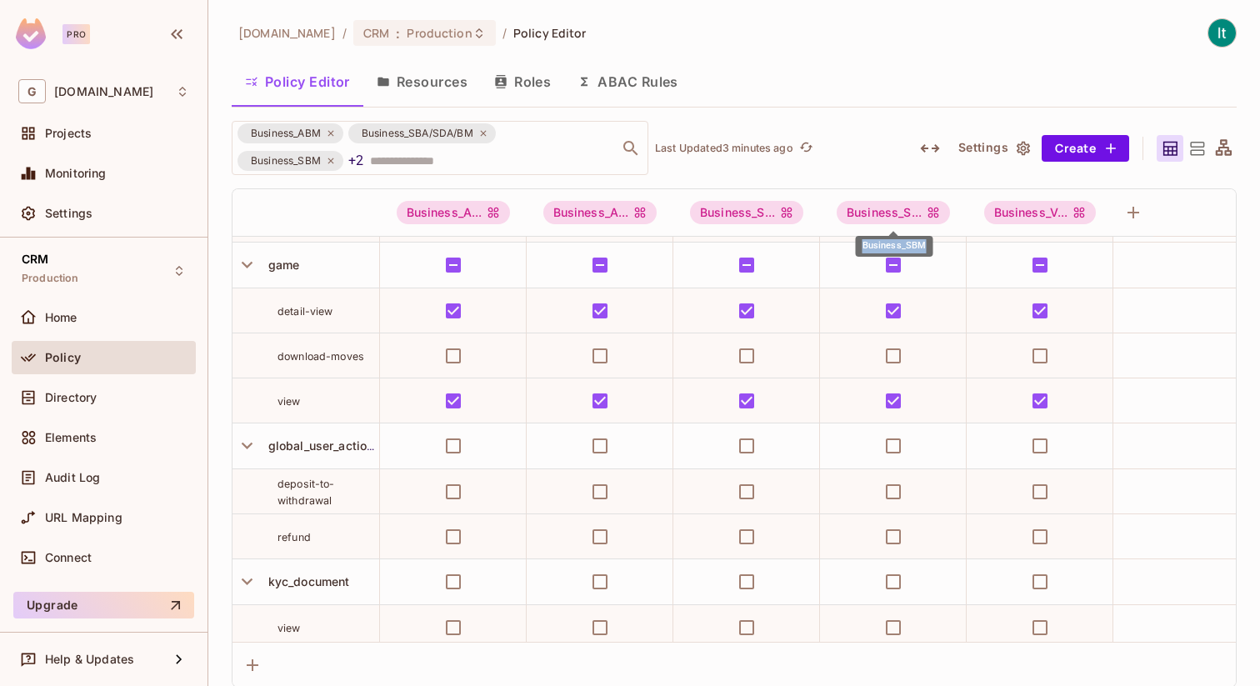
copy div "Business_SBM"
click at [1039, 248] on div "Business_VP" at bounding box center [1040, 246] width 69 height 21
copy div "Business_VP"
click at [333, 159] on icon at bounding box center [331, 161] width 10 height 10
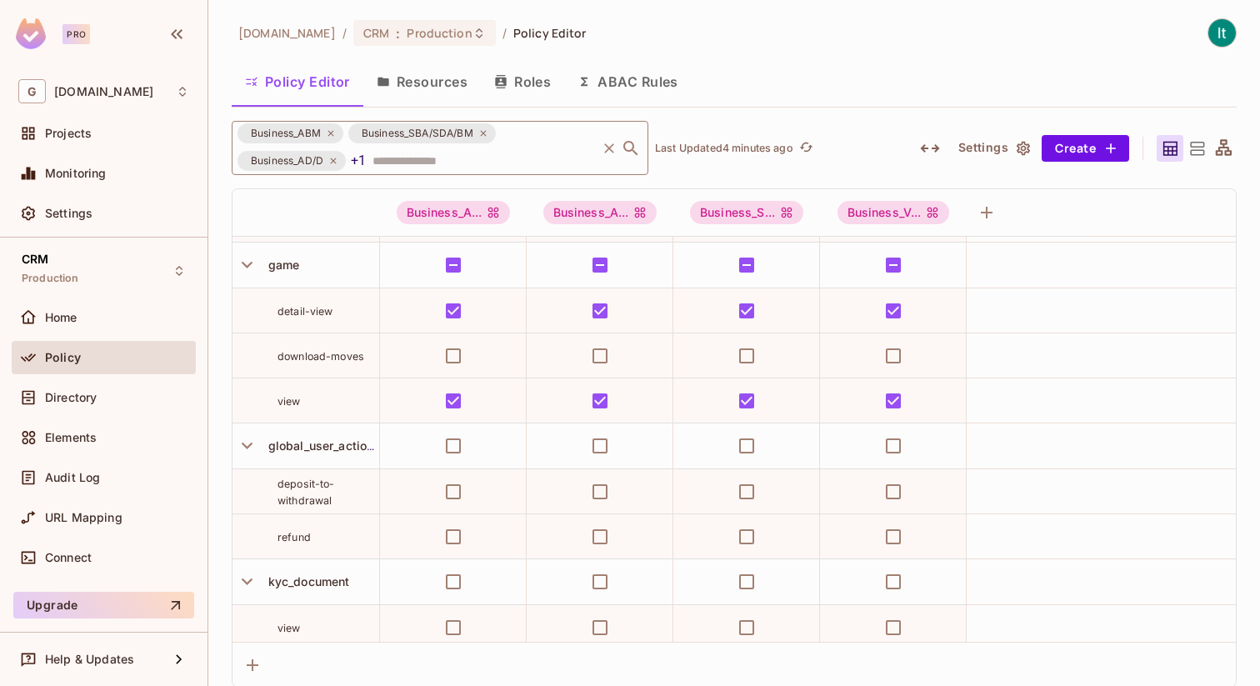
click at [332, 132] on icon at bounding box center [331, 133] width 10 height 10
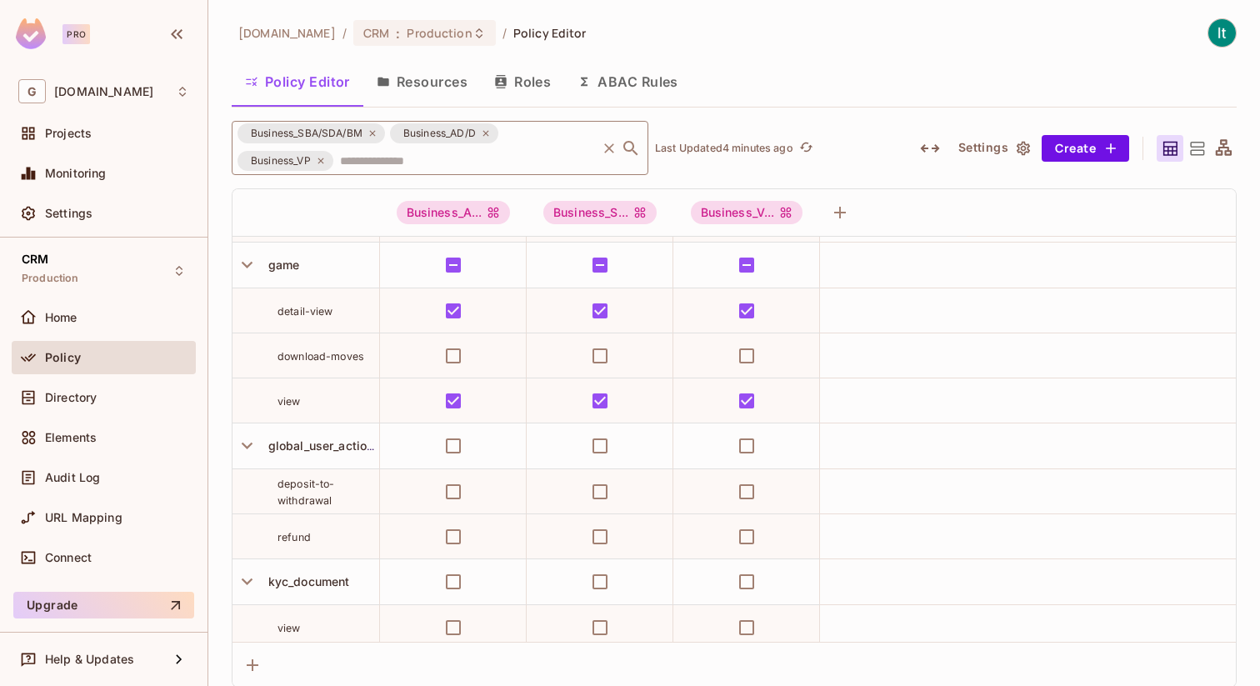
click at [372, 133] on icon at bounding box center [372, 134] width 6 height 6
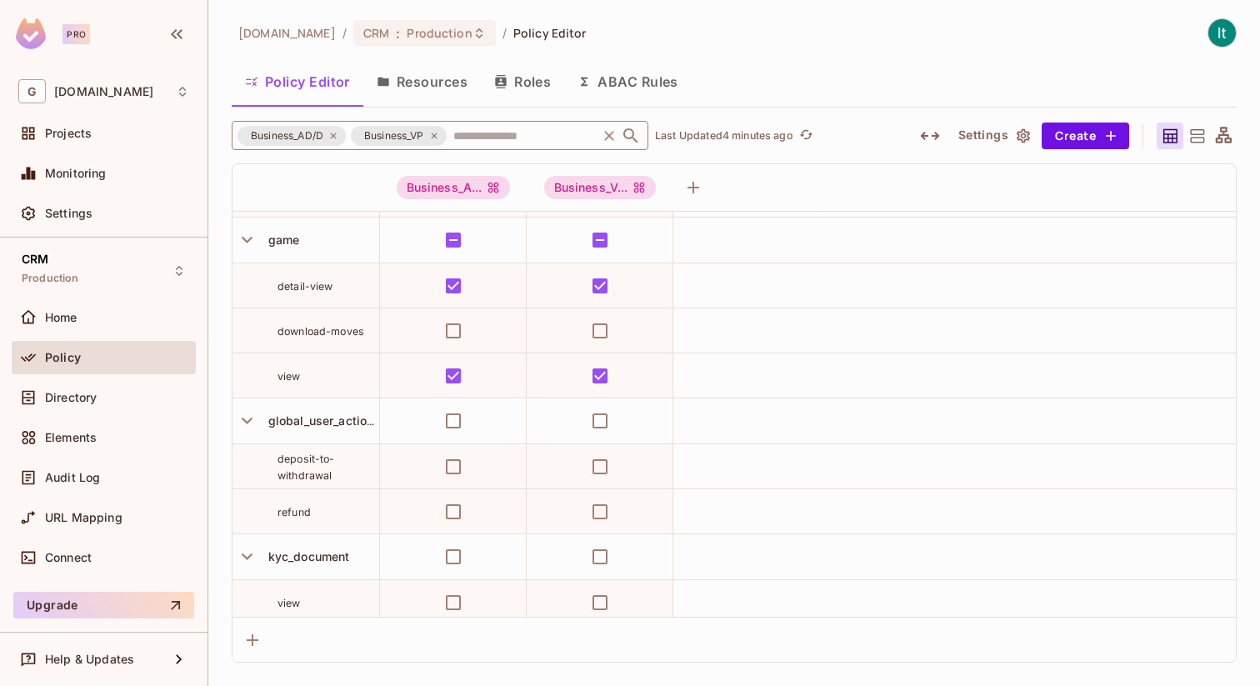
click at [437, 134] on icon at bounding box center [434, 136] width 10 height 10
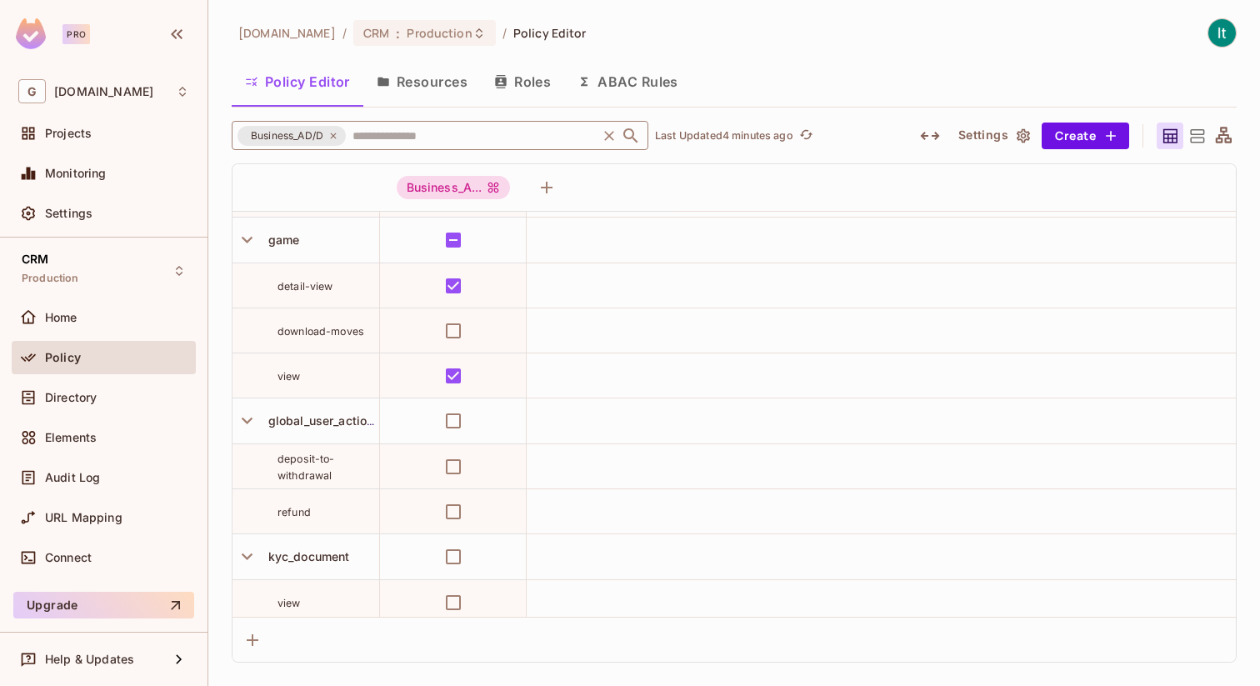
click at [334, 136] on icon at bounding box center [333, 136] width 10 height 10
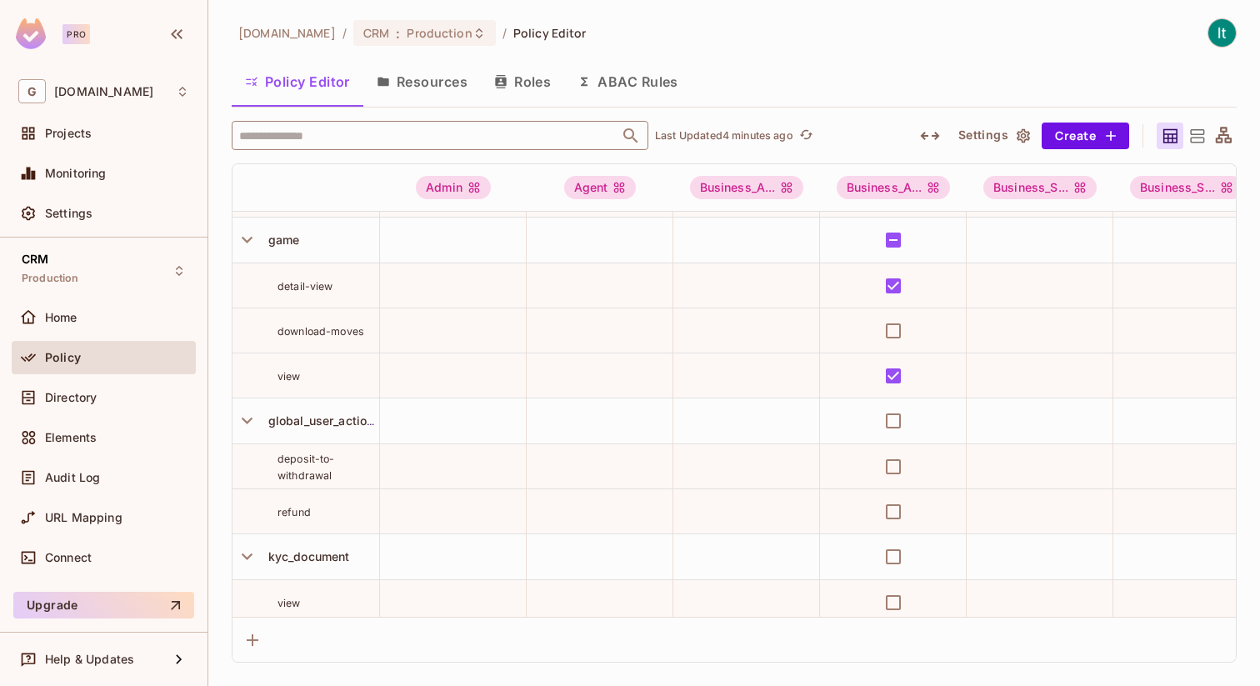
click at [337, 142] on input "text" at bounding box center [425, 135] width 381 height 29
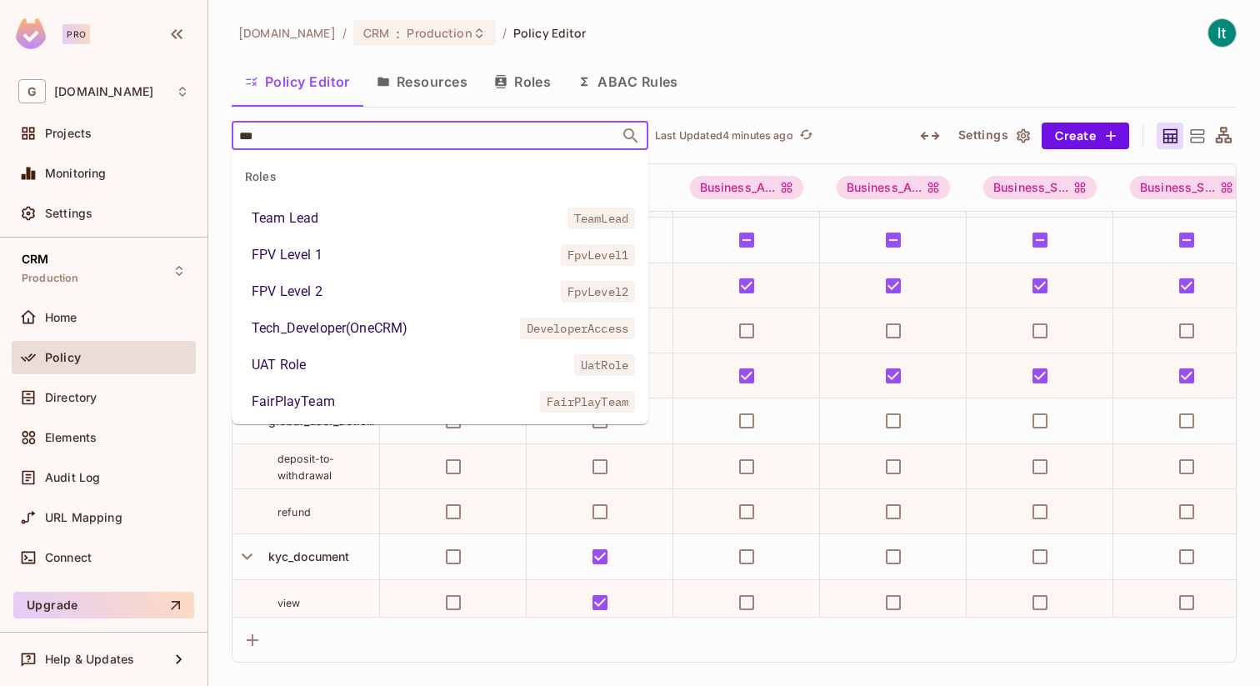
type input "****"
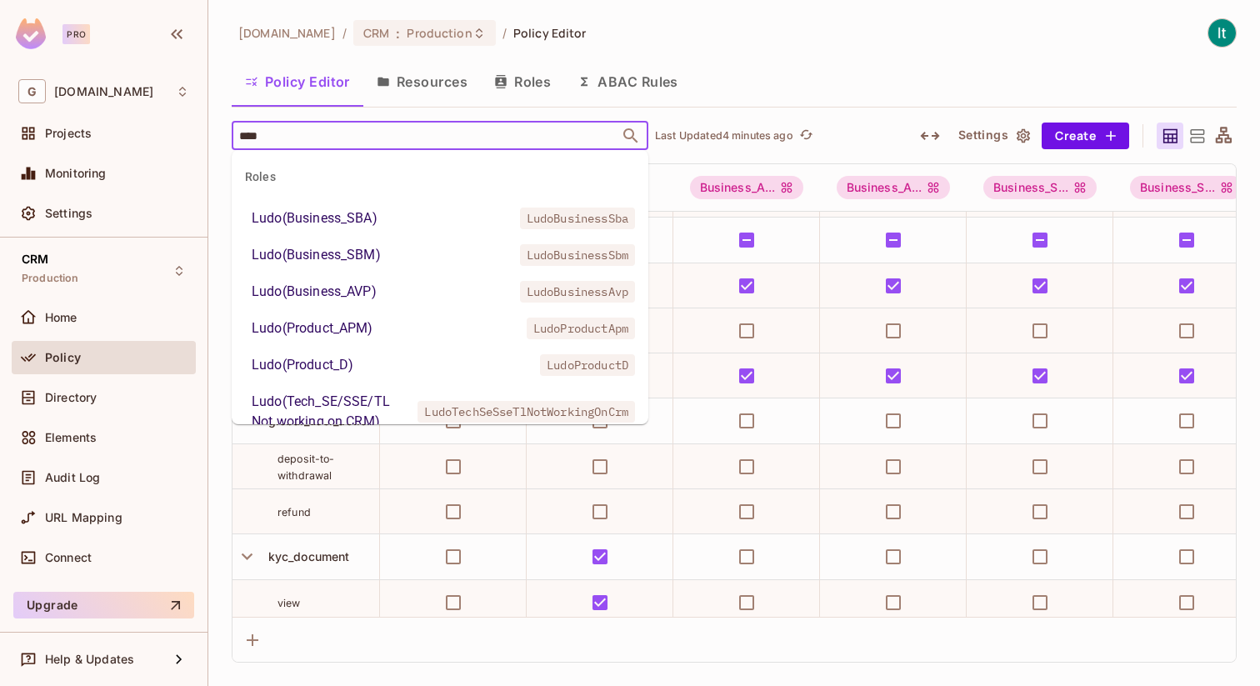
click at [392, 213] on li "Ludo(Business_SBA) LudoBusinessSba" at bounding box center [440, 218] width 417 height 30
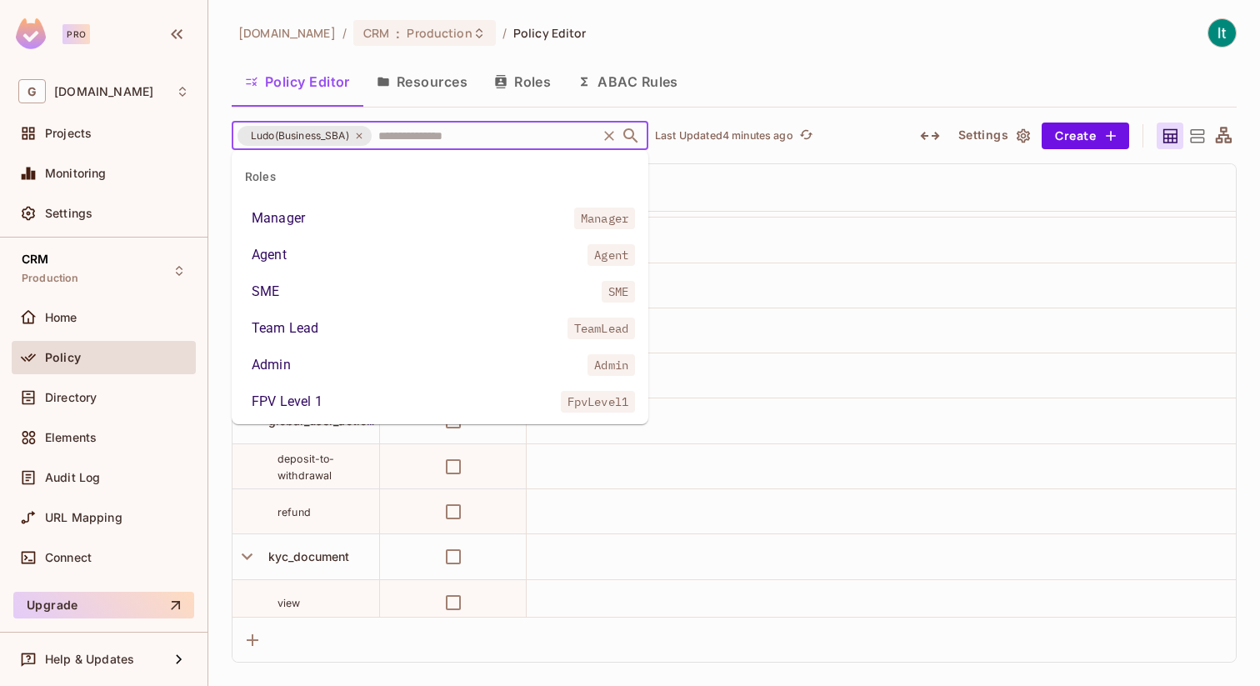
click at [418, 134] on input "text" at bounding box center [484, 135] width 220 height 29
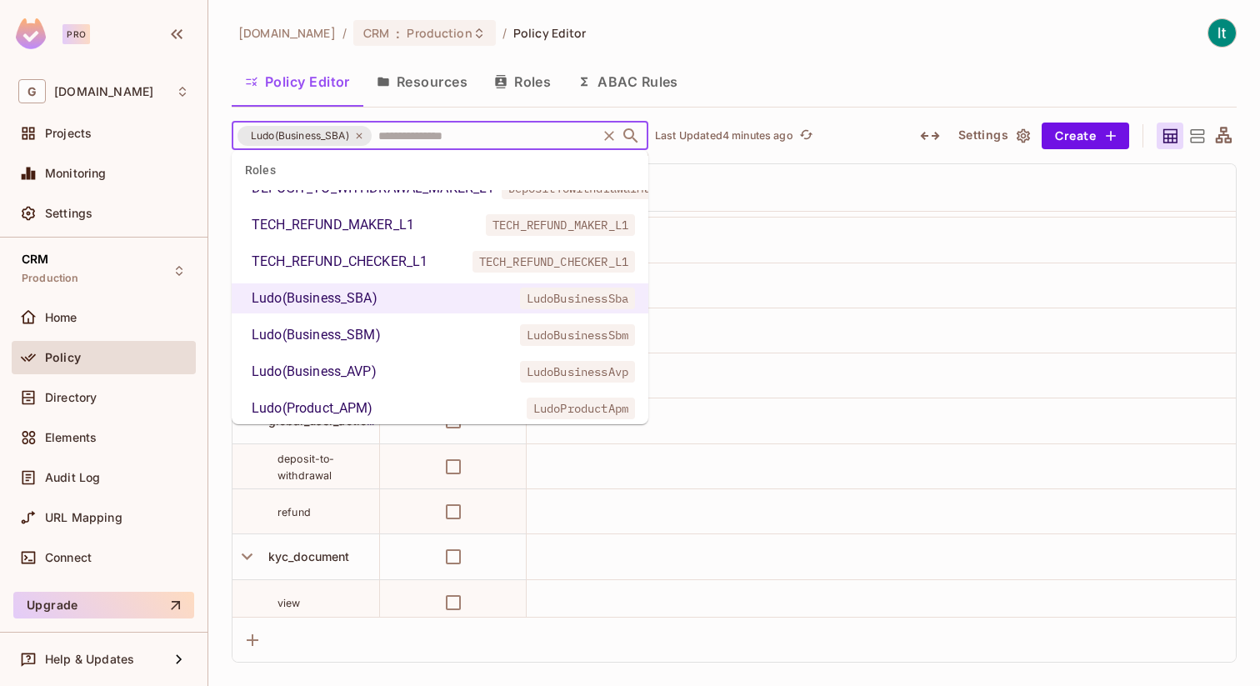
scroll to position [1631, 0]
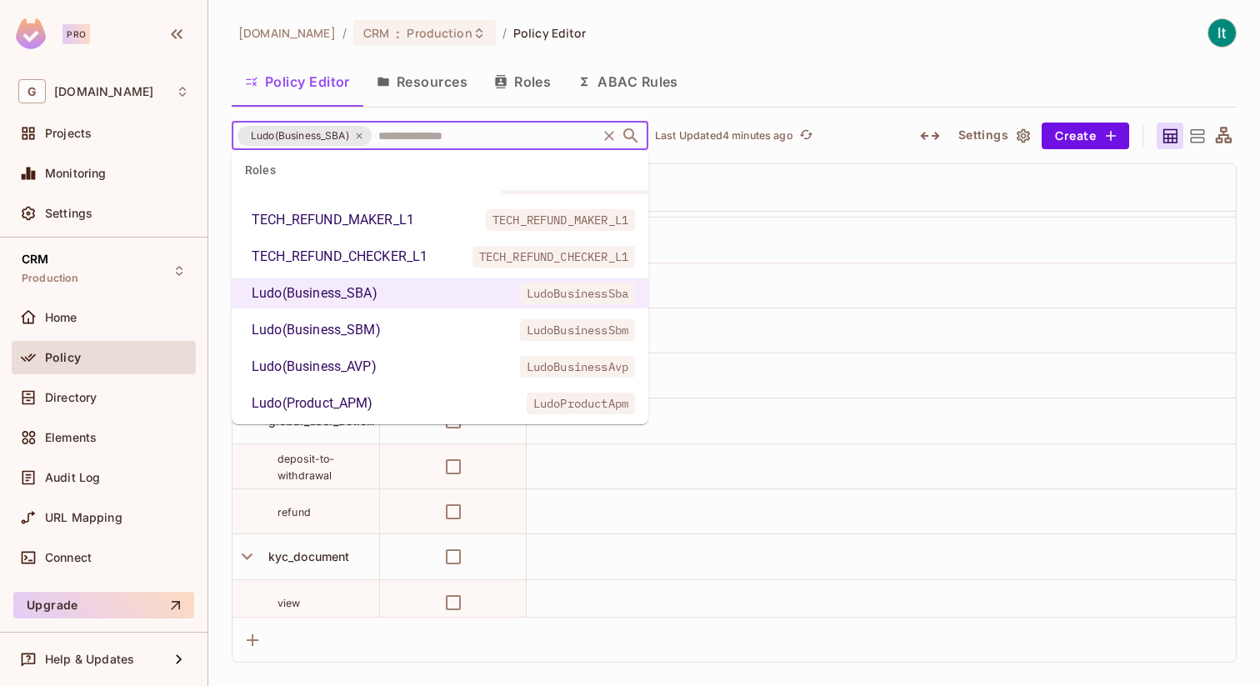
click at [371, 325] on div "Ludo(Business_SBM)" at bounding box center [316, 330] width 129 height 20
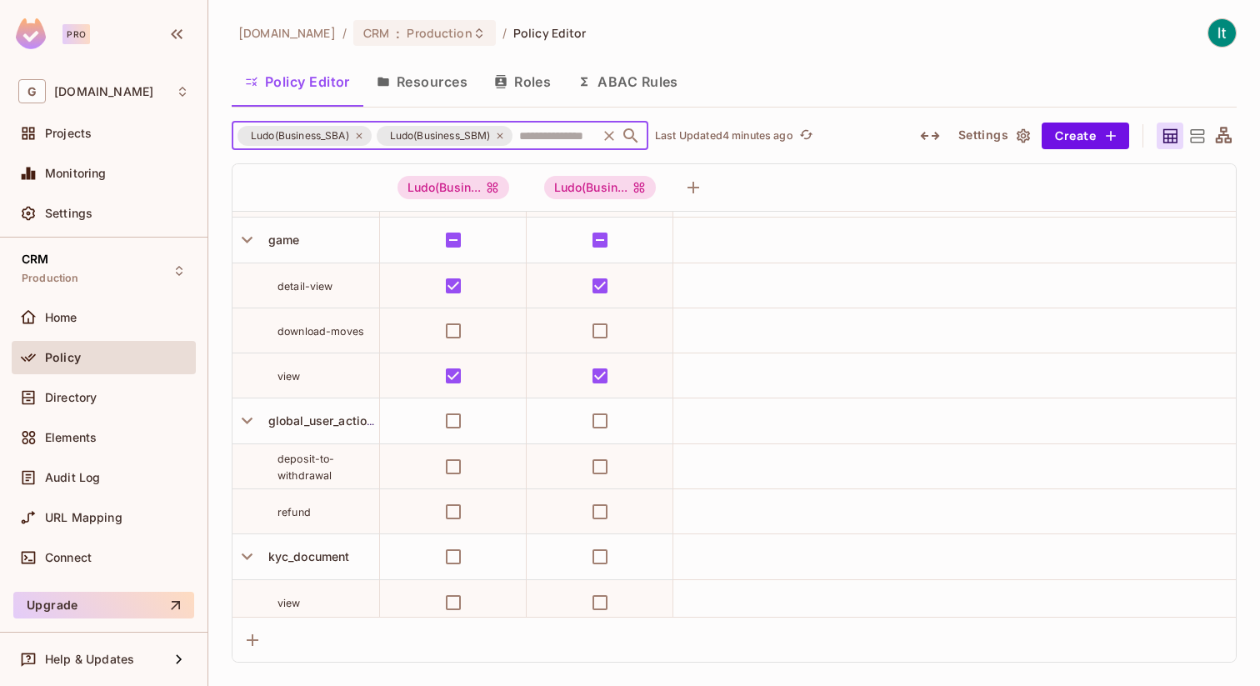
click at [535, 134] on input "text" at bounding box center [554, 135] width 79 height 29
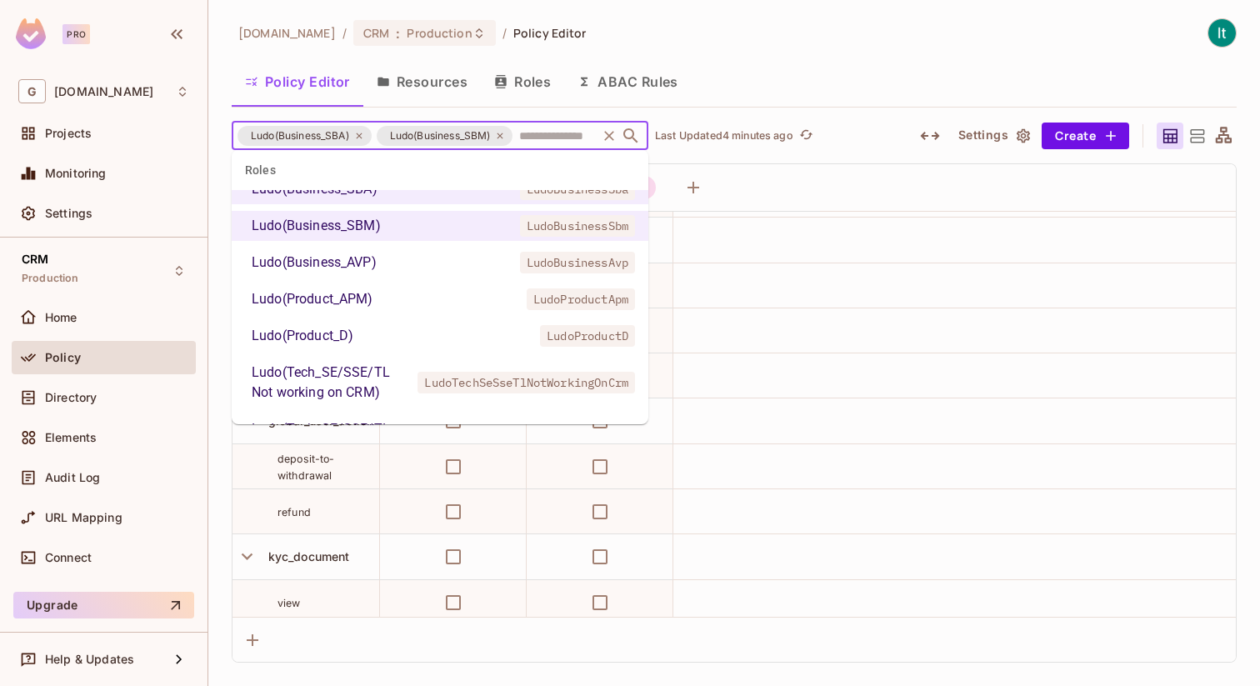
scroll to position [1740, 0]
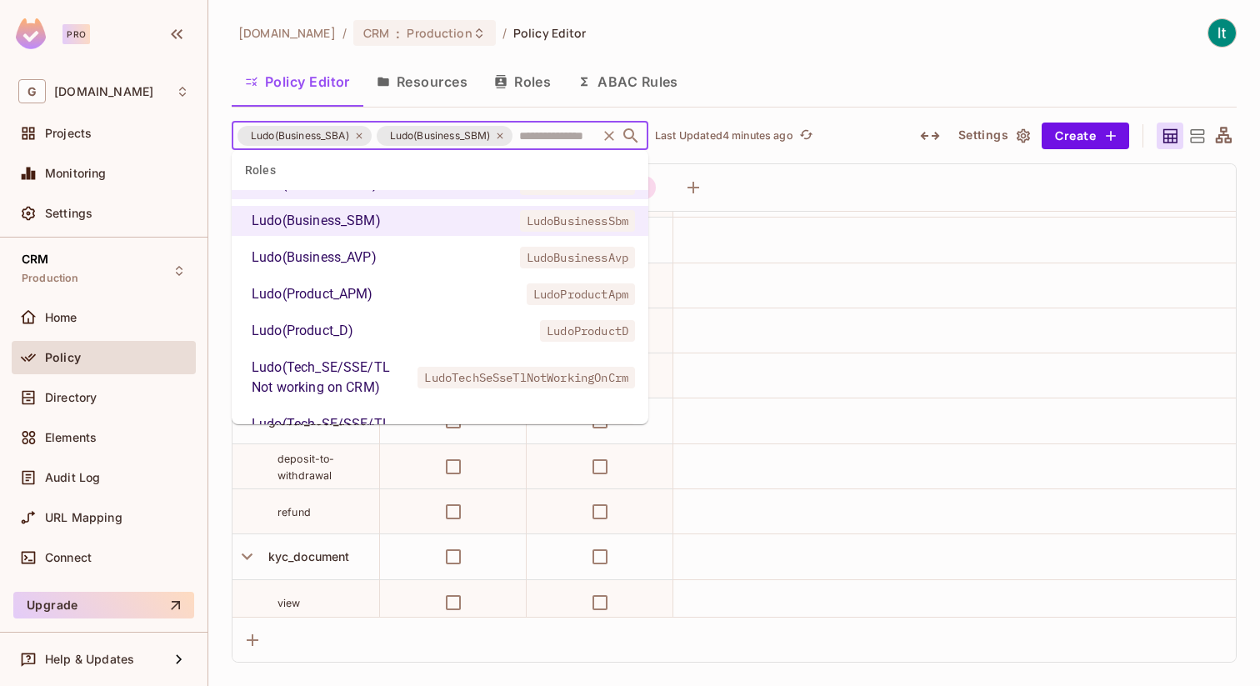
click at [367, 252] on div "Ludo(Business_AVP)" at bounding box center [314, 257] width 125 height 20
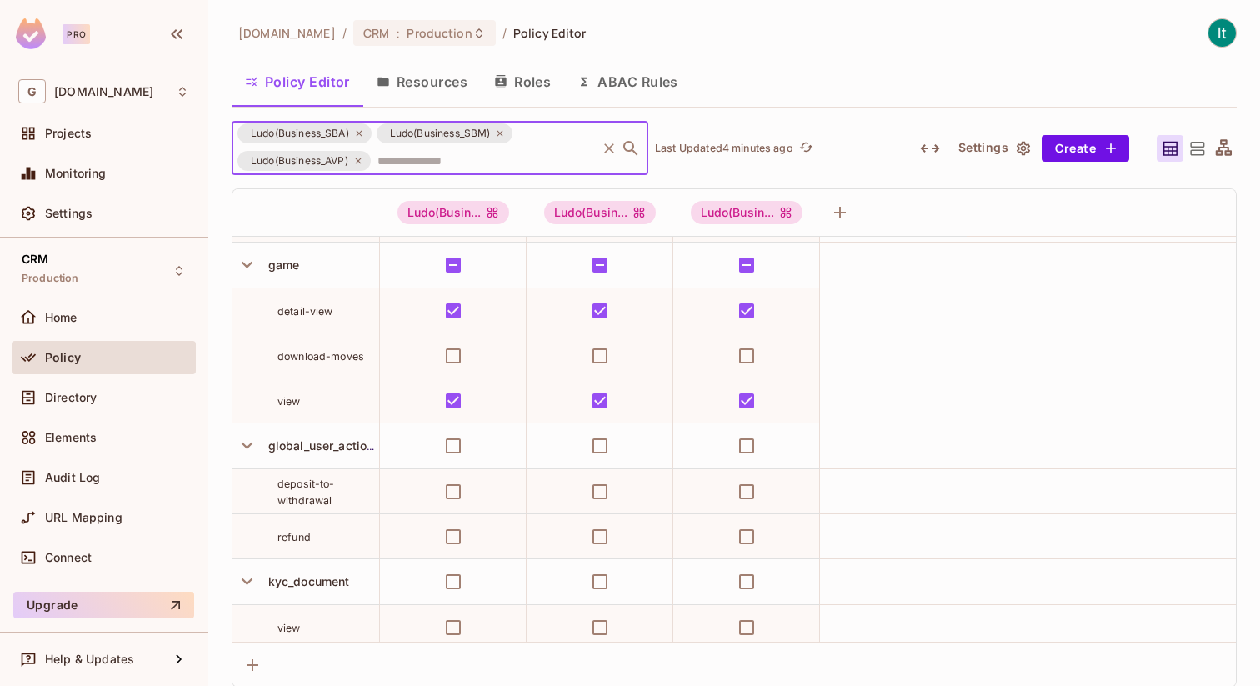
click at [485, 155] on input "text" at bounding box center [483, 160] width 221 height 29
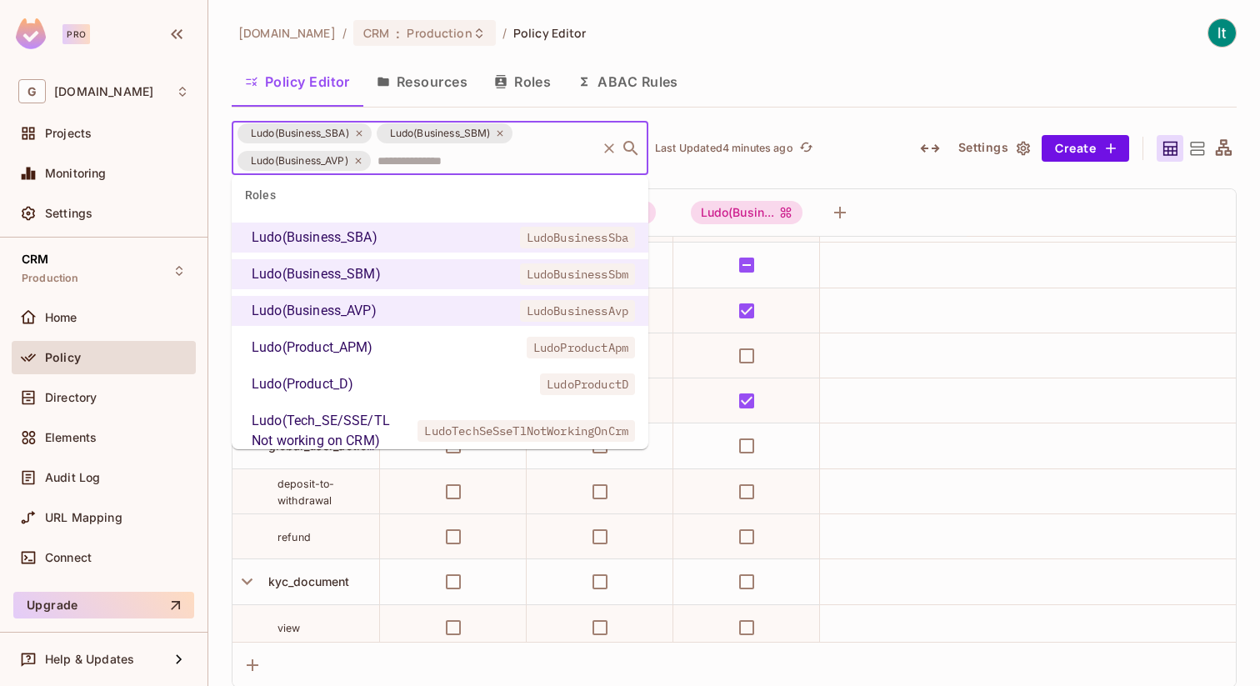
scroll to position [1731, 0]
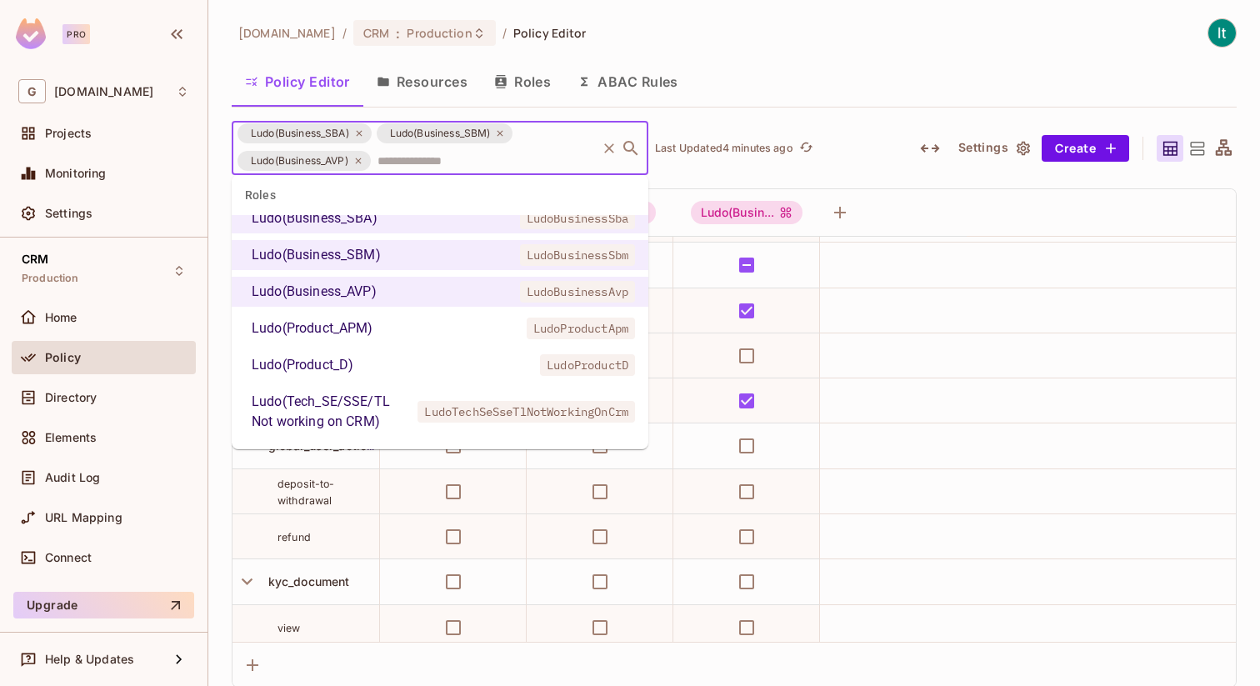
click at [362, 324] on div "Ludo(Product_APM)" at bounding box center [313, 328] width 122 height 20
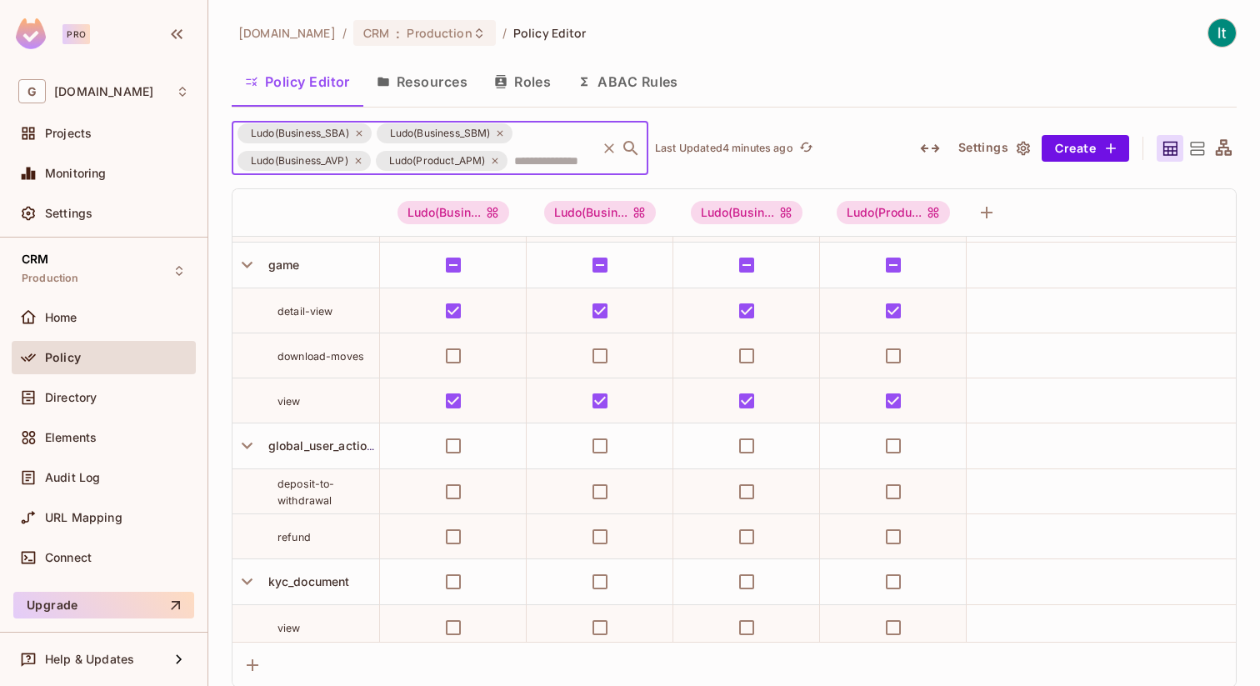
click at [539, 159] on input "text" at bounding box center [552, 160] width 84 height 29
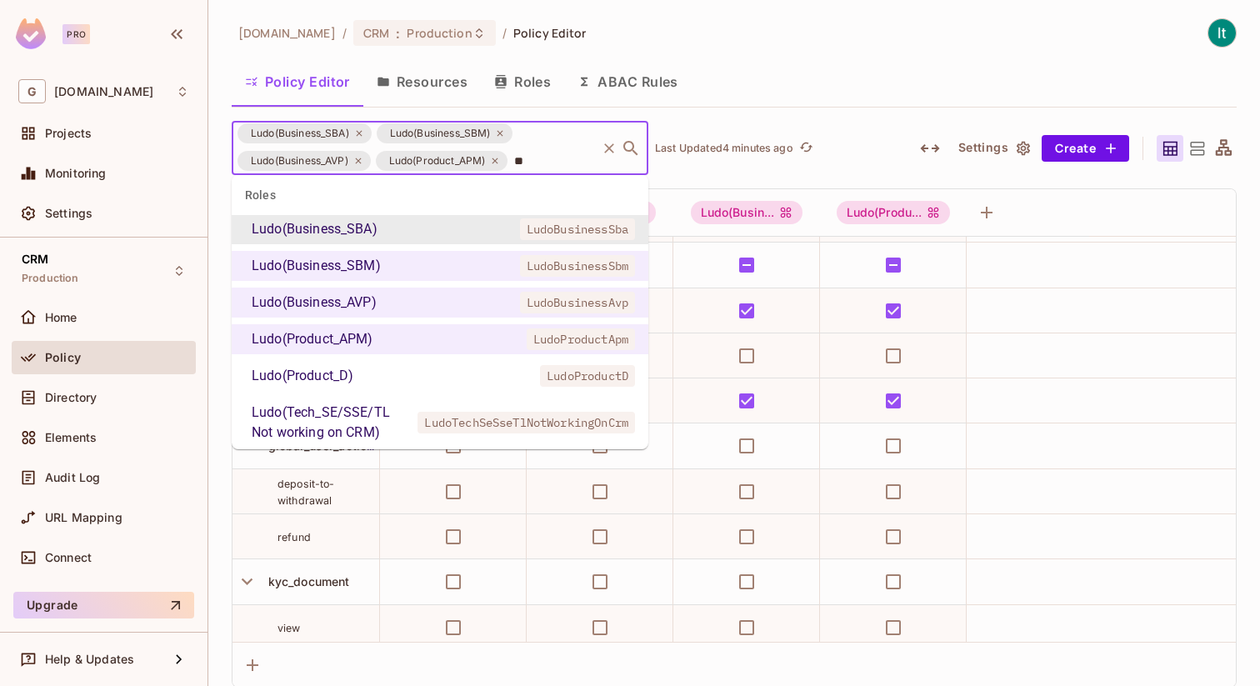
scroll to position [14, 0]
type input "****"
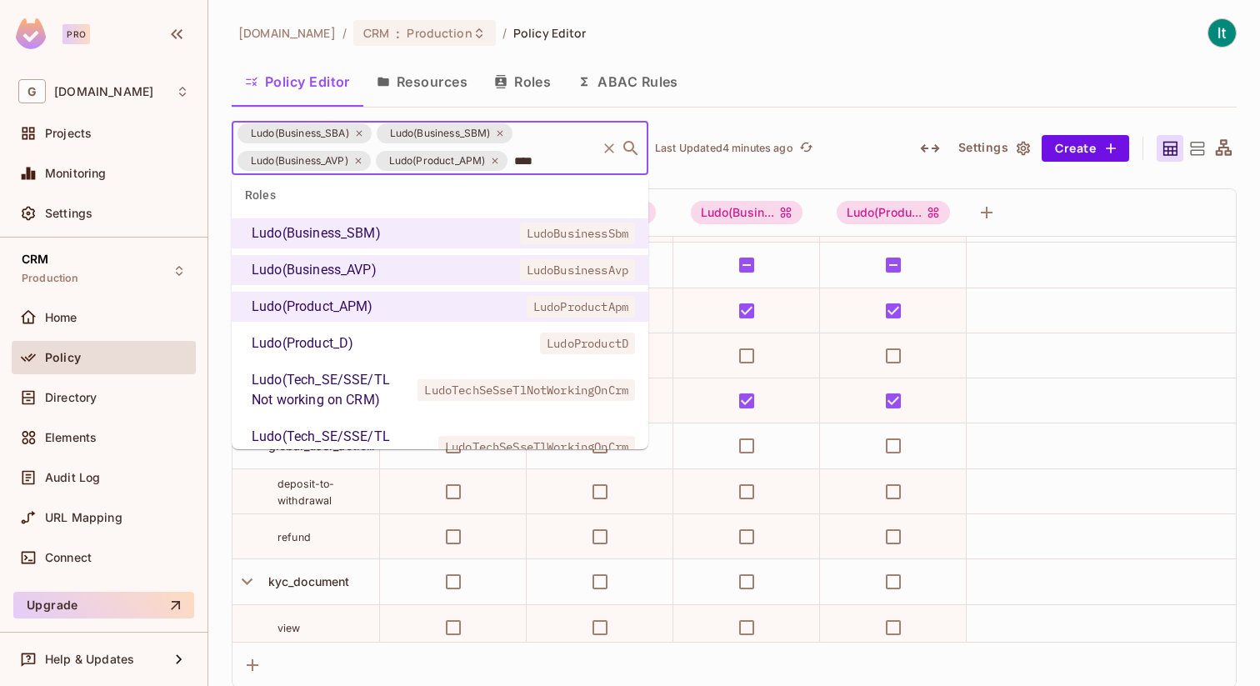
click at [352, 347] on div "Ludo(Product_D)" at bounding box center [303, 343] width 102 height 20
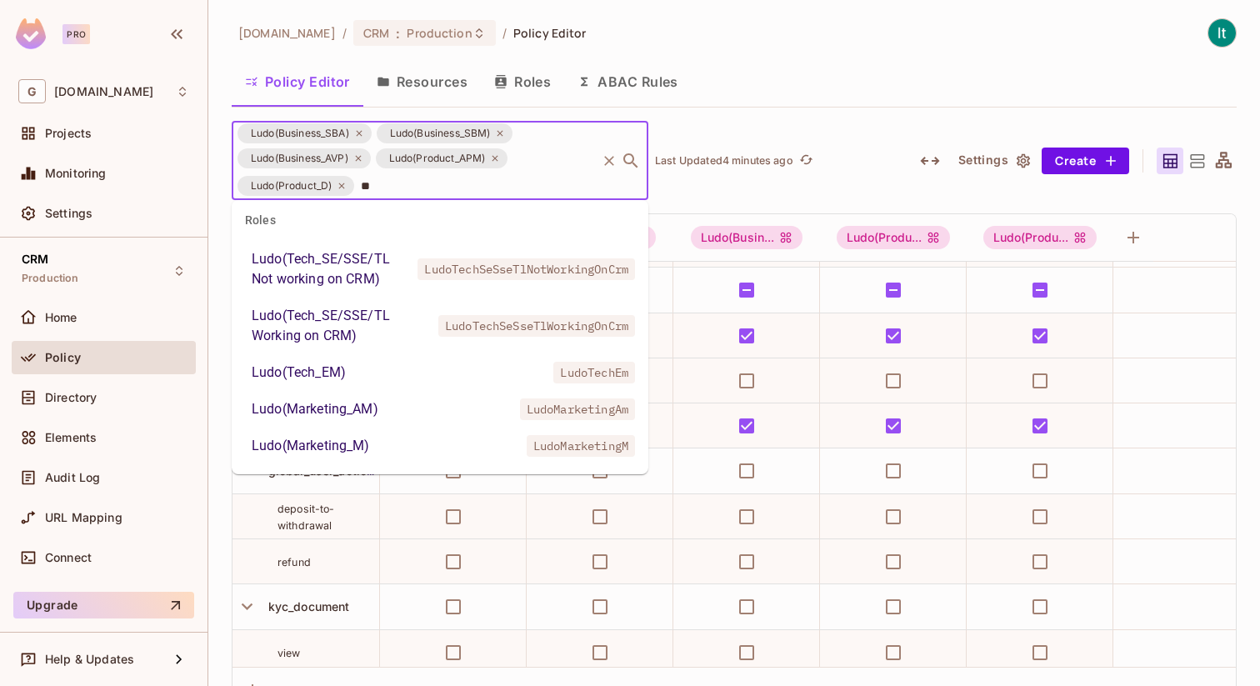
scroll to position [0, 0]
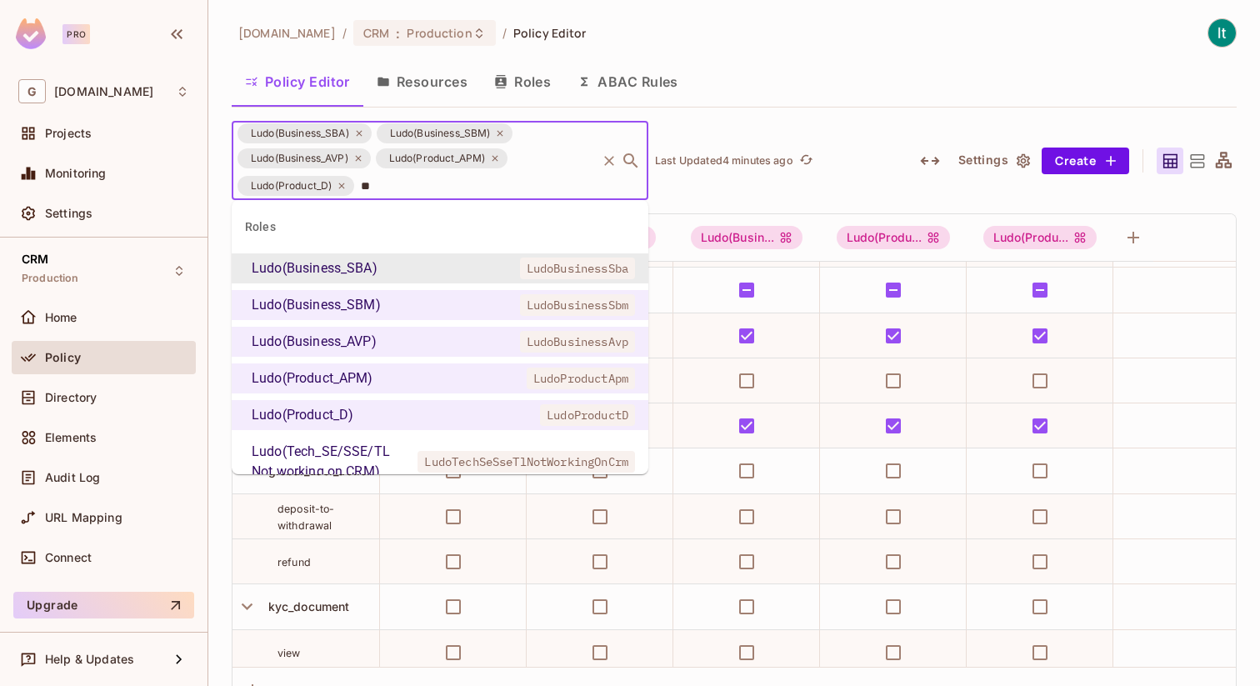
type input "***"
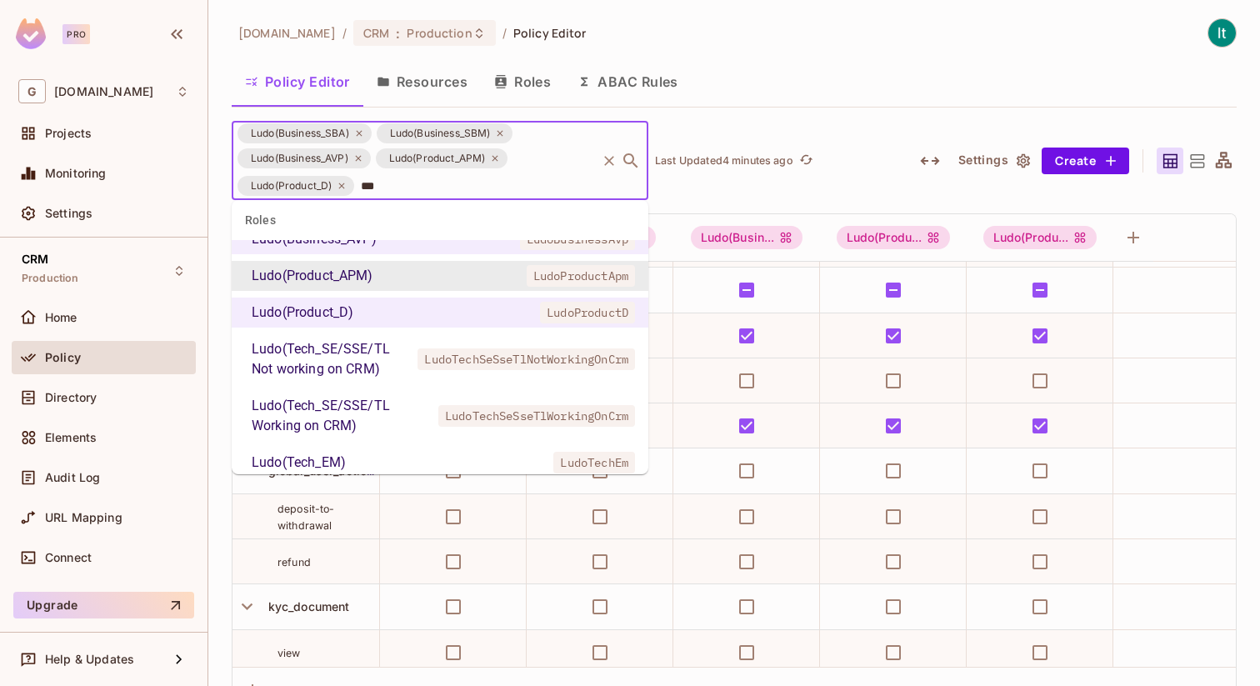
scroll to position [124, 0]
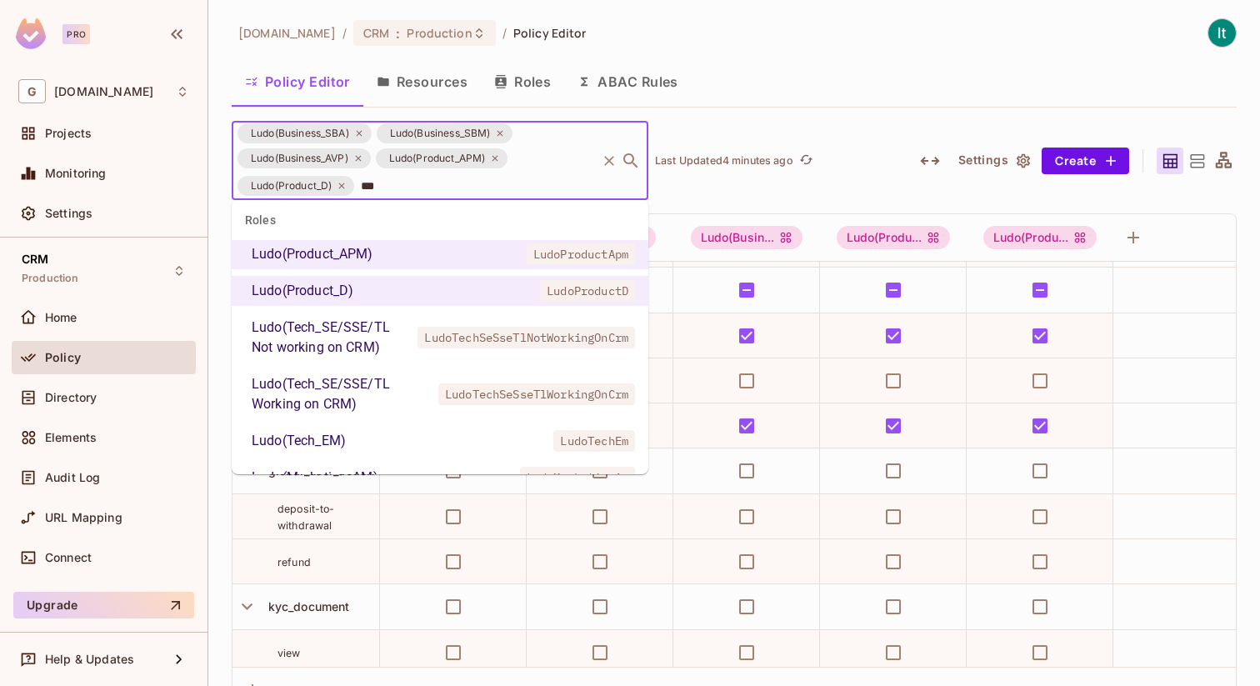
click at [329, 337] on div "Ludo(Tech_SE/SSE/TL Not working on CRM)" at bounding box center [331, 337] width 159 height 40
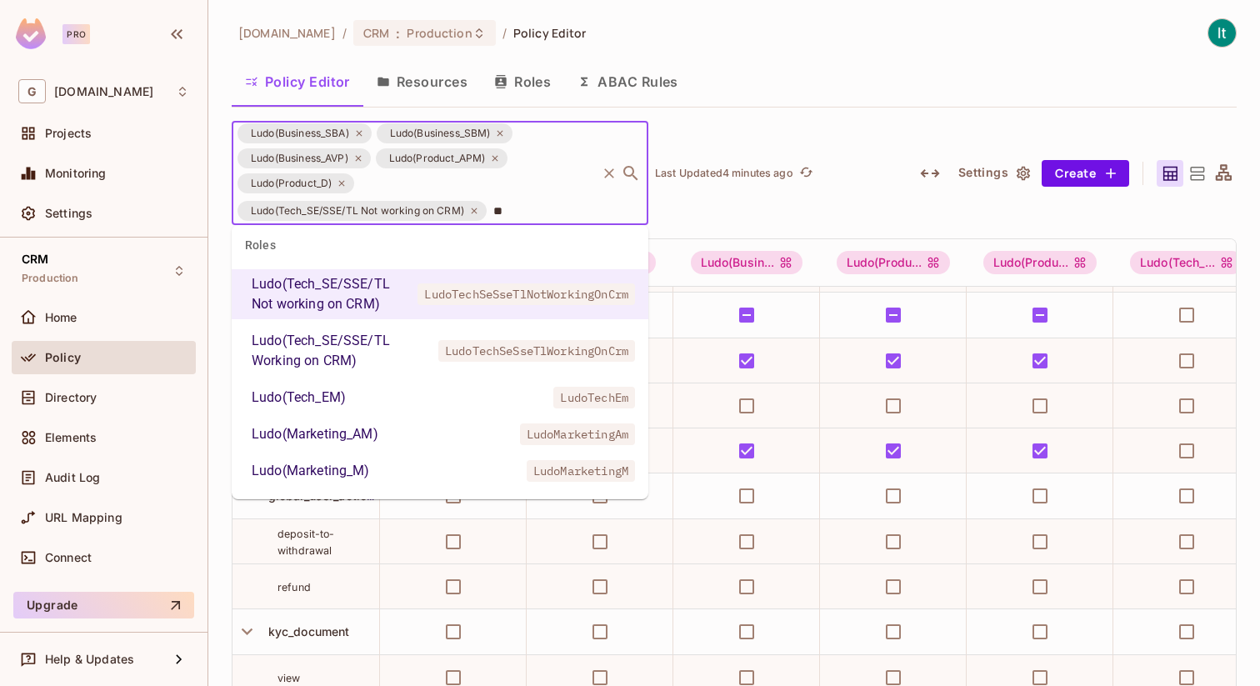
scroll to position [0, 0]
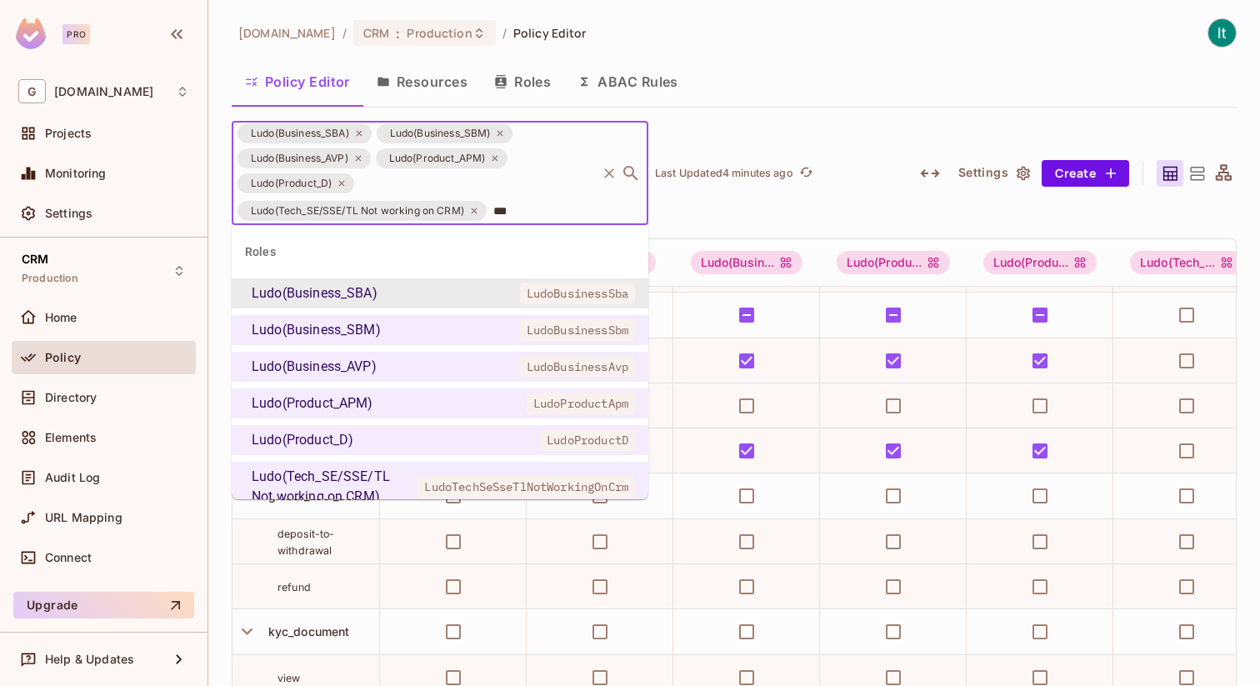
type input "****"
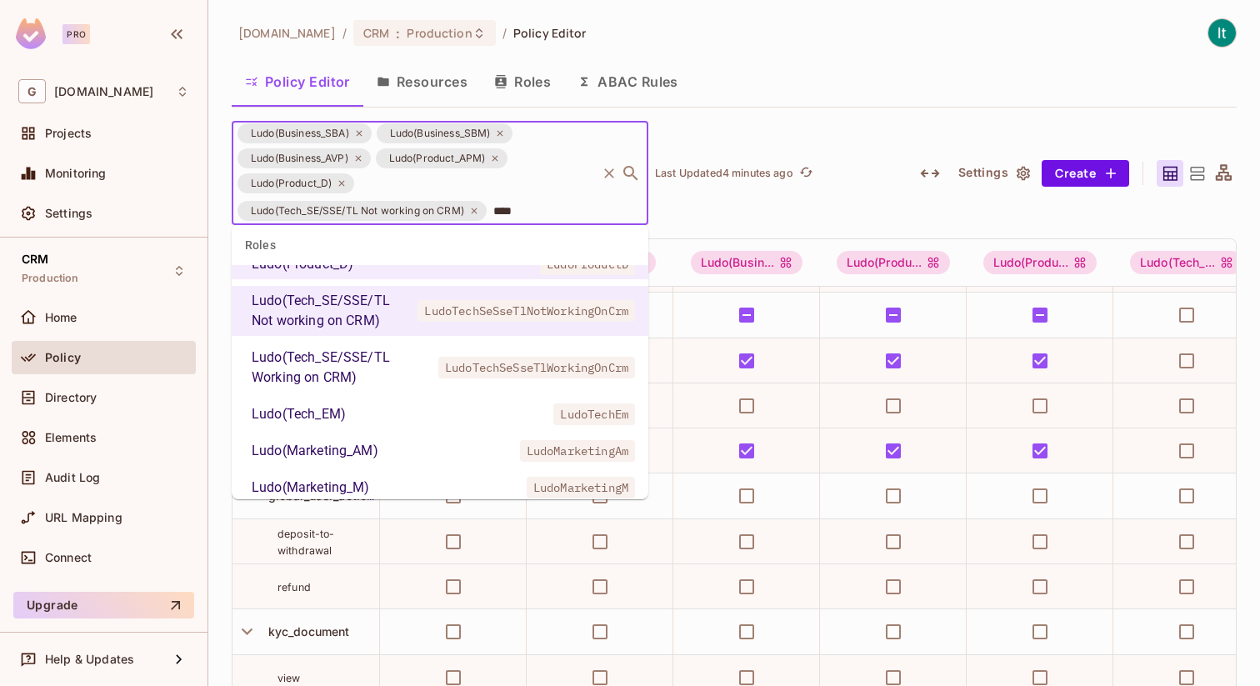
scroll to position [183, 0]
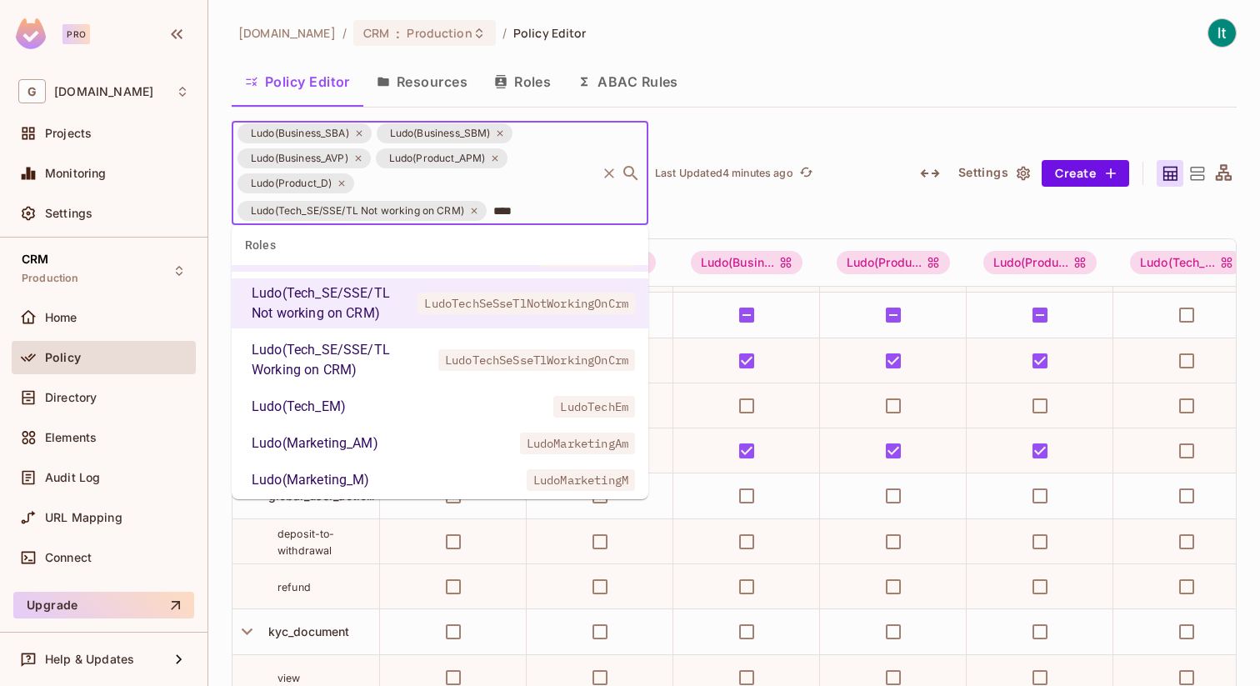
click at [377, 364] on div "Ludo(Tech_SE/SSE/TL Working on CRM)" at bounding box center [342, 360] width 180 height 40
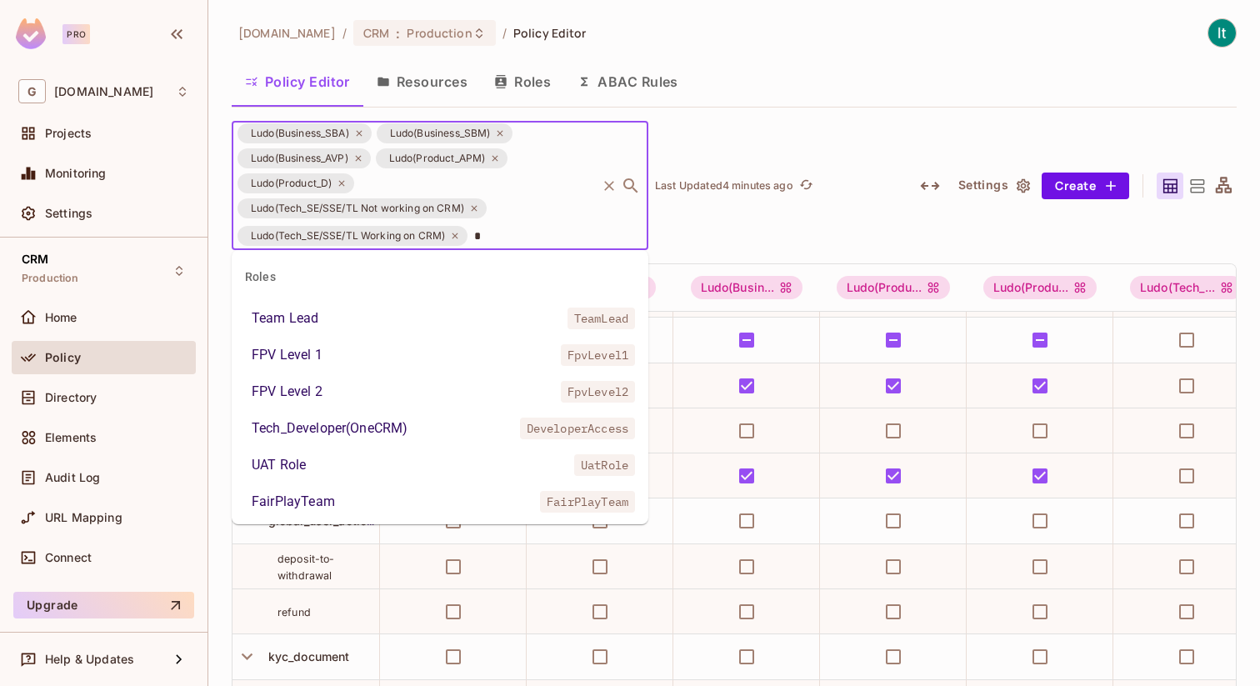
scroll to position [0, 0]
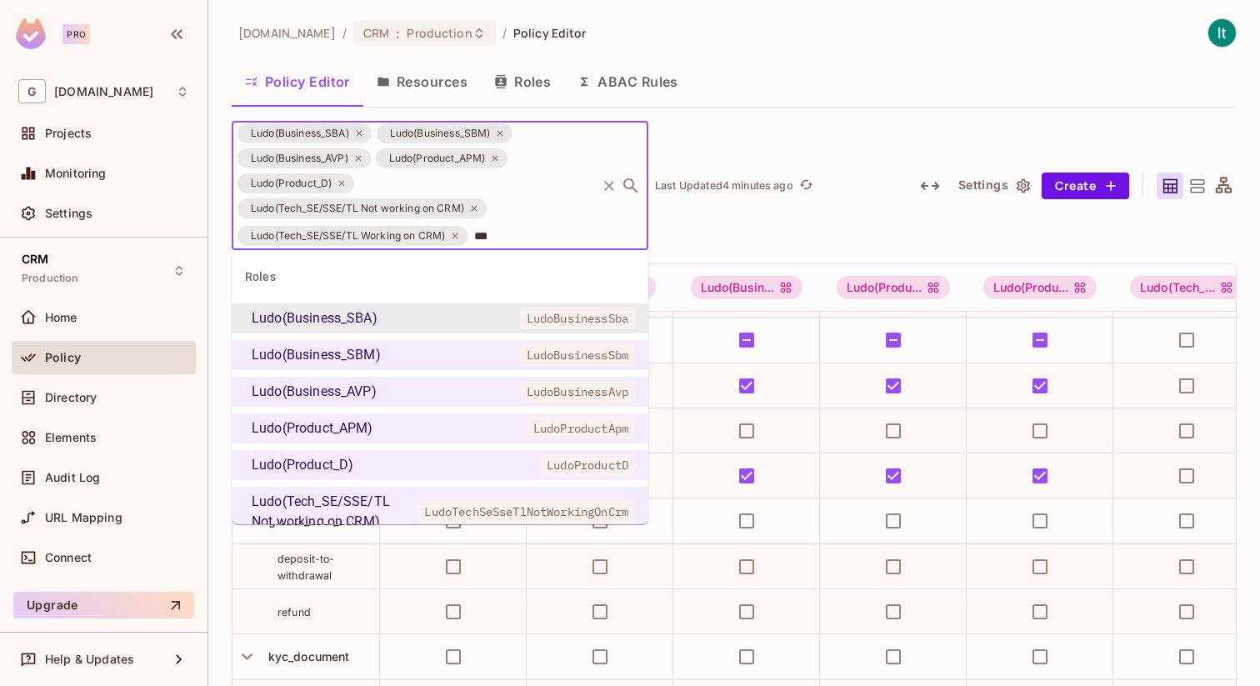
type input "****"
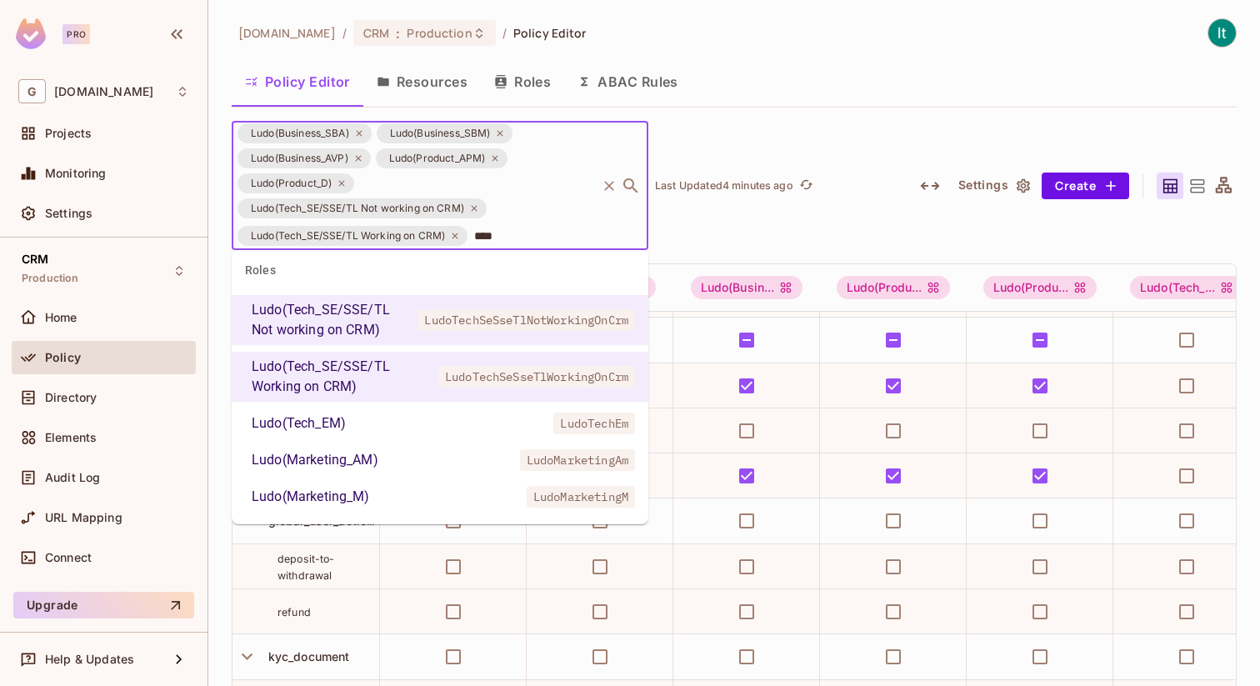
scroll to position [192, 0]
click at [402, 417] on li "Ludo(Tech_EM) LudoTechEm" at bounding box center [440, 422] width 417 height 30
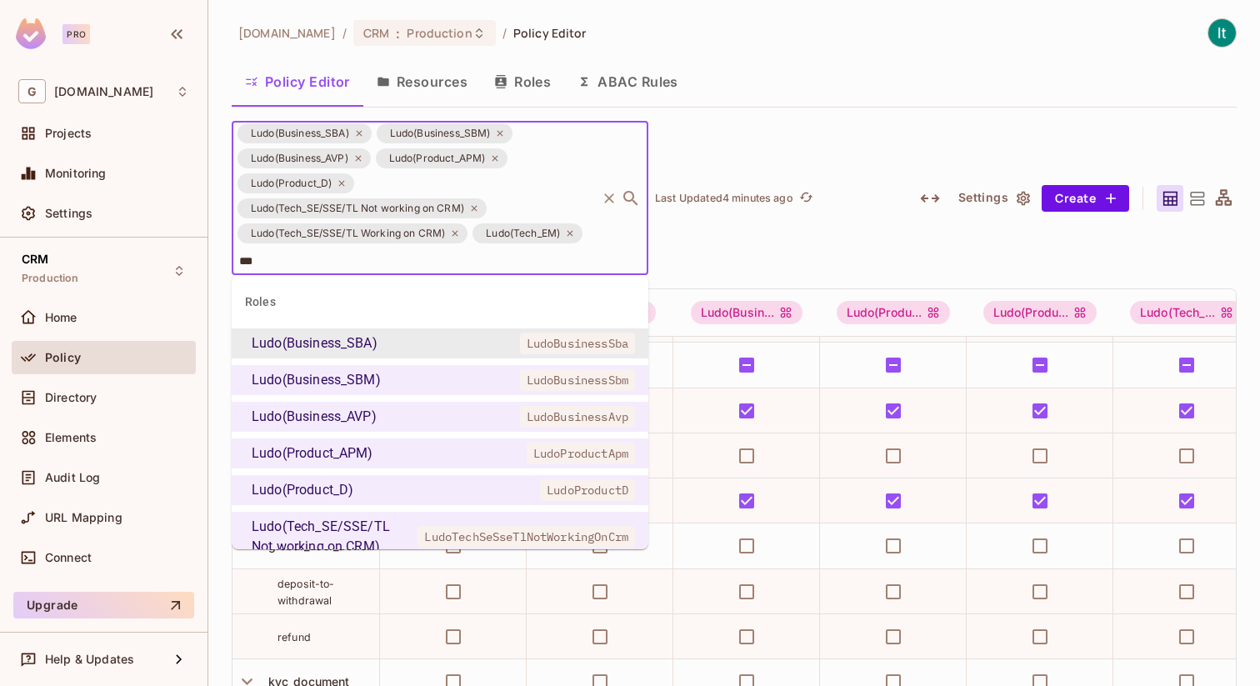
type input "****"
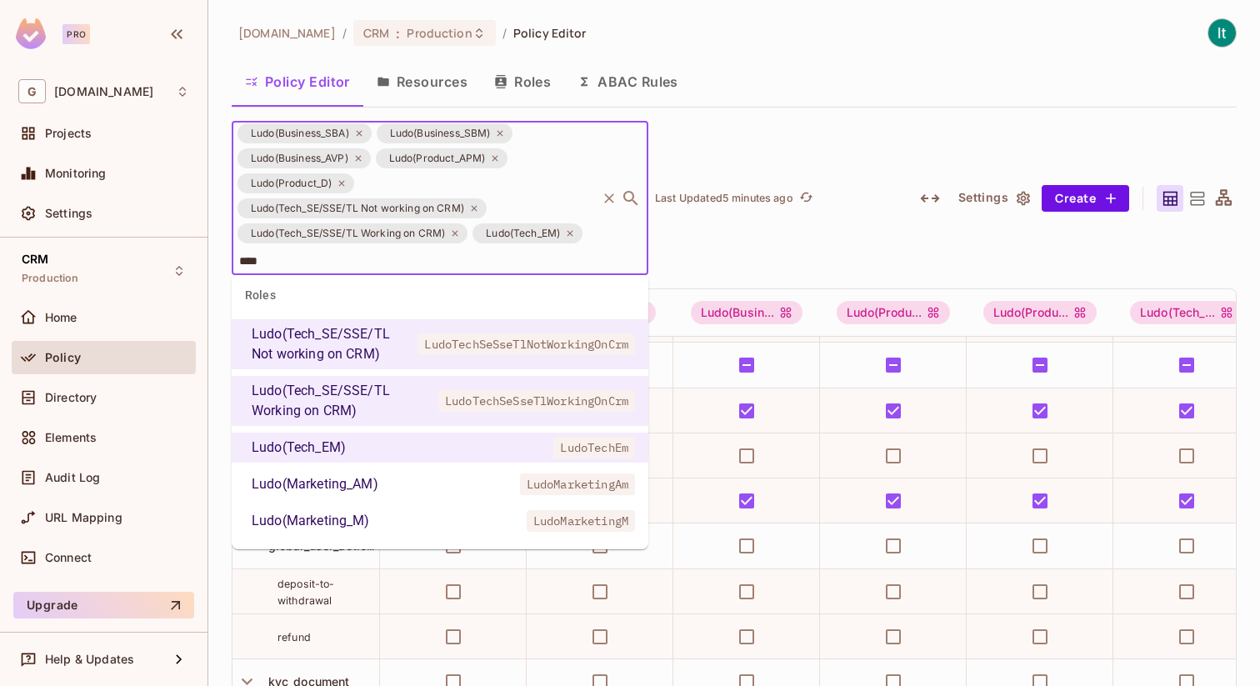
click at [372, 482] on div "Ludo(Marketing_AM)" at bounding box center [315, 484] width 127 height 20
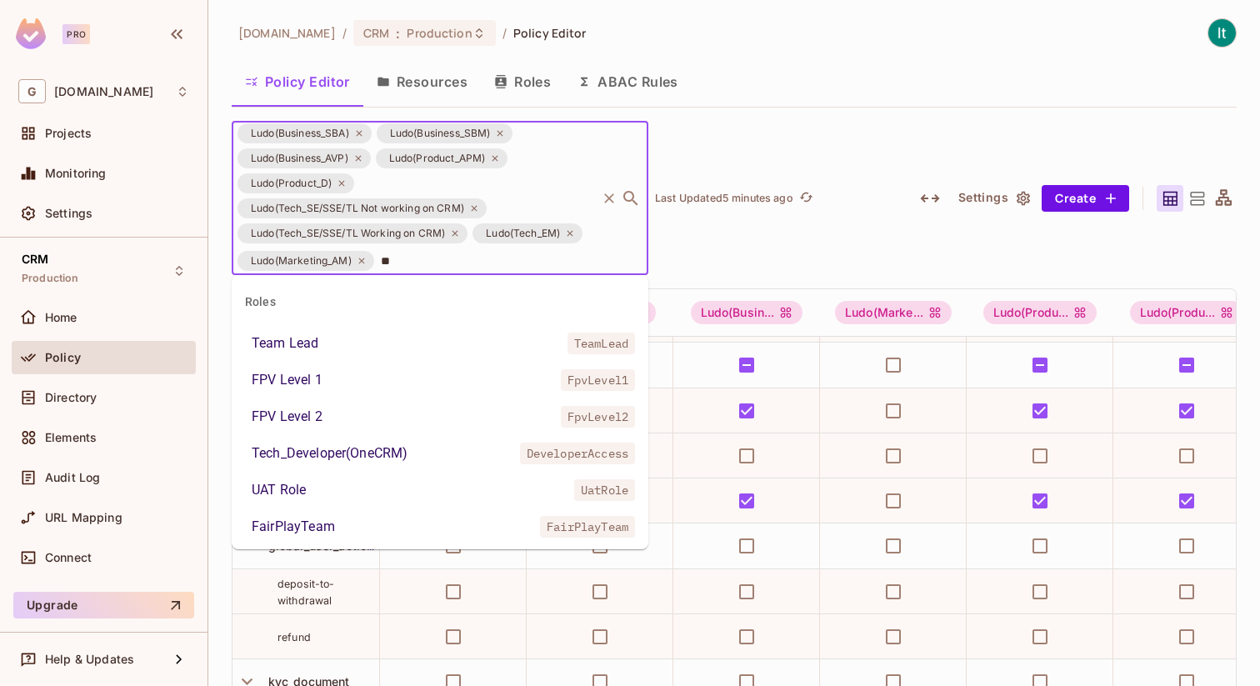
scroll to position [0, 0]
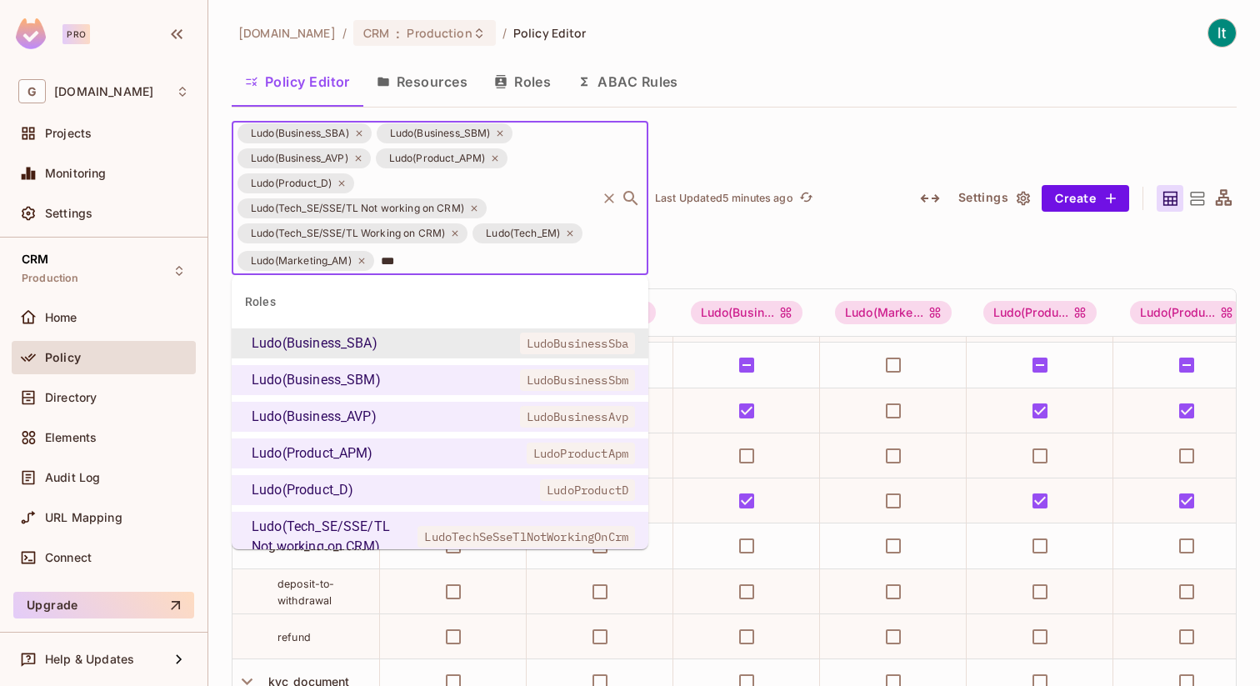
type input "****"
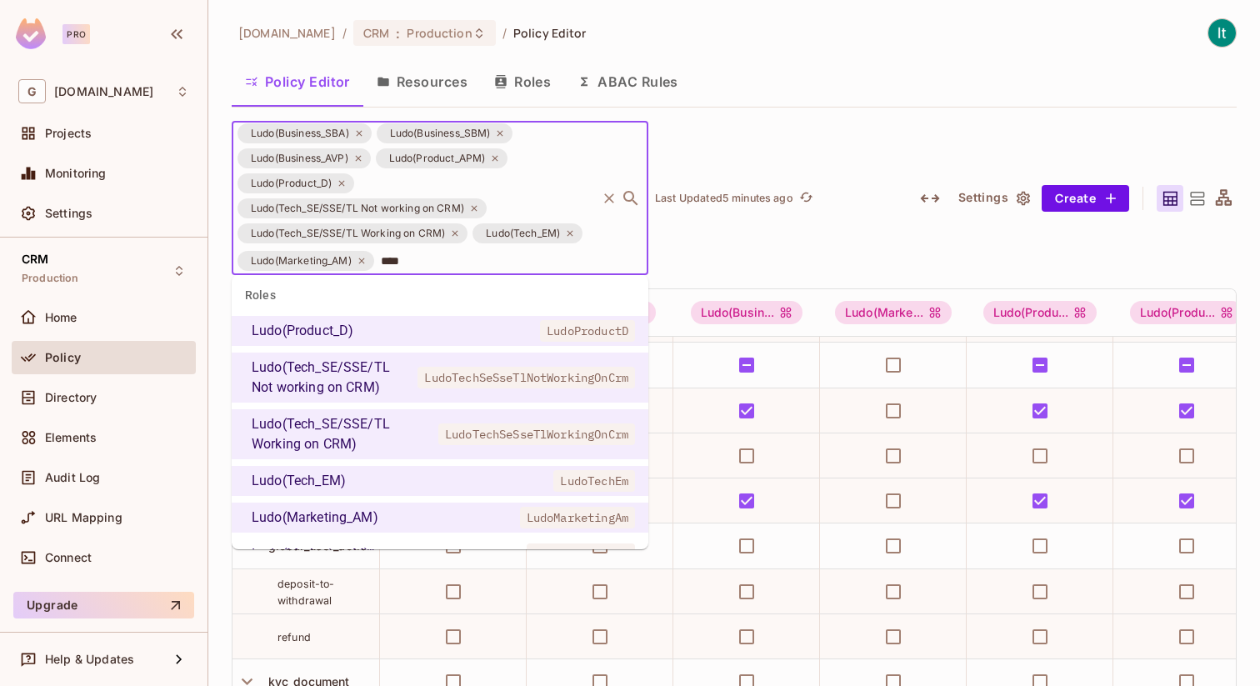
scroll to position [192, 0]
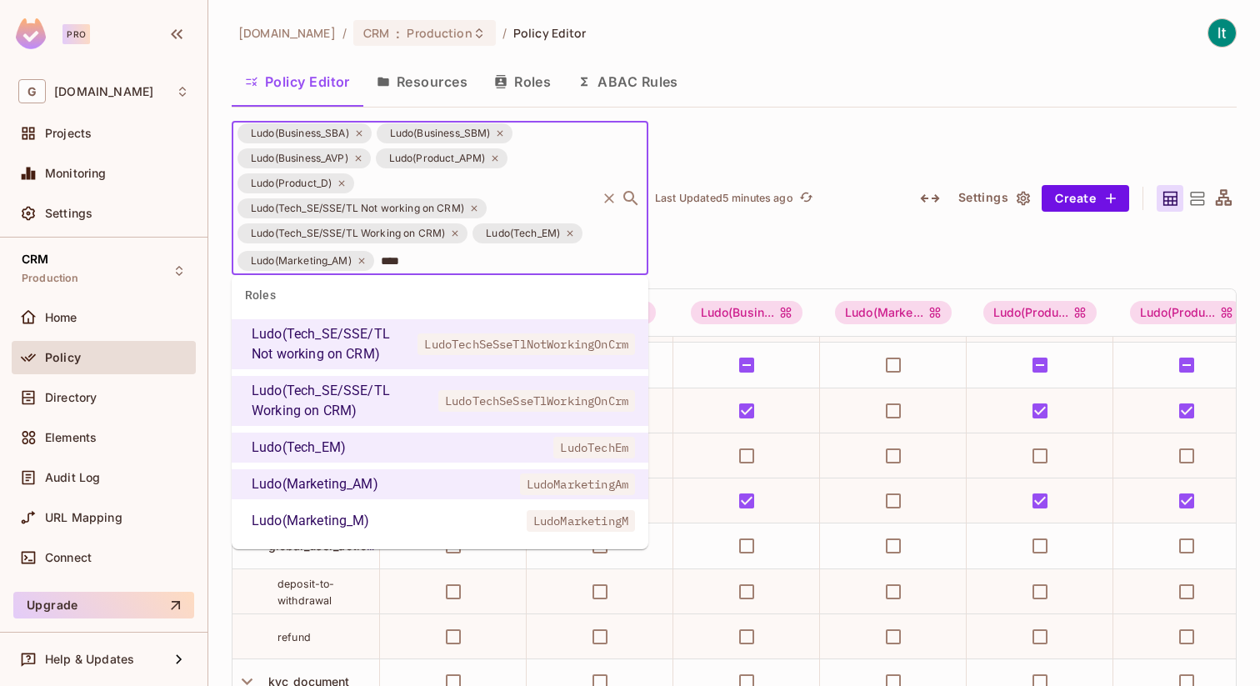
click at [370, 520] on li "Ludo(Marketing_M) LudoMarketingM" at bounding box center [440, 521] width 417 height 30
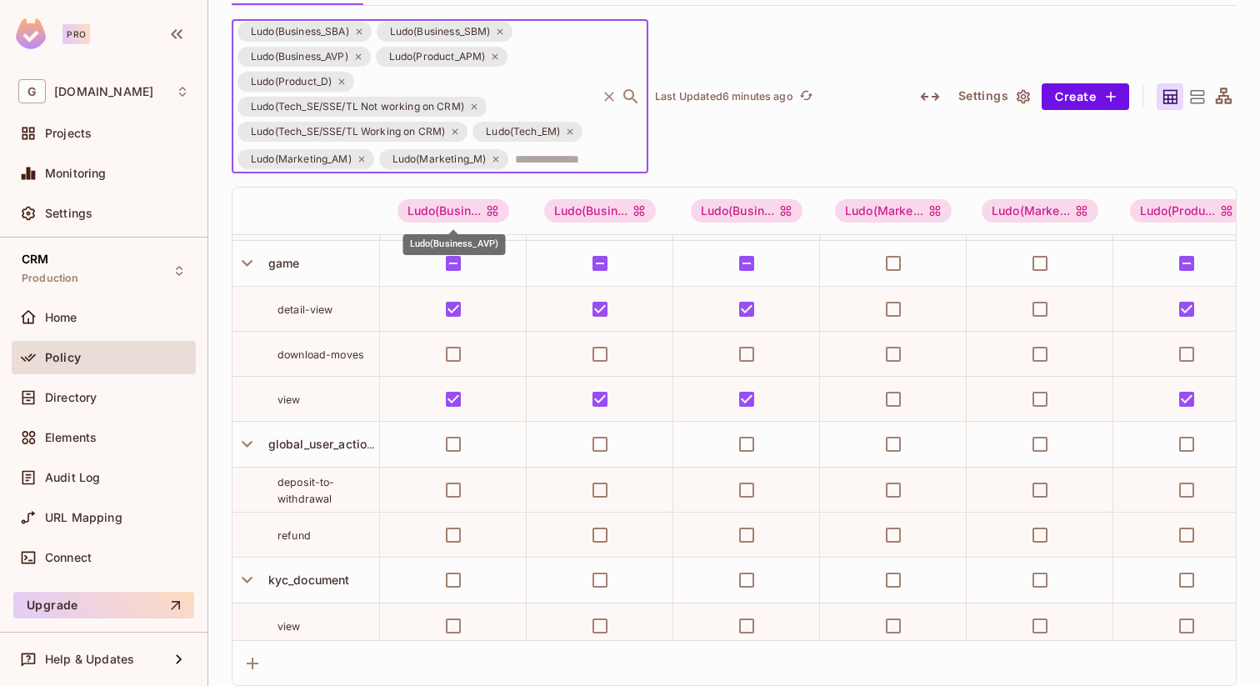
scroll to position [2, 0]
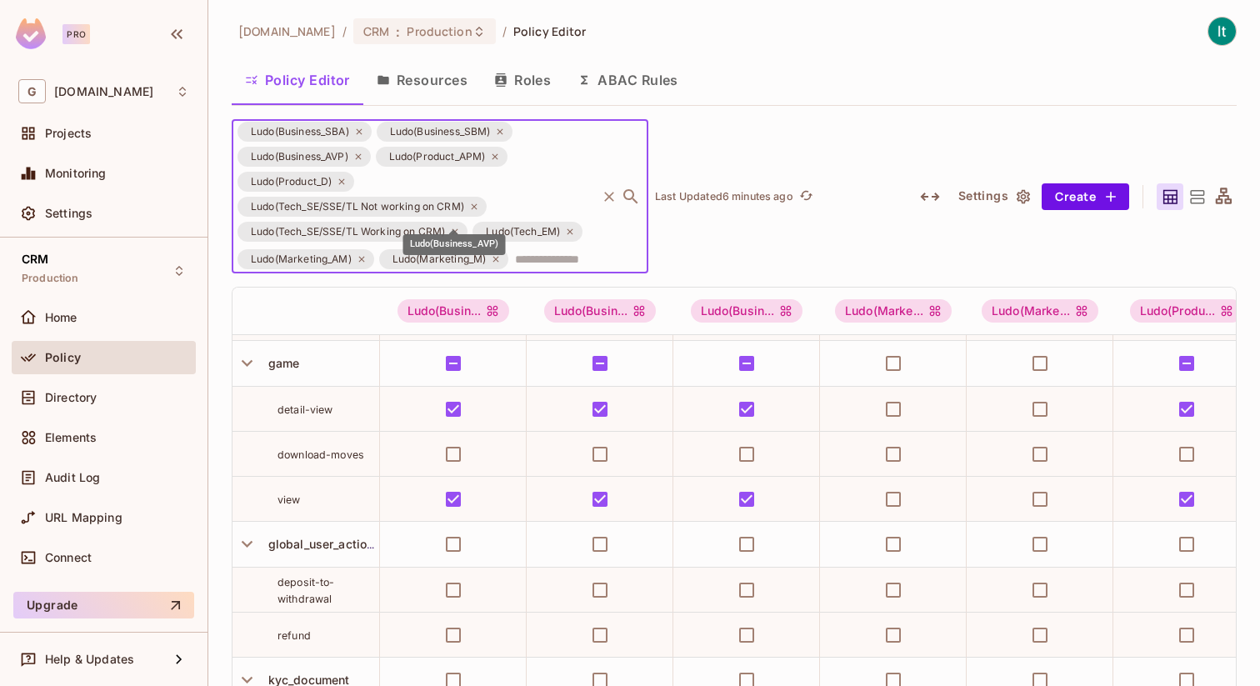
click at [452, 242] on div "Ludo(Business_AVP)" at bounding box center [454, 244] width 102 height 21
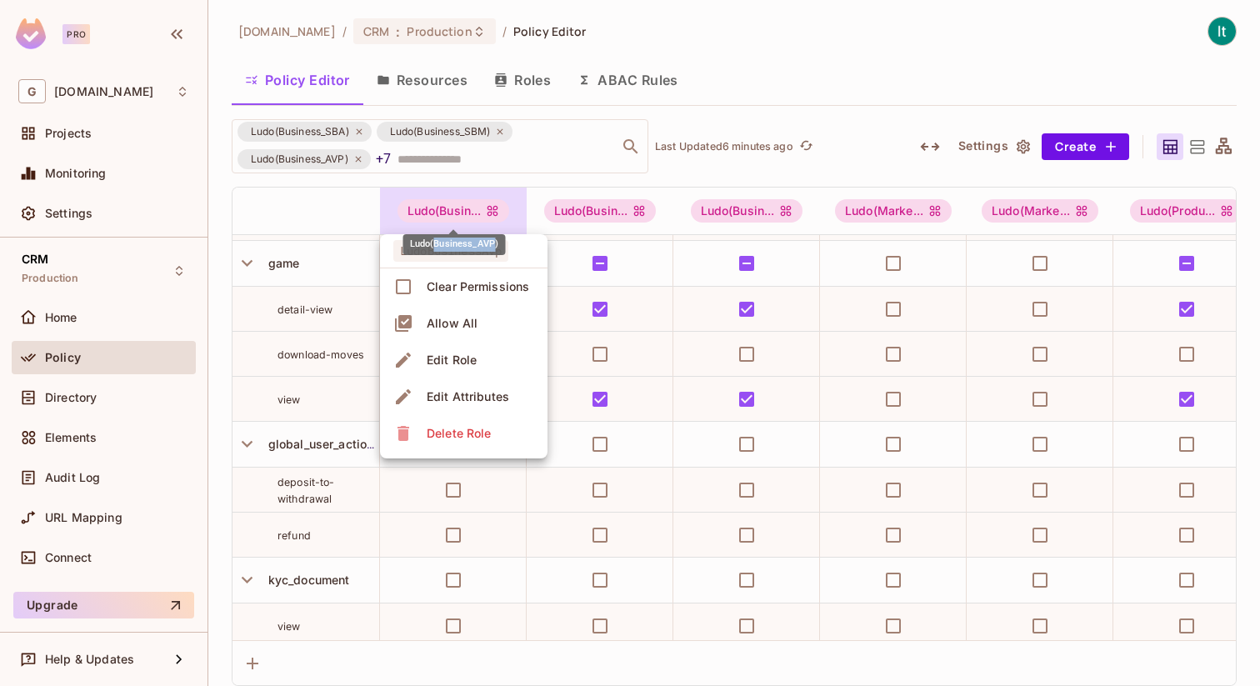
click at [452, 242] on div "Ludo(Business_AVP)" at bounding box center [454, 244] width 102 height 21
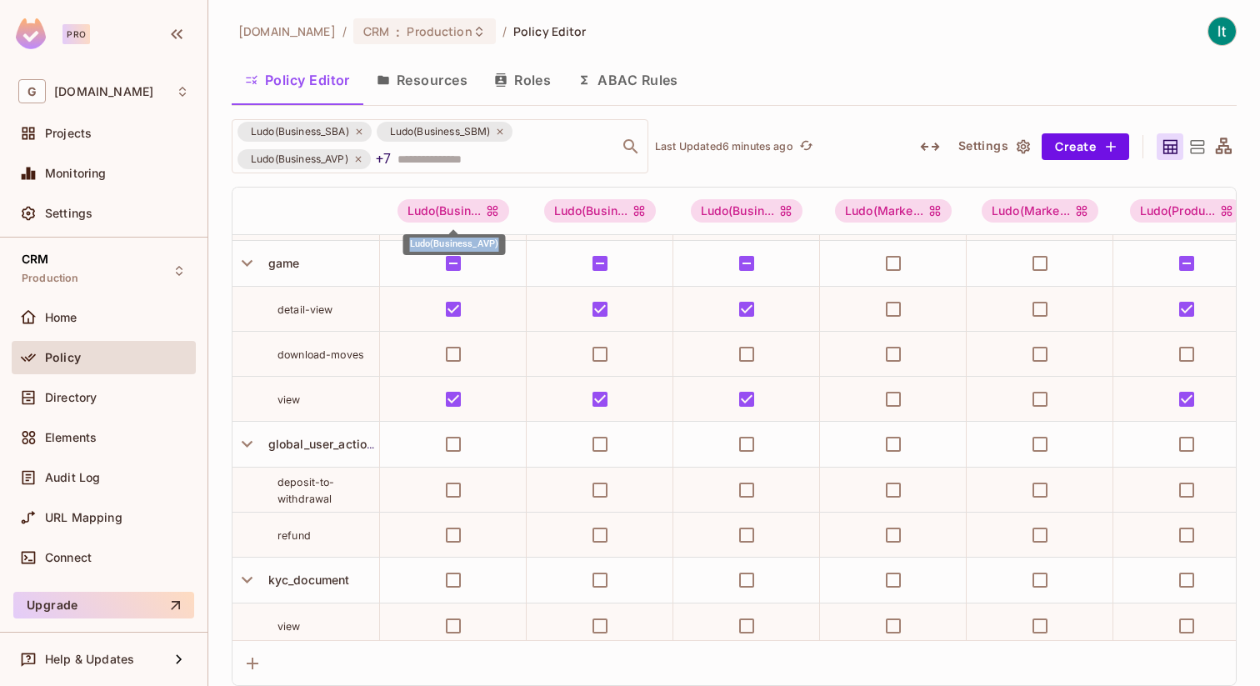
click at [452, 242] on div "Ludo(Business_AVP)" at bounding box center [454, 244] width 102 height 21
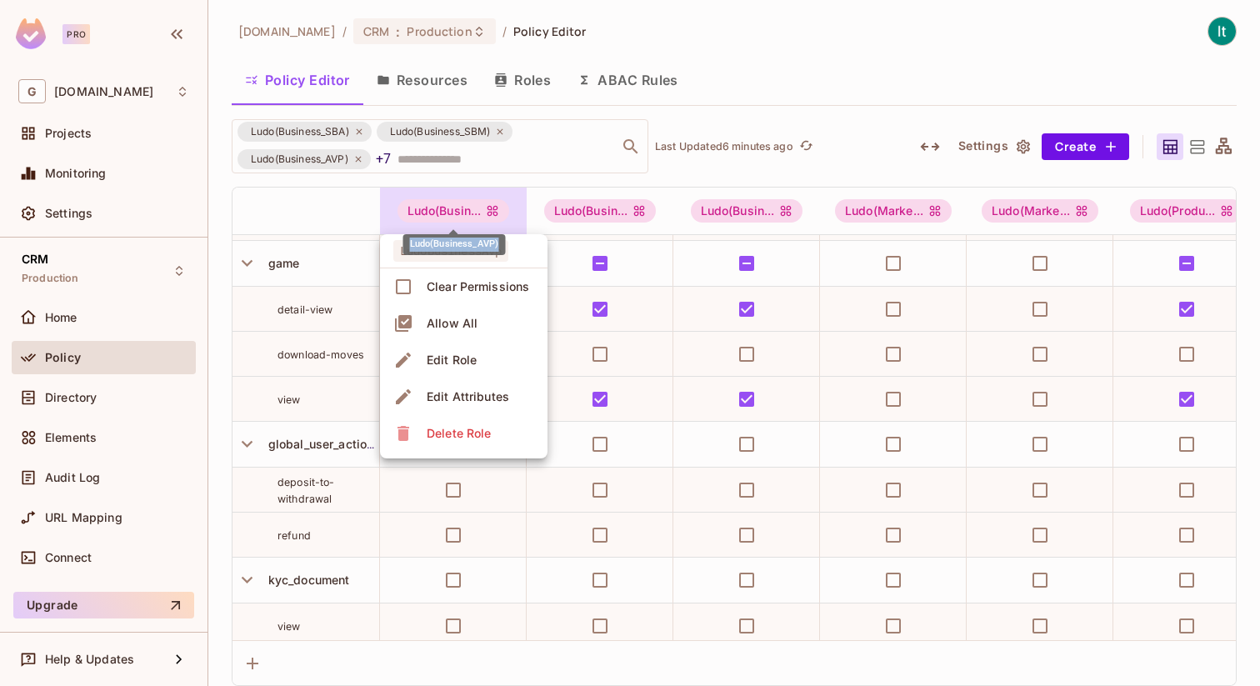
copy div "Ludo(Business_AVP)"
click at [579, 213] on div at bounding box center [630, 343] width 1260 height 686
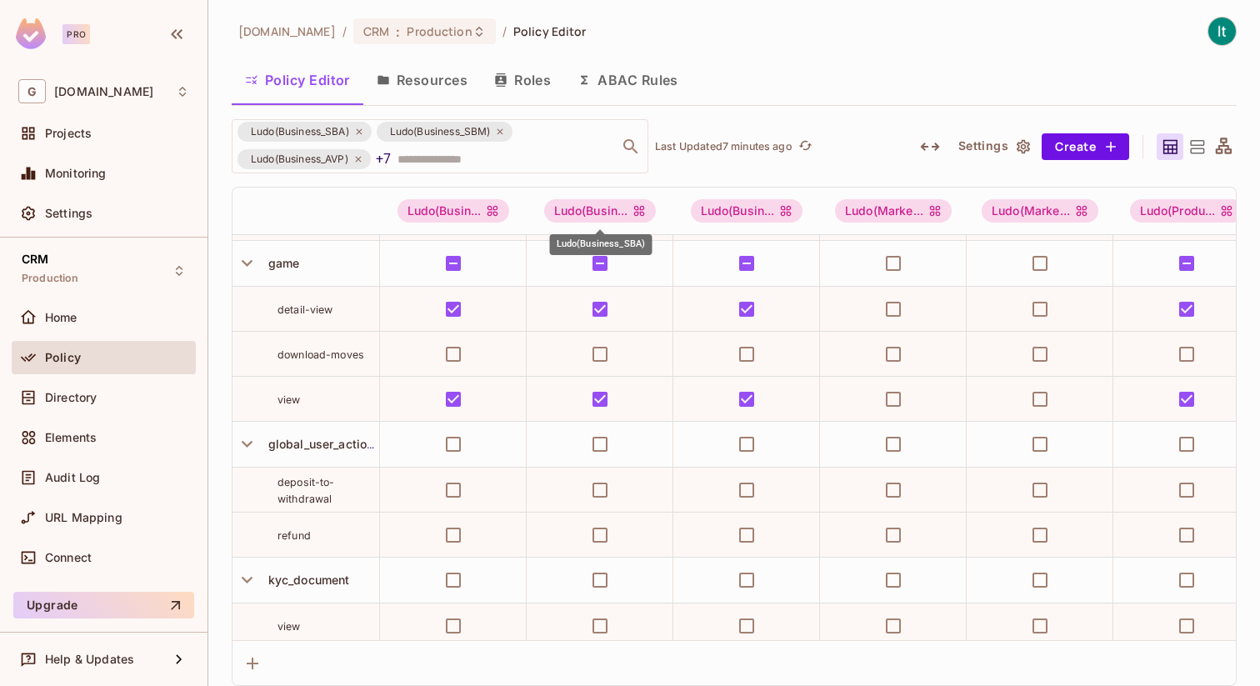
click at [606, 248] on div "Ludo(Business_SBA)" at bounding box center [601, 244] width 102 height 21
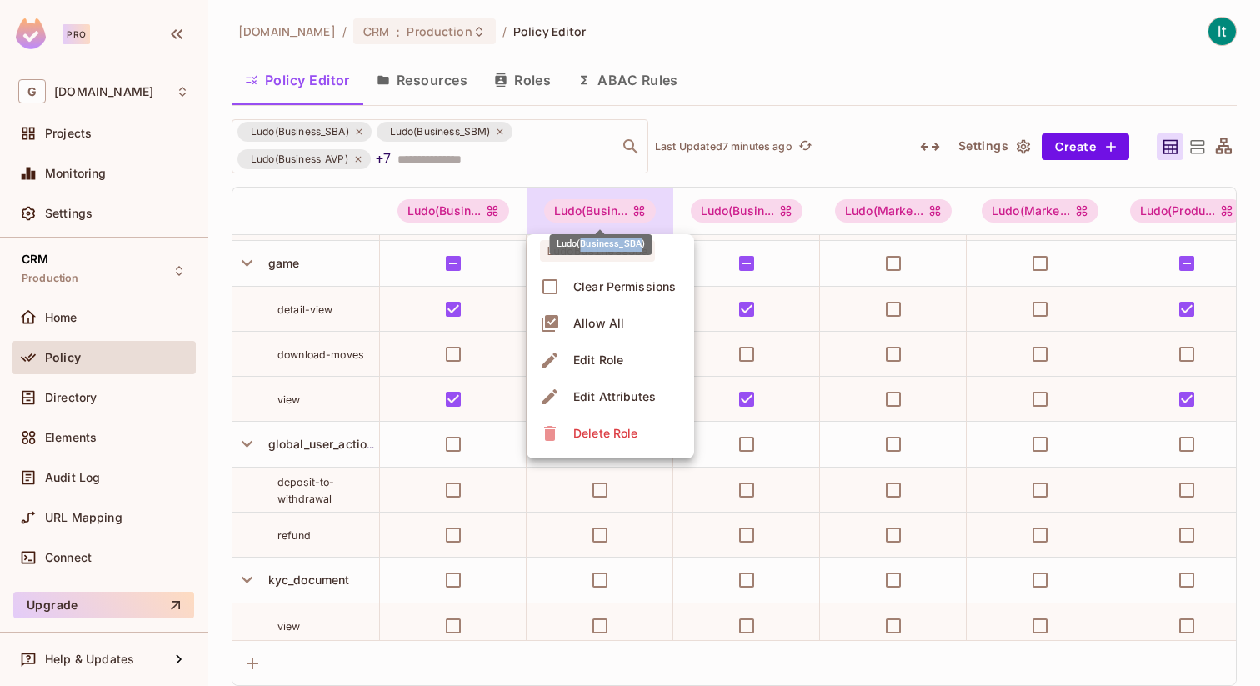
click at [606, 248] on div "Ludo(Business_SBA)" at bounding box center [601, 244] width 102 height 21
copy div "Ludo(Business_SBA)"
click at [731, 210] on div at bounding box center [630, 343] width 1260 height 686
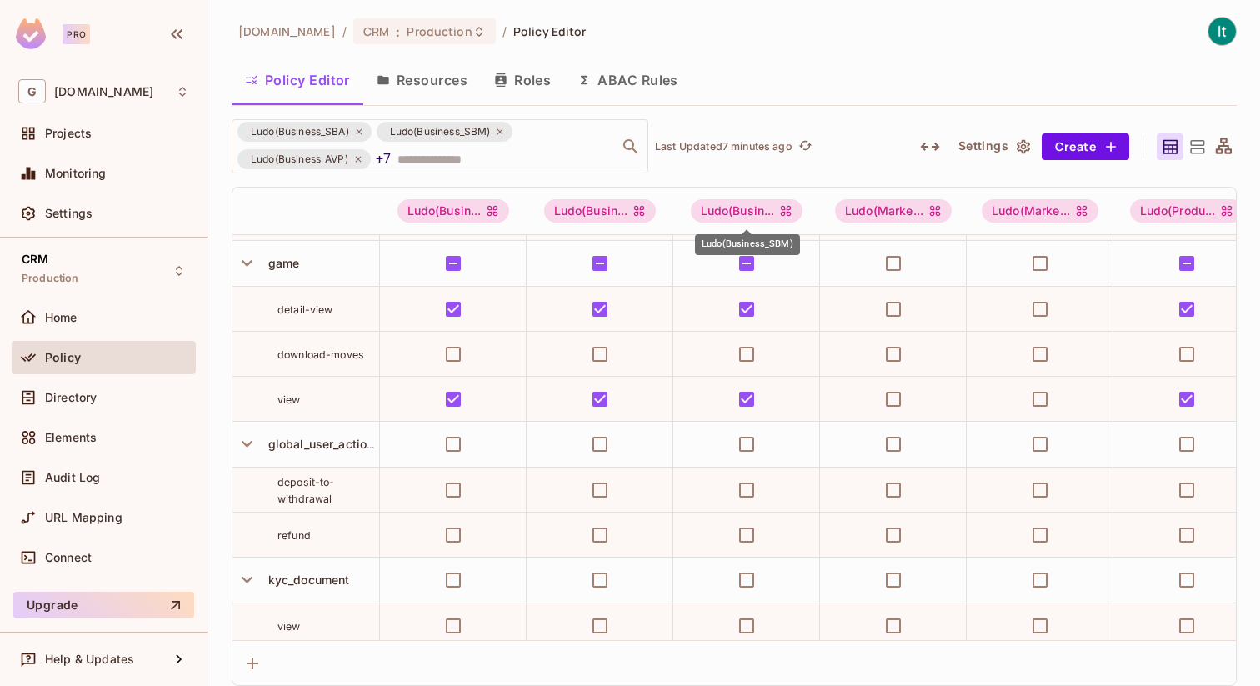
click at [757, 245] on div "Ludo(Business_SBM)" at bounding box center [747, 244] width 105 height 21
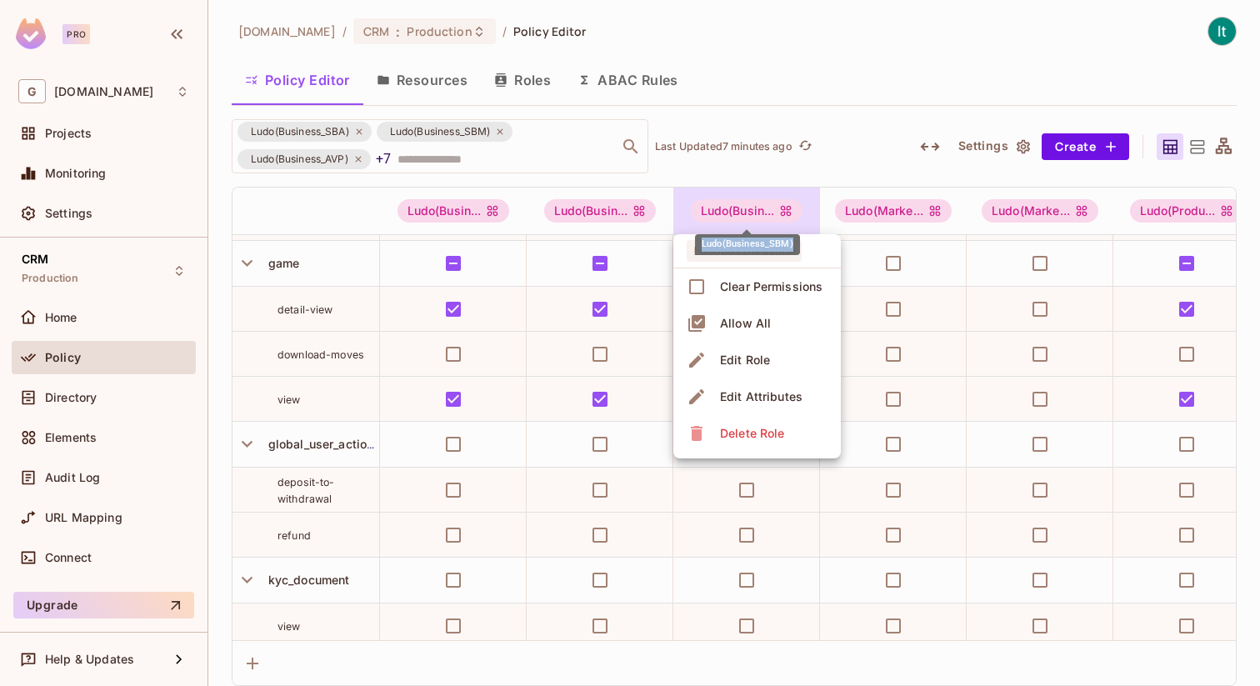
copy div "Ludo(Business_SBM)"
click at [890, 209] on div at bounding box center [630, 343] width 1260 height 686
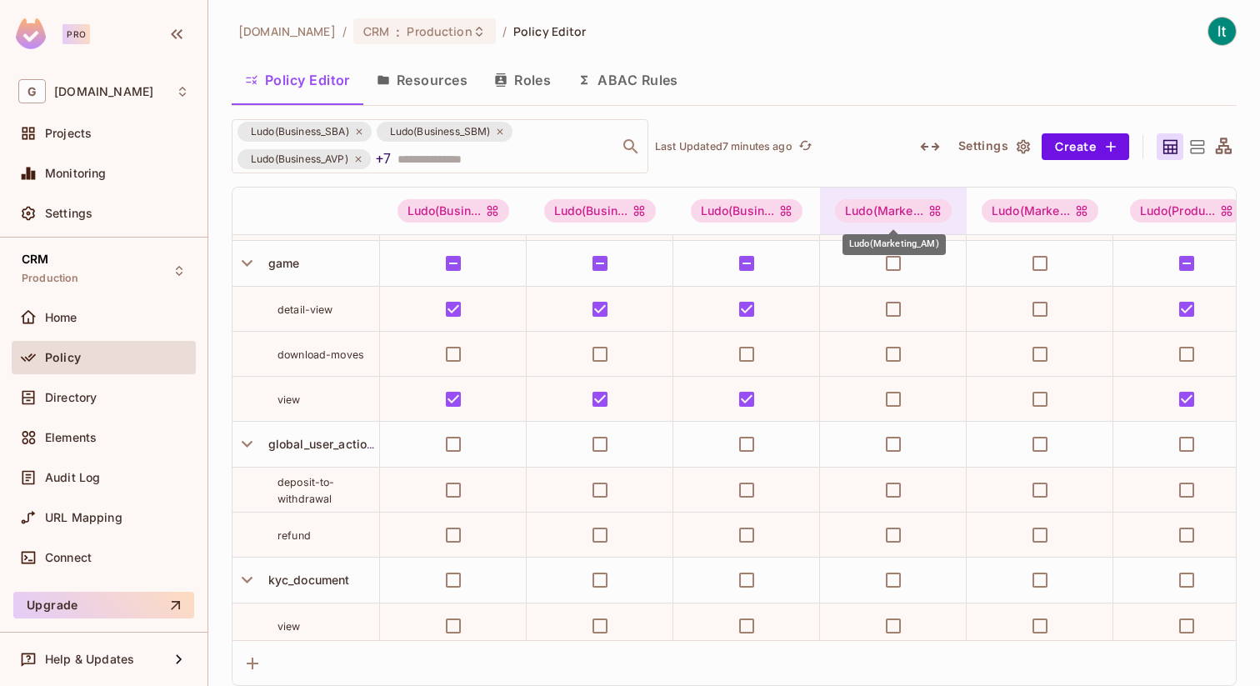
click at [892, 209] on div "Ludo(Marke..." at bounding box center [893, 210] width 117 height 23
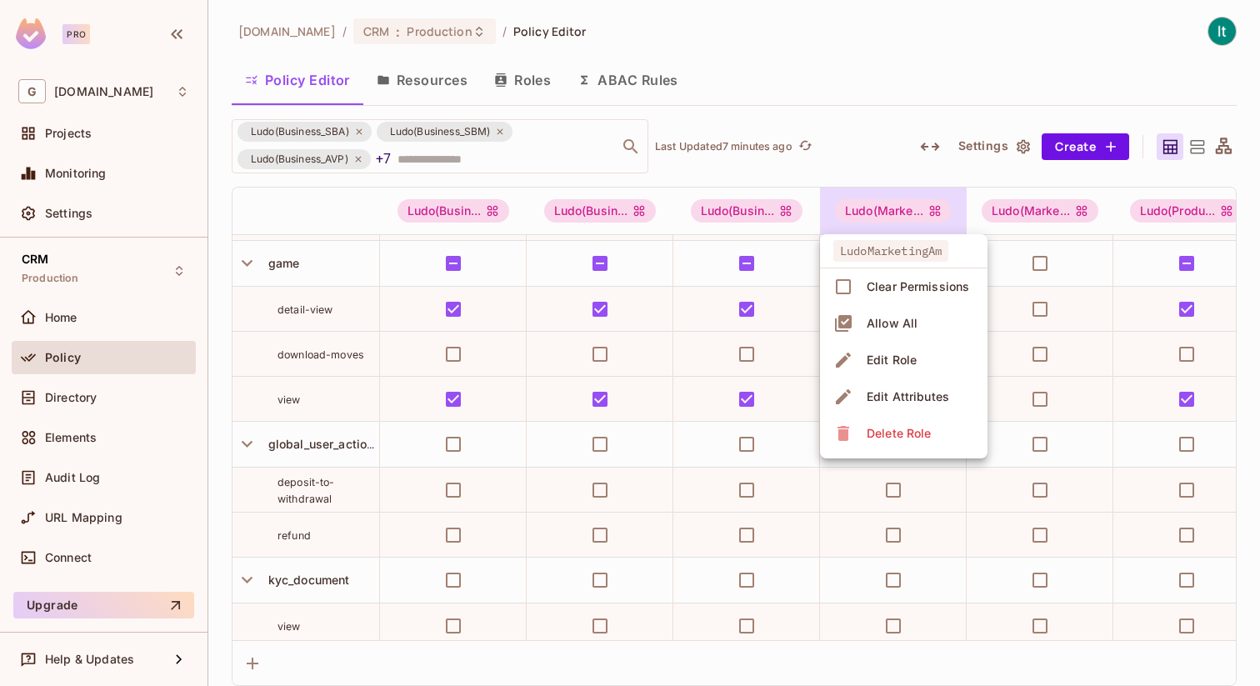
click at [893, 249] on span "LudoMarketingAm" at bounding box center [890, 251] width 115 height 22
click at [876, 166] on div at bounding box center [630, 343] width 1260 height 686
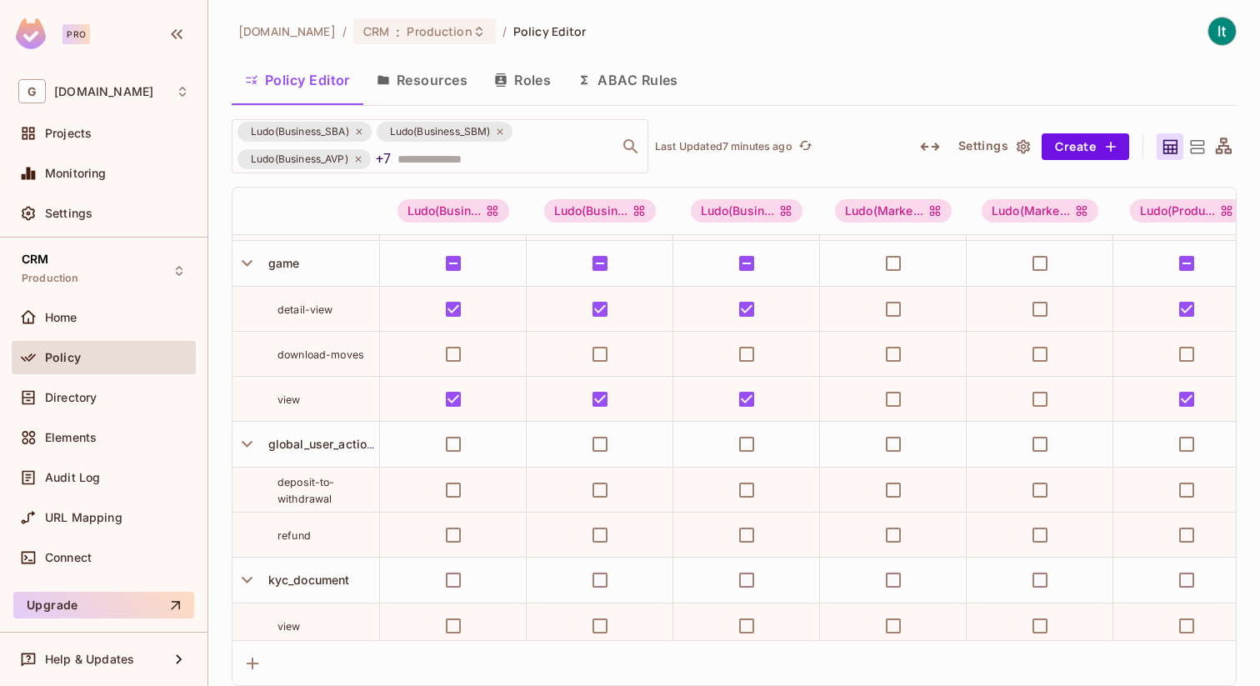
click at [870, 139] on div "Ludo(Business_SBA) Ludo(Business_SBM) Ludo(Business_AVP) +7 ​ Last Updated 7 mi…" at bounding box center [562, 146] width 661 height 54
click at [891, 246] on div "Ludo(Marketing_AM)" at bounding box center [893, 244] width 103 height 21
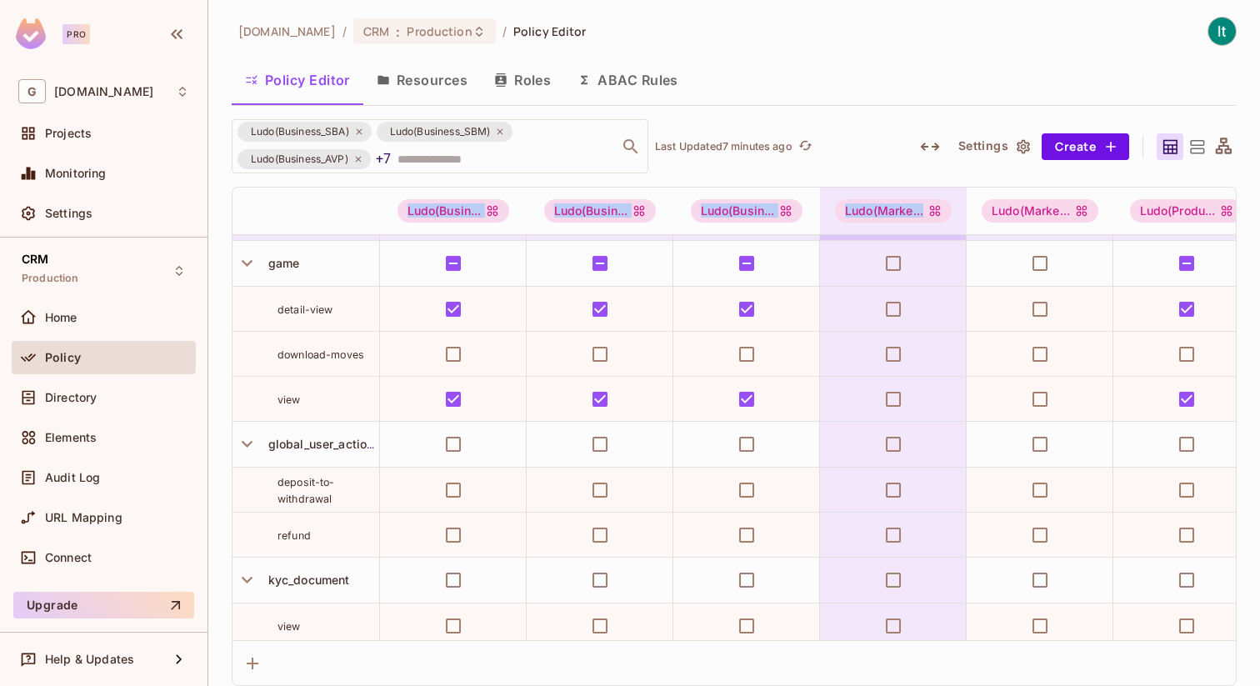
drag, startPoint x: 848, startPoint y: 246, endPoint x: 929, endPoint y: 232, distance: 82.0
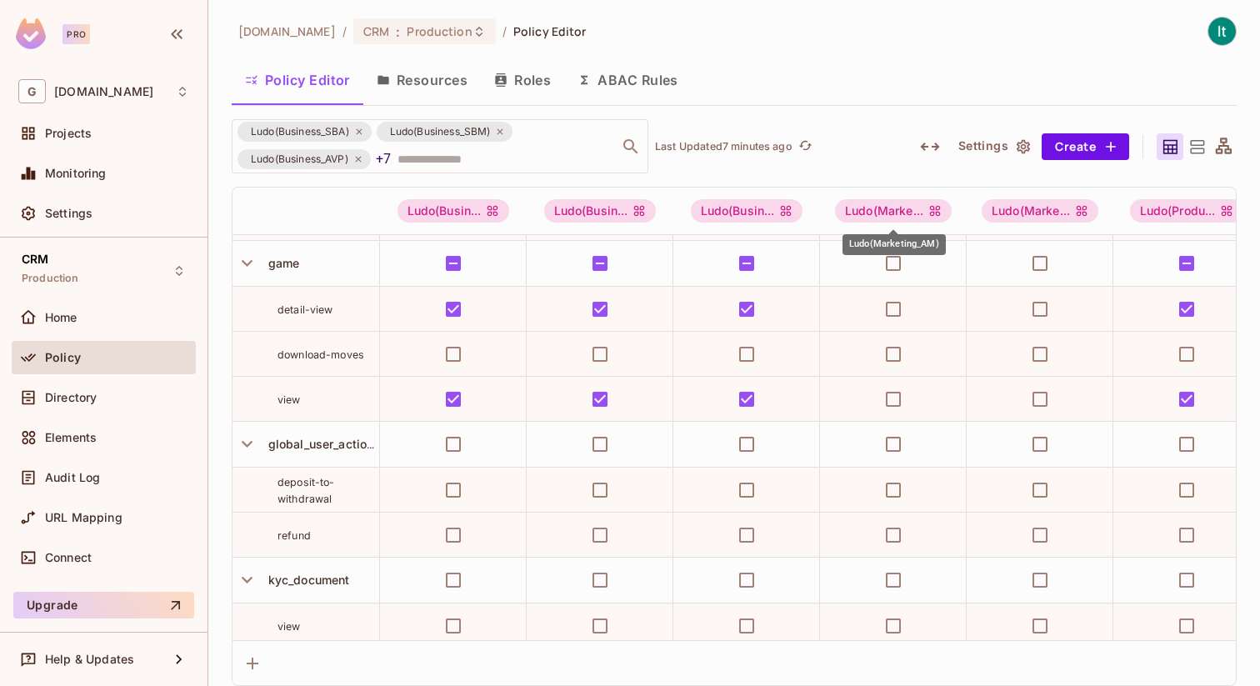
click at [875, 244] on div "Ludo(Marketing_AM)" at bounding box center [893, 244] width 103 height 21
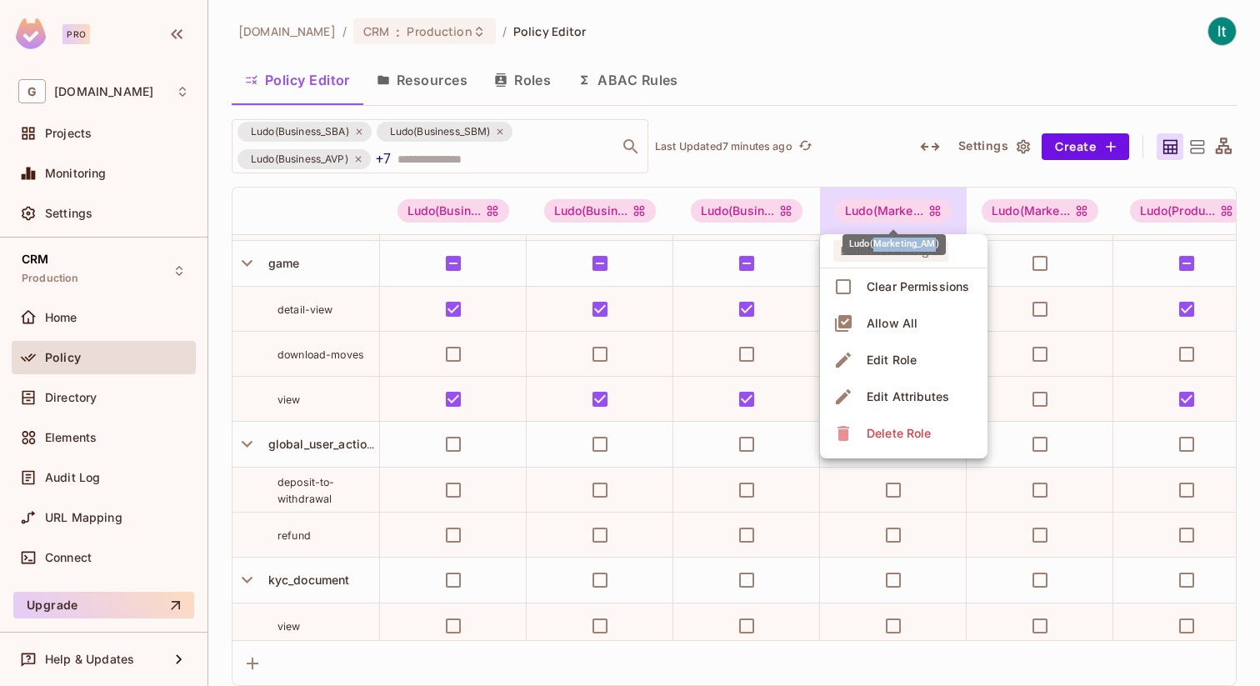
click at [875, 244] on div "Ludo(Marketing_AM)" at bounding box center [893, 244] width 103 height 21
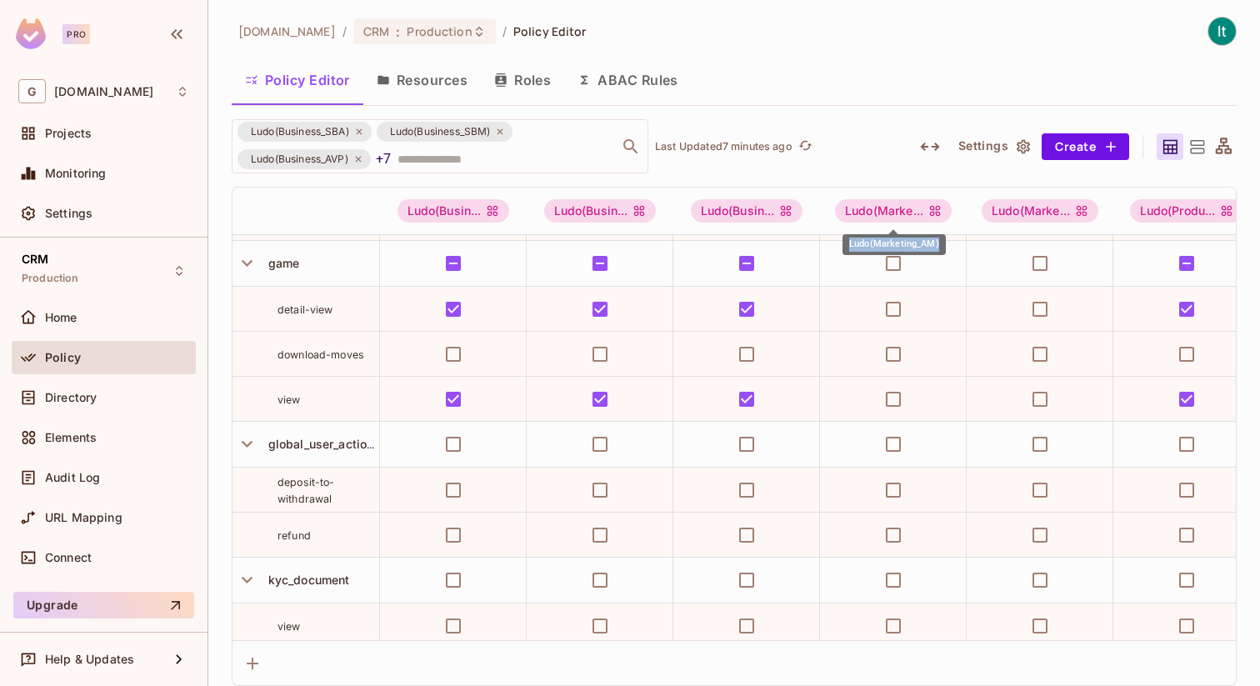
copy div "Ludo(Marketing_AM)"
drag, startPoint x: 850, startPoint y: 247, endPoint x: 938, endPoint y: 237, distance: 88.9
click at [938, 237] on div "Ludo(Marketing_AM)" at bounding box center [893, 244] width 103 height 21
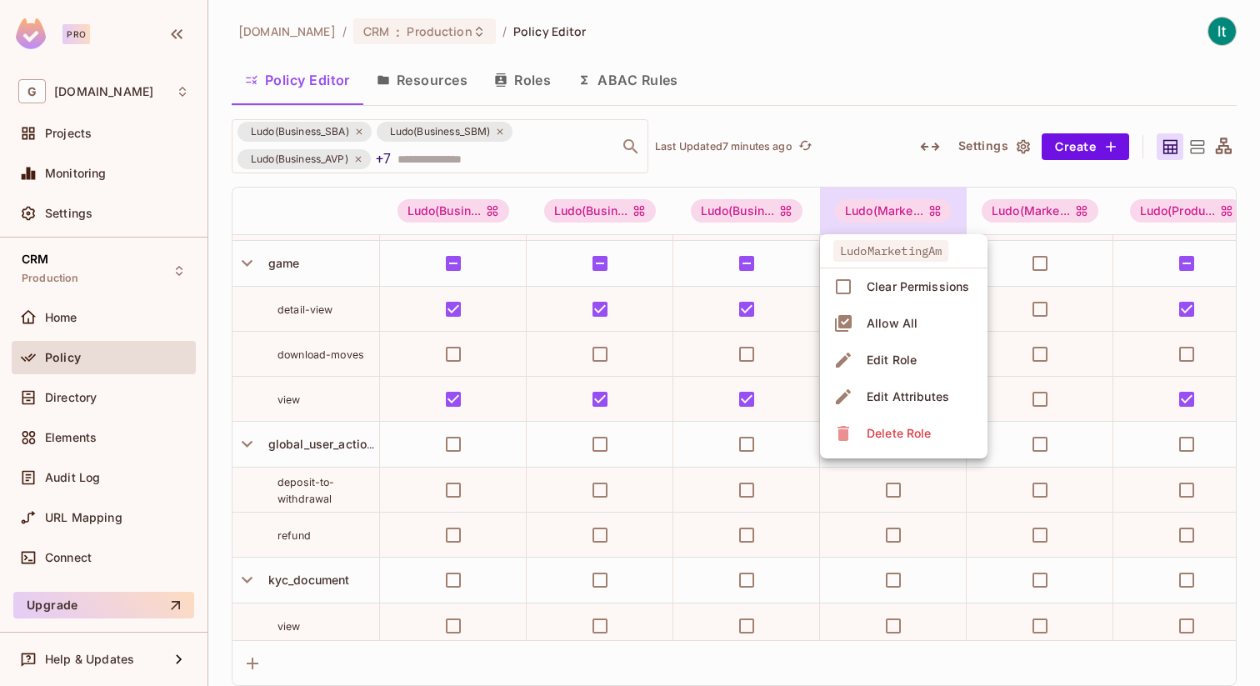
click at [877, 87] on div at bounding box center [630, 343] width 1260 height 686
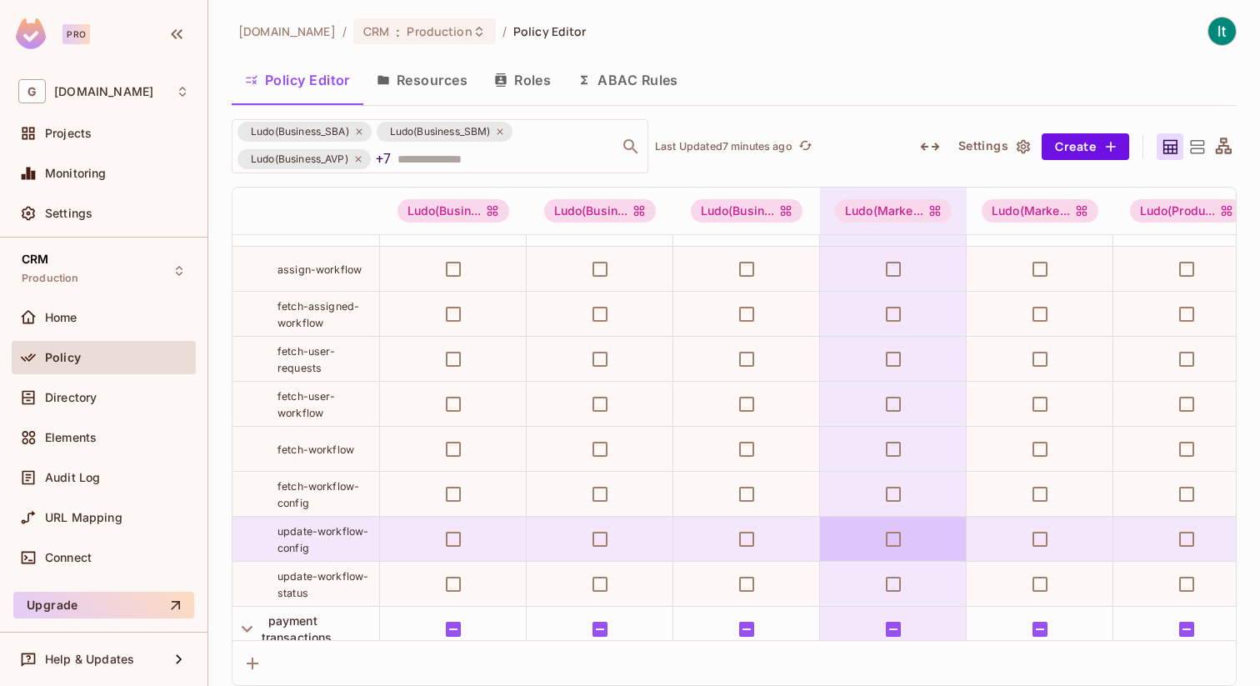
scroll to position [2613, 0]
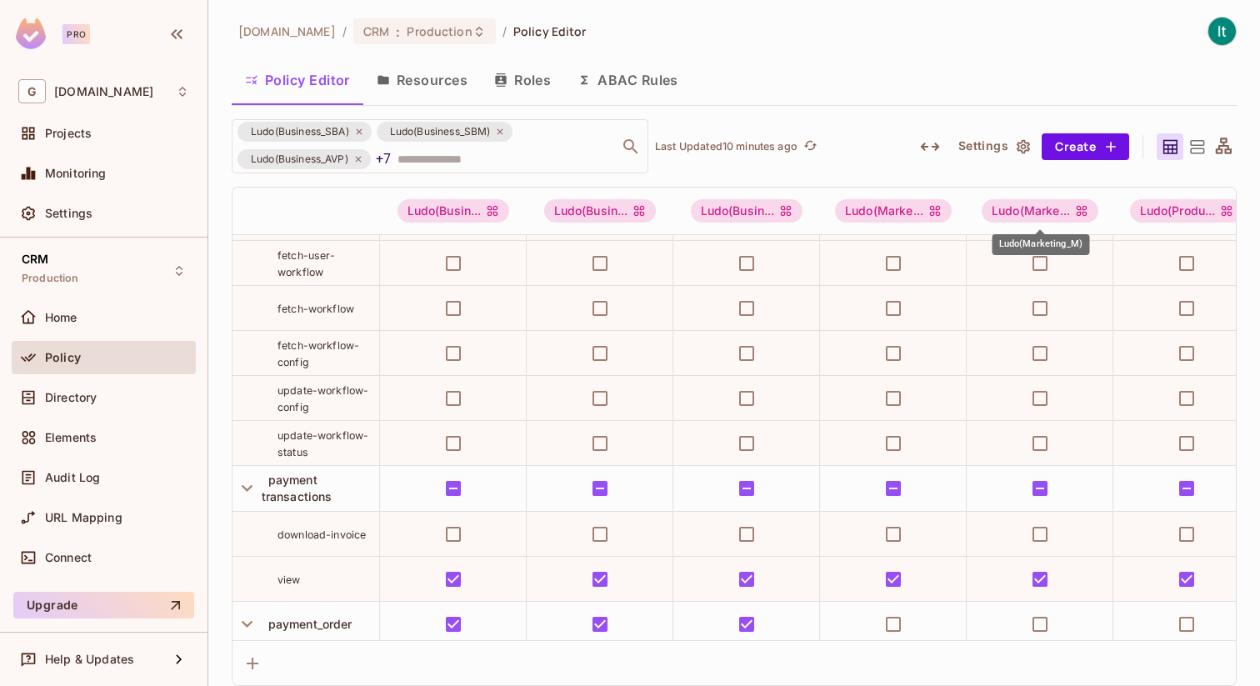
click at [1038, 246] on div "Ludo(Marketing_M)" at bounding box center [1040, 244] width 97 height 21
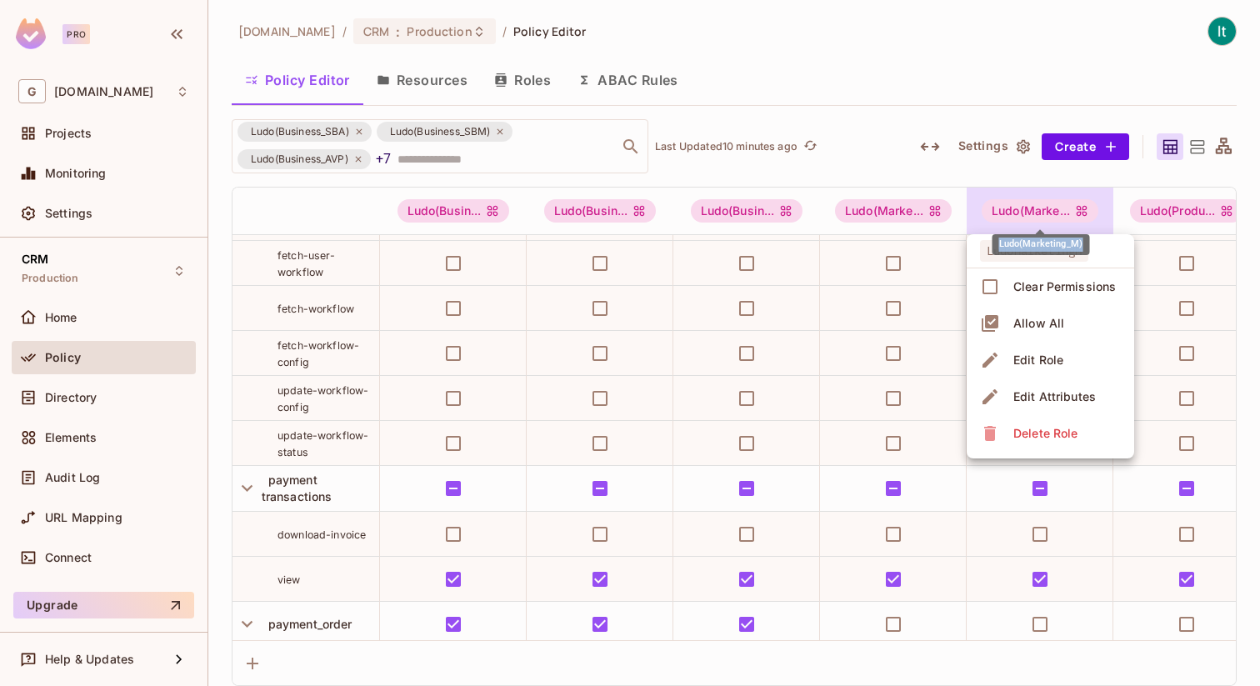
copy div "Ludo(Marketing_M)"
click at [888, 207] on div at bounding box center [630, 343] width 1260 height 686
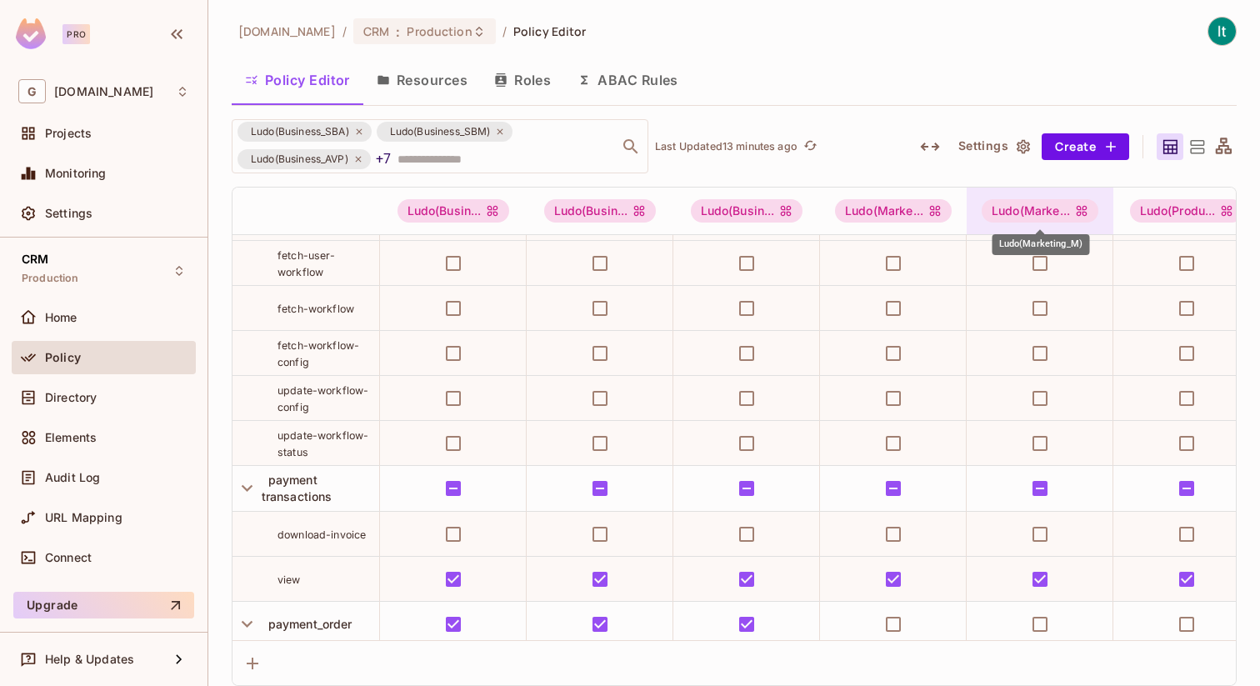
click at [1038, 210] on div "Ludo(Marke..." at bounding box center [1039, 210] width 117 height 23
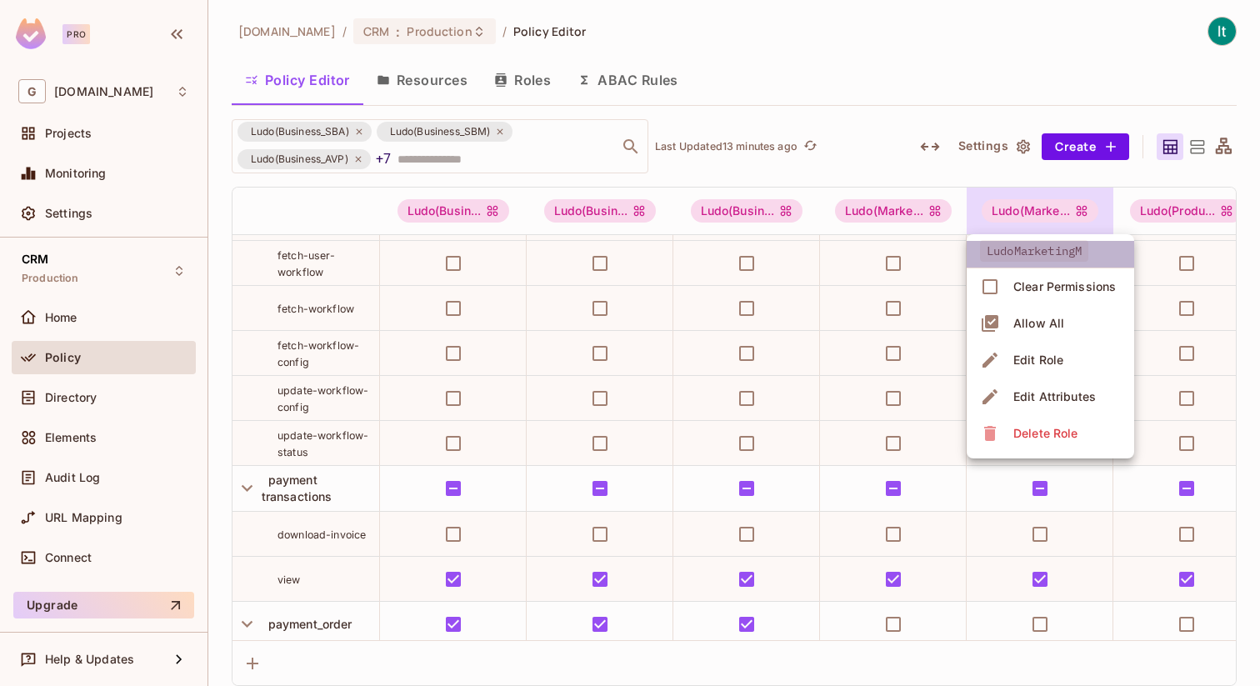
click at [1052, 251] on span "LudoMarketingM" at bounding box center [1034, 251] width 108 height 22
click at [1036, 212] on div at bounding box center [630, 343] width 1260 height 686
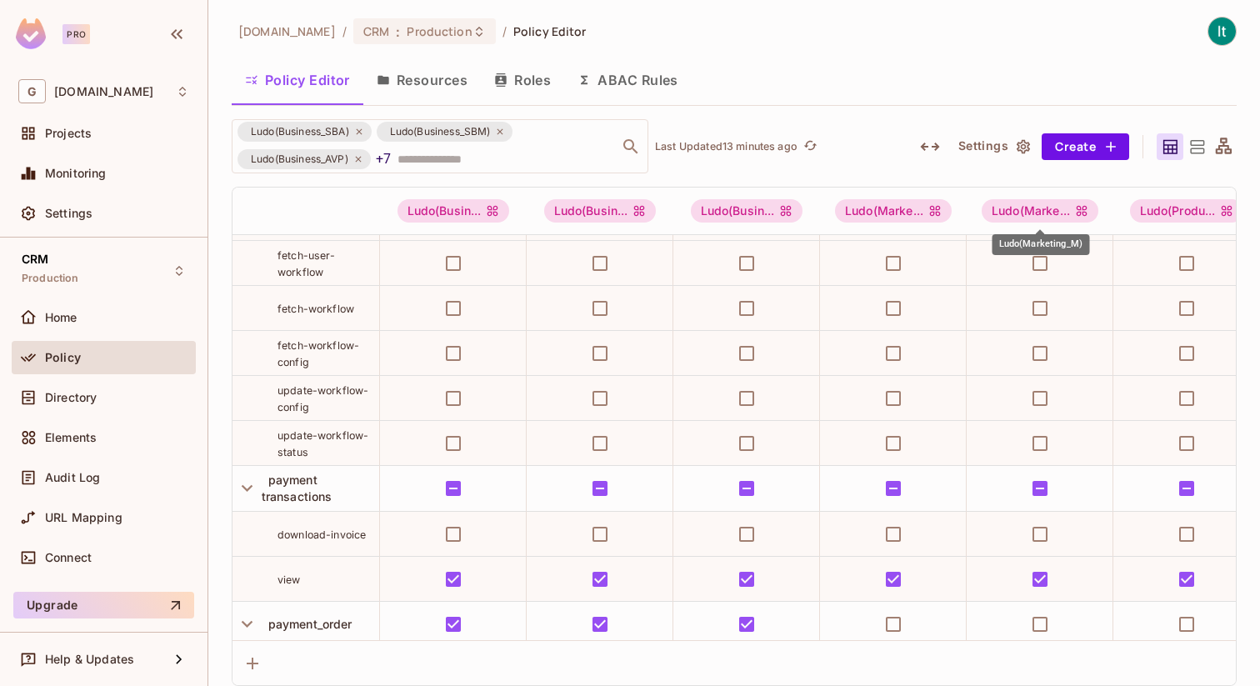
click at [1057, 246] on div "Ludo(Marketing_M)" at bounding box center [1040, 244] width 97 height 21
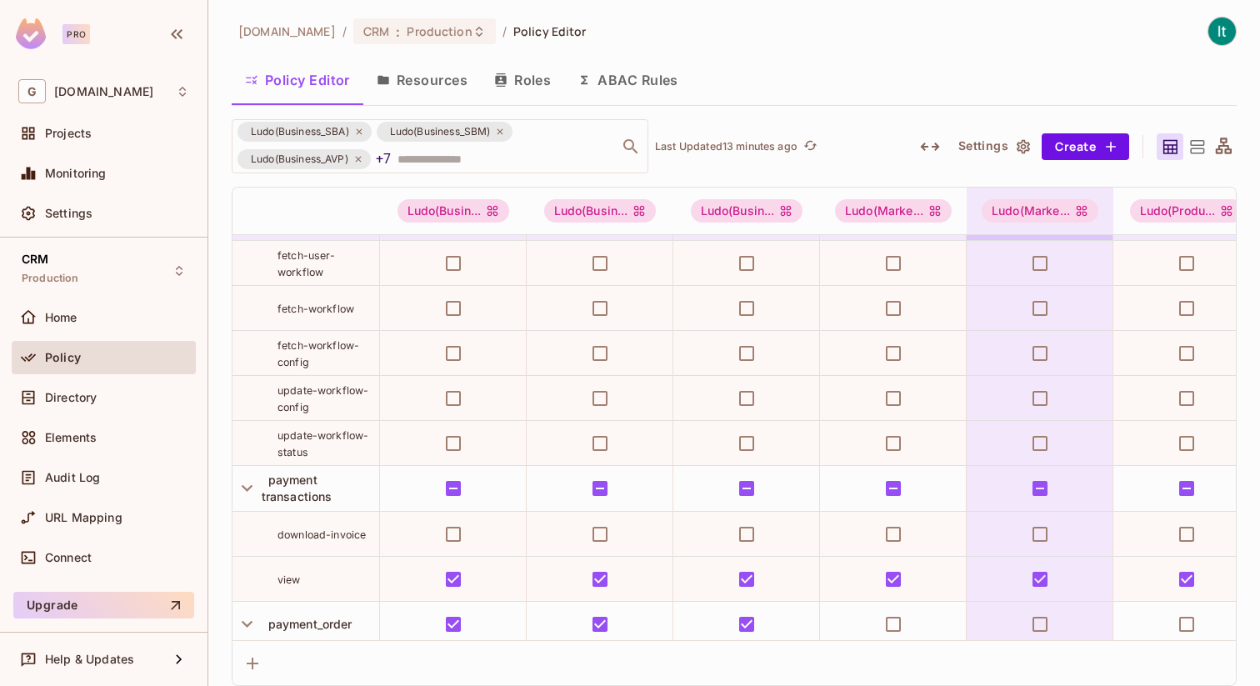
drag, startPoint x: 998, startPoint y: 247, endPoint x: 1086, endPoint y: 235, distance: 88.4
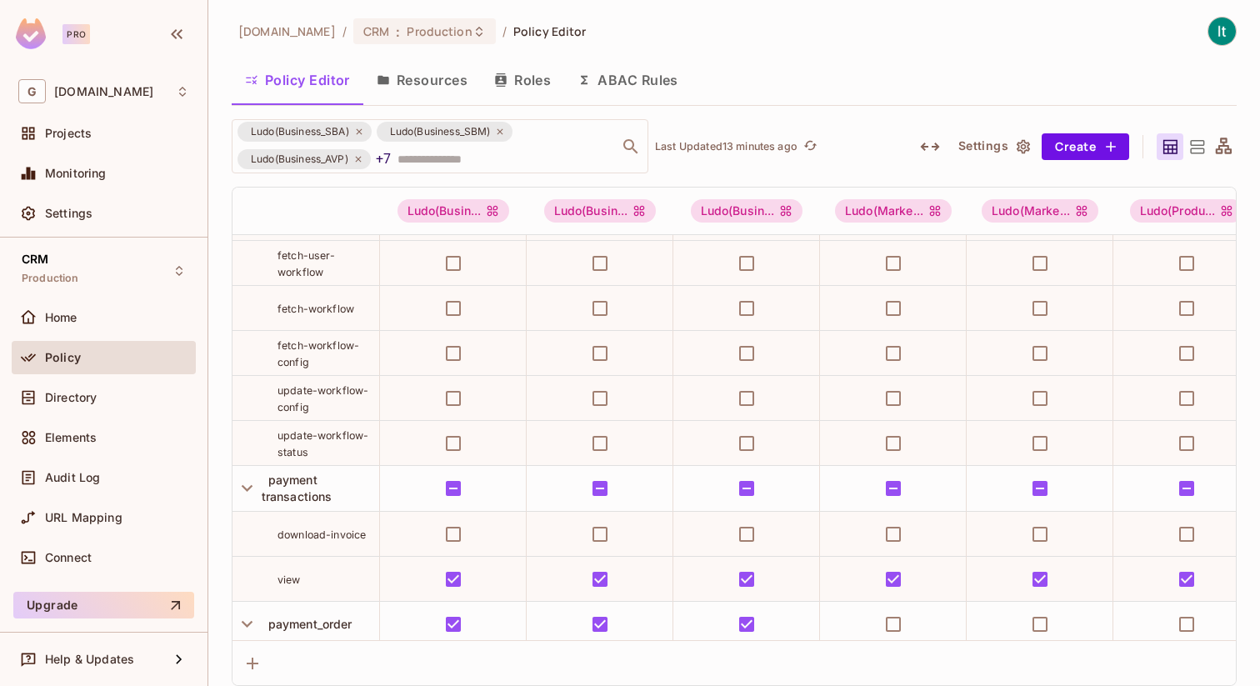
click at [963, 172] on div "Ludo(Business_SBA) Ludo(Business_SBM) Ludo(Business_AVP) +7 ​ Last Updated 13 m…" at bounding box center [734, 146] width 1005 height 54
drag, startPoint x: 1001, startPoint y: 247, endPoint x: 1083, endPoint y: 240, distance: 82.8
click at [1083, 240] on div "Ludo(Marketing_M)" at bounding box center [1040, 244] width 97 height 21
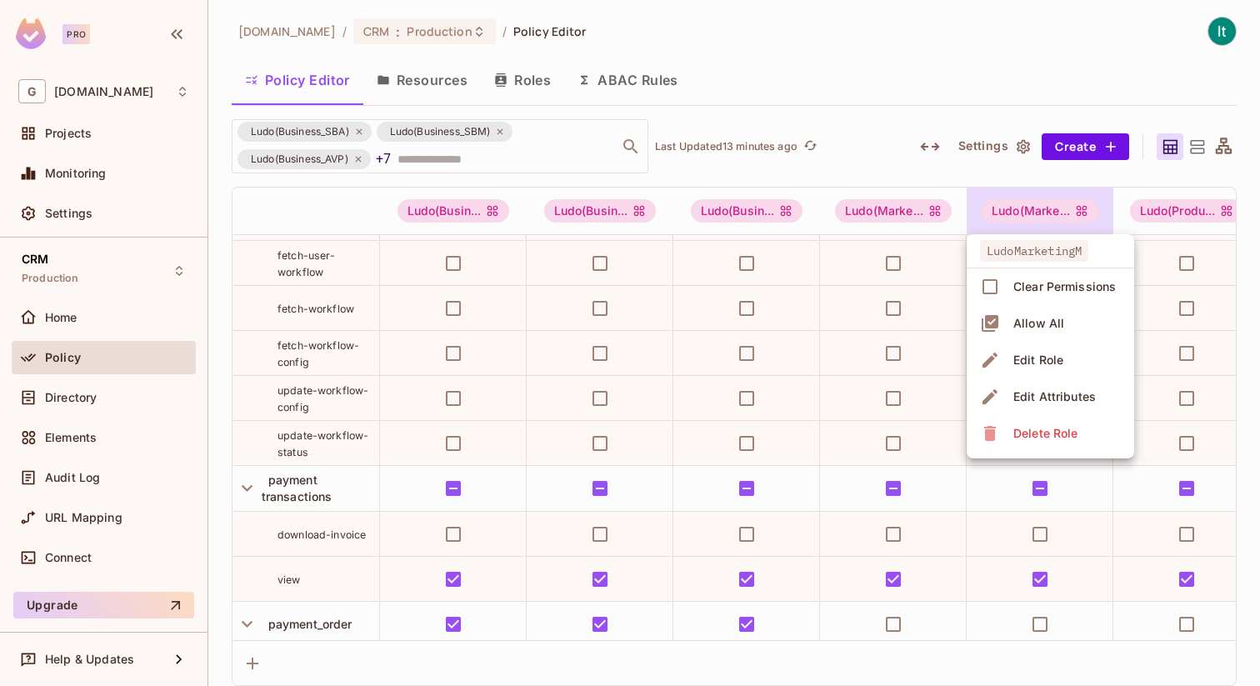
click at [1019, 174] on div at bounding box center [630, 343] width 1260 height 686
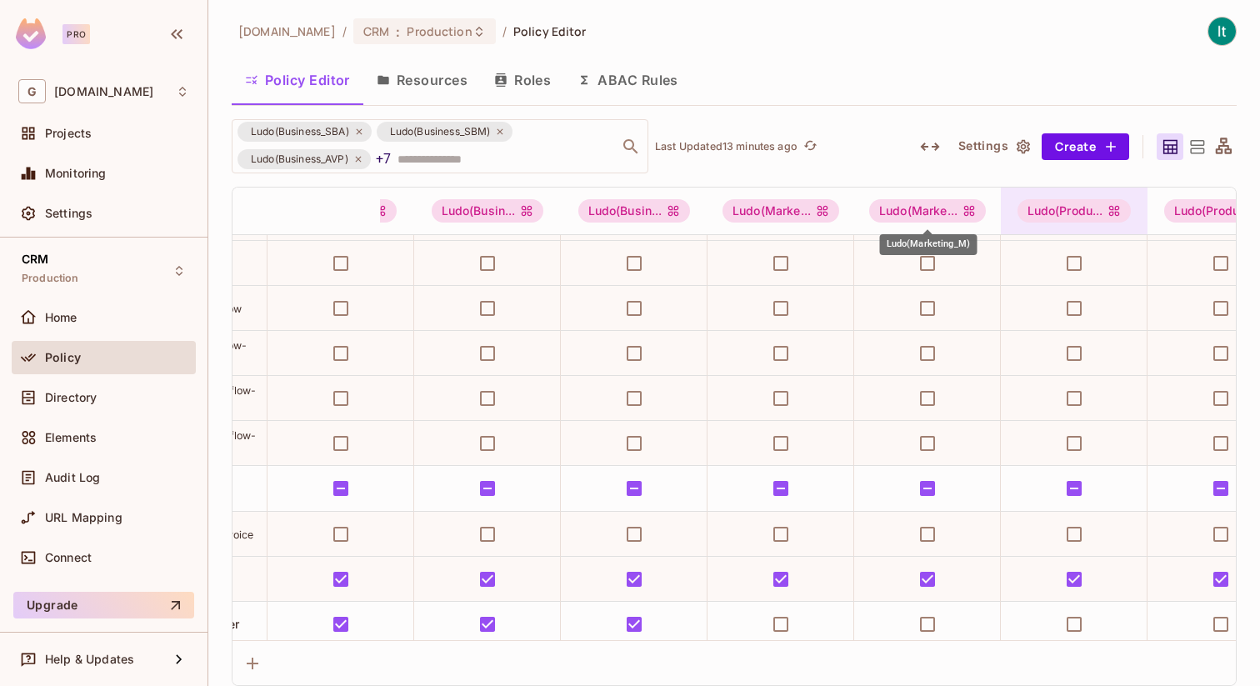
scroll to position [2613, 236]
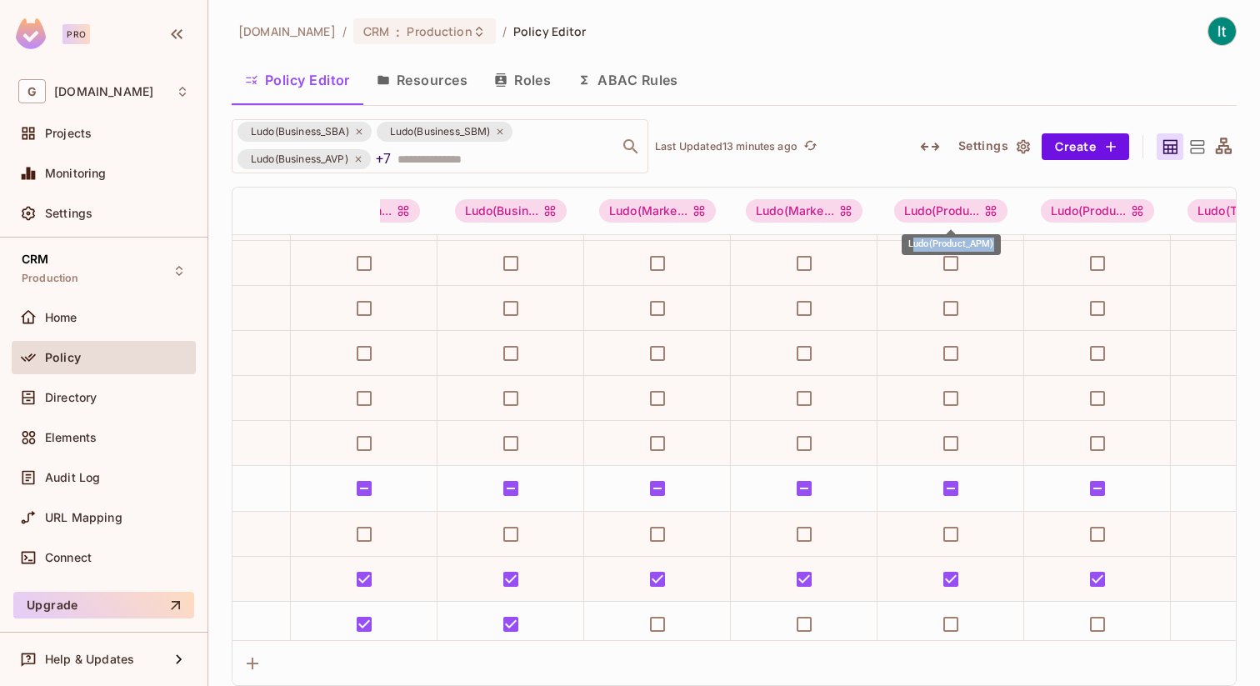
drag, startPoint x: 911, startPoint y: 245, endPoint x: 996, endPoint y: 240, distance: 86.0
click at [996, 240] on div "Ludo(Product_APM)" at bounding box center [950, 244] width 99 height 21
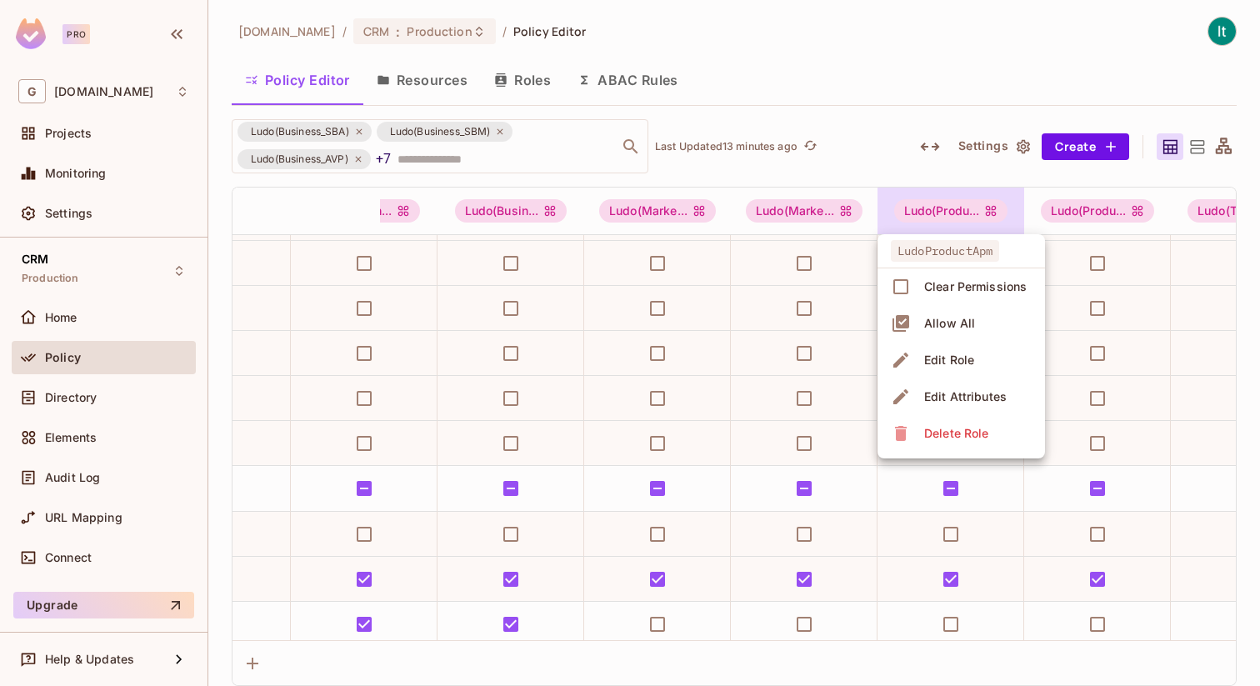
click at [1043, 175] on div at bounding box center [630, 343] width 1260 height 686
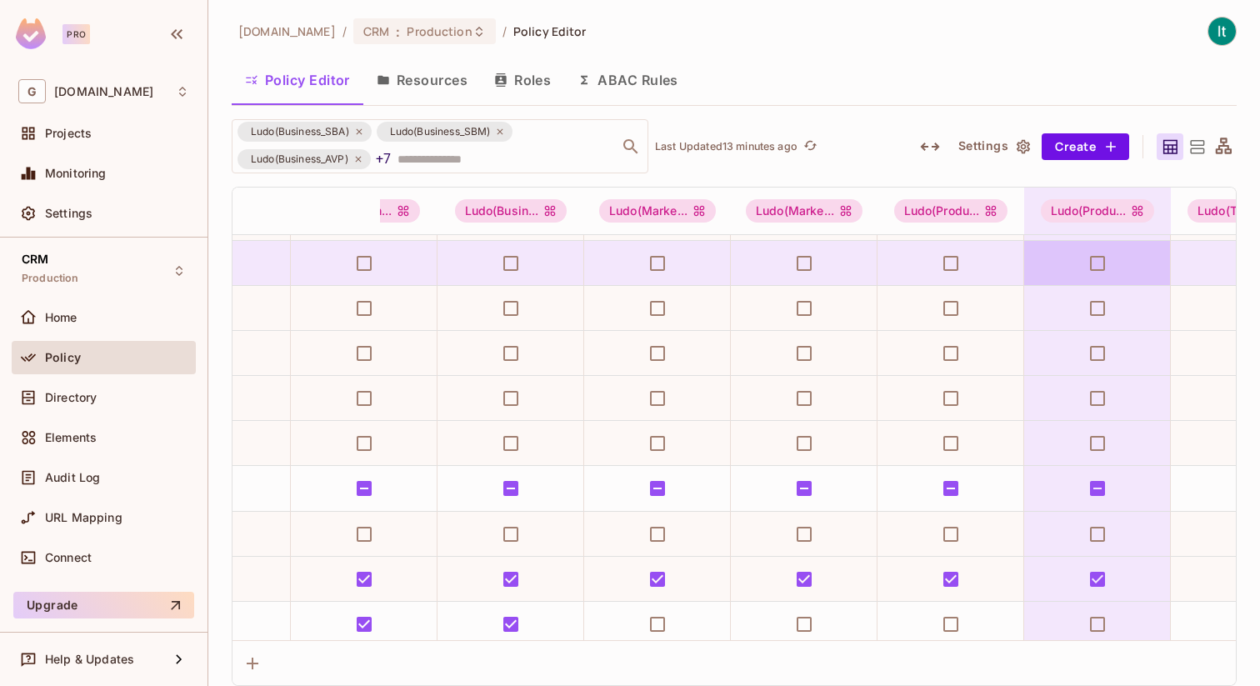
drag, startPoint x: 1065, startPoint y: 247, endPoint x: 1136, endPoint y: 241, distance: 71.1
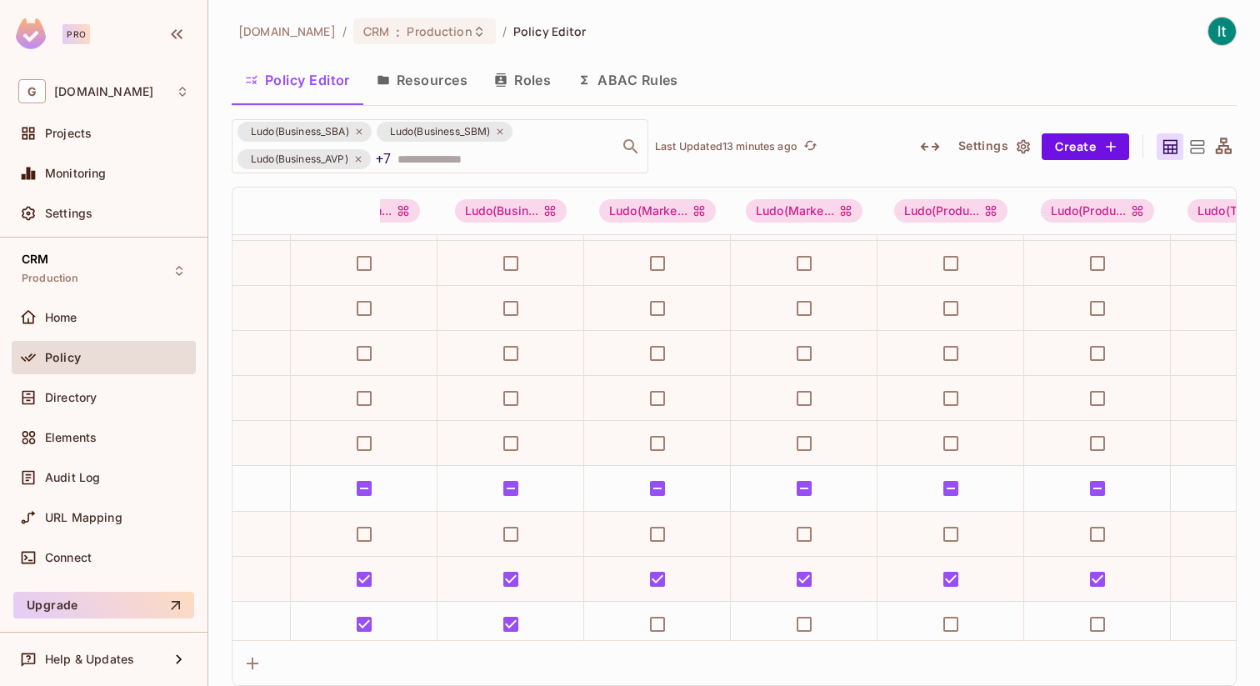
click at [1068, 182] on div "Ludo(Business_SBA) Ludo(Business_SBM) Ludo(Business_AVP) +7 ​ Last Updated 13 m…" at bounding box center [734, 402] width 1005 height 567
drag, startPoint x: 1132, startPoint y: 242, endPoint x: 1061, endPoint y: 242, distance: 70.8
click at [1061, 242] on div "Ludo(Product_D)" at bounding box center [1098, 244] width 84 height 21
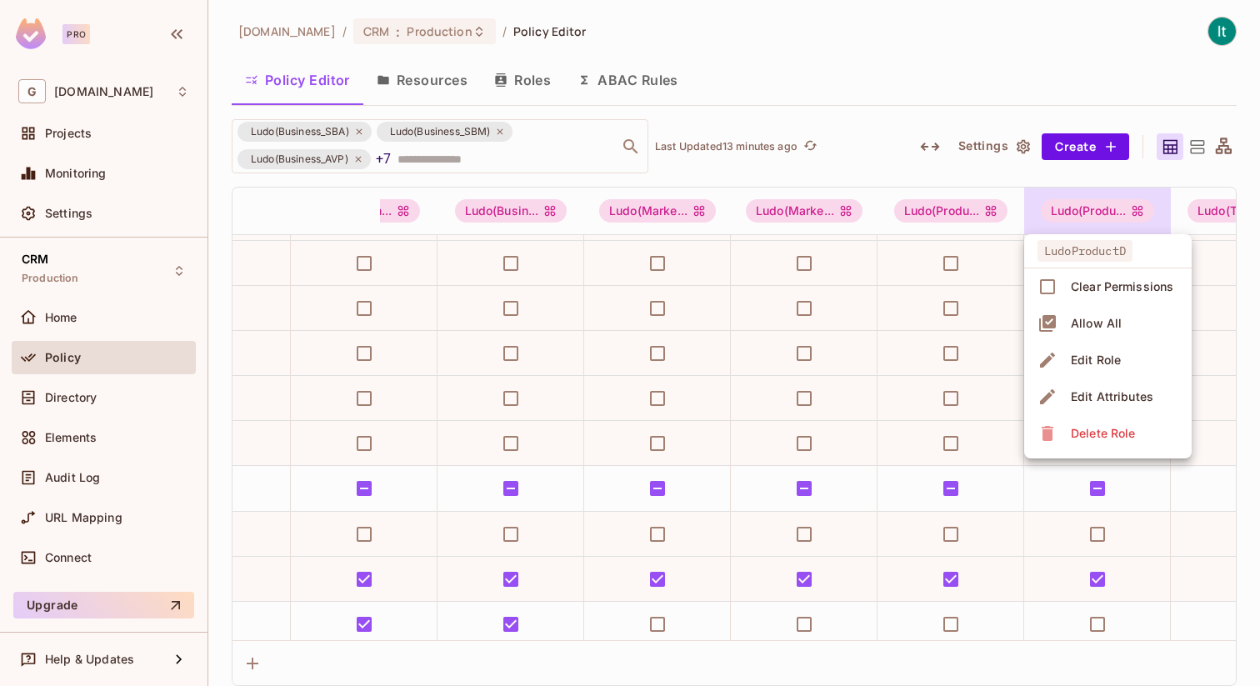
click at [1006, 177] on div at bounding box center [630, 343] width 1260 height 686
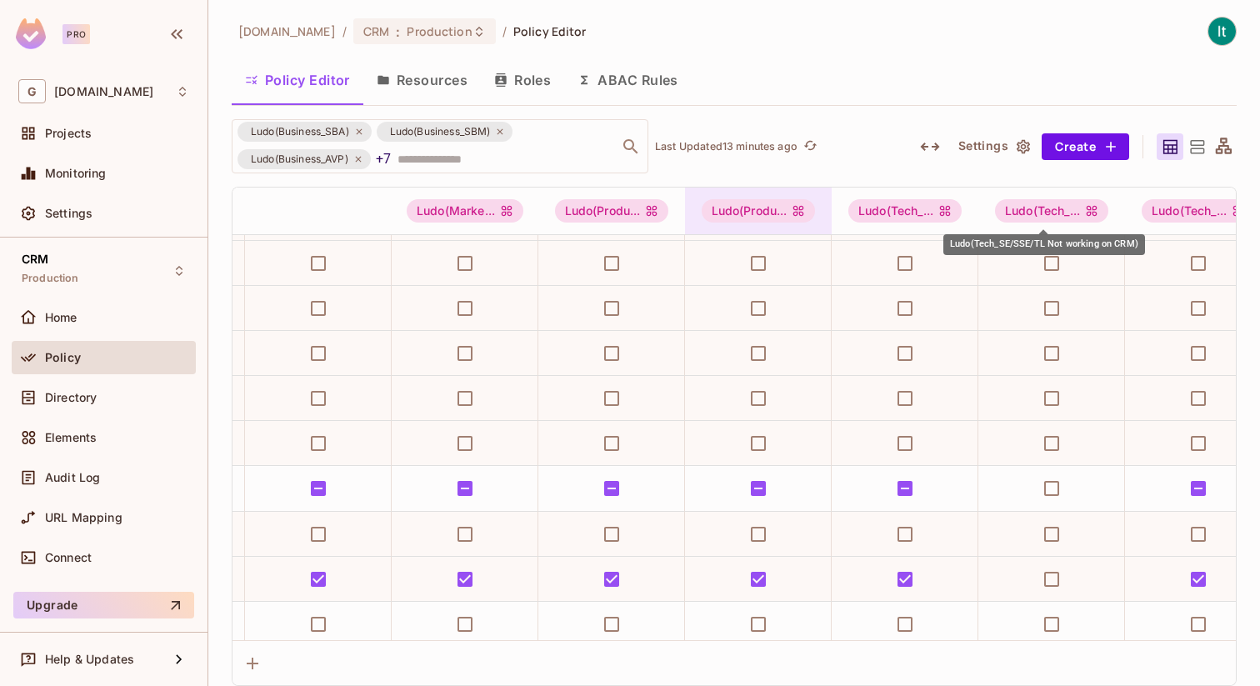
scroll to position [2613, 590]
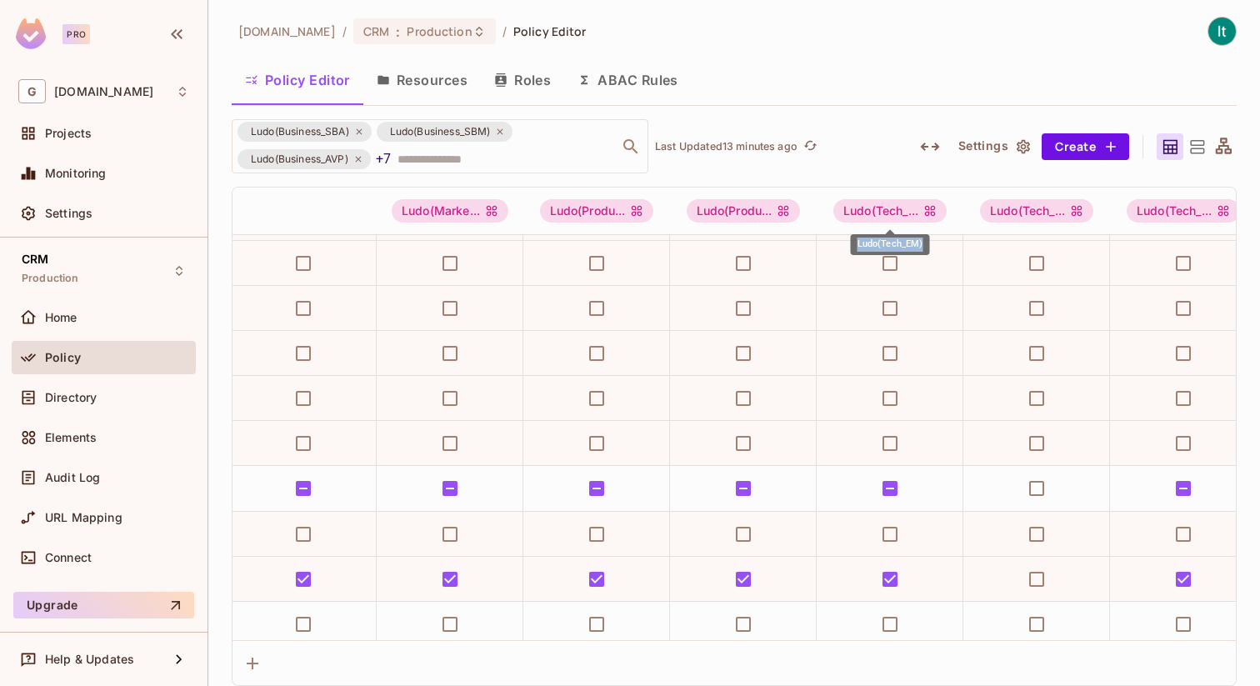
drag, startPoint x: 925, startPoint y: 246, endPoint x: 858, endPoint y: 247, distance: 66.7
click at [858, 247] on div "Ludo(Tech_EM)" at bounding box center [890, 244] width 79 height 21
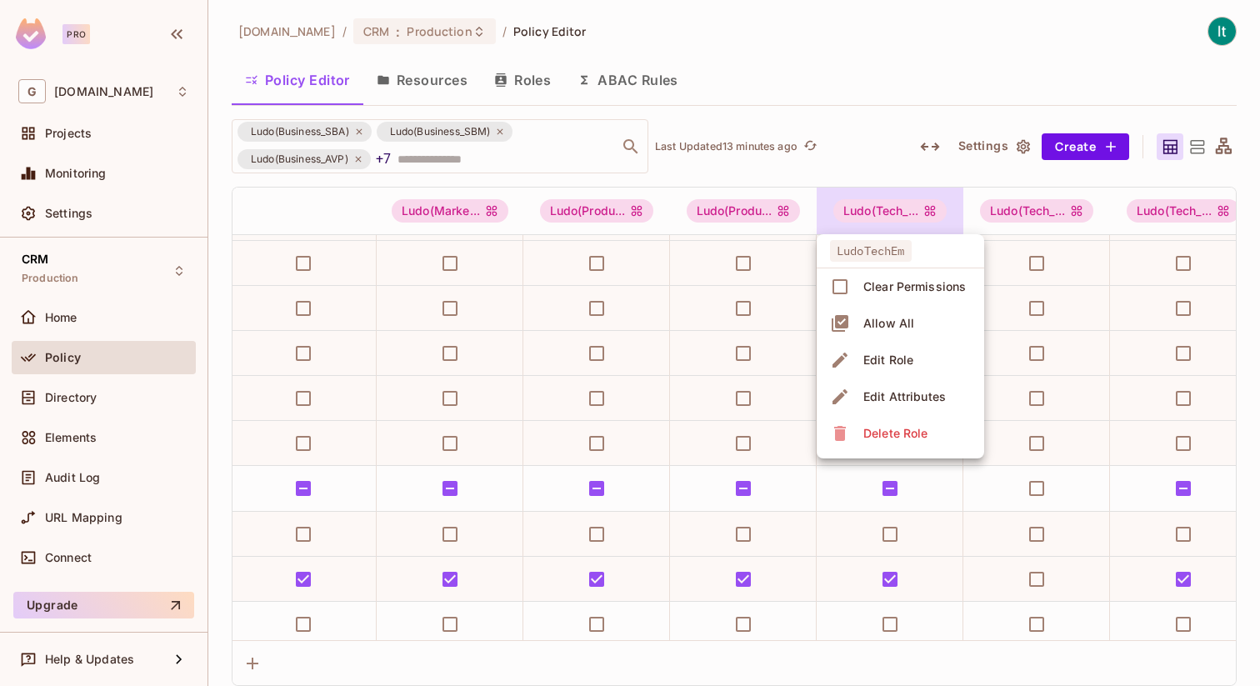
click at [1010, 184] on div at bounding box center [630, 343] width 1260 height 686
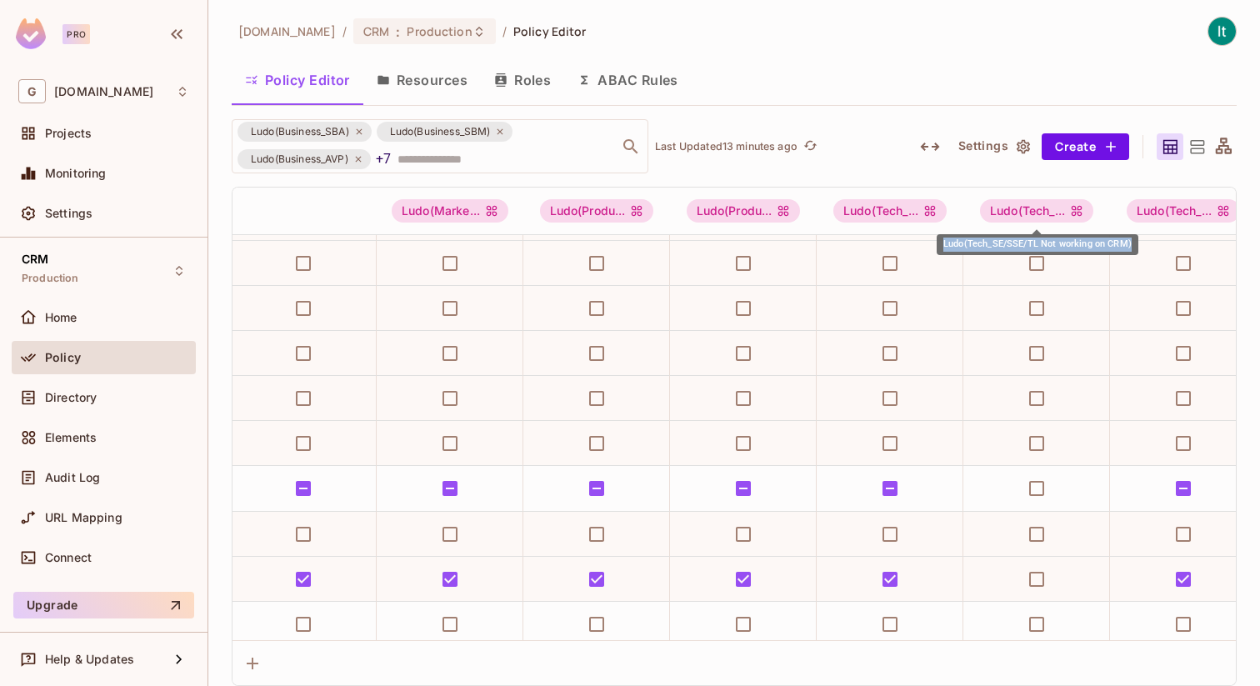
drag, startPoint x: 944, startPoint y: 245, endPoint x: 1131, endPoint y: 240, distance: 186.7
click at [1131, 240] on div "Ludo(Tech_SE/SSE/TL Not working on CRM)" at bounding box center [1037, 244] width 202 height 21
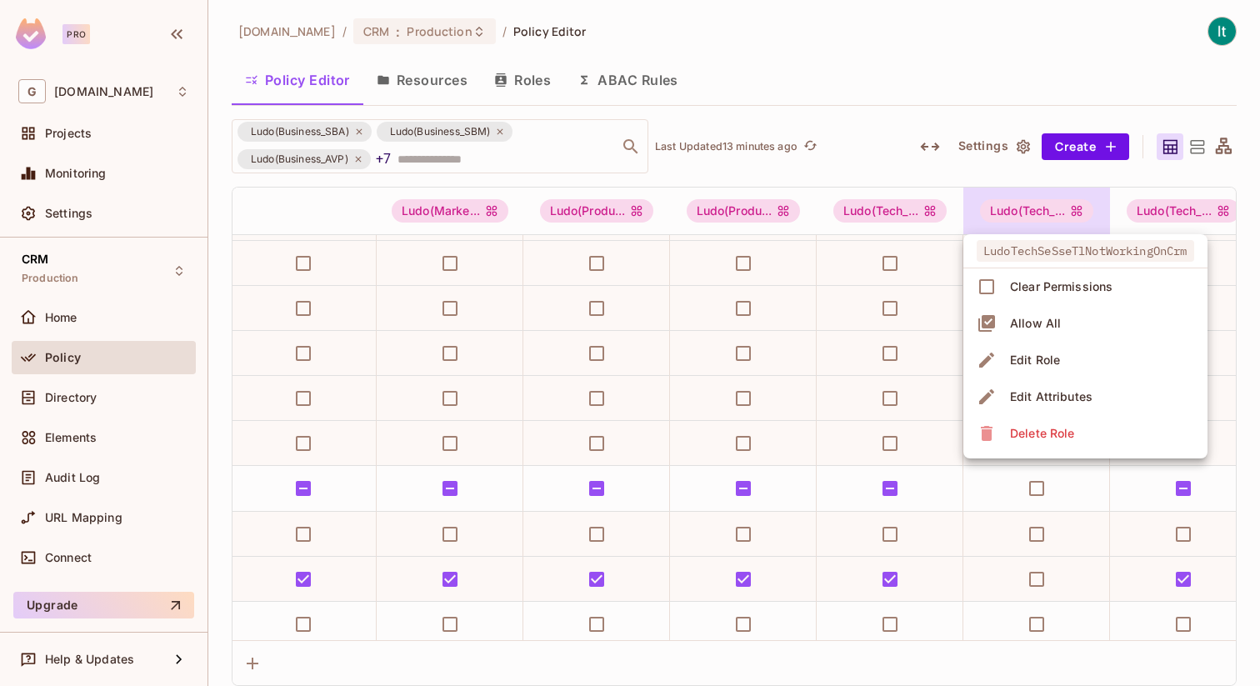
click at [949, 93] on div at bounding box center [630, 343] width 1260 height 686
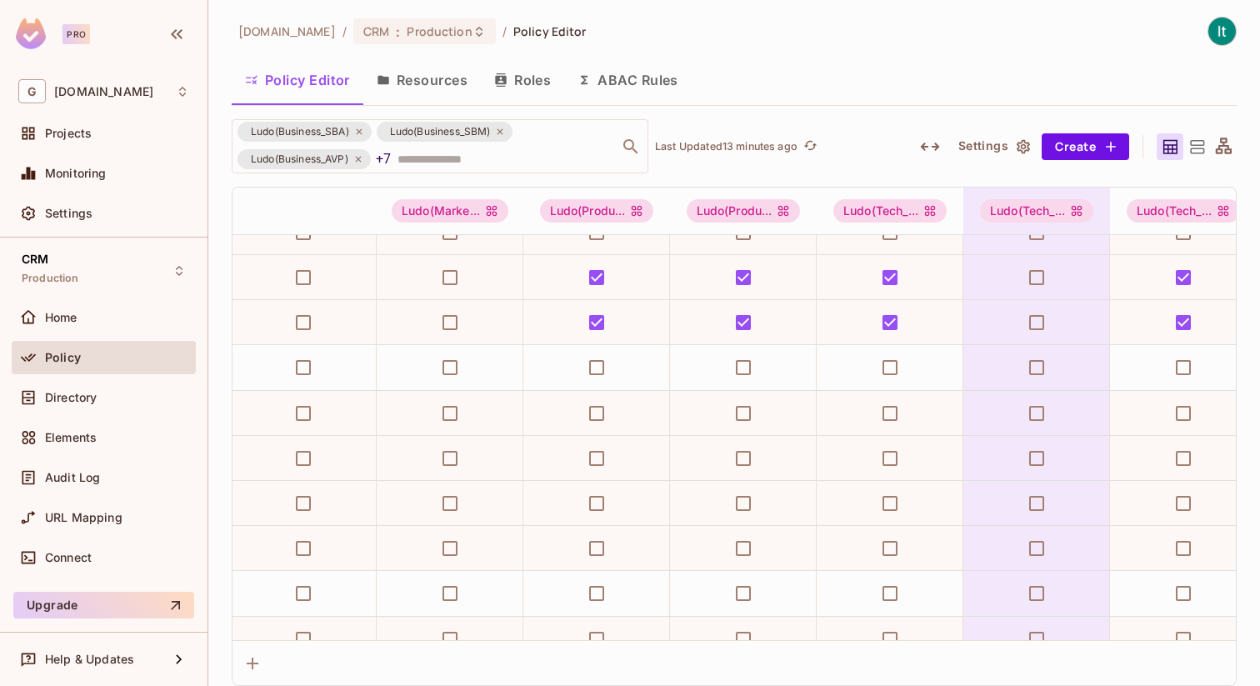
scroll to position [0, 590]
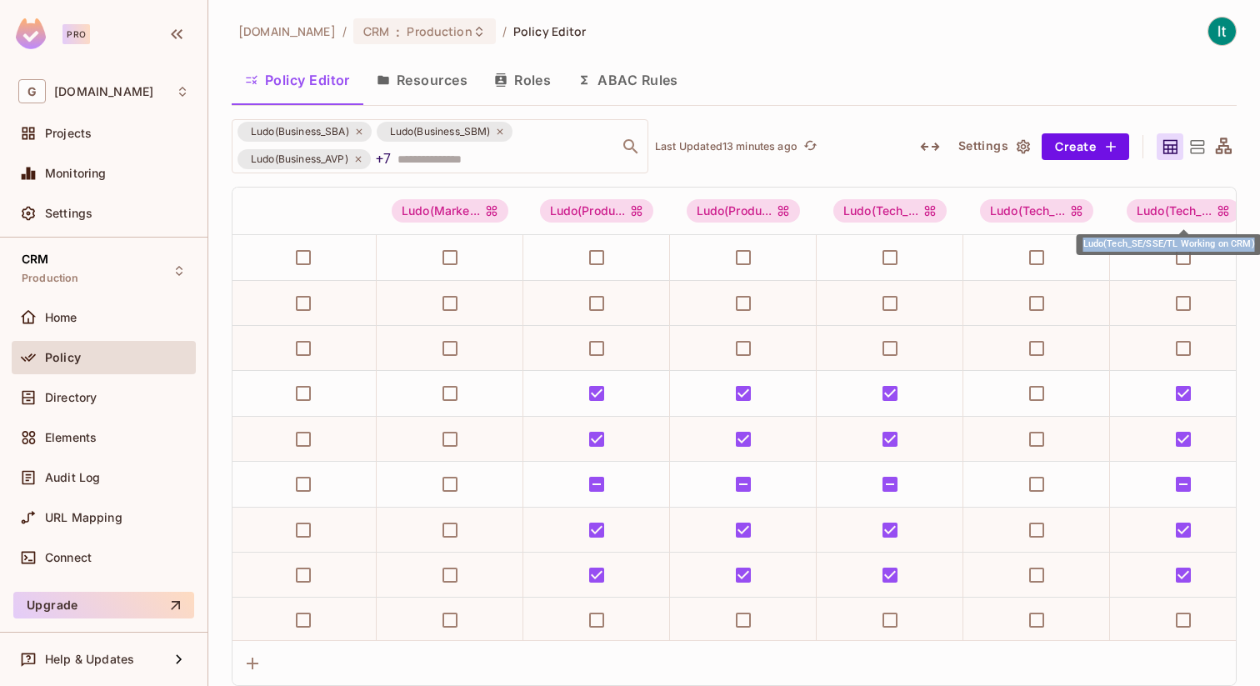
drag, startPoint x: 1084, startPoint y: 246, endPoint x: 1251, endPoint y: 247, distance: 167.5
click at [1252, 247] on div "Ludo(Tech_SE/SSE/TL Working on CRM)" at bounding box center [1168, 244] width 185 height 21
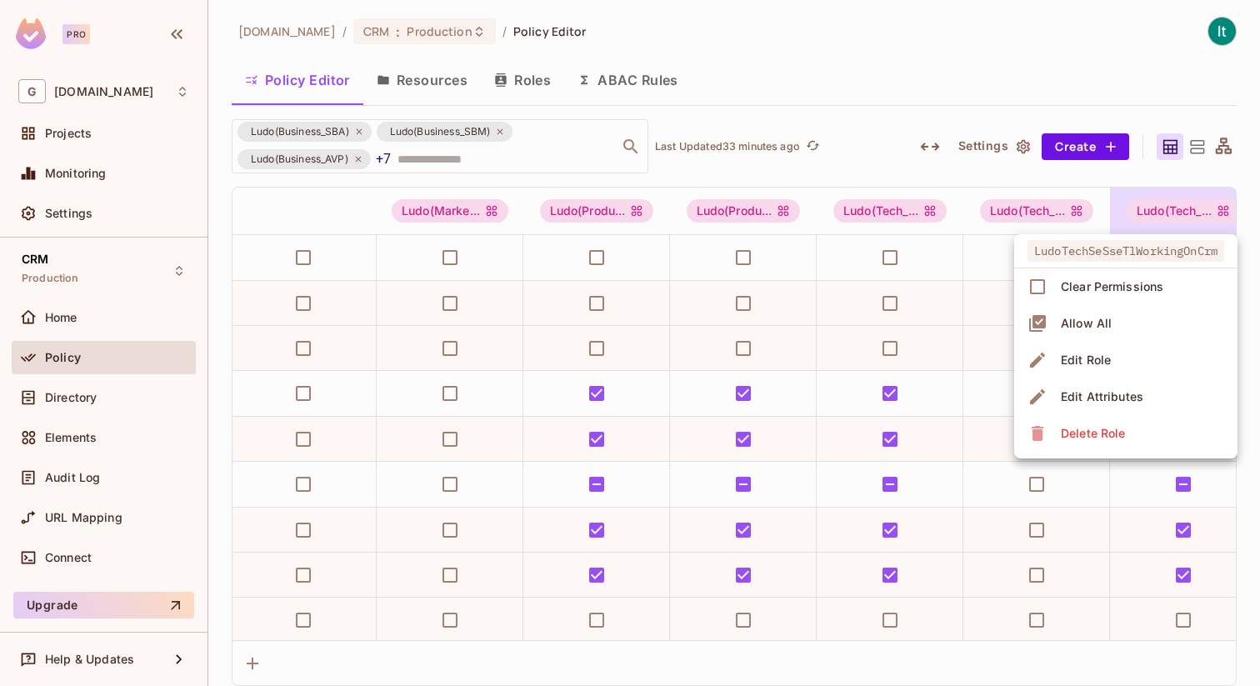
click at [502, 127] on div at bounding box center [630, 343] width 1260 height 686
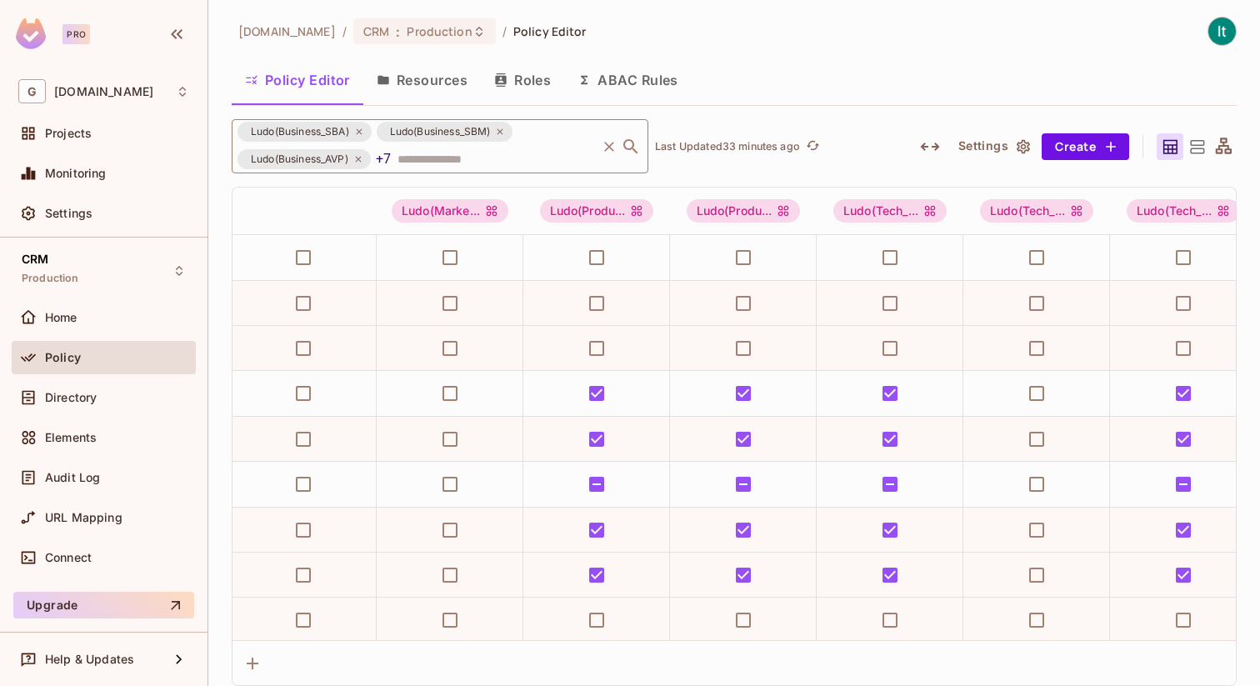
click at [357, 128] on icon at bounding box center [359, 132] width 10 height 10
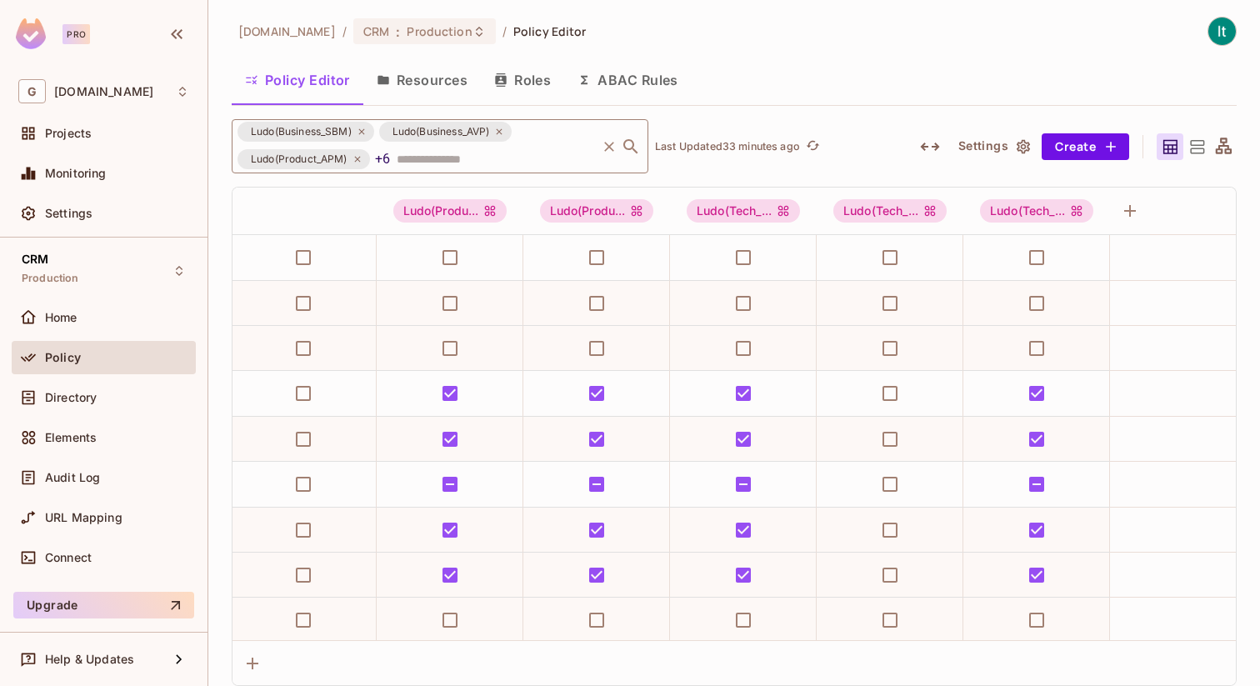
click at [367, 132] on icon at bounding box center [362, 132] width 10 height 10
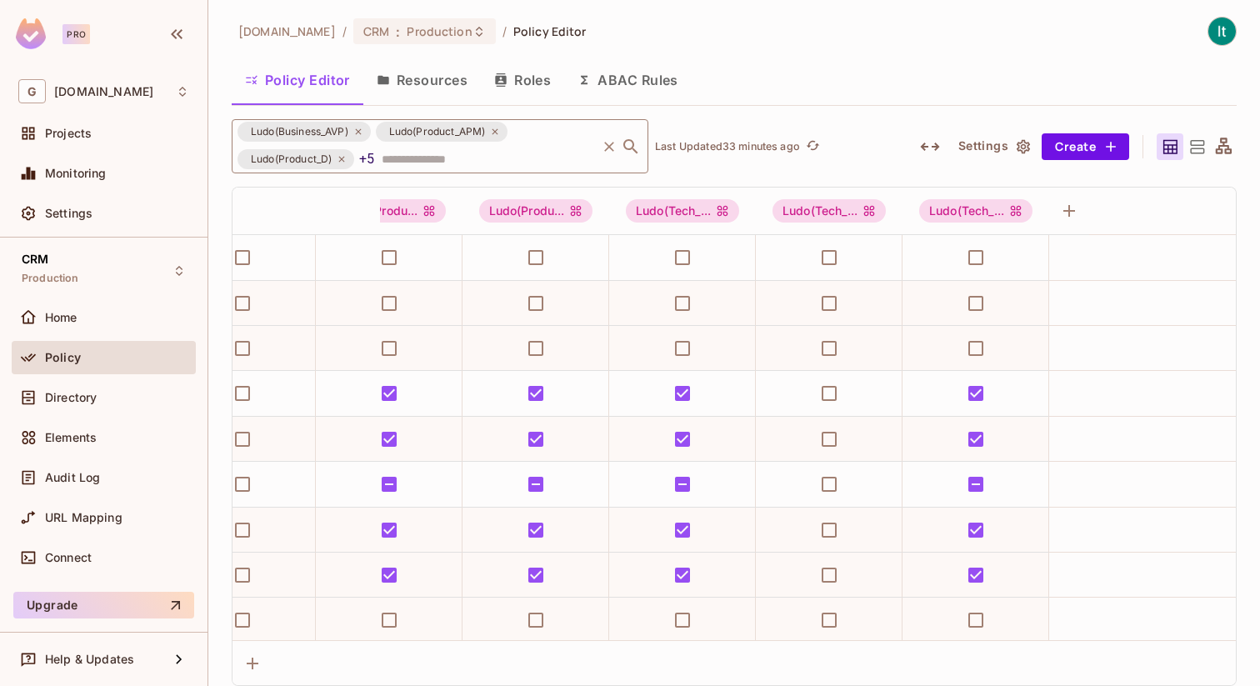
scroll to position [0, 504]
click at [362, 131] on icon at bounding box center [358, 132] width 10 height 10
click at [362, 131] on icon at bounding box center [357, 132] width 10 height 10
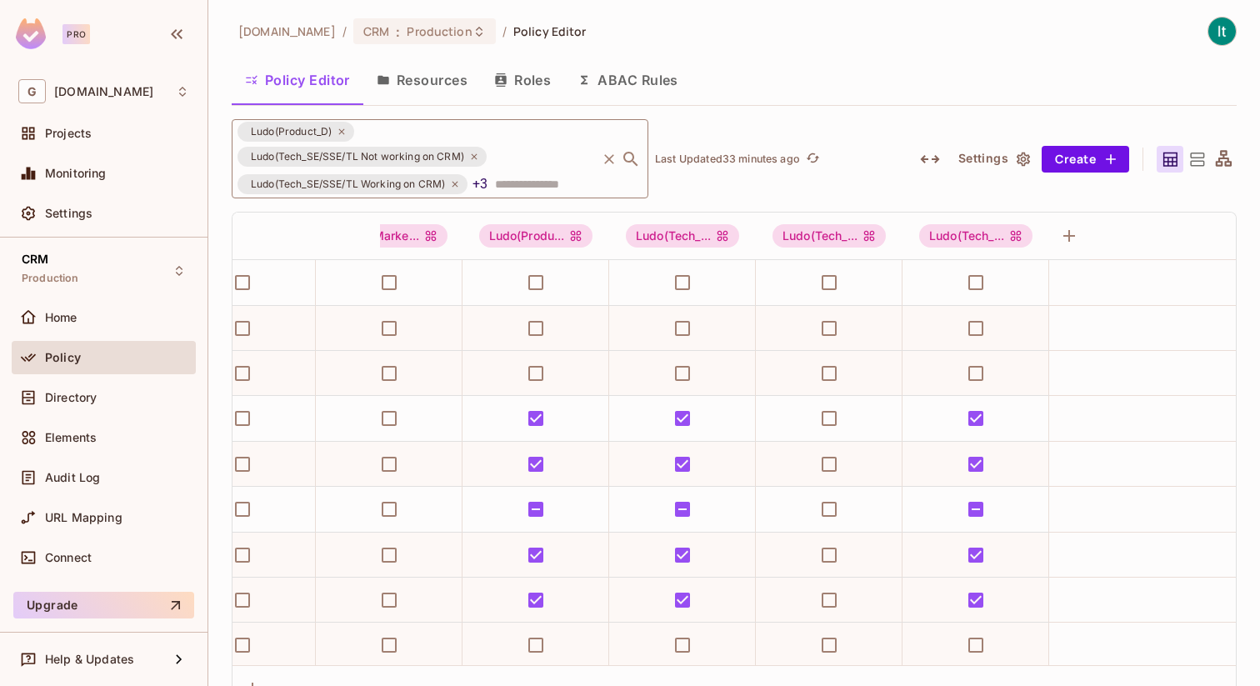
click at [344, 131] on icon at bounding box center [342, 132] width 10 height 10
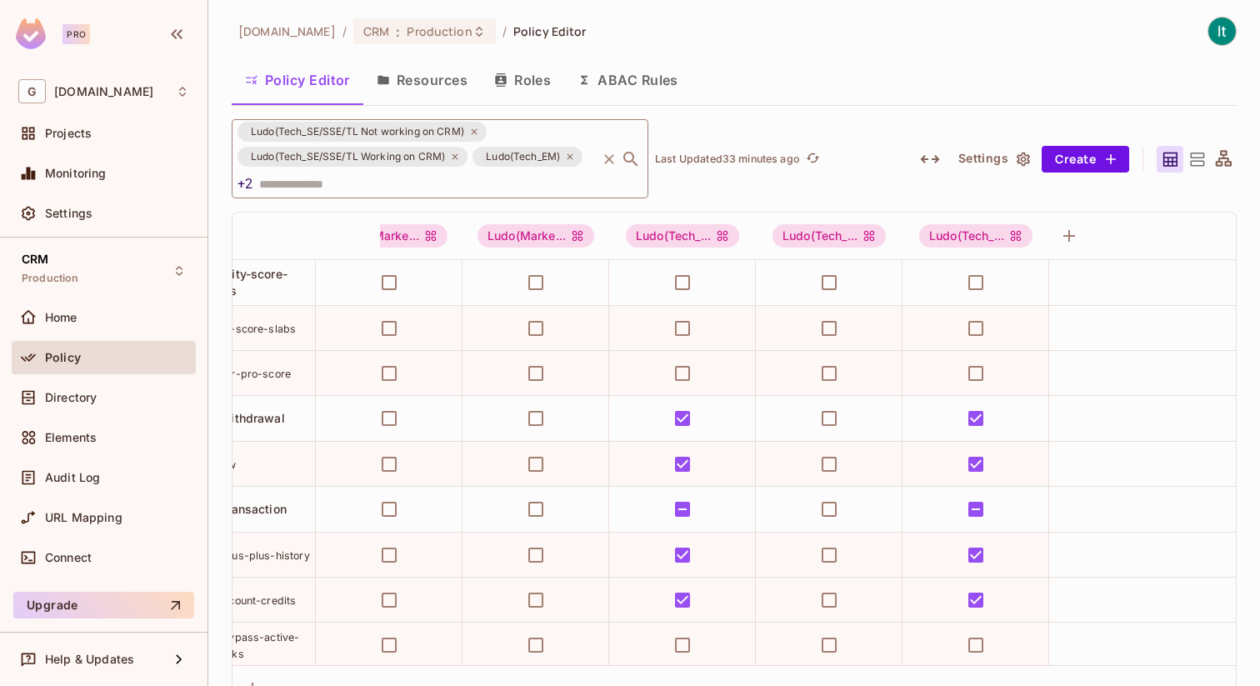
scroll to position [0, 64]
click at [472, 130] on icon at bounding box center [474, 132] width 10 height 10
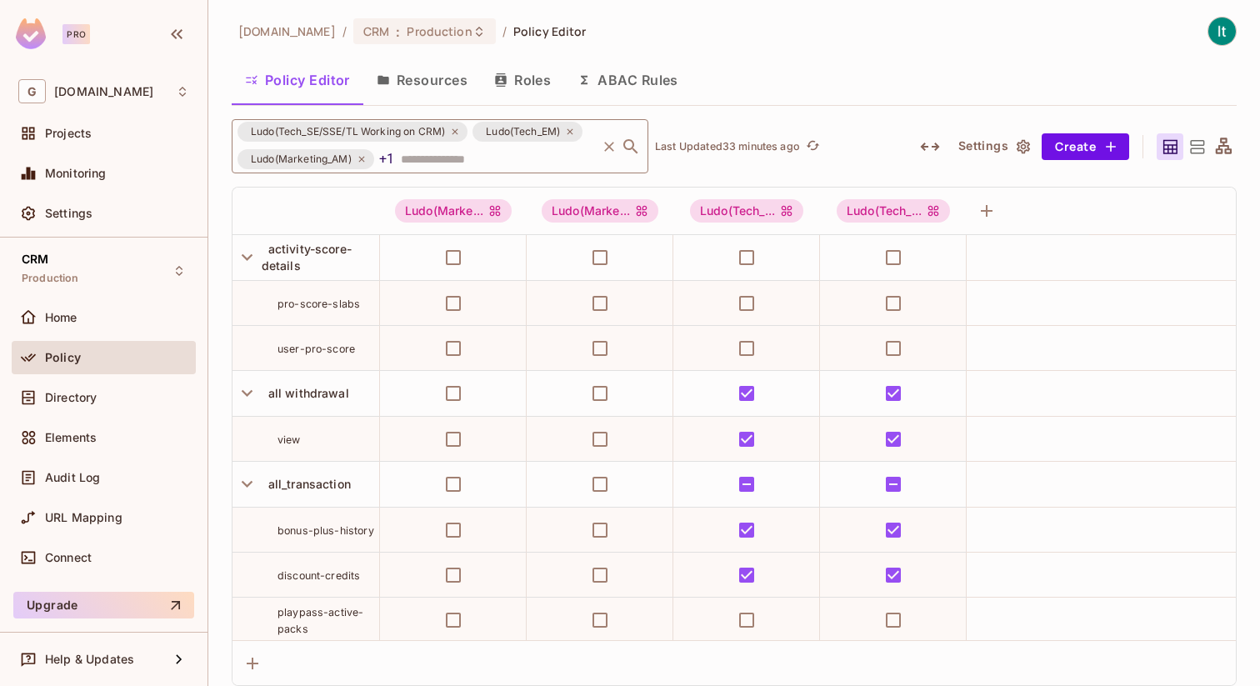
scroll to position [0, 0]
click at [454, 134] on icon at bounding box center [455, 132] width 6 height 6
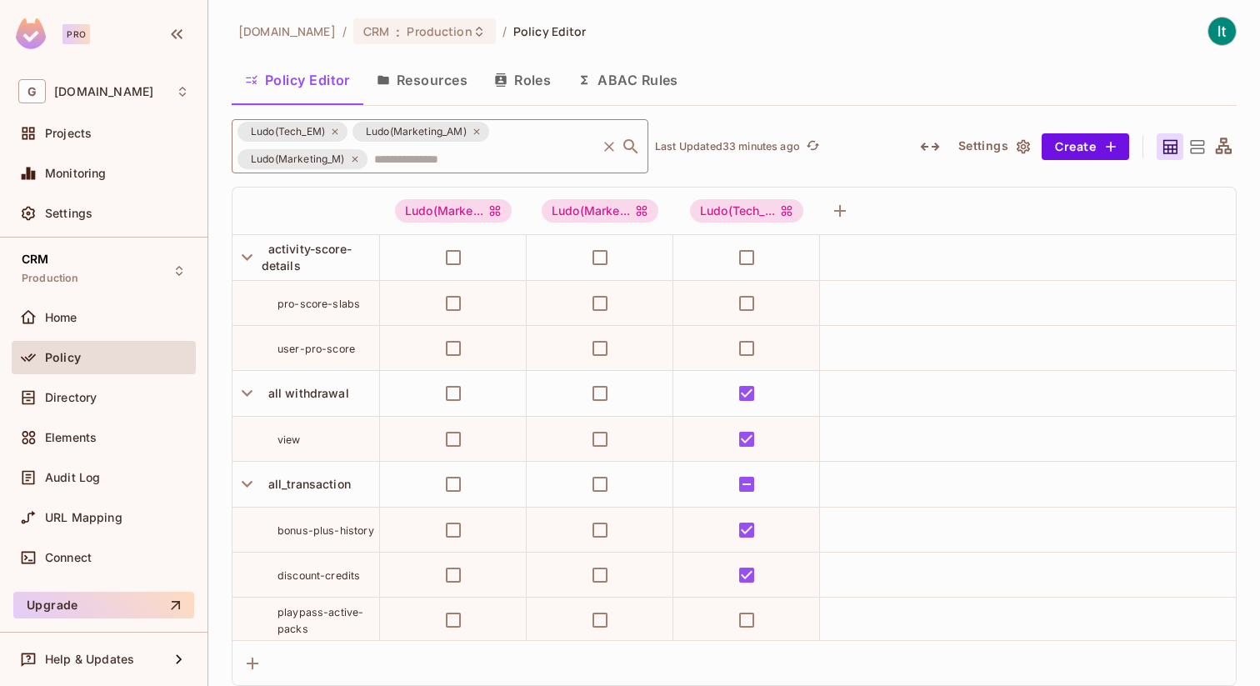
click at [343, 132] on div "Ludo(Tech_EM)" at bounding box center [292, 132] width 110 height 20
click at [335, 131] on icon at bounding box center [335, 132] width 6 height 6
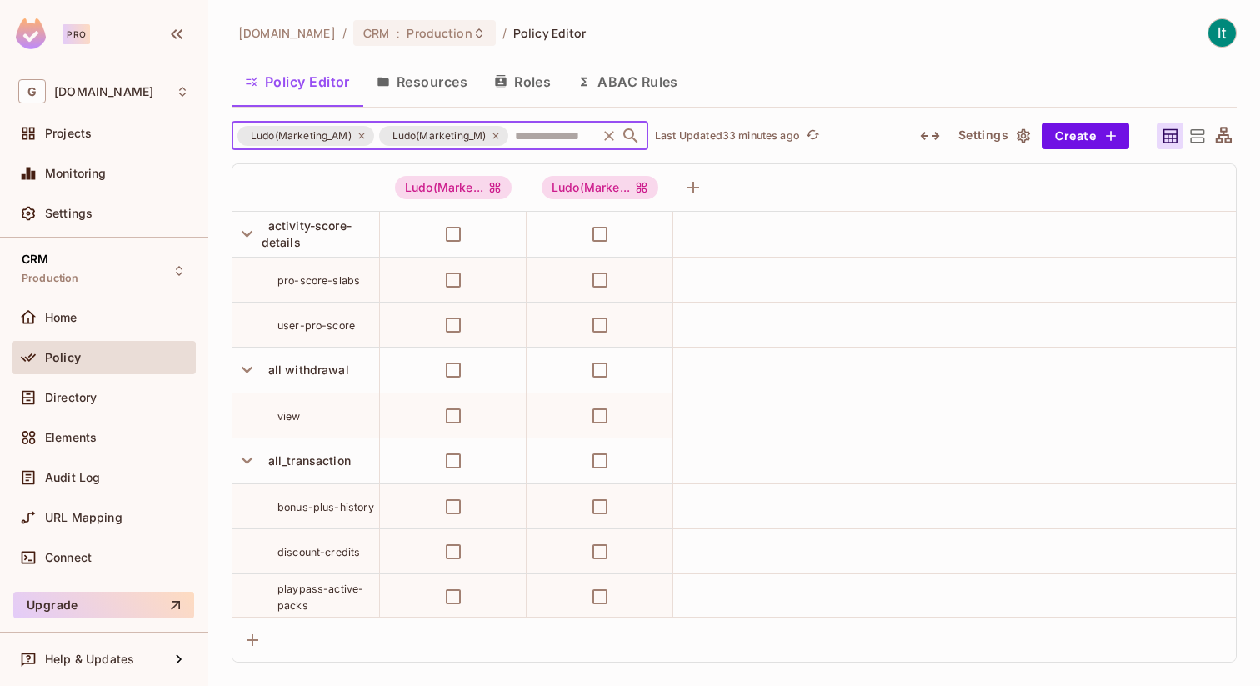
click at [362, 137] on icon at bounding box center [362, 136] width 10 height 10
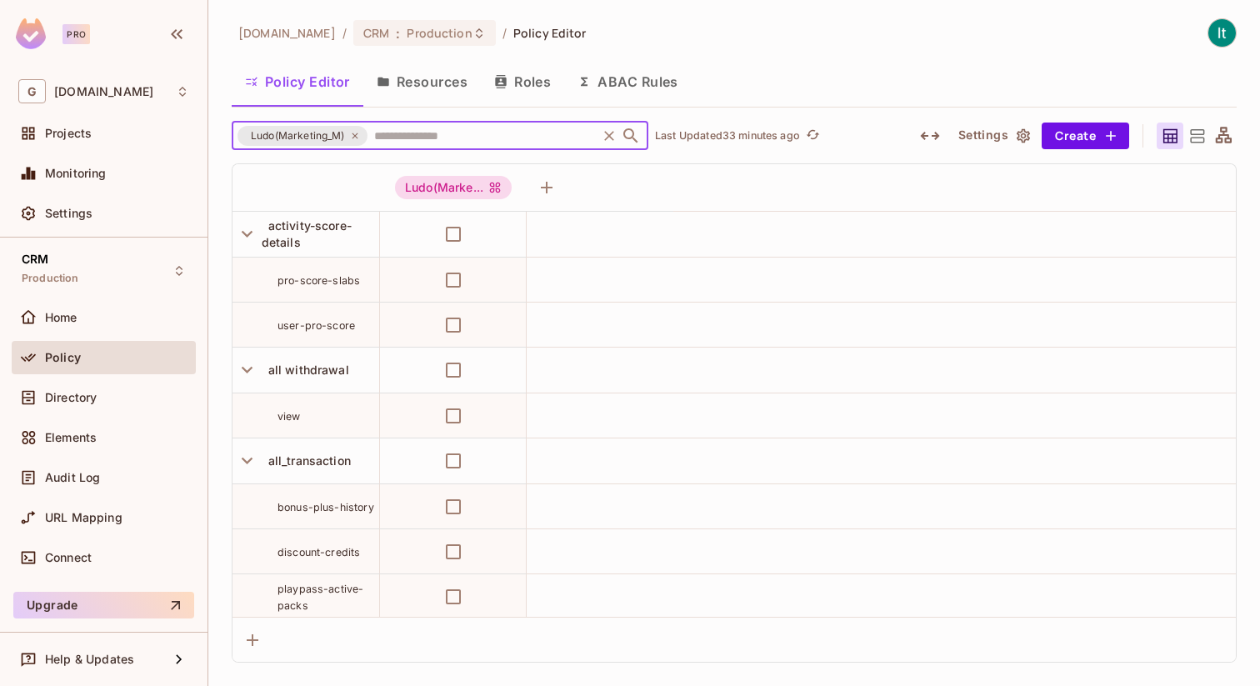
click at [360, 137] on icon at bounding box center [355, 136] width 10 height 10
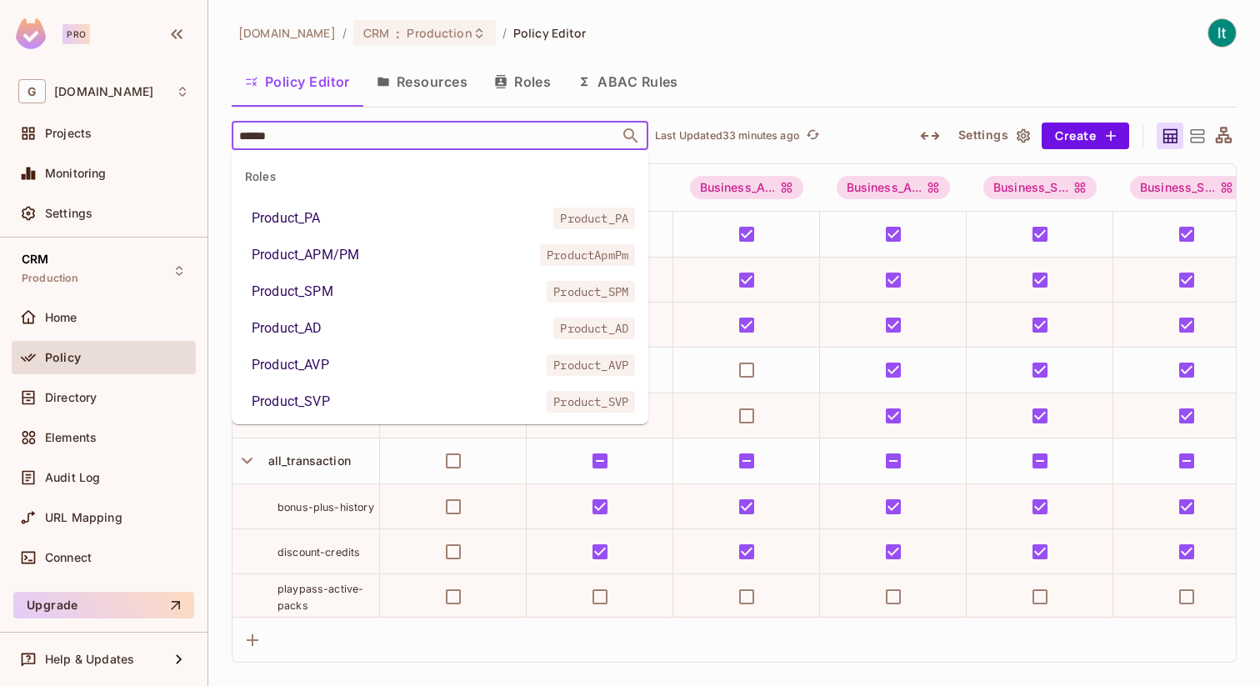
type input "*******"
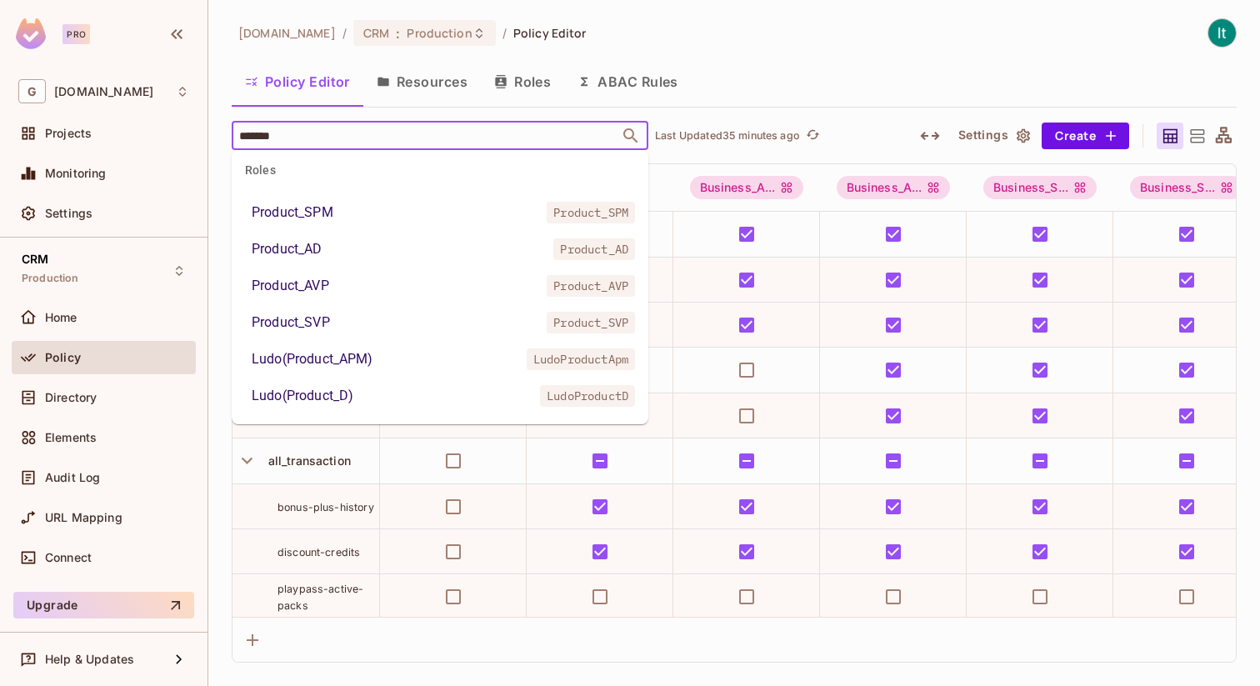
type input "*******"
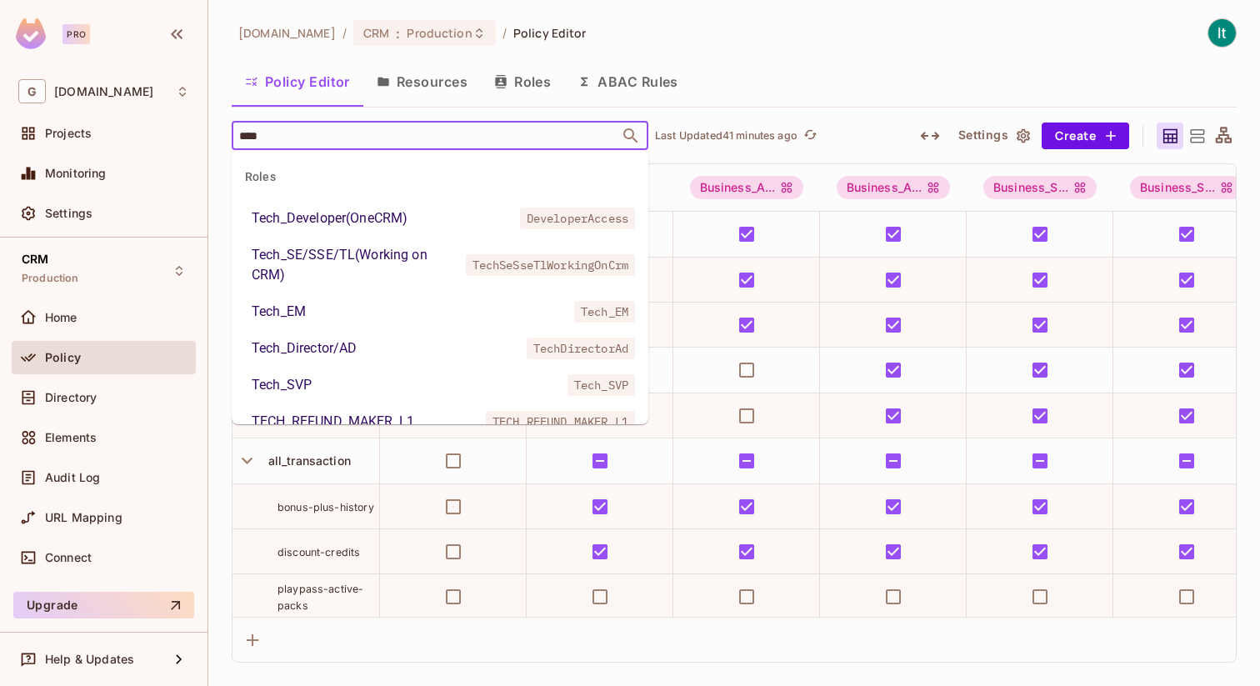
type input "****"
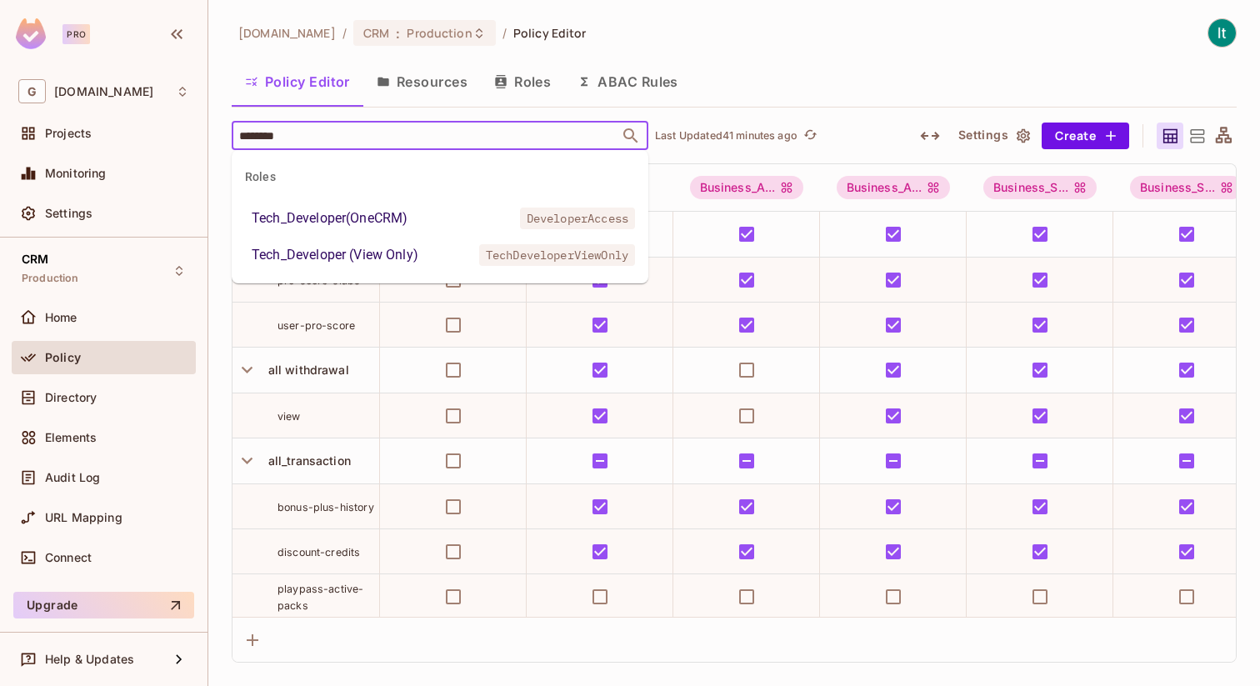
type input "********"
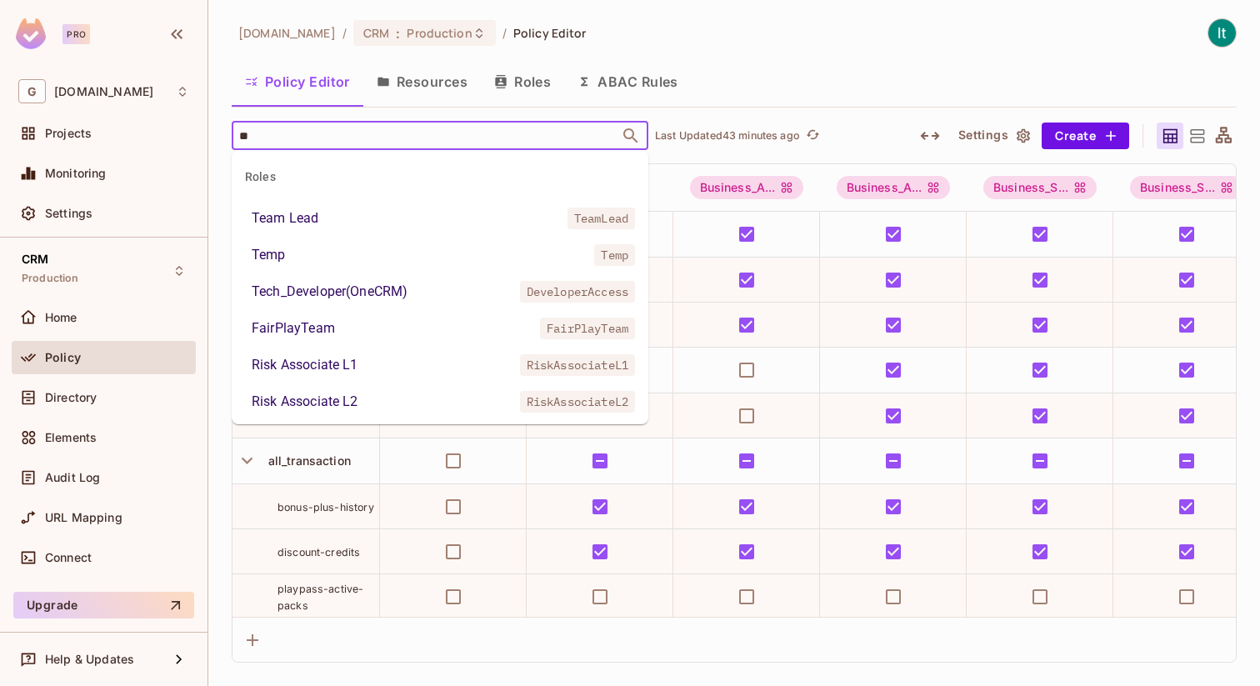
type input "***"
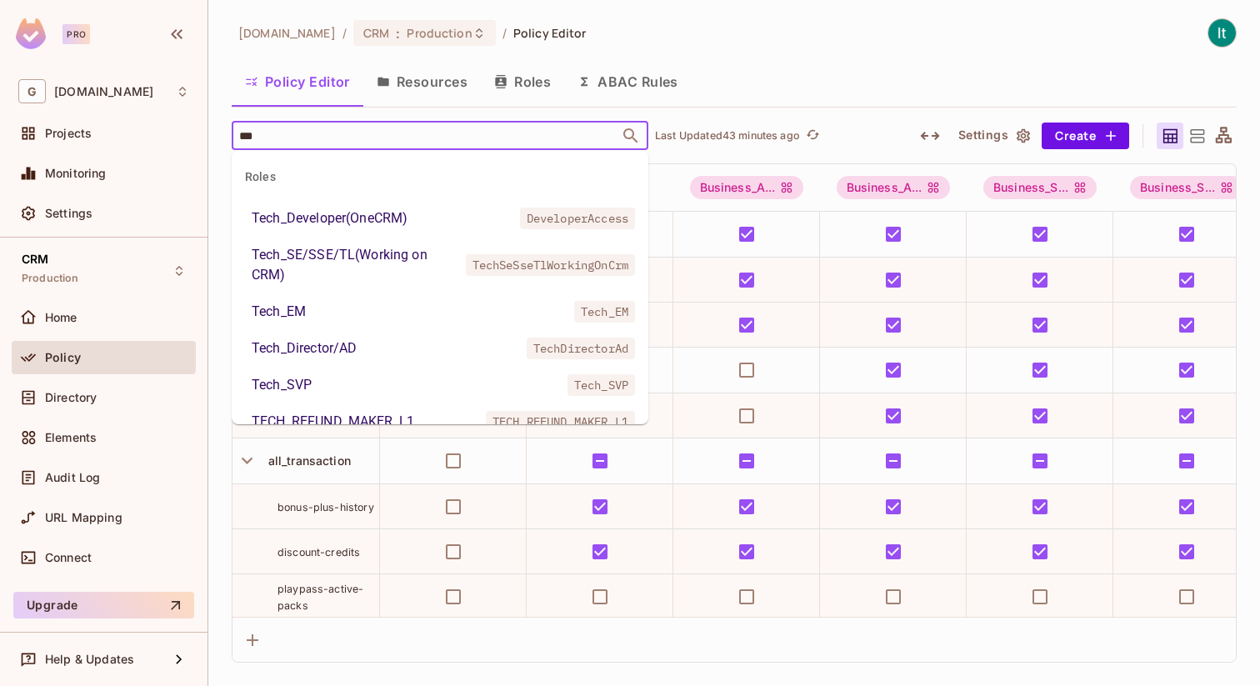
click at [444, 219] on li "Tech_Developer(OneCRM) DeveloperAccess" at bounding box center [440, 218] width 417 height 30
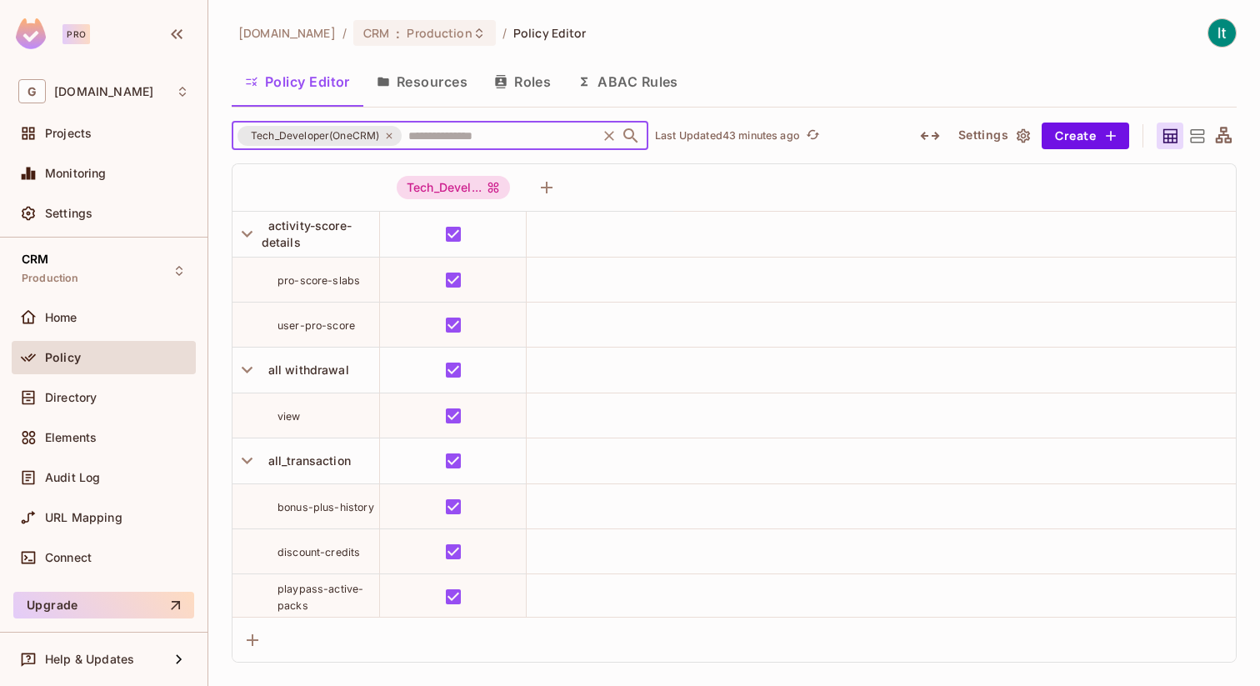
click at [536, 79] on button "Roles" at bounding box center [522, 82] width 83 height 42
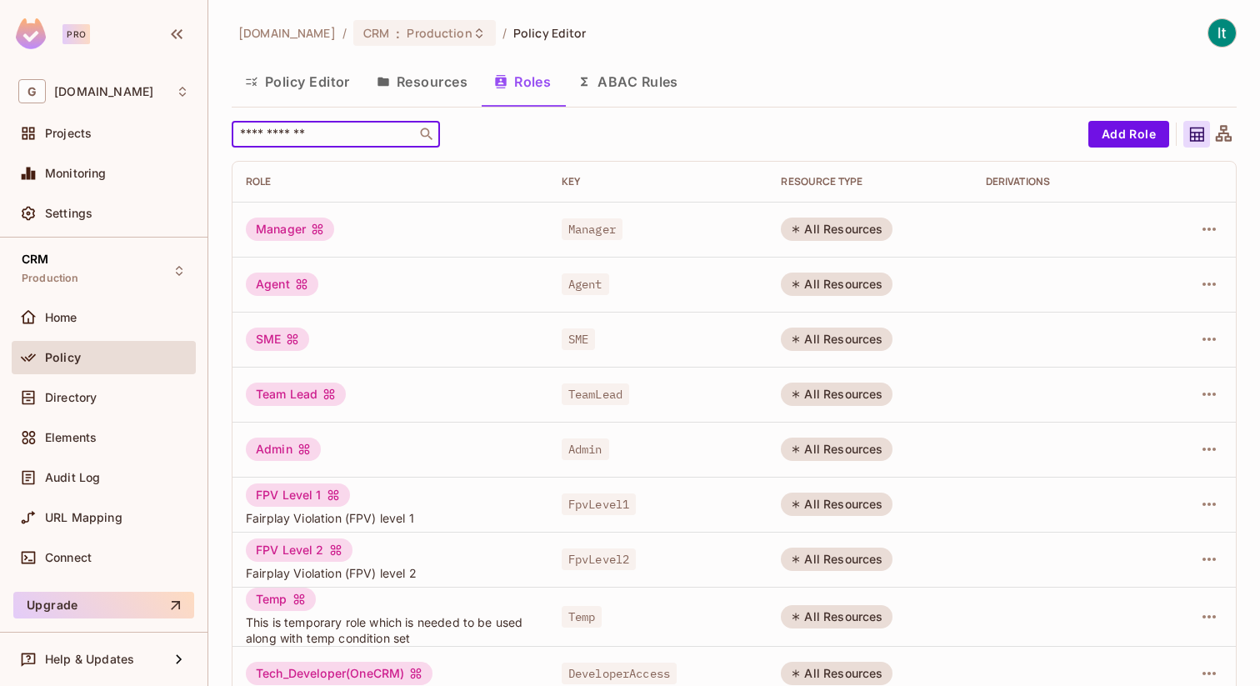
click at [307, 137] on input "text" at bounding box center [324, 134] width 175 height 17
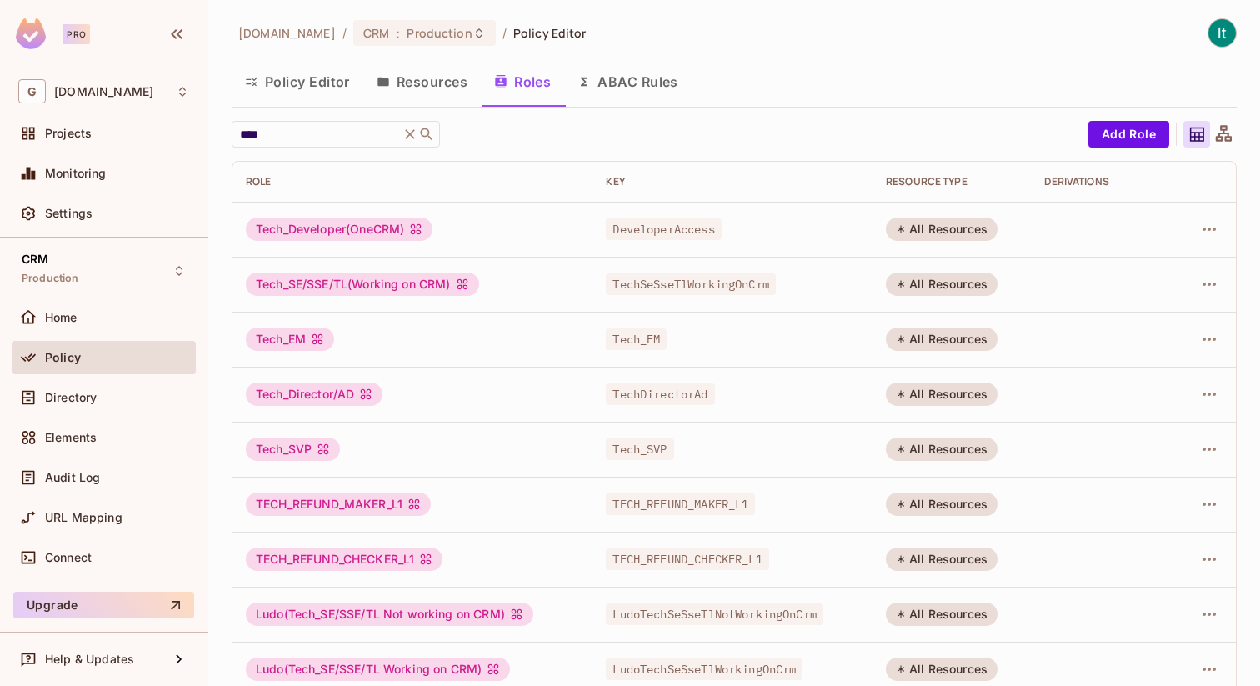
click at [685, 230] on span "DeveloperAccess" at bounding box center [663, 229] width 115 height 22
copy span "DeveloperAccess"
click at [275, 137] on input "****" at bounding box center [316, 134] width 158 height 17
type input "*"
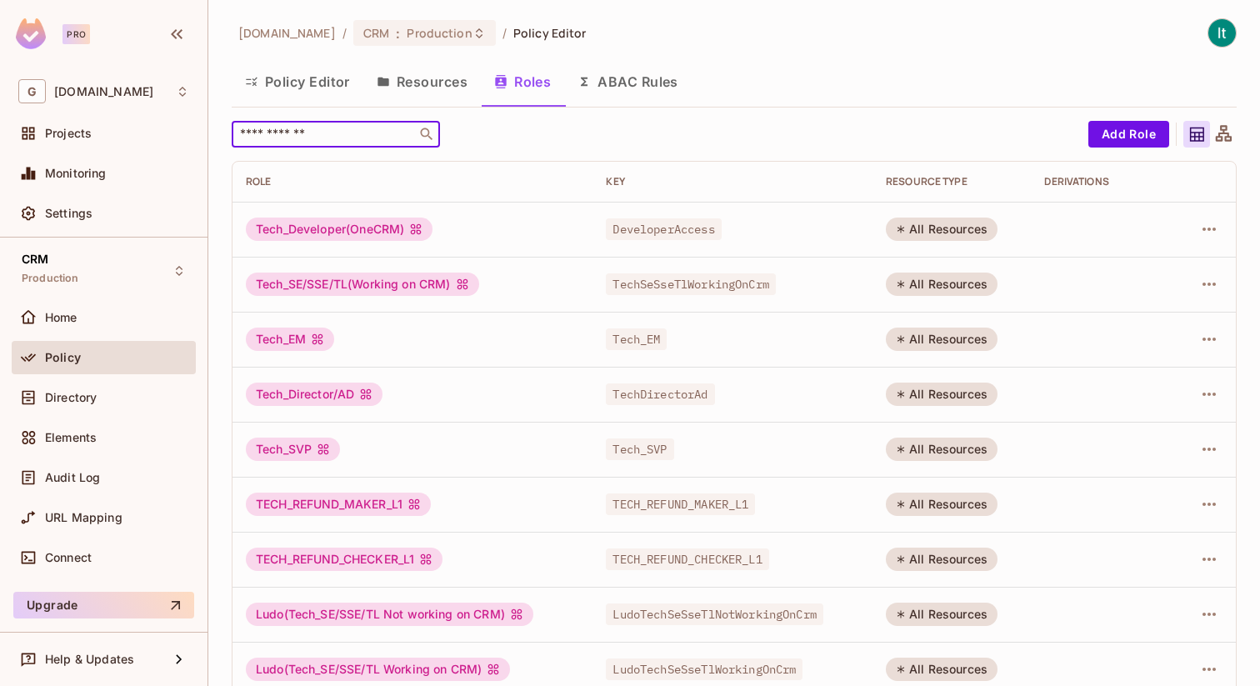
paste input "**********"
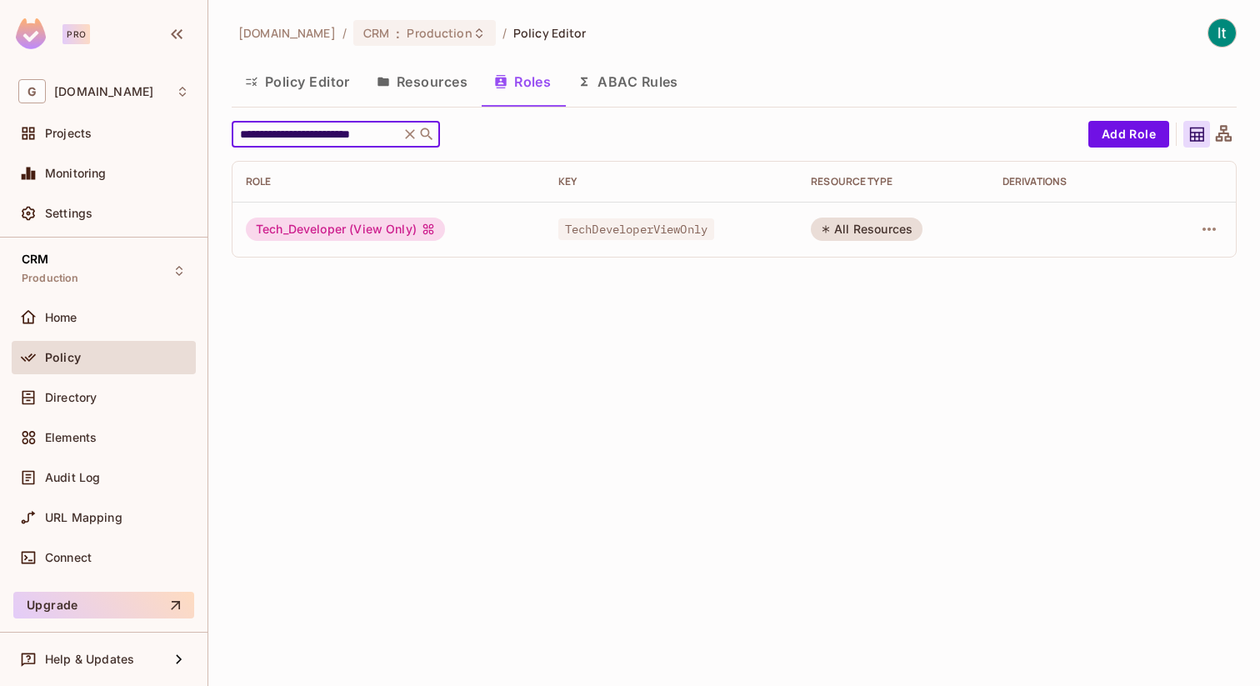
type input "**********"
click at [645, 230] on span "TechDeveloperViewOnly" at bounding box center [636, 229] width 156 height 22
copy span "TechDeveloperViewOnly"
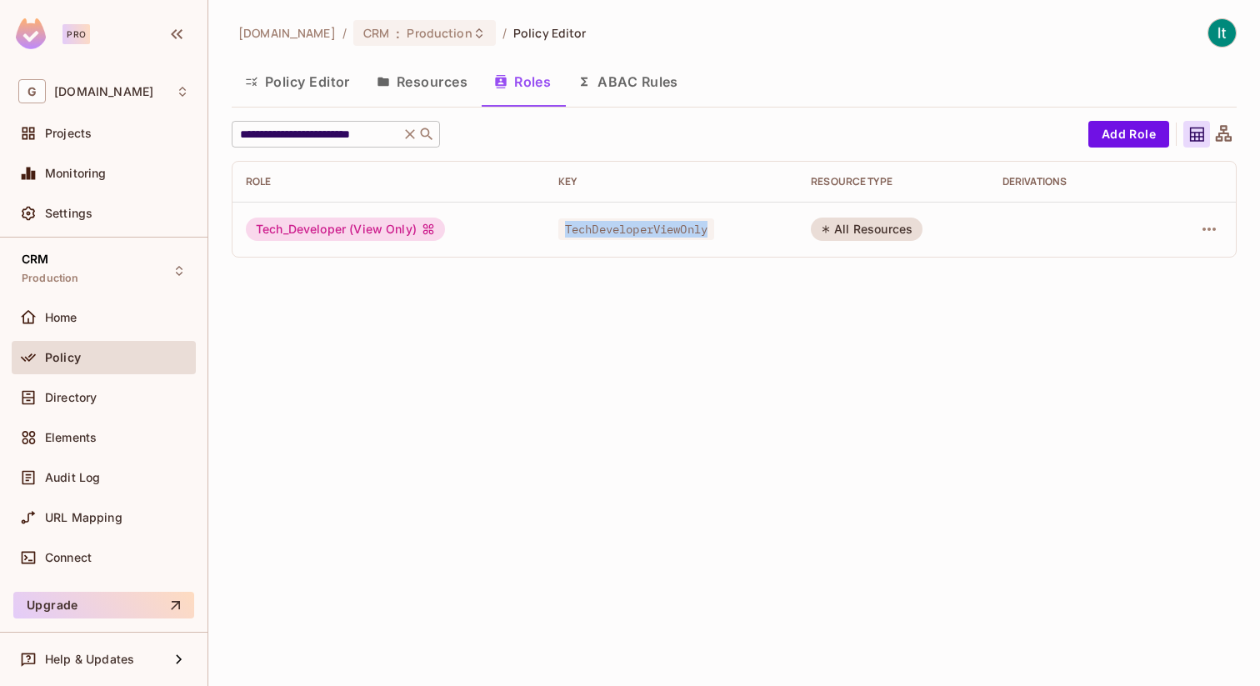
click at [410, 135] on icon at bounding box center [410, 134] width 10 height 10
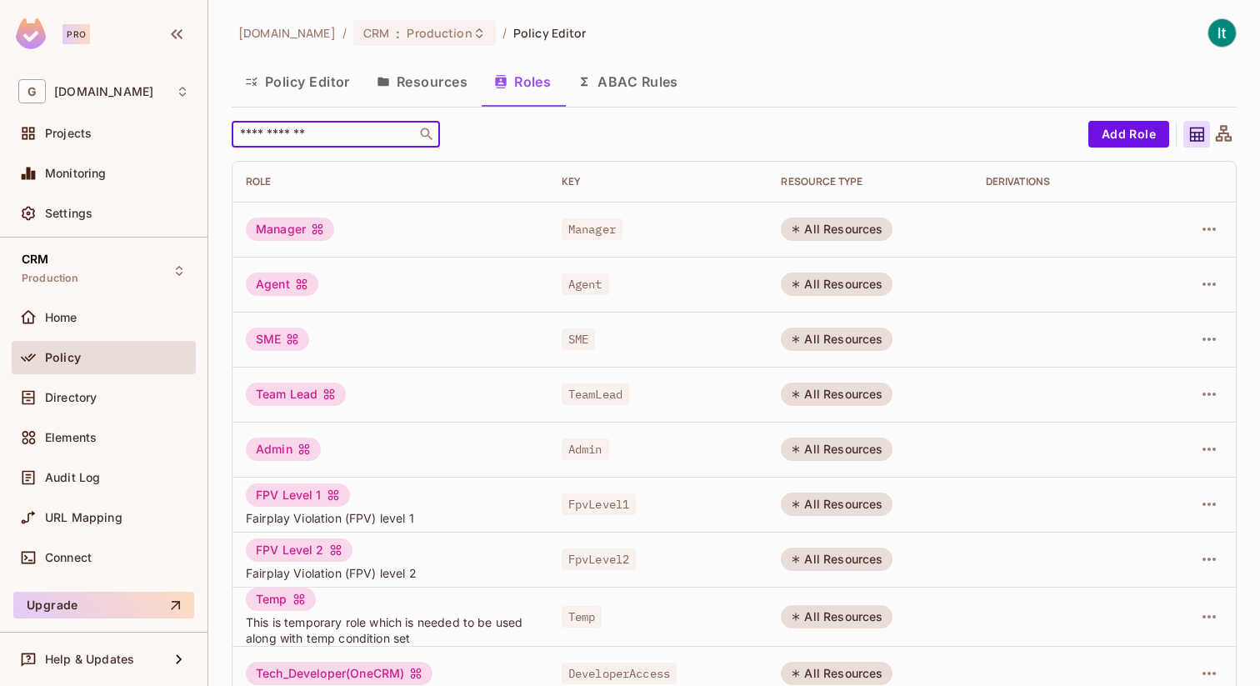
click at [339, 132] on input "text" at bounding box center [324, 134] width 175 height 17
paste input "**********"
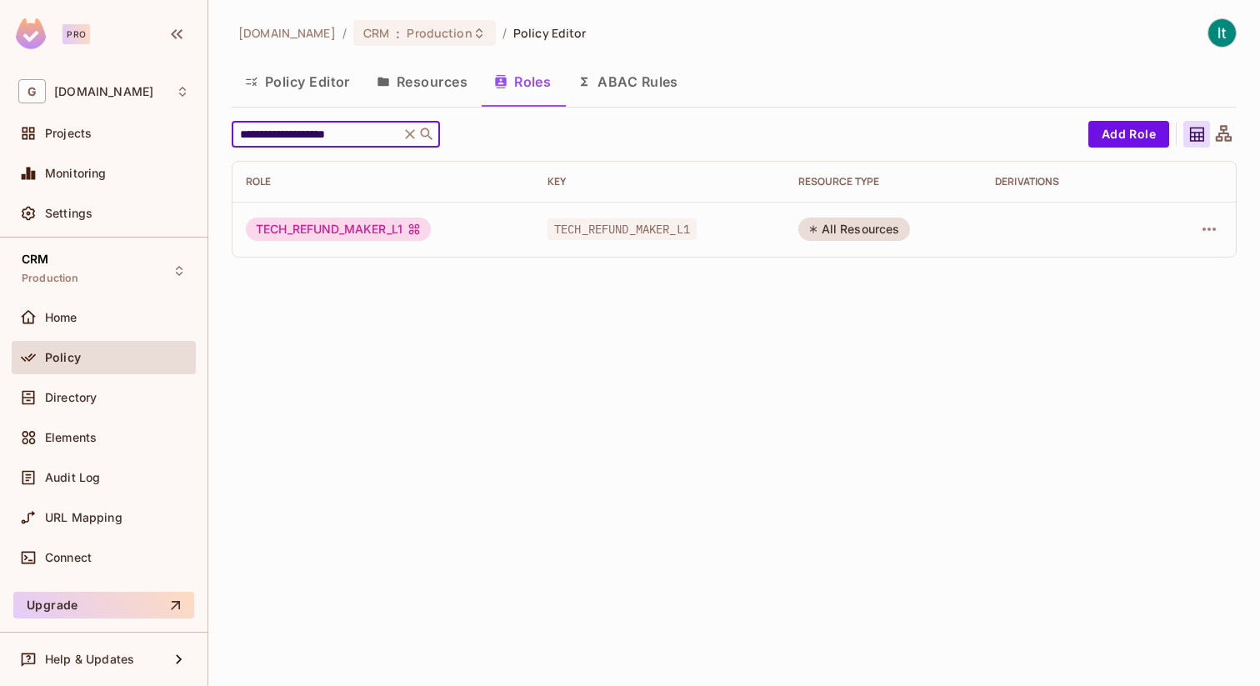
type input "**********"
click at [661, 228] on span "TECH_REFUND_MAKER_L1" at bounding box center [621, 229] width 149 height 22
copy span "TECH_REFUND_MAKER_L1"
click at [412, 132] on icon at bounding box center [410, 134] width 17 height 17
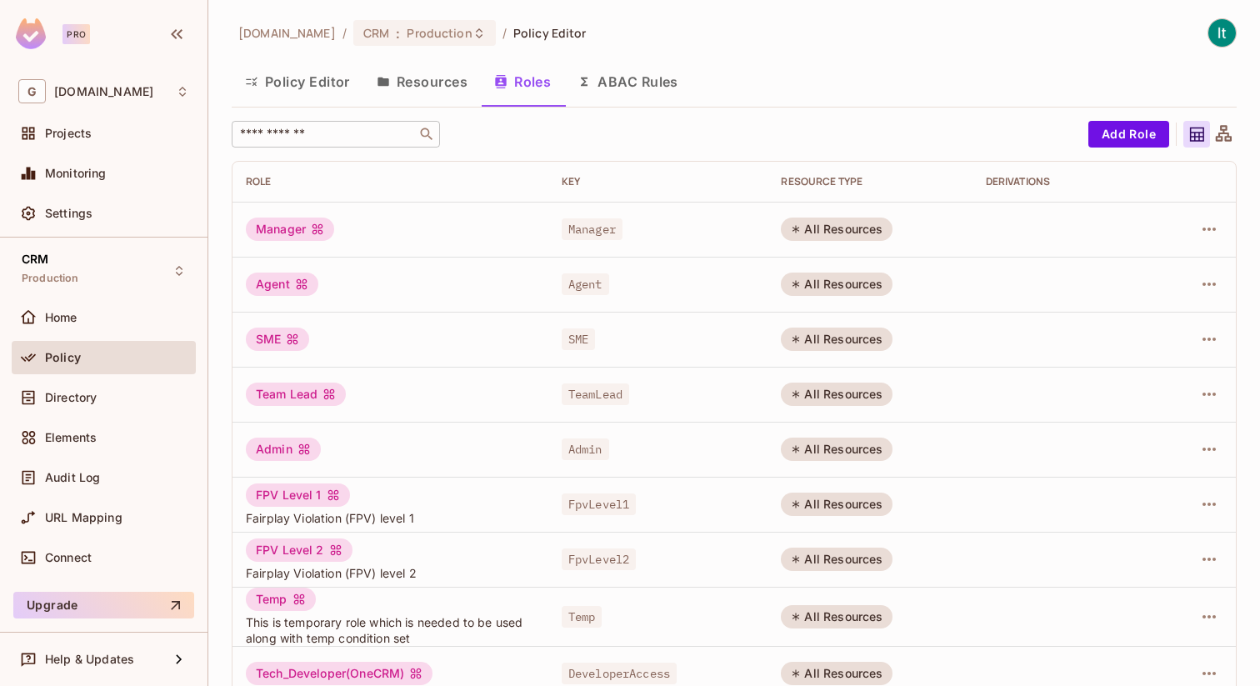
click at [317, 133] on input "text" at bounding box center [324, 134] width 175 height 17
paste input "**********"
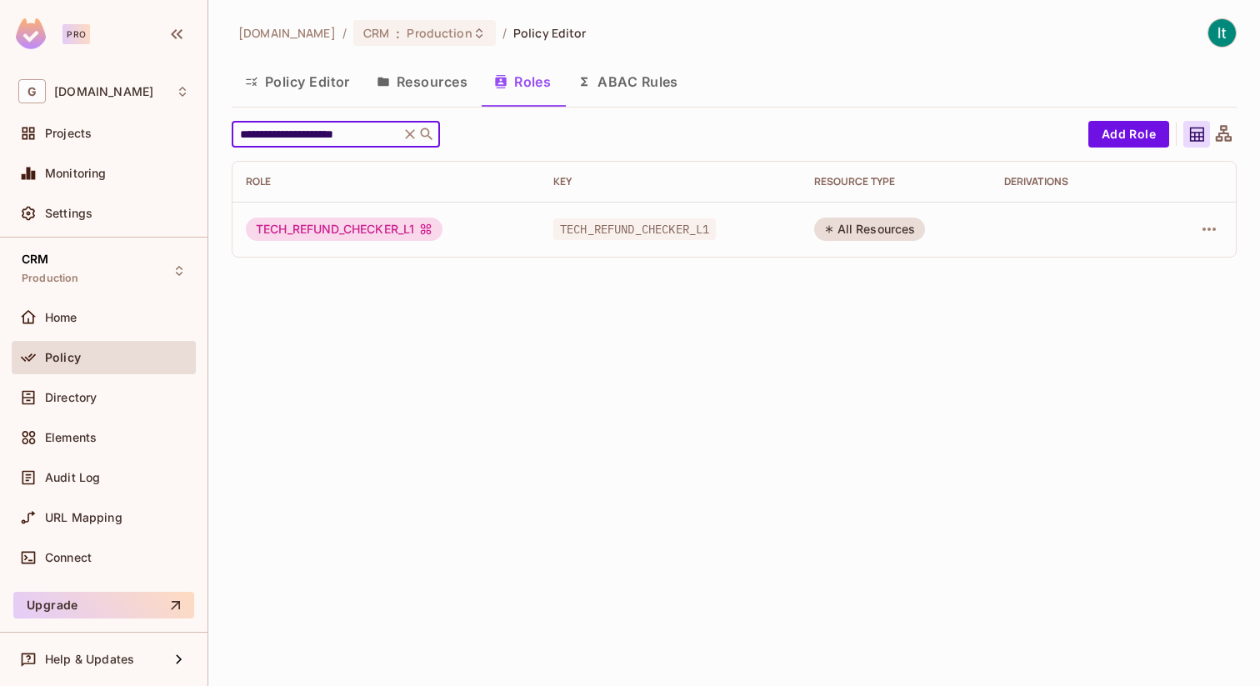
type input "**********"
click at [606, 233] on span "TECH_REFUND_CHECKER_L1" at bounding box center [634, 229] width 162 height 22
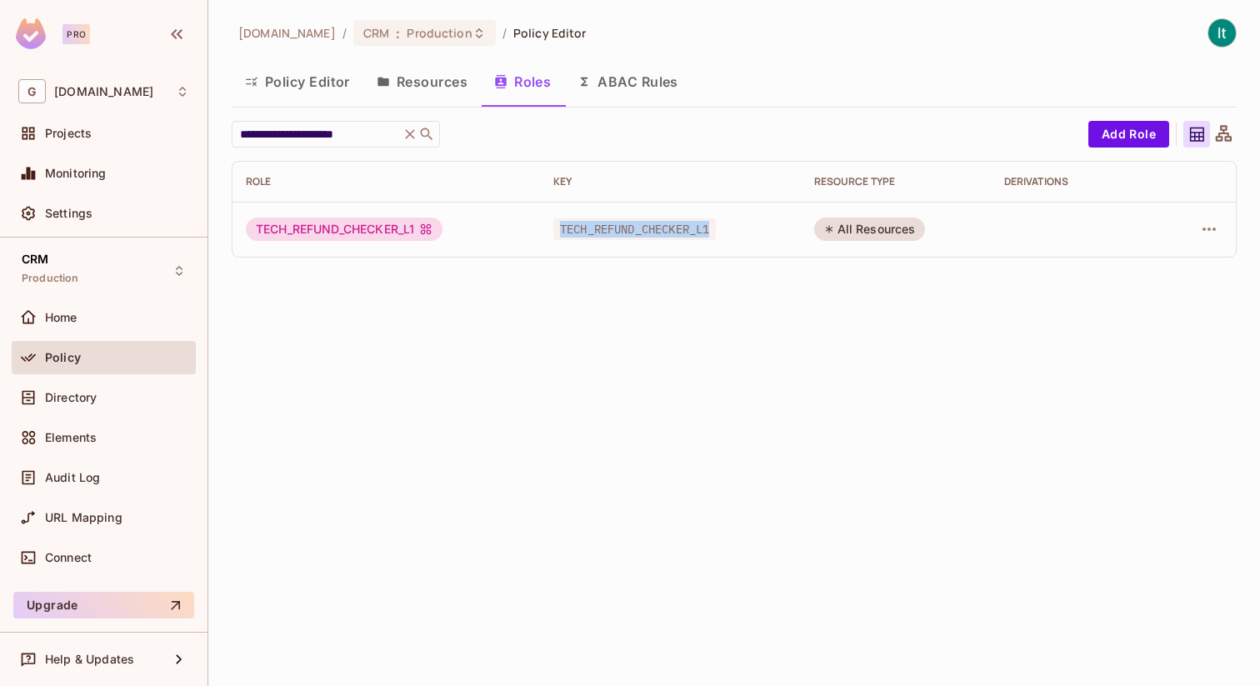
click at [606, 233] on span "TECH_REFUND_CHECKER_L1" at bounding box center [634, 229] width 162 height 22
copy span "TECH_REFUND_CHECKER_L1"
click at [410, 132] on icon at bounding box center [410, 134] width 17 height 17
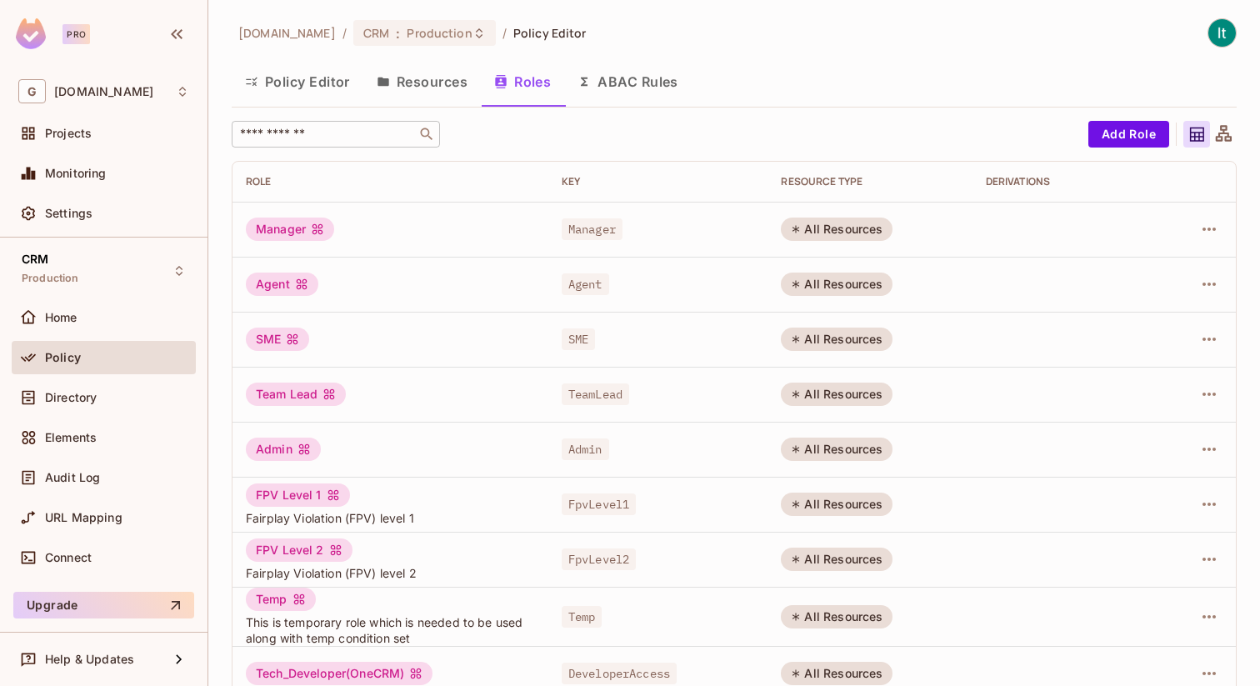
click at [340, 130] on input "text" at bounding box center [324, 134] width 175 height 17
paste input "**********"
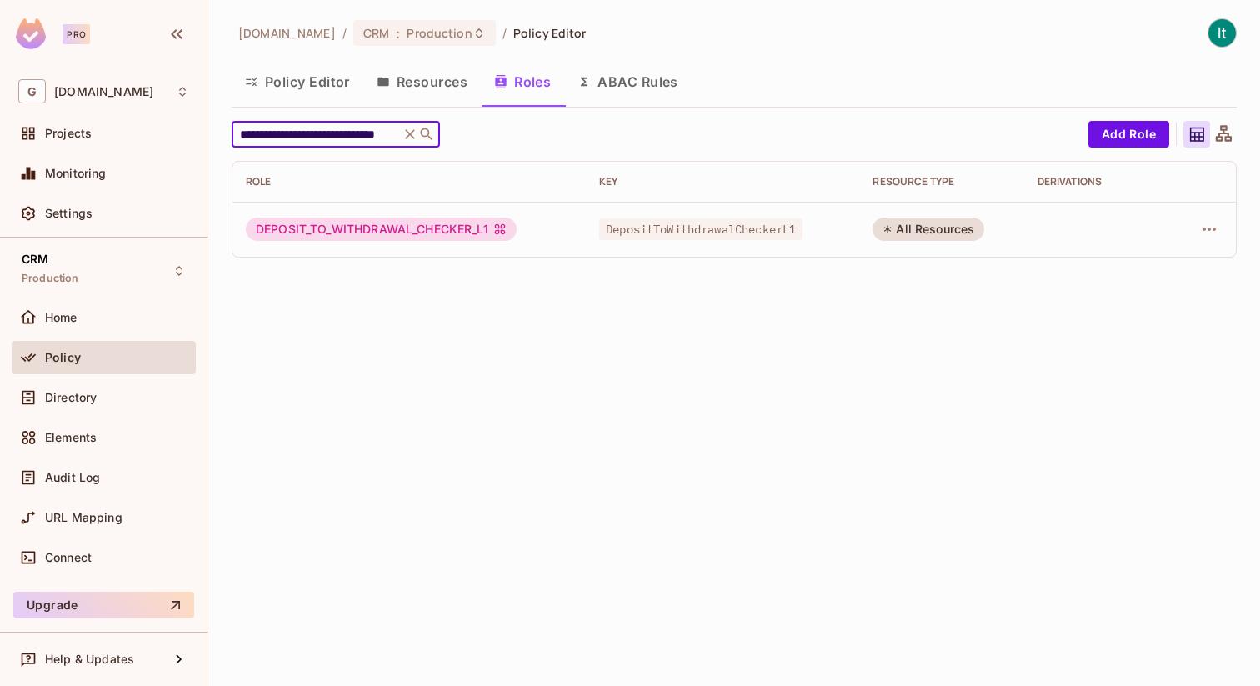
type input "**********"
click at [715, 234] on span "DepositToWithdrawalCheckerL1" at bounding box center [700, 229] width 203 height 22
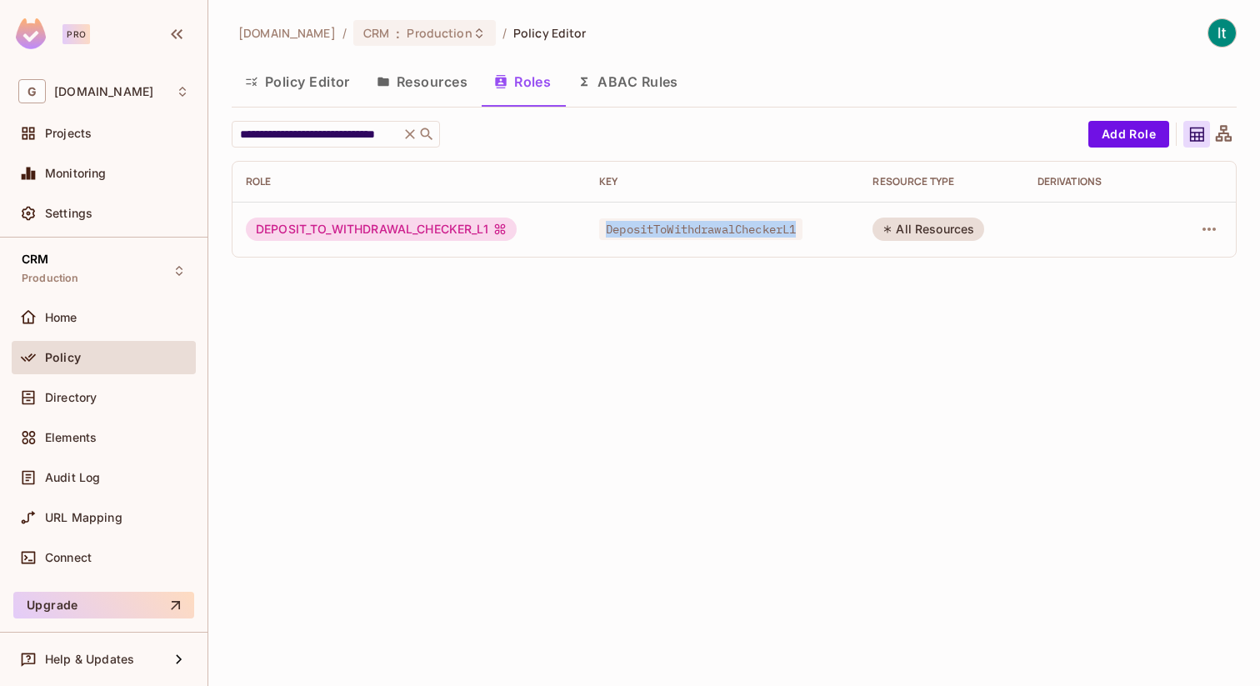
click at [715, 234] on span "DepositToWithdrawalCheckerL1" at bounding box center [700, 229] width 203 height 22
copy span "DepositToWithdrawalCheckerL1"
click at [411, 131] on icon at bounding box center [410, 134] width 17 height 17
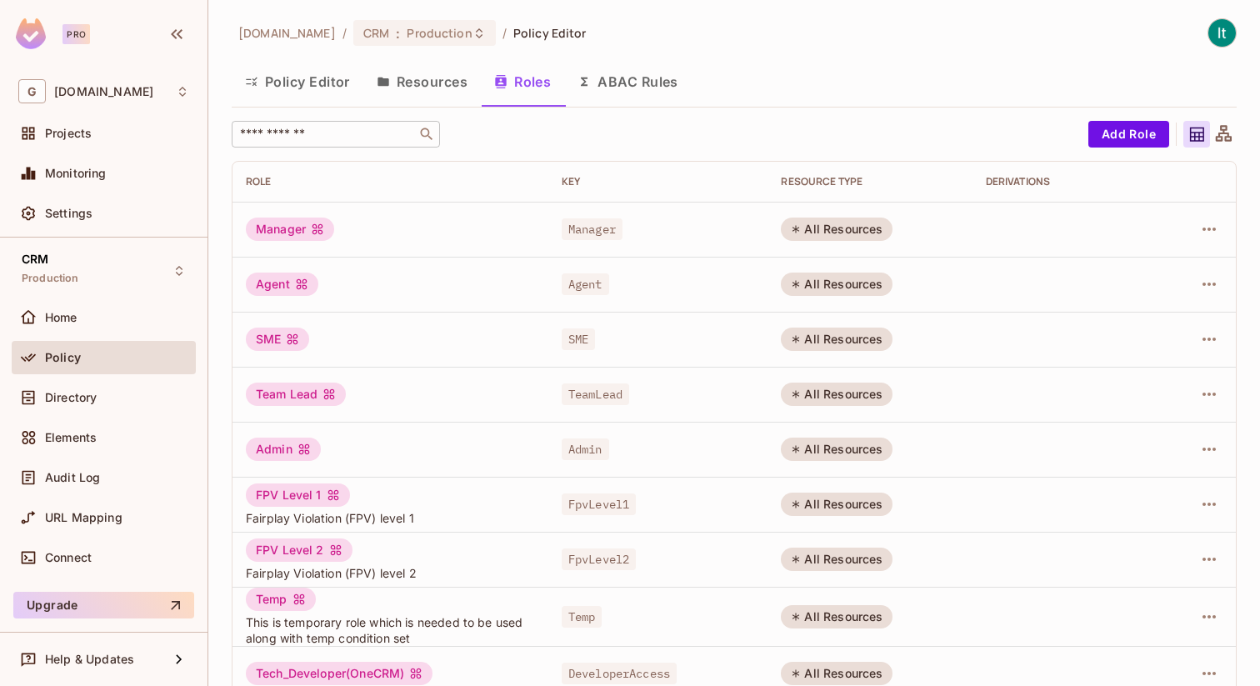
click at [318, 136] on input "text" at bounding box center [324, 134] width 175 height 17
paste input "**********"
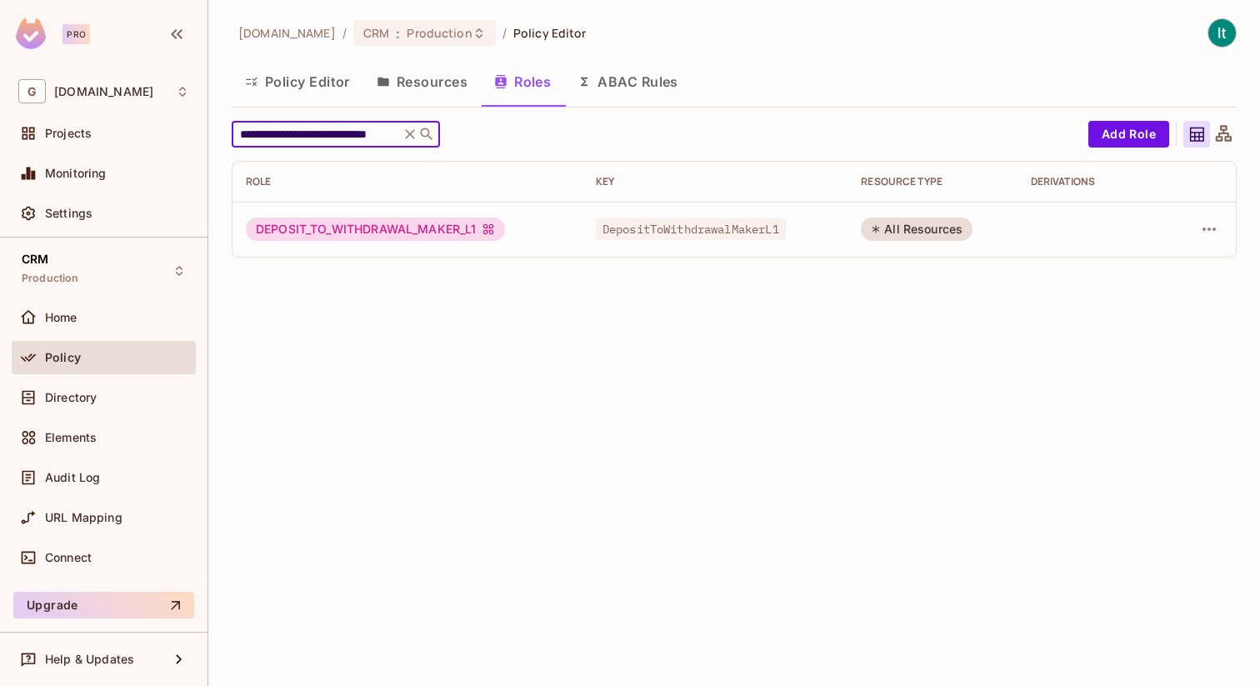
type input "**********"
click at [687, 229] on span "DepositToWithdrawalMakerL1" at bounding box center [691, 229] width 190 height 22
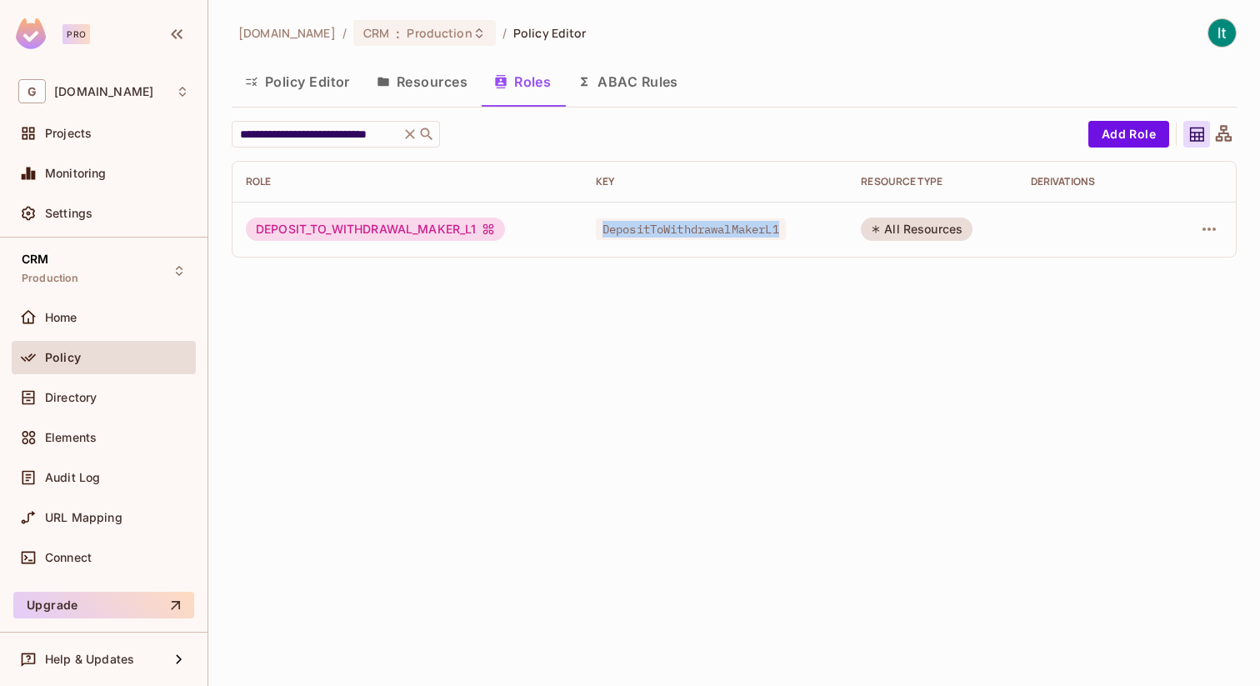
click at [687, 229] on span "DepositToWithdrawalMakerL1" at bounding box center [691, 229] width 190 height 22
copy span "DepositToWithdrawalMakerL1"
click at [1123, 141] on button "Add Role" at bounding box center [1128, 134] width 81 height 27
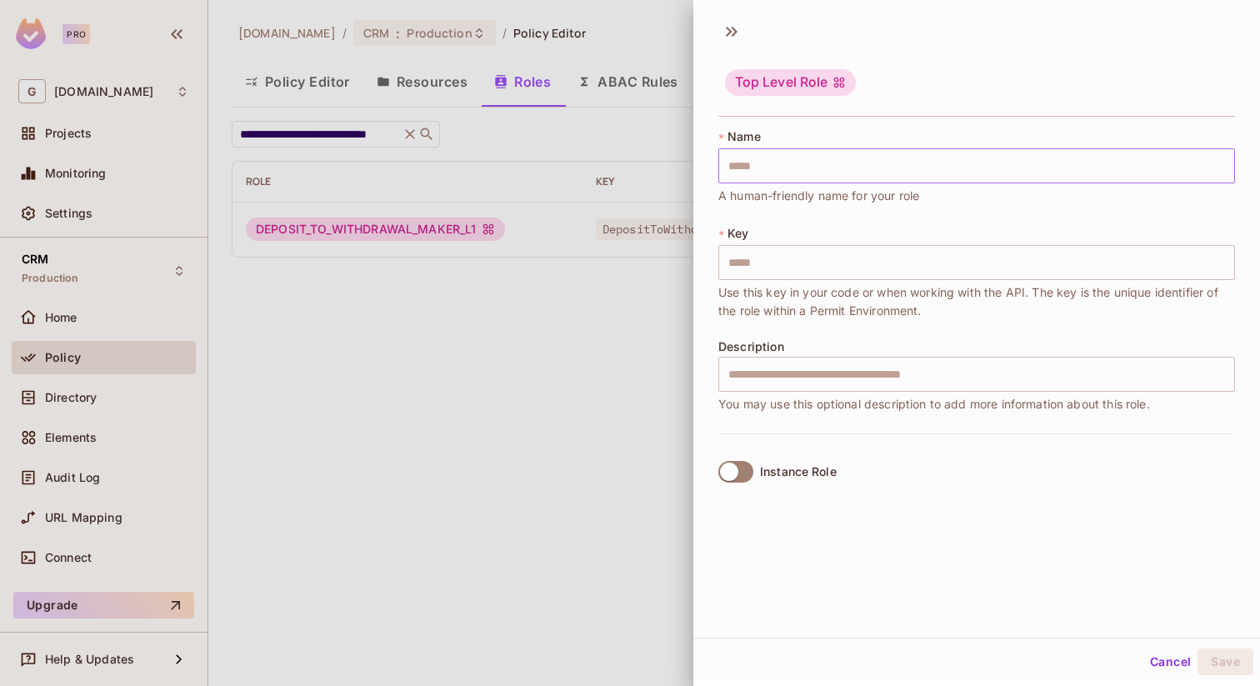
click at [859, 157] on input "text" at bounding box center [976, 165] width 517 height 35
type input "*"
type input "**"
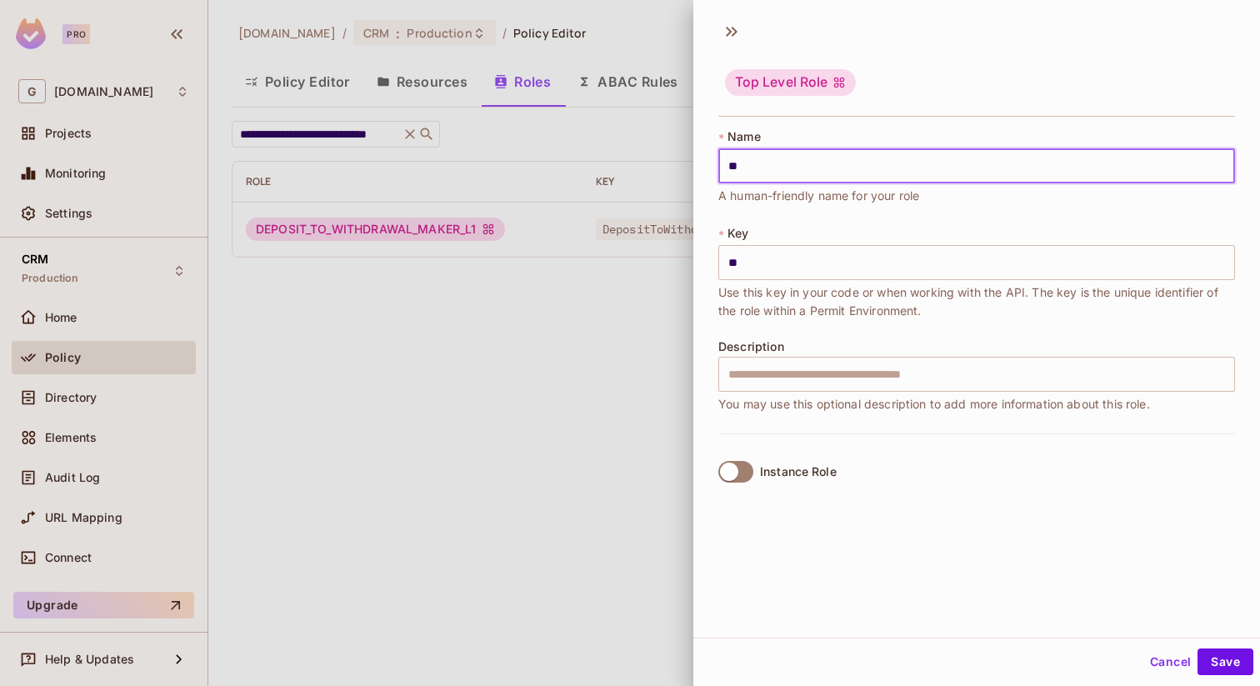
type input "***"
type input "****"
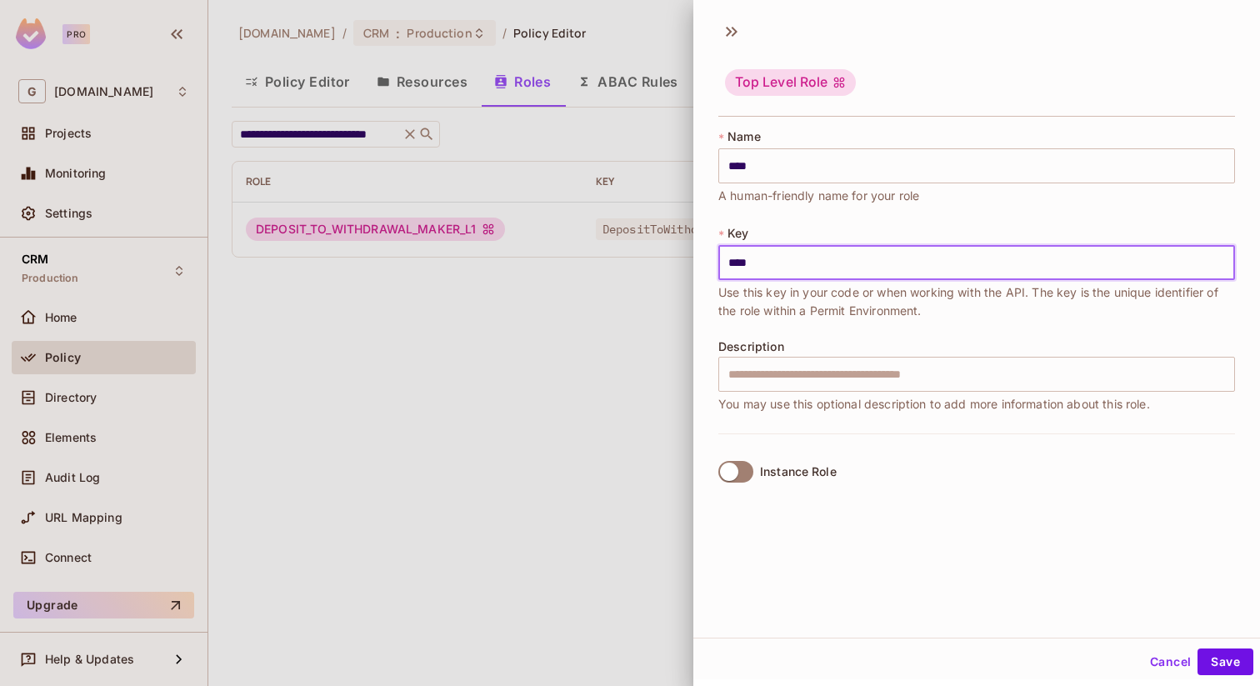
click at [771, 267] on input "****" at bounding box center [976, 262] width 517 height 35
click at [805, 159] on input "****" at bounding box center [976, 165] width 517 height 35
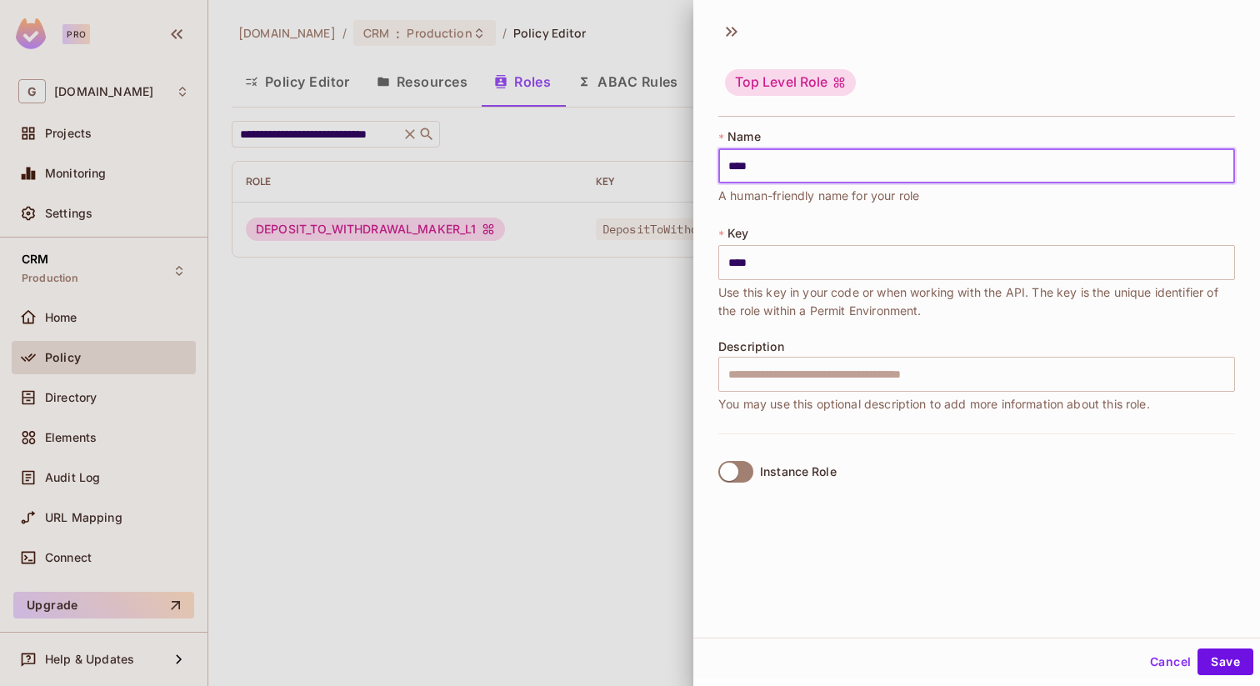
type input "*****"
type input "******"
type input "*******"
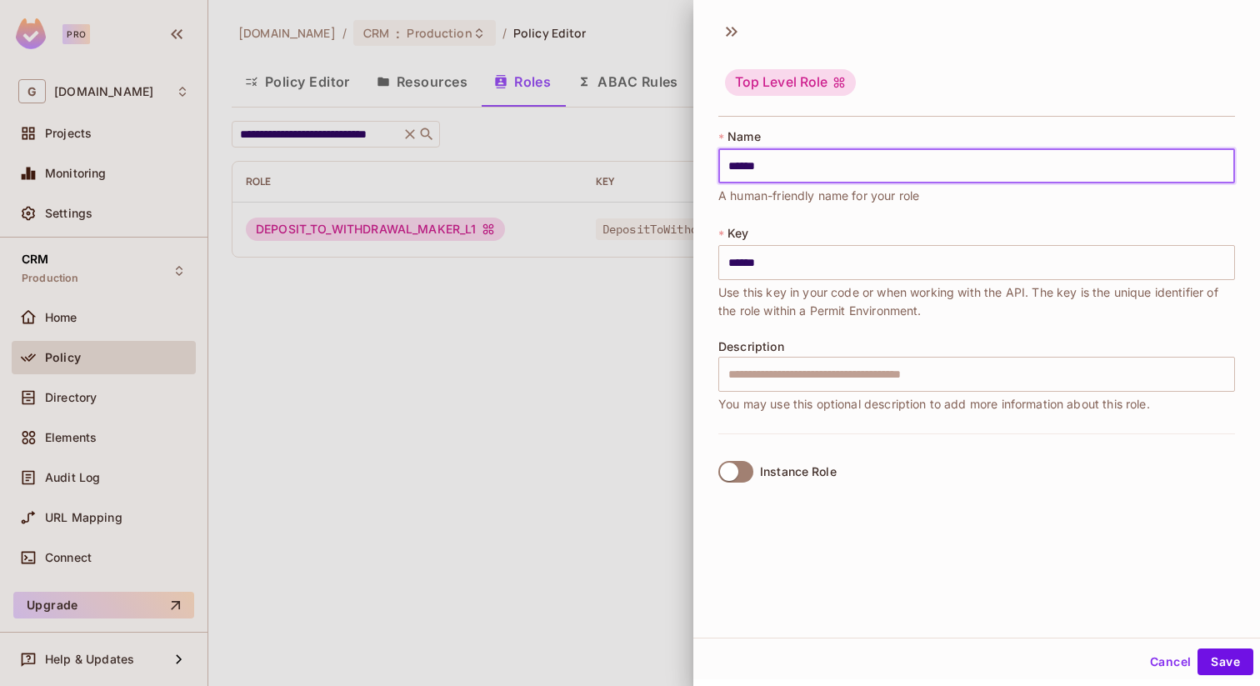
type input "*******"
type input "********"
type input "*********"
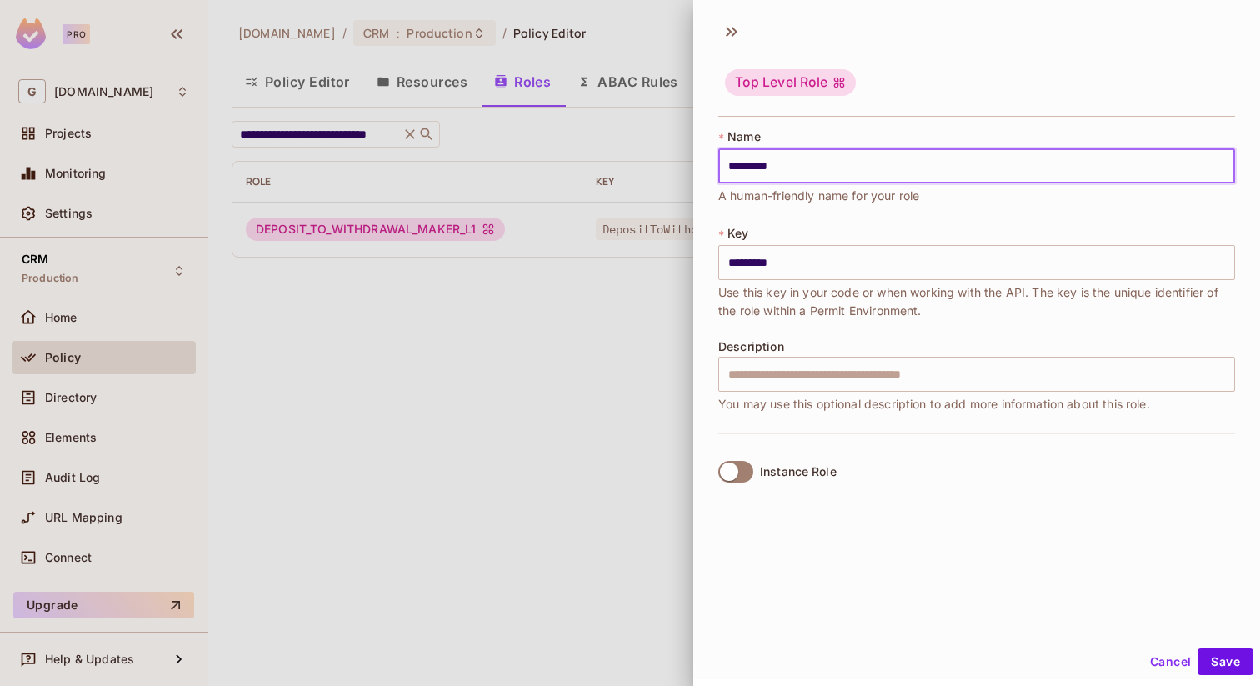
type input "**********"
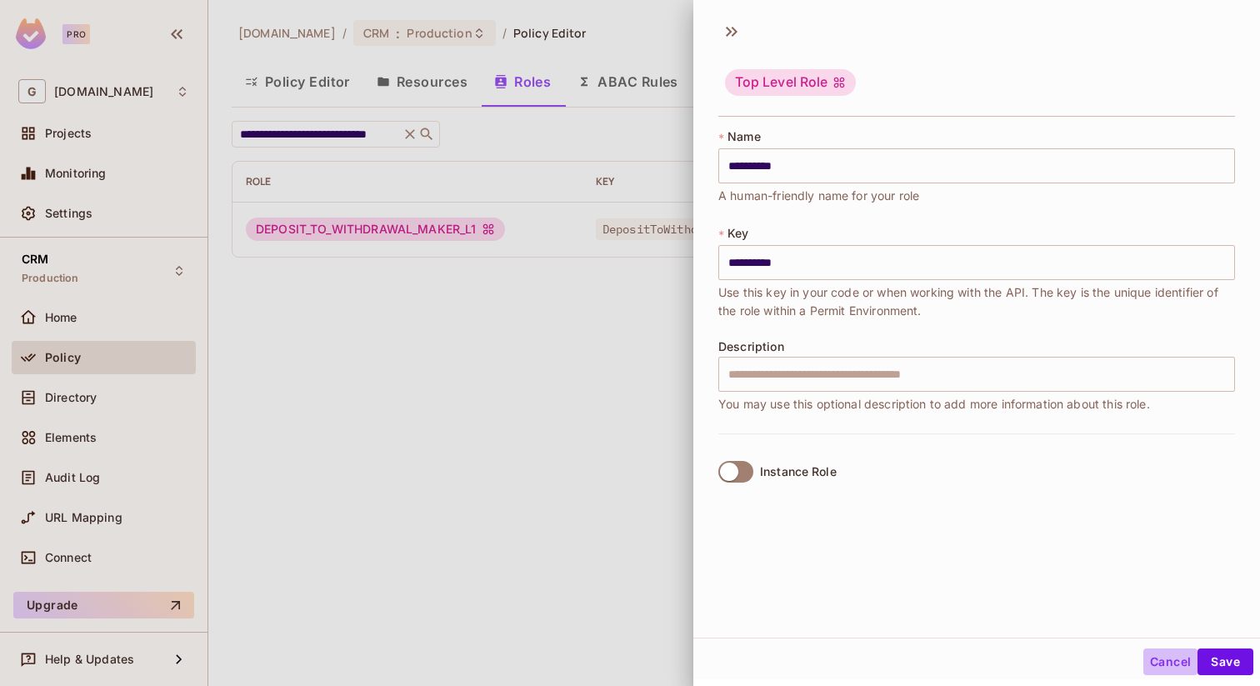
click at [1168, 663] on button "Cancel" at bounding box center [1170, 661] width 54 height 27
